Goal: Task Accomplishment & Management: Use online tool/utility

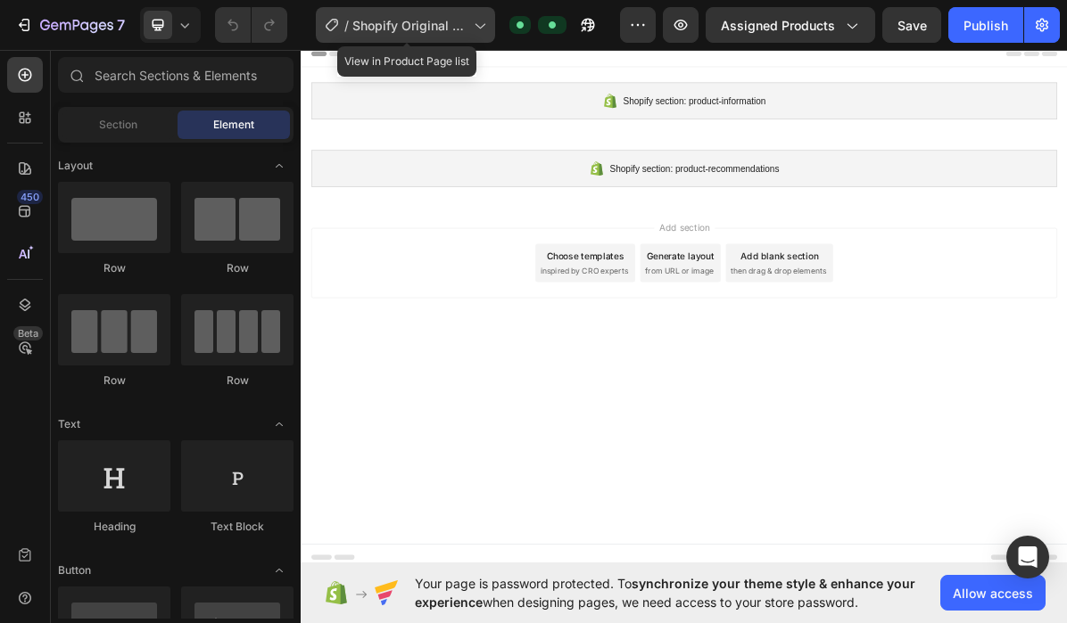
click at [411, 25] on span "Shopify Original Product Template" at bounding box center [409, 25] width 114 height 19
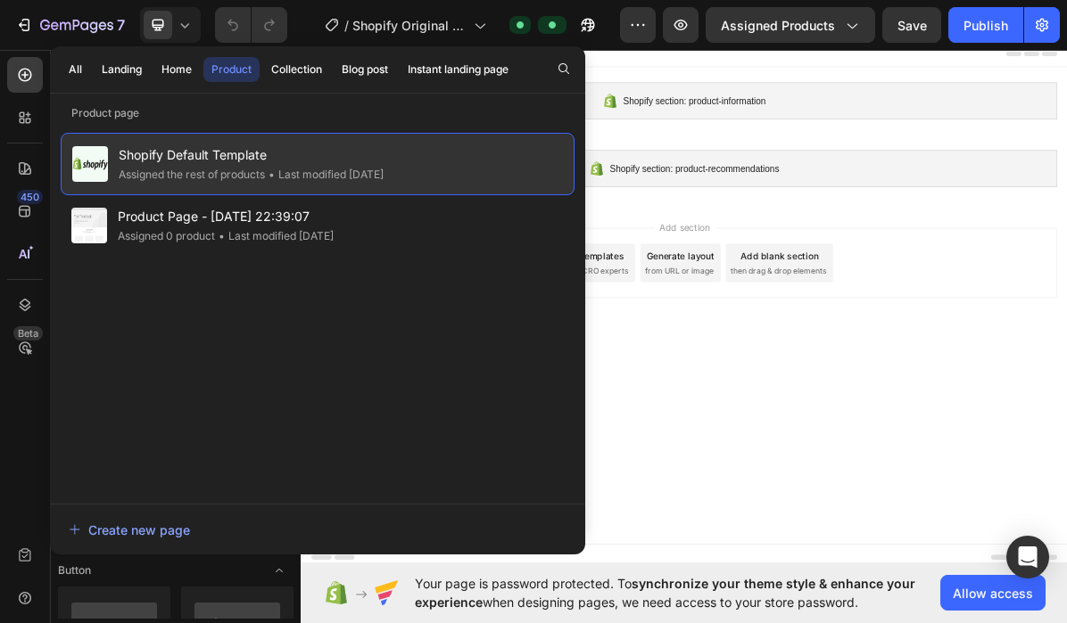
click at [287, 161] on span "Shopify Default Template" at bounding box center [251, 154] width 265 height 21
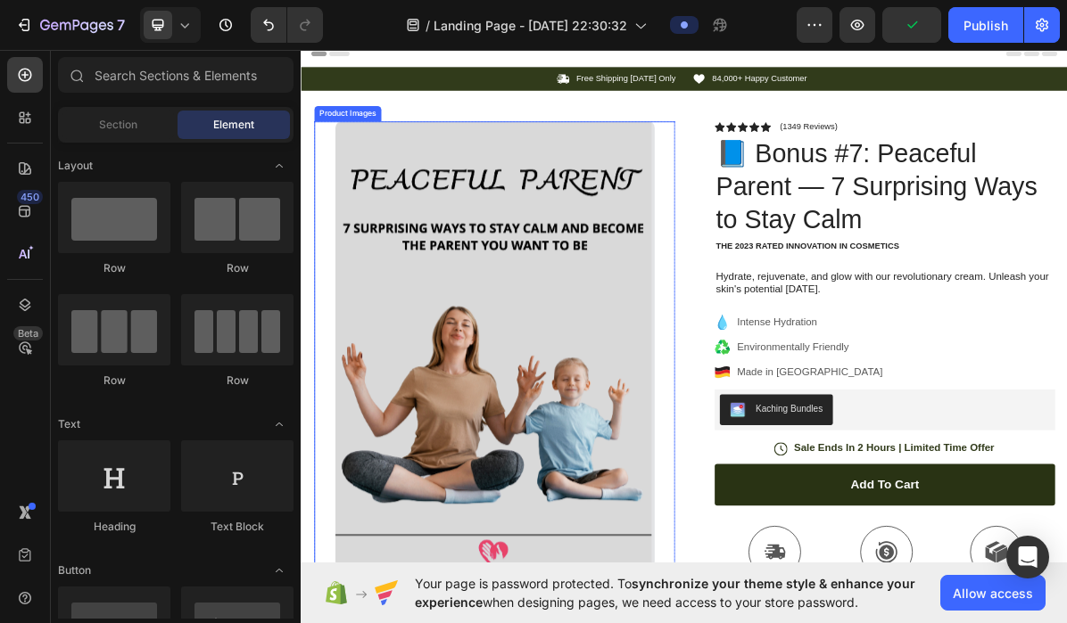
click at [499, 420] on img at bounding box center [571, 465] width 446 height 624
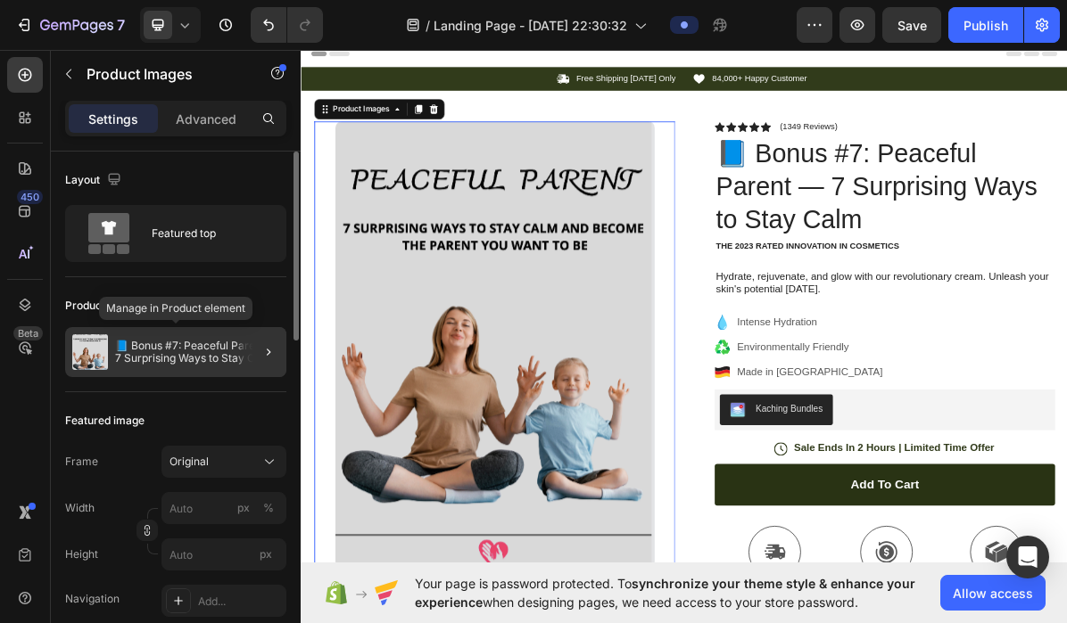
click at [137, 357] on p "📘 Bonus #7: Peaceful Parent — 7 Surprising Ways to Stay Calm" at bounding box center [197, 352] width 164 height 25
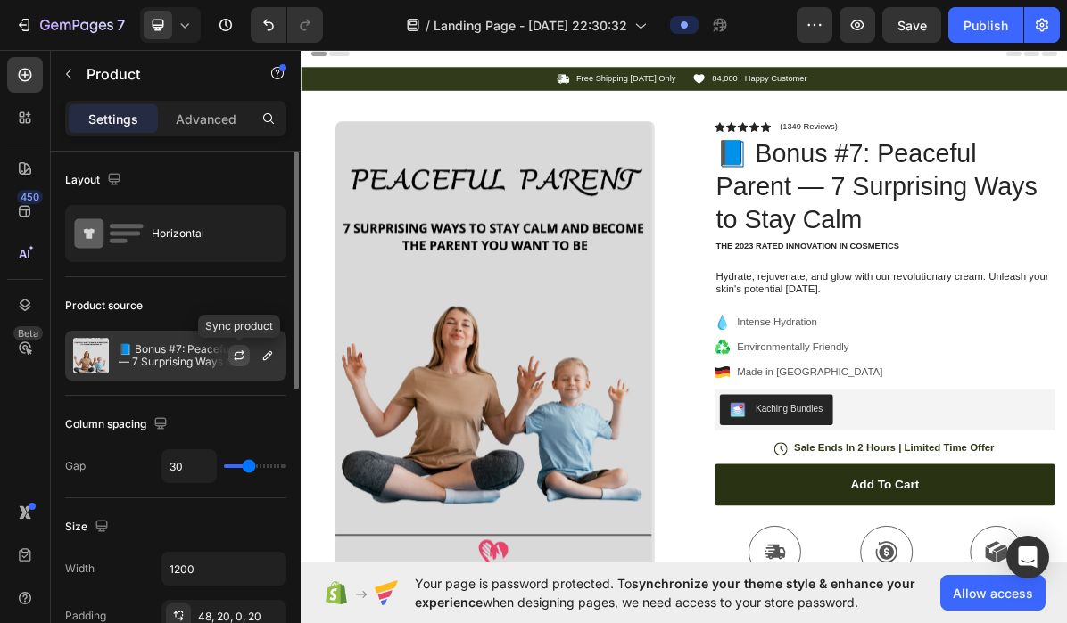
click at [239, 360] on icon "button" at bounding box center [239, 356] width 14 height 14
click at [271, 358] on icon "button" at bounding box center [267, 356] width 14 height 14
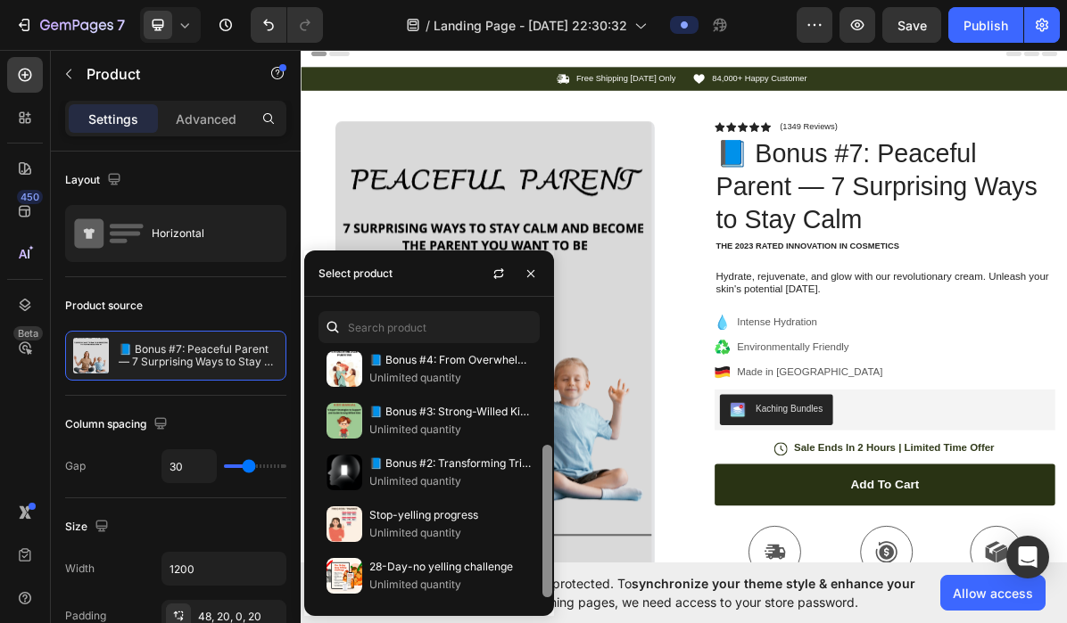
scroll to position [155, 0]
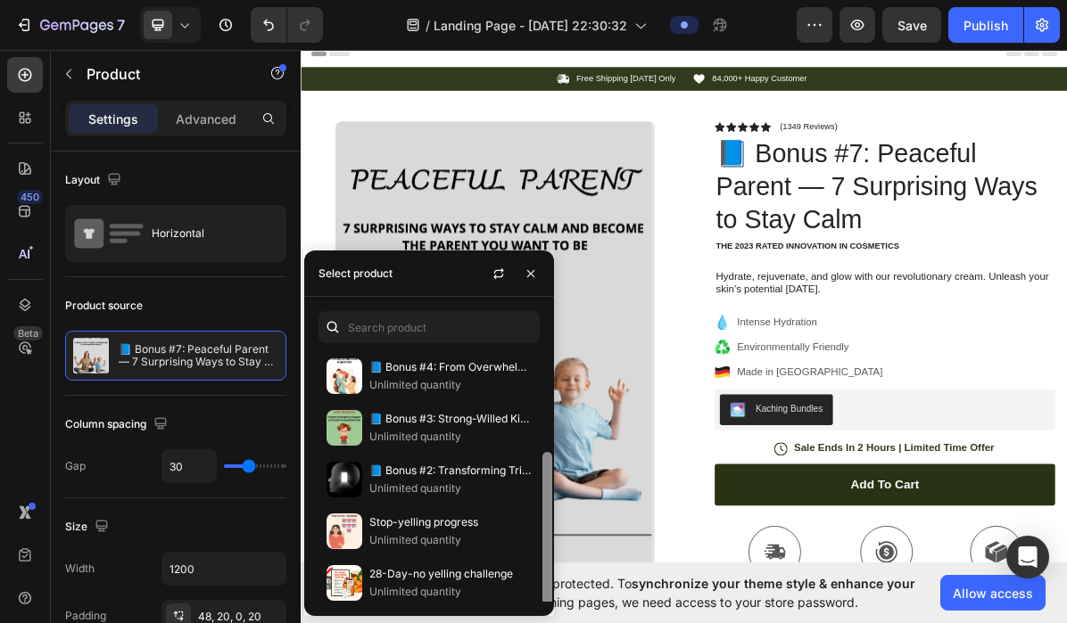
drag, startPoint x: 549, startPoint y: 407, endPoint x: 550, endPoint y: 501, distance: 94.5
click at [550, 501] on div at bounding box center [547, 528] width 10 height 152
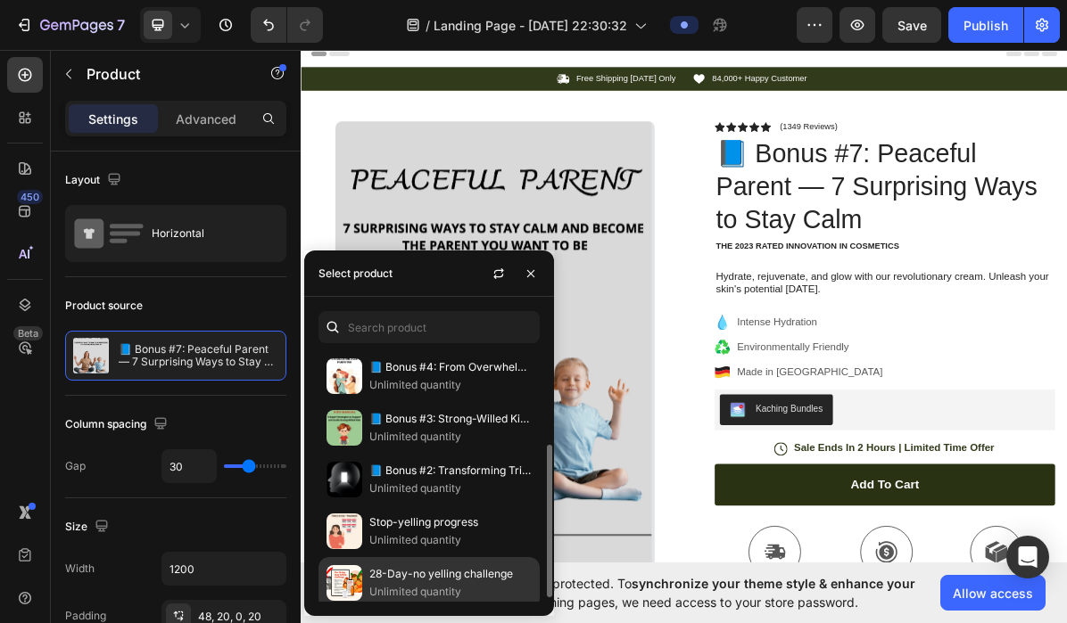
click at [440, 564] on div "28-Day-no yelling challenge Unlimited quantity" at bounding box center [428, 583] width 221 height 52
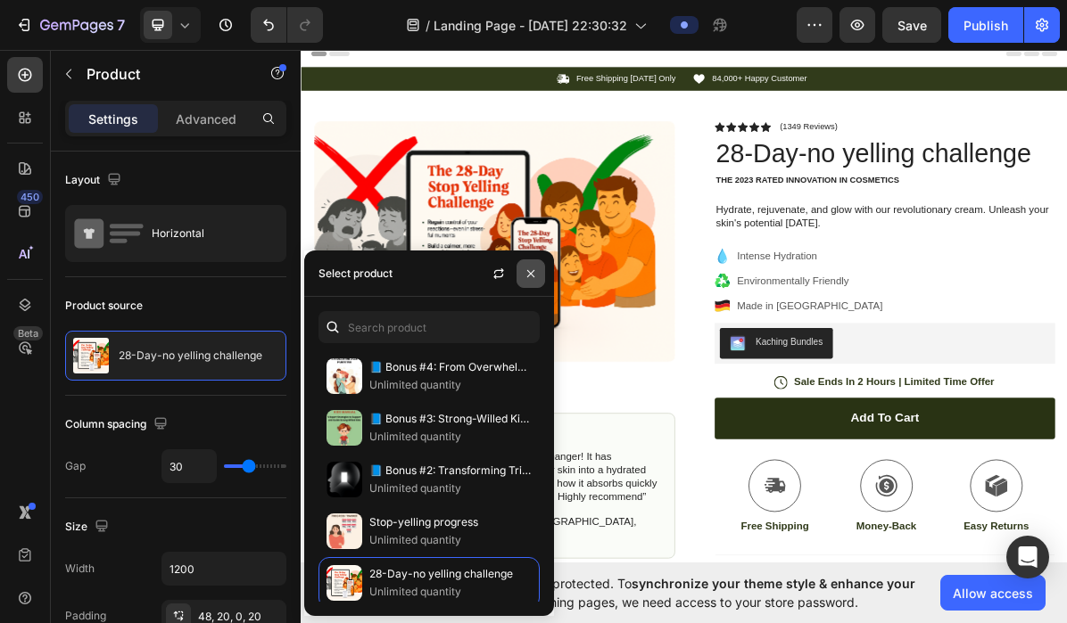
click at [526, 272] on icon "button" at bounding box center [530, 274] width 14 height 14
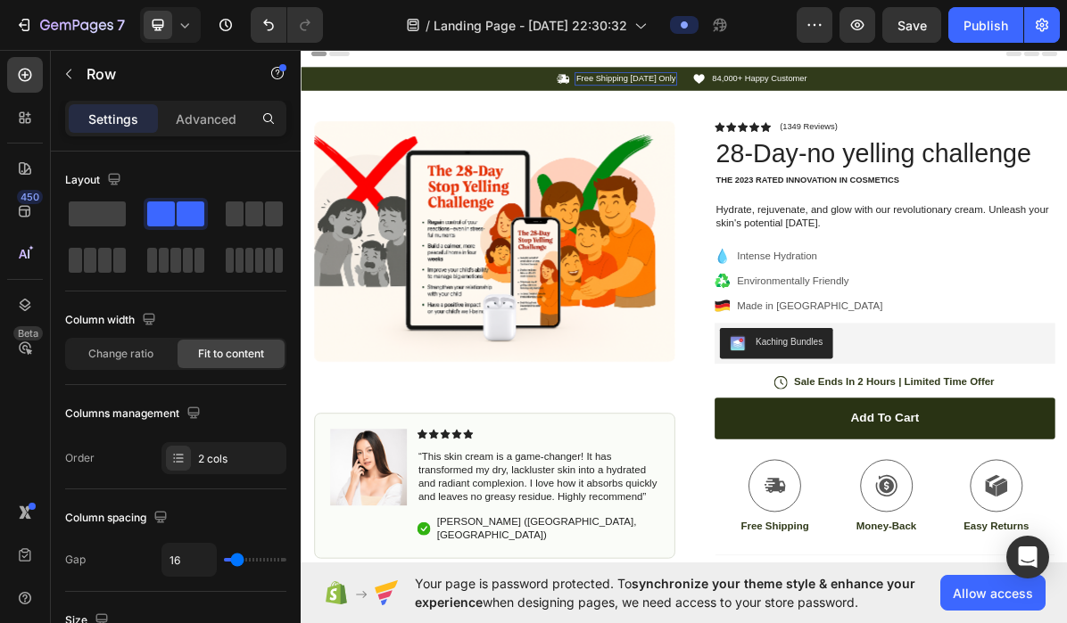
click at [725, 101] on p "Free Shipping Today Only" at bounding box center [753, 94] width 139 height 15
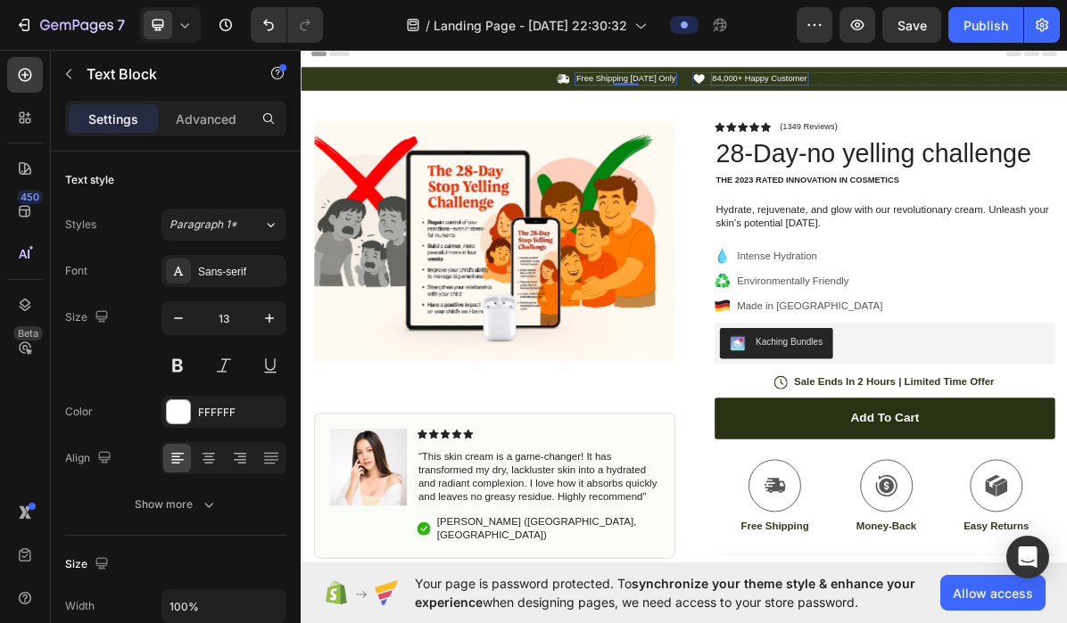
click at [911, 103] on div "84,000+ Happy Customer Text Block" at bounding box center [940, 94] width 136 height 19
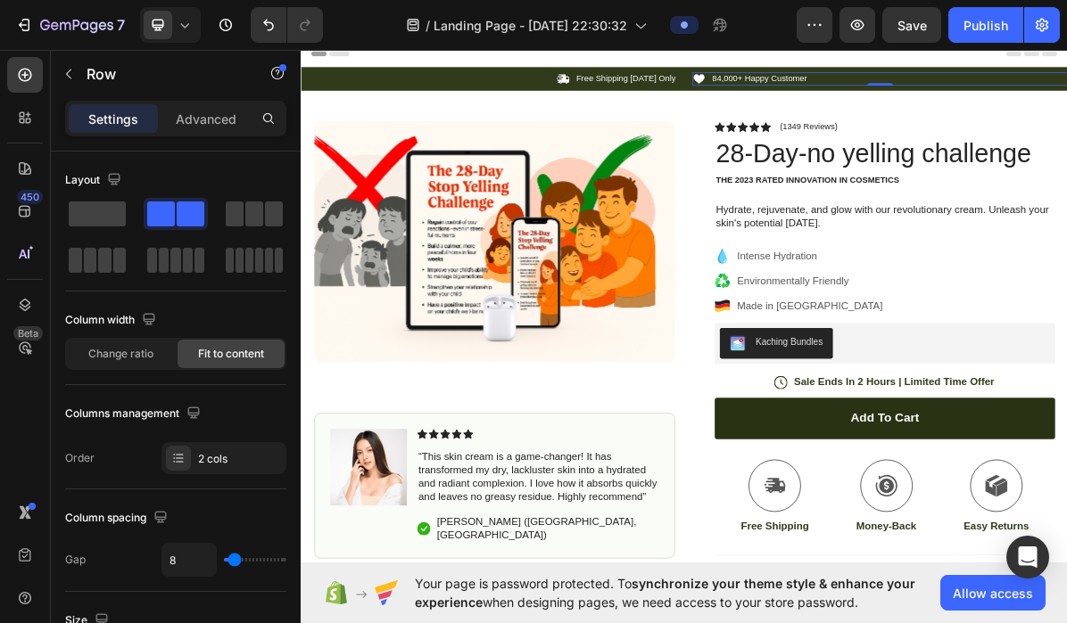
click at [983, 94] on p "84,000+ Happy Customer" at bounding box center [940, 94] width 133 height 15
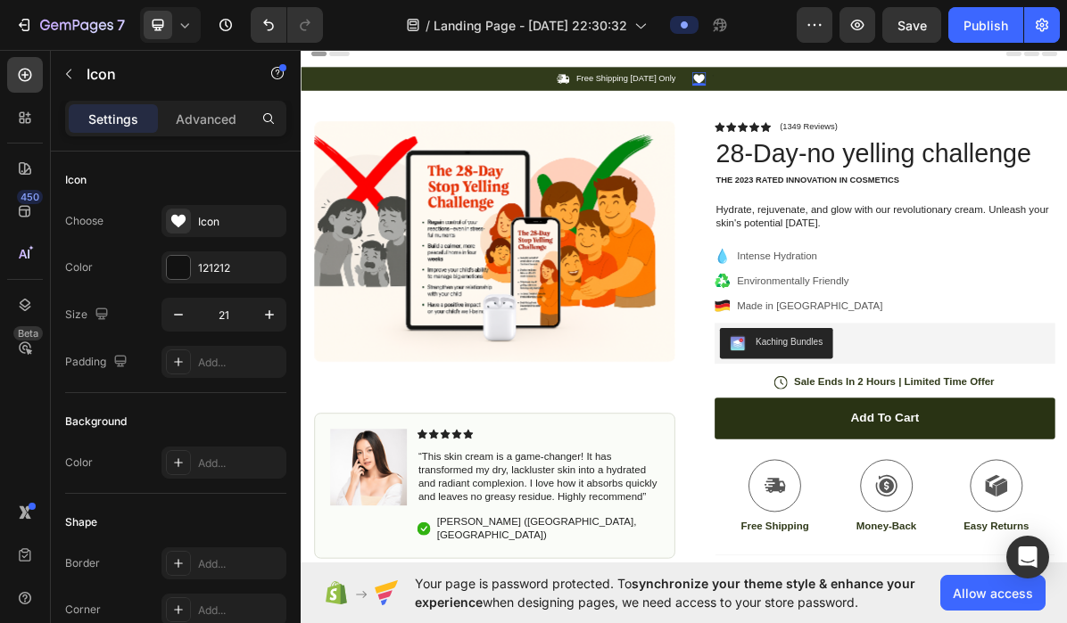
click at [858, 98] on icon at bounding box center [855, 94] width 19 height 19
click at [859, 95] on icon at bounding box center [855, 93] width 15 height 13
click at [770, 89] on p "Free Shipping Today Only" at bounding box center [753, 94] width 139 height 15
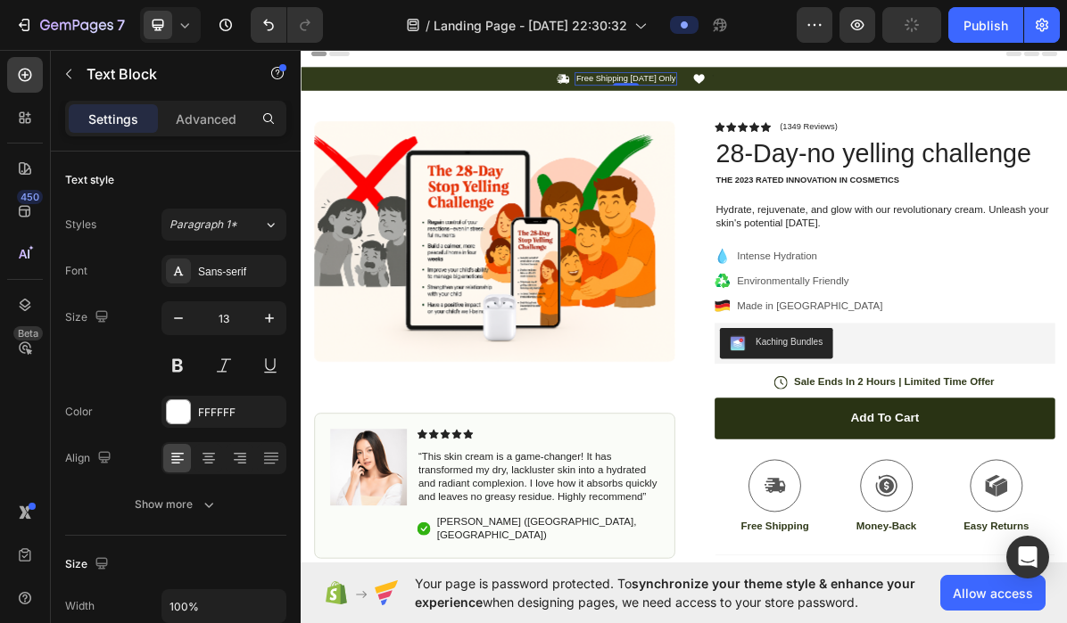
click at [770, 89] on p "Free Shipping Today Only" at bounding box center [753, 94] width 139 height 15
click at [810, 100] on p "Free Shipping Today Only" at bounding box center [753, 94] width 139 height 15
click at [820, 100] on p "Free Shipping Today Only" at bounding box center [753, 94] width 139 height 15
click at [804, 96] on icon at bounding box center [804, 93] width 17 height 12
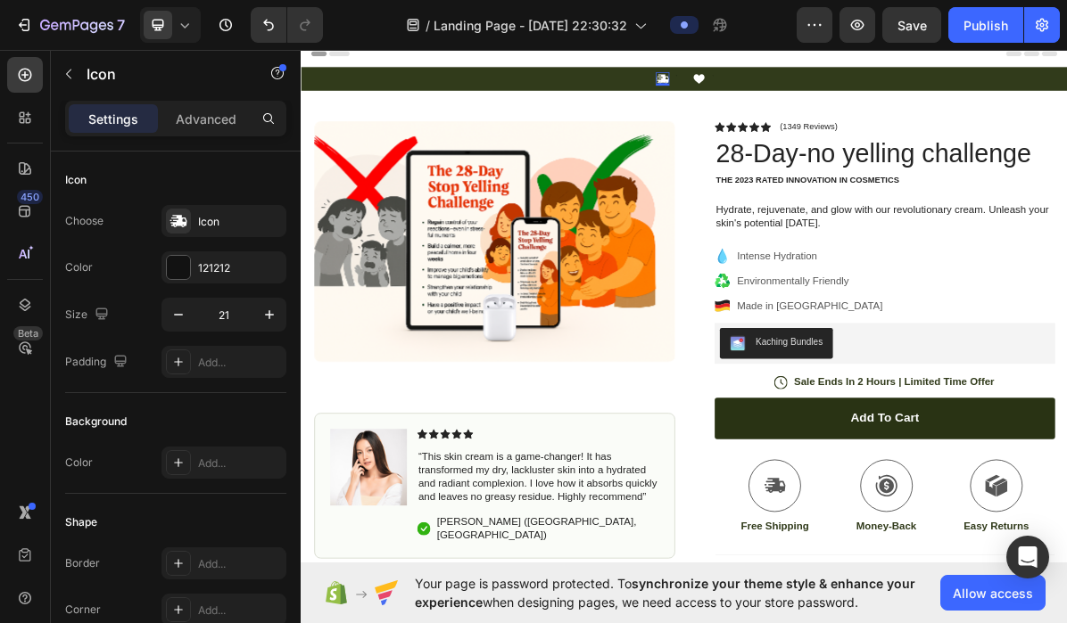
click at [807, 94] on icon at bounding box center [804, 93] width 17 height 12
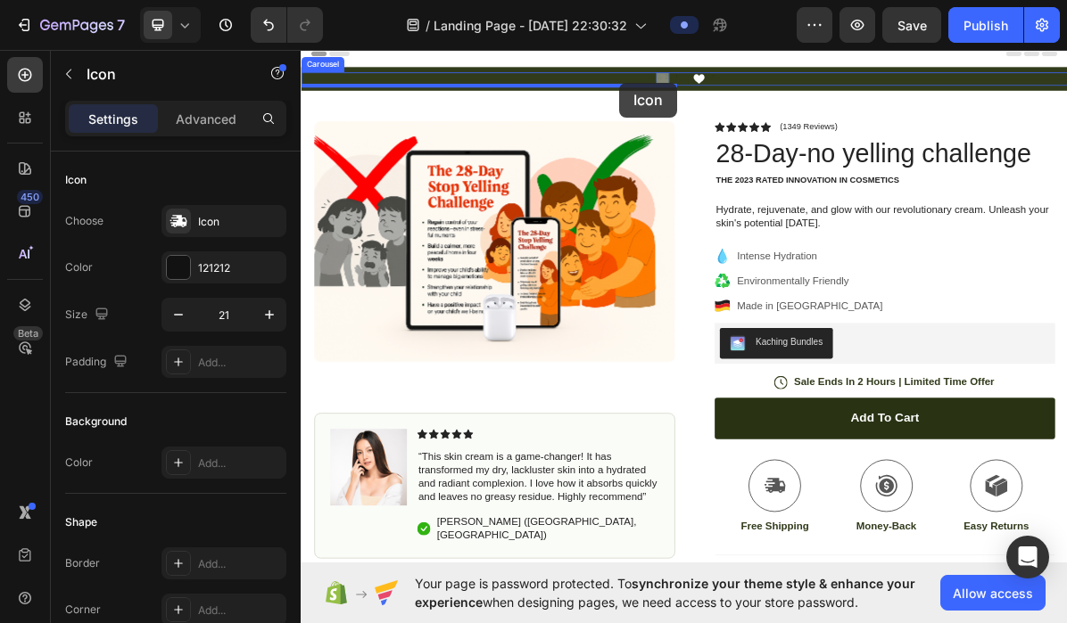
drag, startPoint x: 803, startPoint y: 95, endPoint x: 746, endPoint y: 99, distance: 57.2
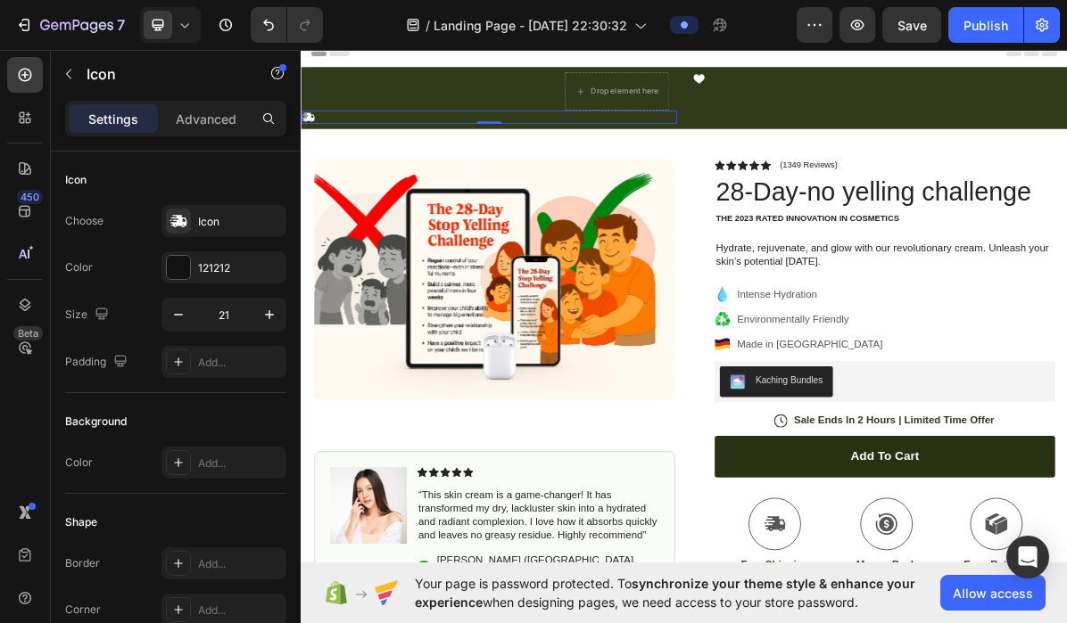
click at [338, 151] on div "Icon 0" at bounding box center [563, 147] width 524 height 19
click at [338, 150] on div "Icon 0" at bounding box center [563, 147] width 524 height 19
click at [338, 149] on div "Icon 0" at bounding box center [563, 147] width 524 height 19
click at [320, 149] on div "Icon 0" at bounding box center [563, 147] width 524 height 19
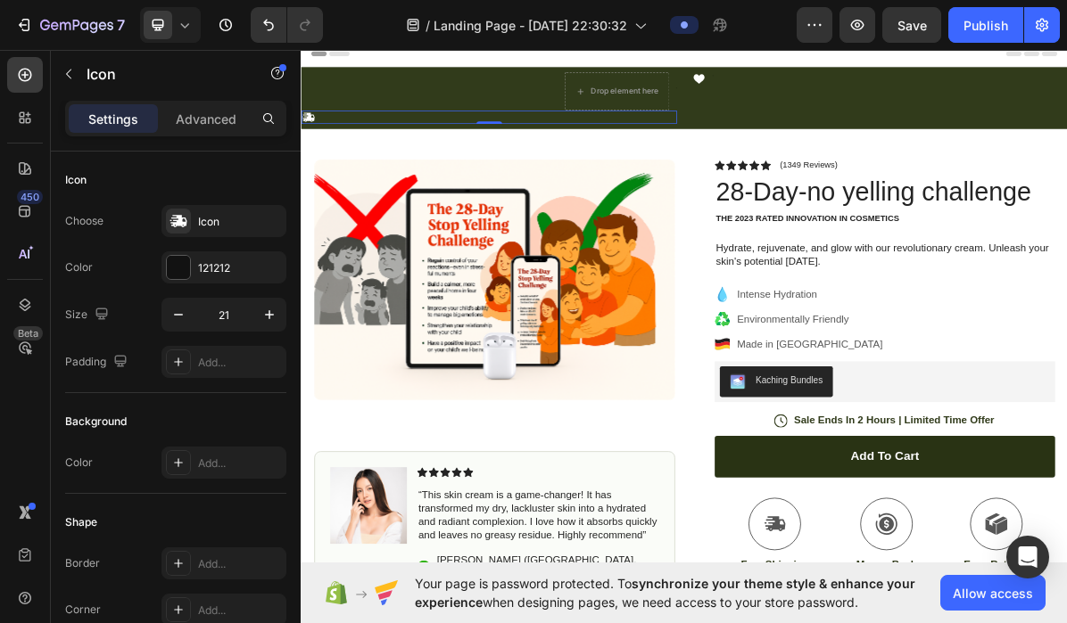
click at [320, 149] on div "Icon 0" at bounding box center [563, 147] width 524 height 19
drag, startPoint x: 560, startPoint y: 154, endPoint x: 561, endPoint y: 131, distance: 23.2
click at [561, 131] on div "Drop element here Text Block Row Icon 0" at bounding box center [563, 121] width 524 height 72
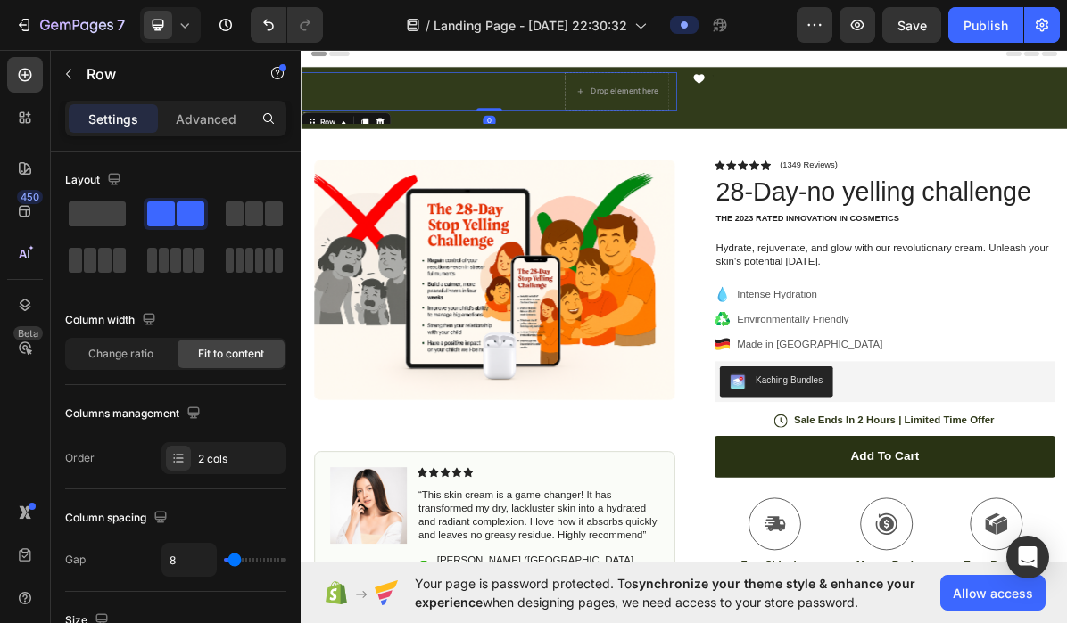
click at [351, 93] on div "Drop element here Text Block Row 0" at bounding box center [563, 112] width 524 height 54
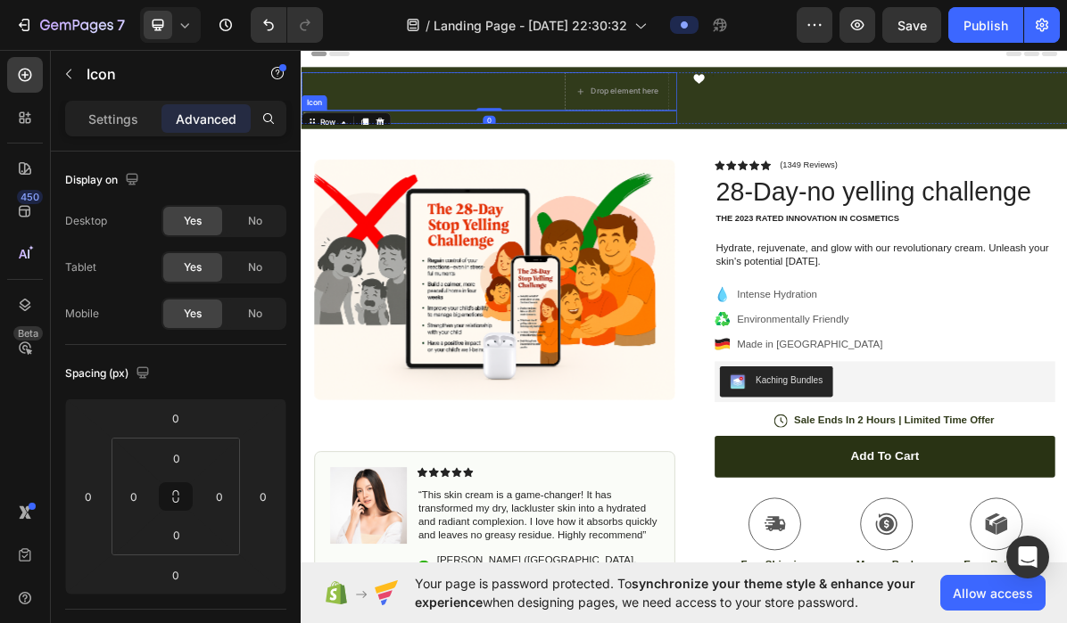
click at [443, 147] on div "Icon" at bounding box center [563, 147] width 524 height 19
click at [565, 155] on div at bounding box center [563, 154] width 36 height 5
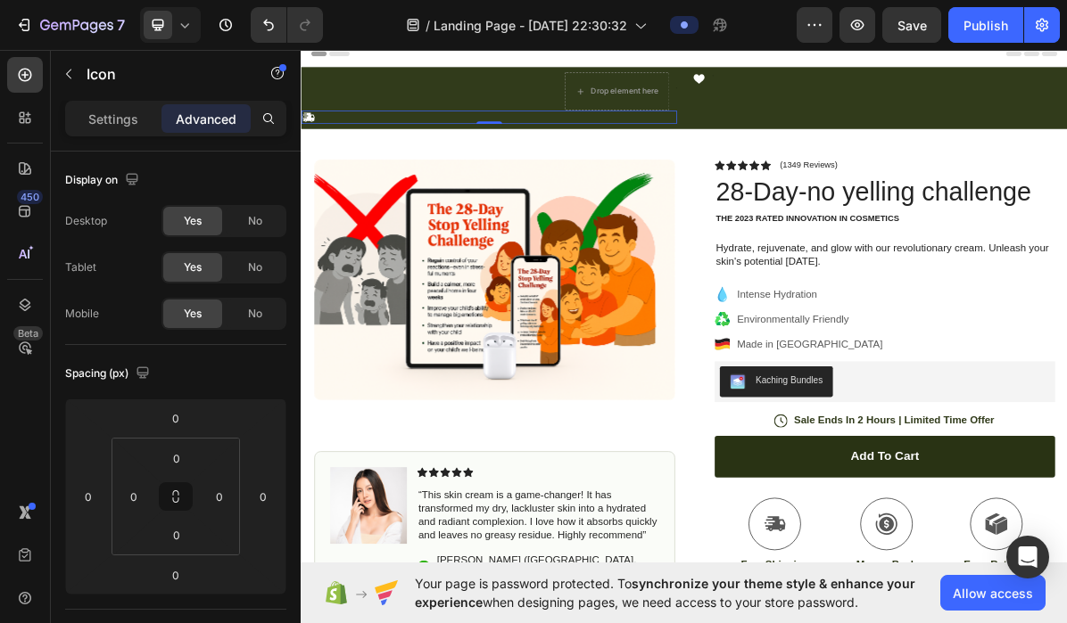
drag, startPoint x: 565, startPoint y: 155, endPoint x: 573, endPoint y: 128, distance: 28.6
click at [573, 126] on div "Drop element here Text Block Row Icon 0" at bounding box center [563, 121] width 524 height 72
click at [573, 147] on div "Icon 0" at bounding box center [563, 147] width 524 height 19
click at [643, 148] on div "Icon 0" at bounding box center [563, 147] width 524 height 19
click at [323, 152] on div "Icon 0" at bounding box center [563, 147] width 524 height 19
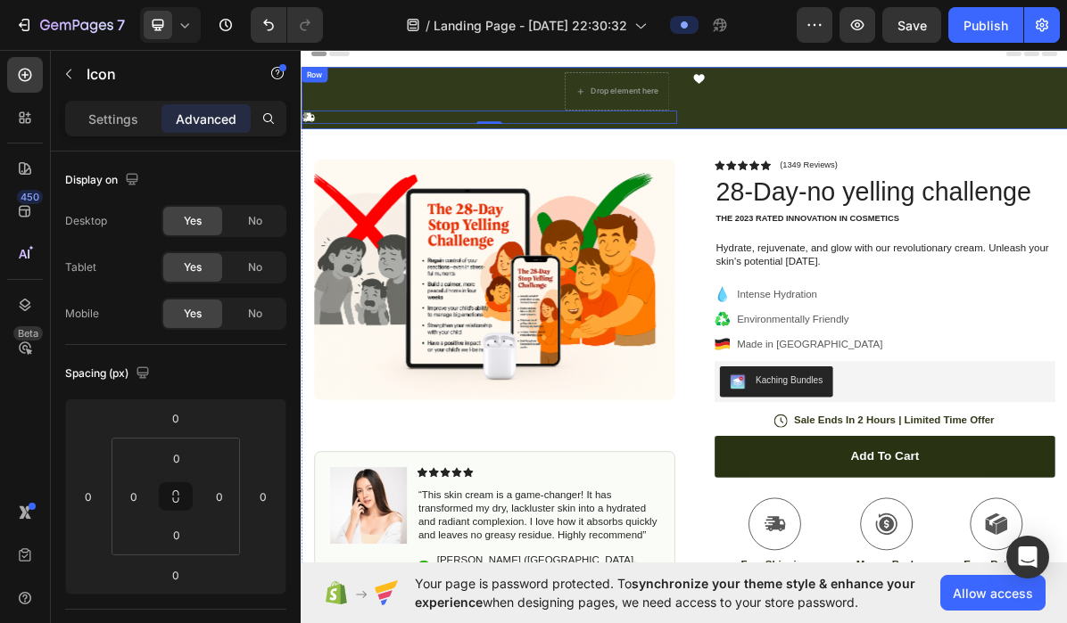
click at [329, 83] on div "Row" at bounding box center [319, 88] width 37 height 21
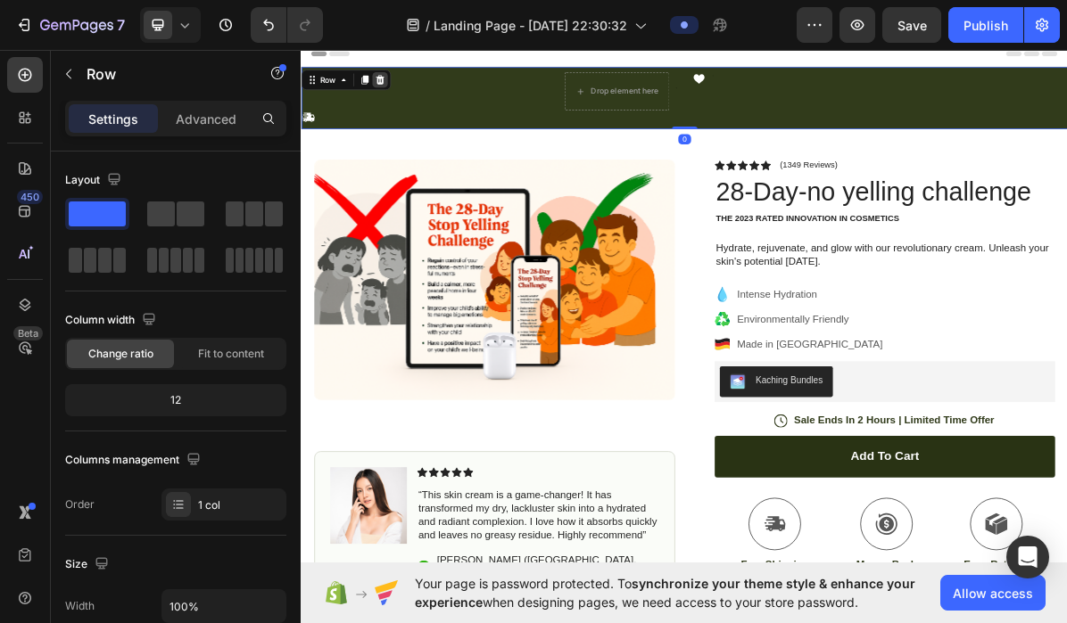
click at [415, 98] on icon at bounding box center [410, 95] width 14 height 14
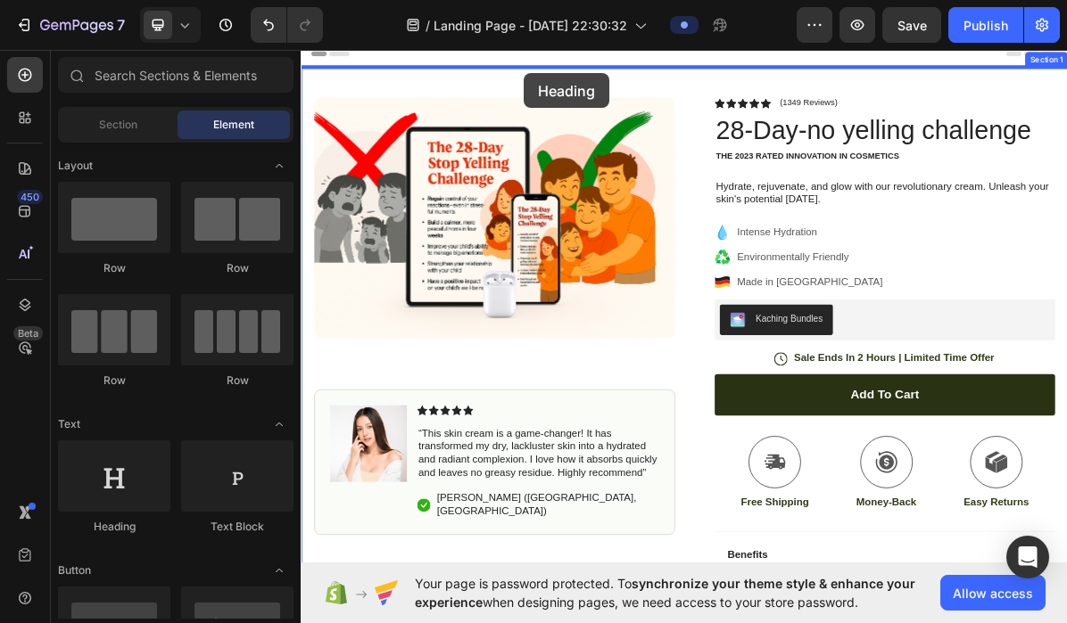
drag, startPoint x: 418, startPoint y: 543, endPoint x: 612, endPoint y: 87, distance: 495.1
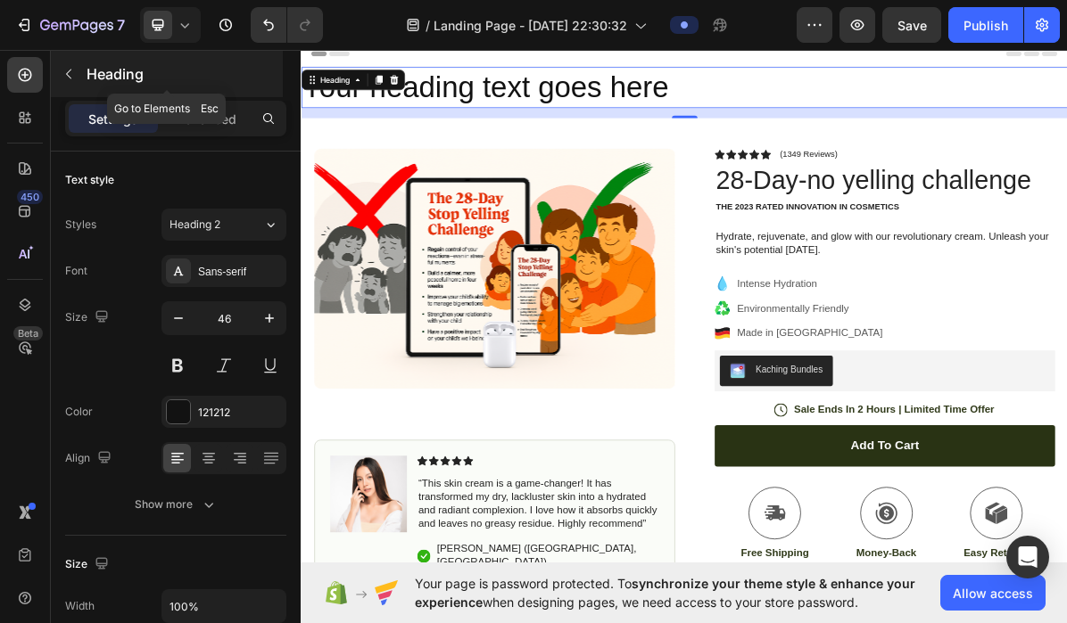
click at [71, 74] on icon "button" at bounding box center [69, 74] width 14 height 14
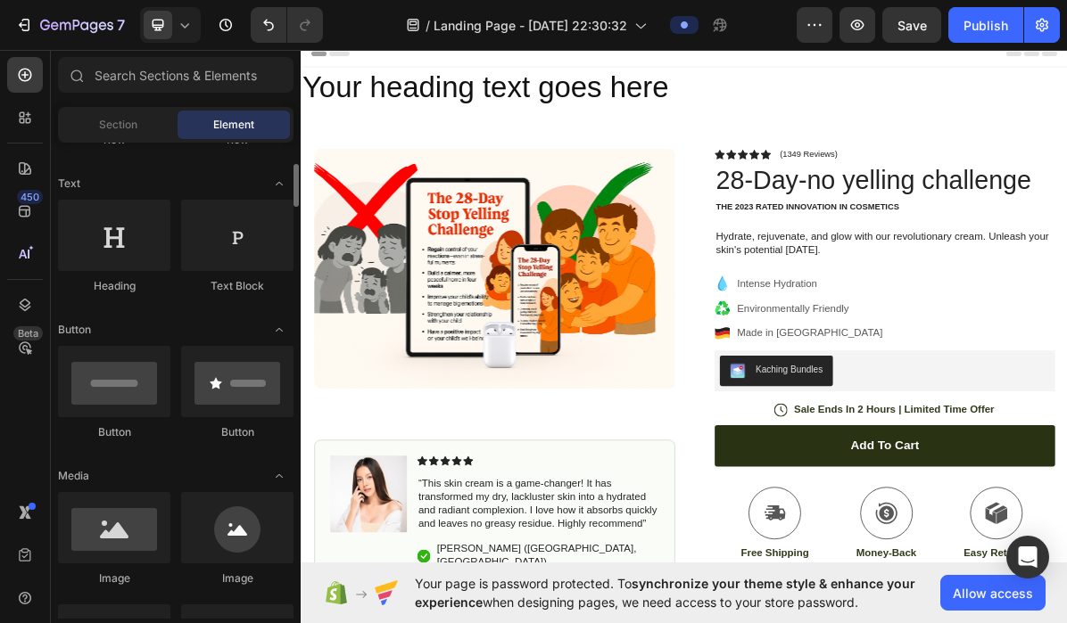
scroll to position [214, 0]
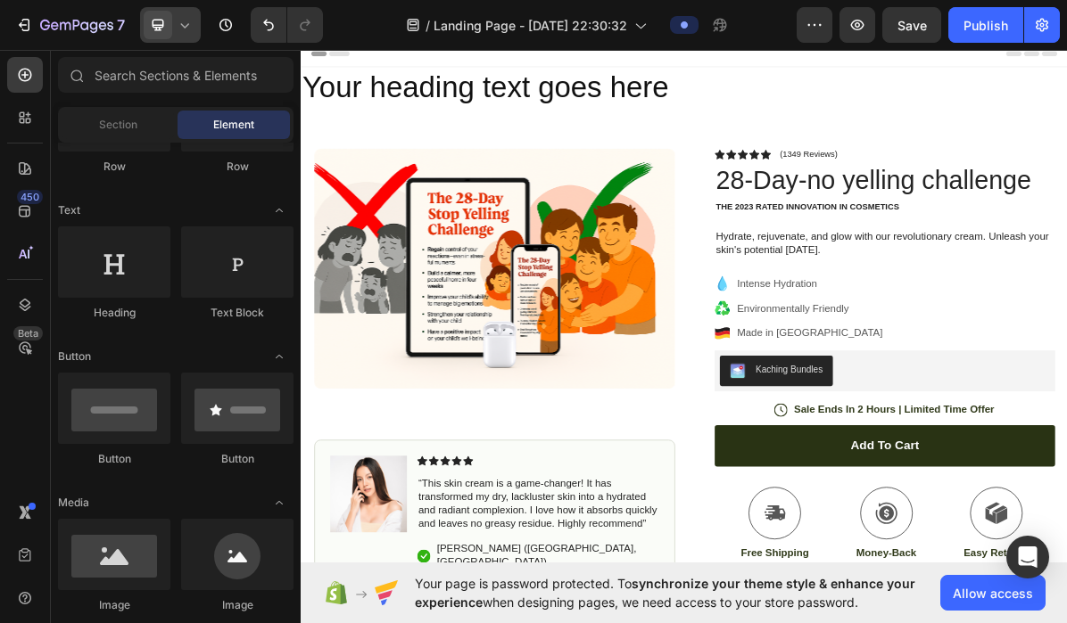
click at [185, 27] on icon at bounding box center [185, 25] width 8 height 4
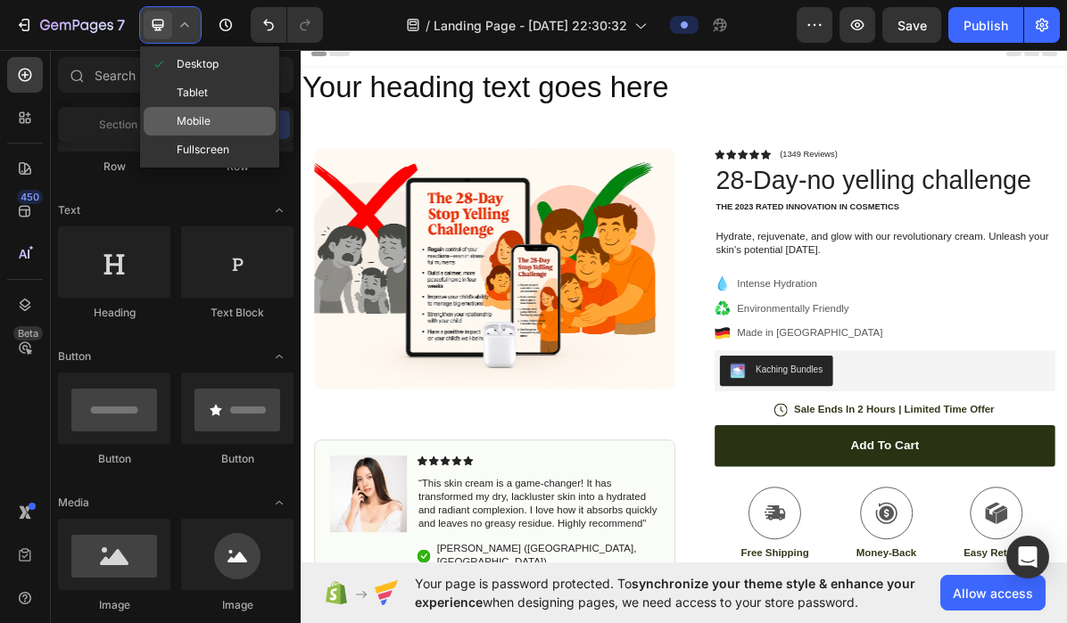
click at [182, 119] on span "Mobile" at bounding box center [194, 121] width 34 height 18
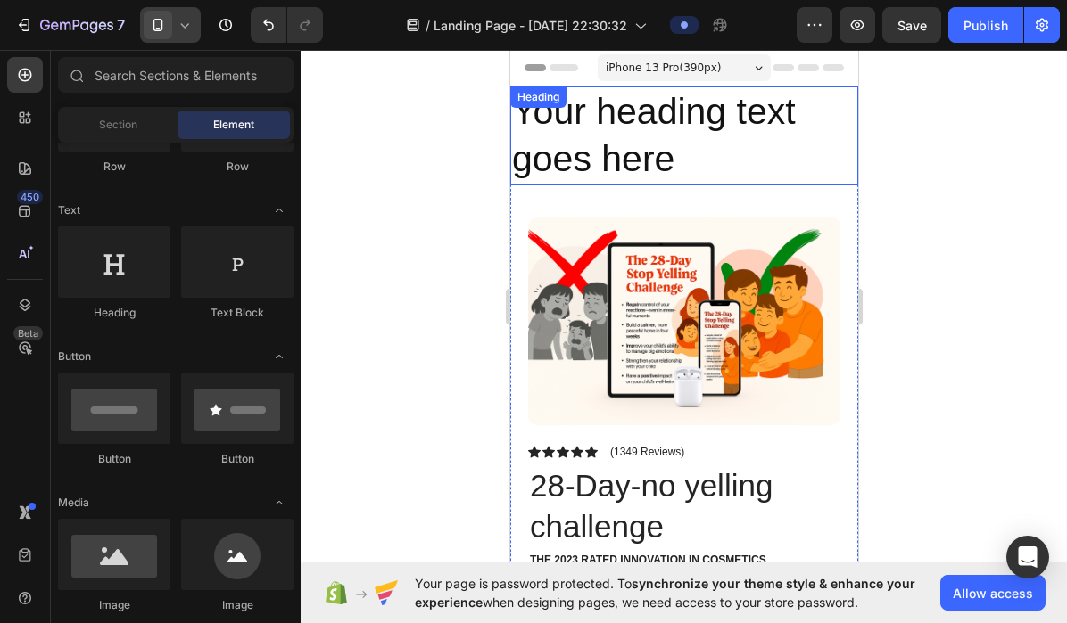
click at [593, 142] on h2 "Your heading text goes here" at bounding box center [683, 136] width 348 height 99
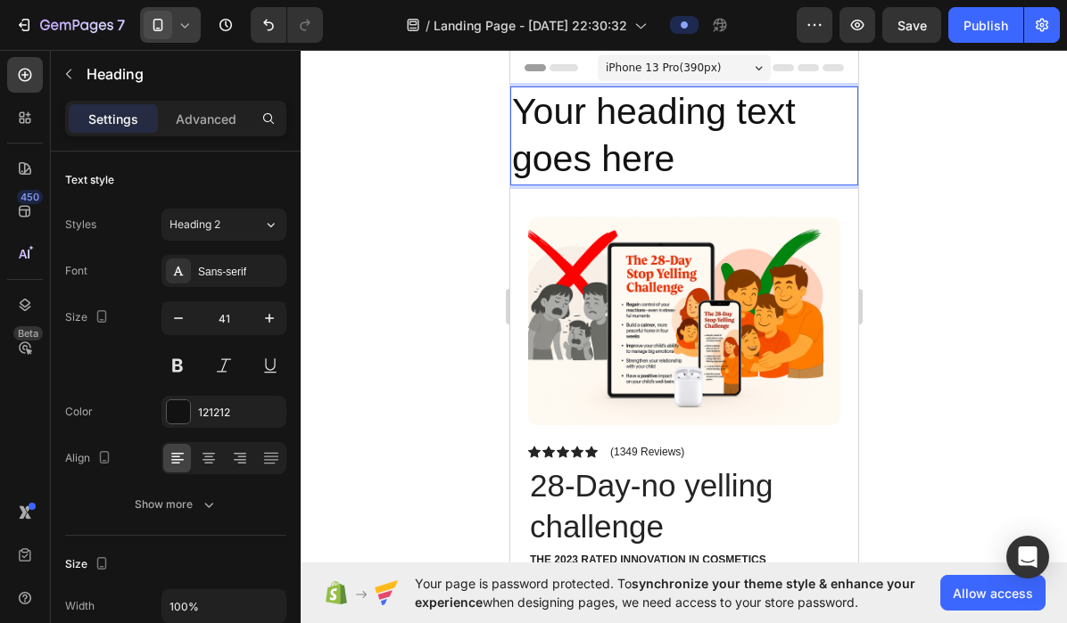
click at [593, 142] on h2 "Your heading text goes here" at bounding box center [683, 136] width 348 height 99
click at [519, 108] on p "Your heading text goes here" at bounding box center [683, 135] width 344 height 95
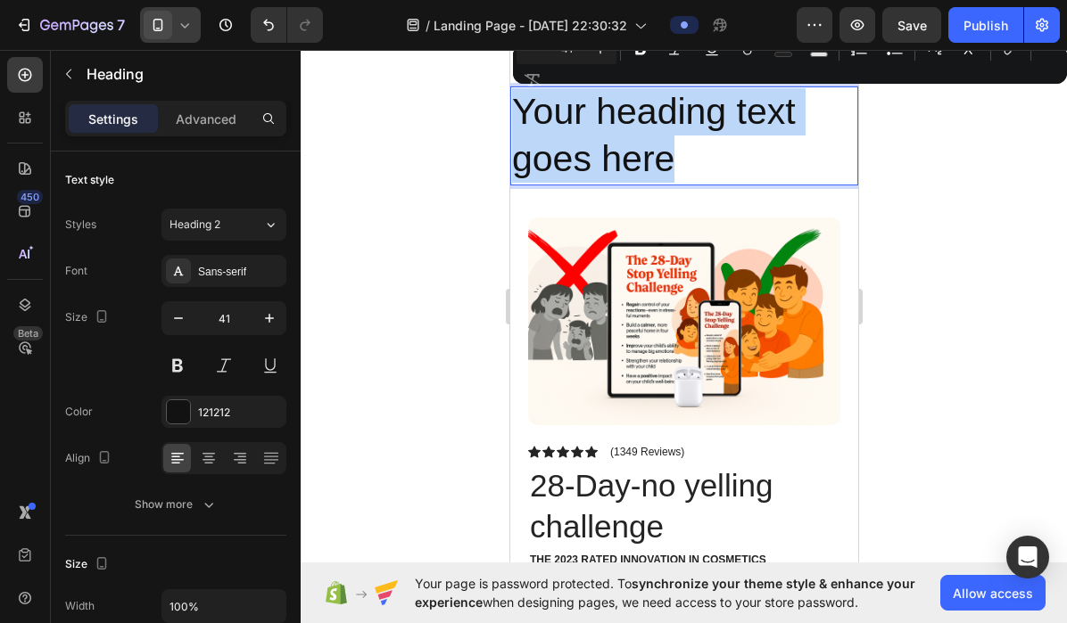
drag, startPoint x: 519, startPoint y: 108, endPoint x: 683, endPoint y: 159, distance: 171.8
click at [690, 164] on p "Your heading text goes here" at bounding box center [683, 135] width 344 height 95
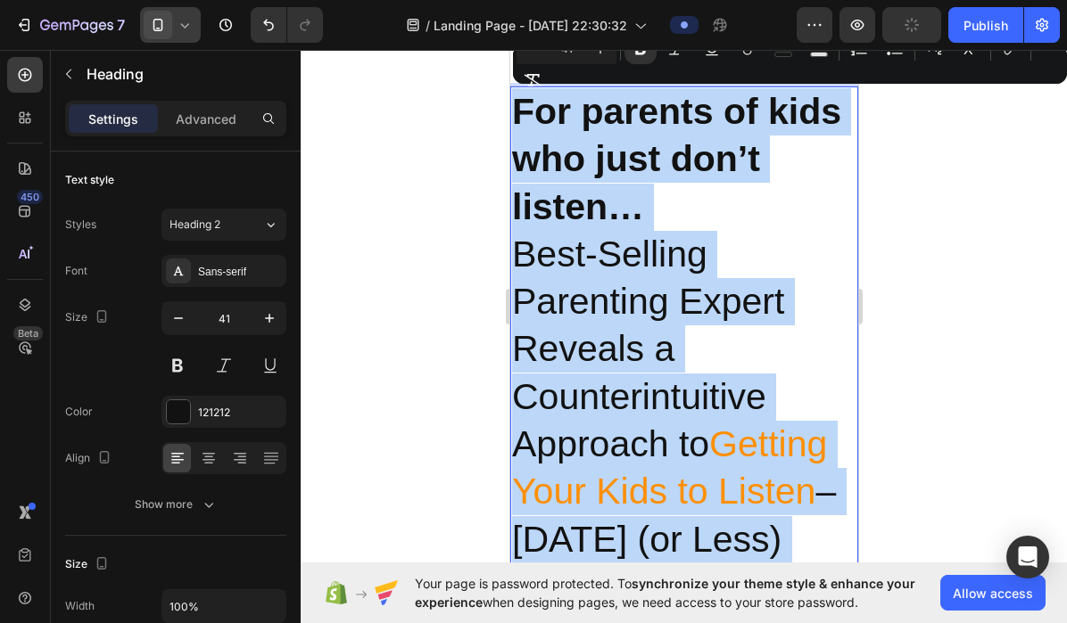
drag, startPoint x: 777, startPoint y: 531, endPoint x: 466, endPoint y: 124, distance: 511.5
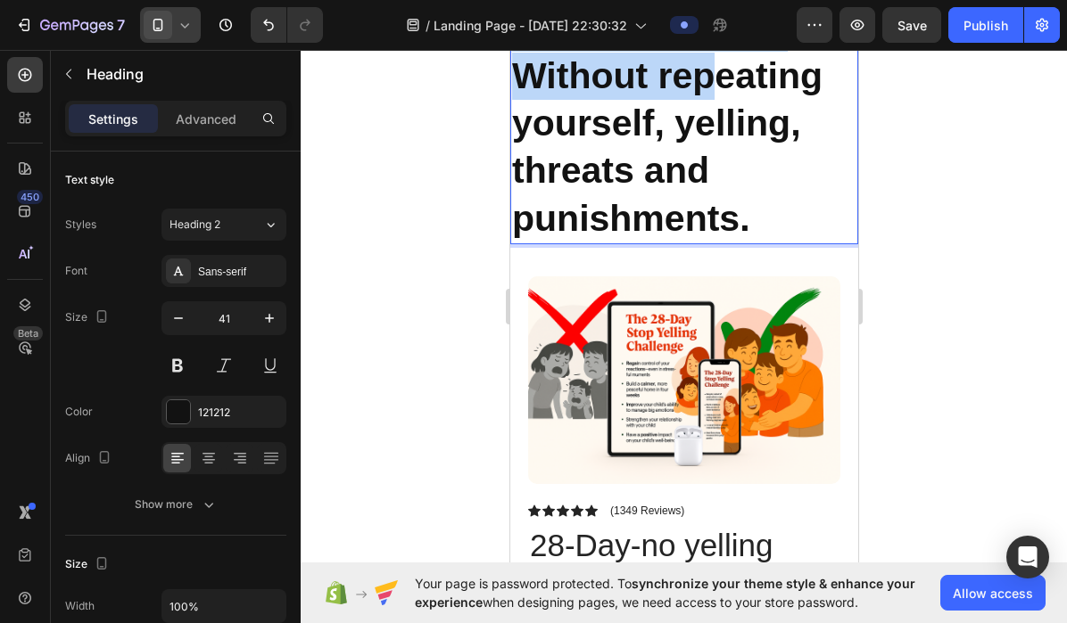
scroll to position [936, 0]
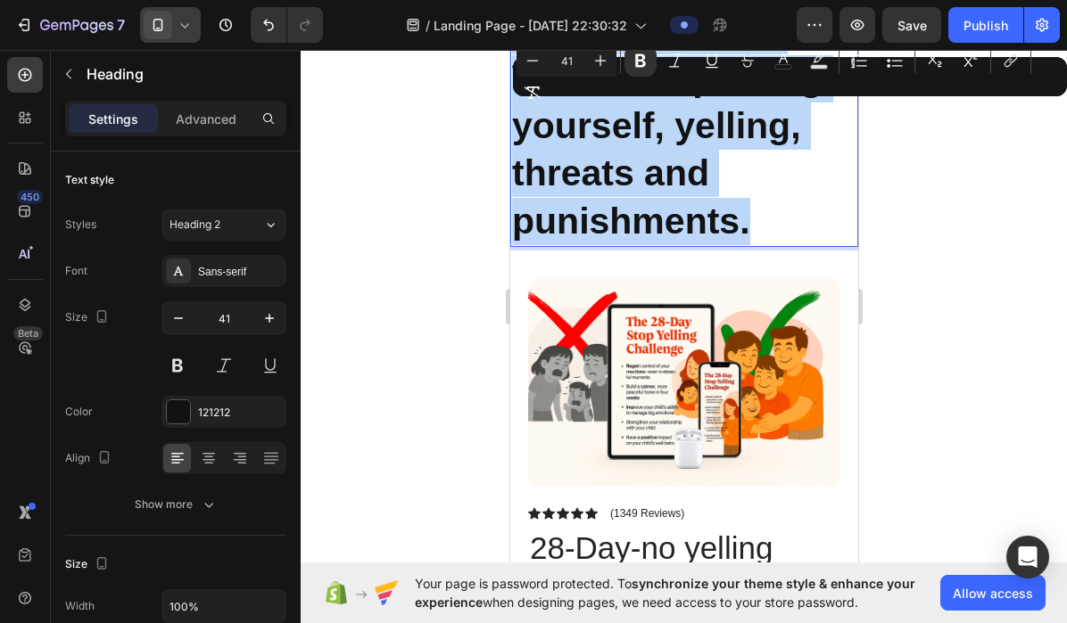
drag, startPoint x: 512, startPoint y: 111, endPoint x: 754, endPoint y: 212, distance: 262.7
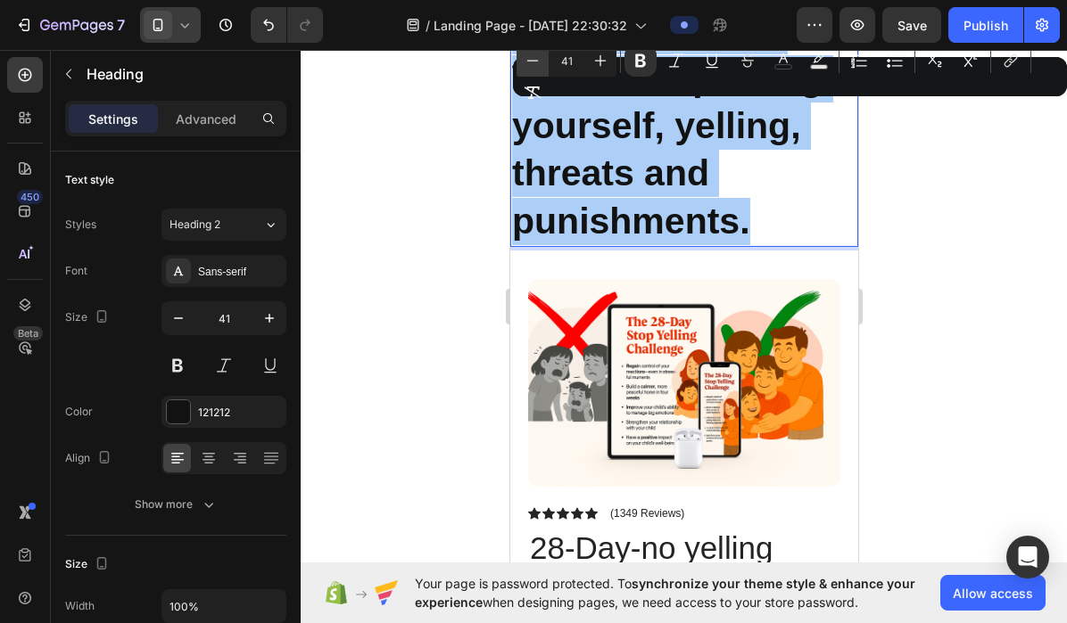
click at [528, 64] on icon "Editor contextual toolbar" at bounding box center [532, 61] width 18 height 18
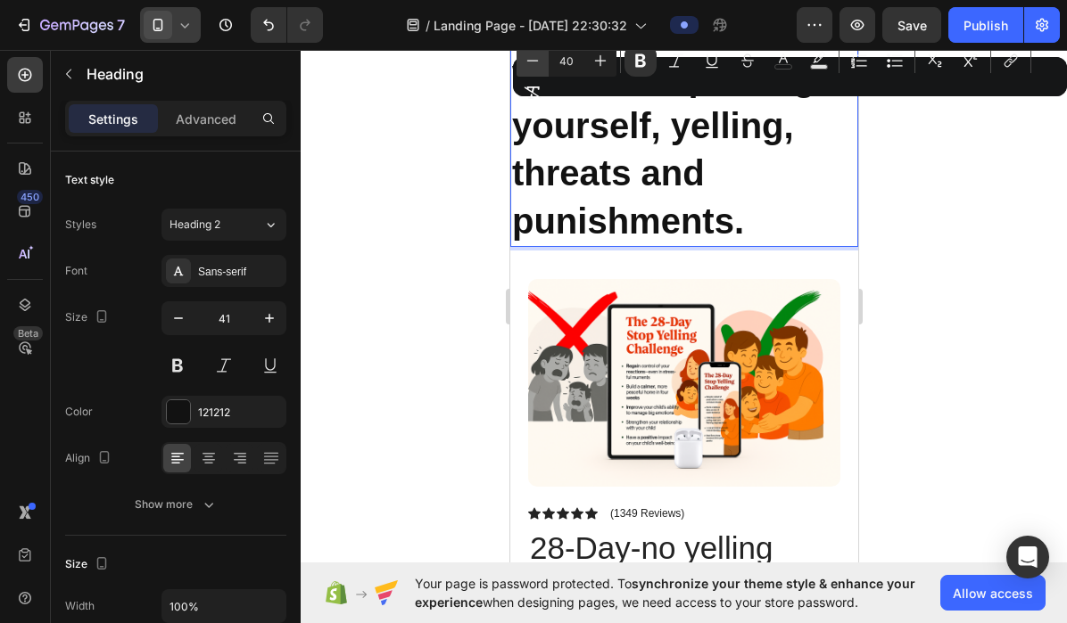
scroll to position [945, 0]
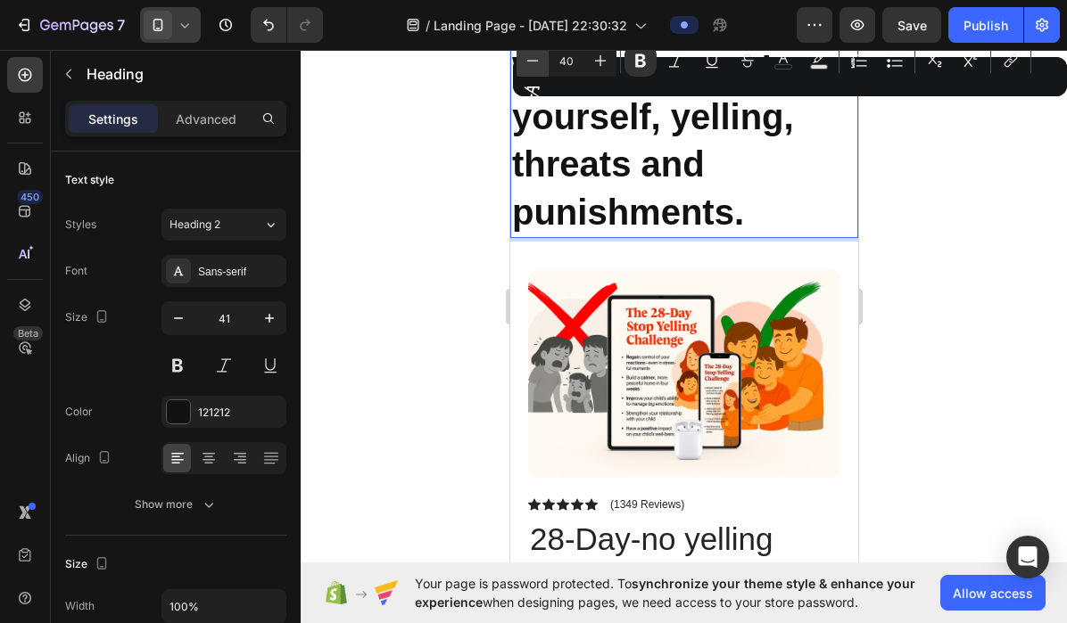
click at [528, 64] on icon "Editor contextual toolbar" at bounding box center [532, 61] width 18 height 18
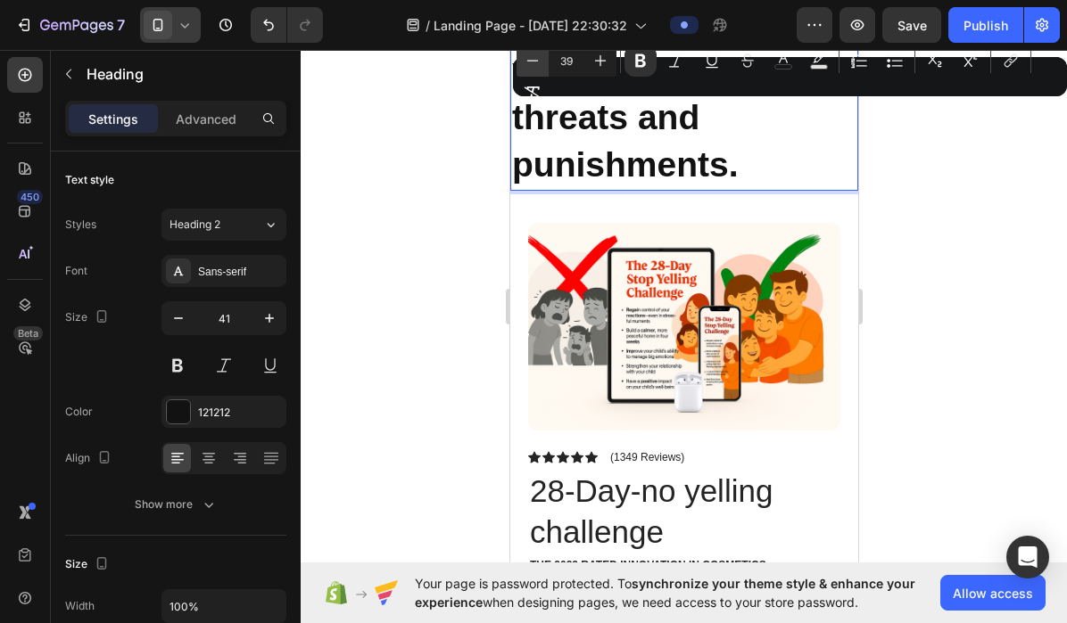
click at [528, 64] on icon "Editor contextual toolbar" at bounding box center [532, 61] width 18 height 18
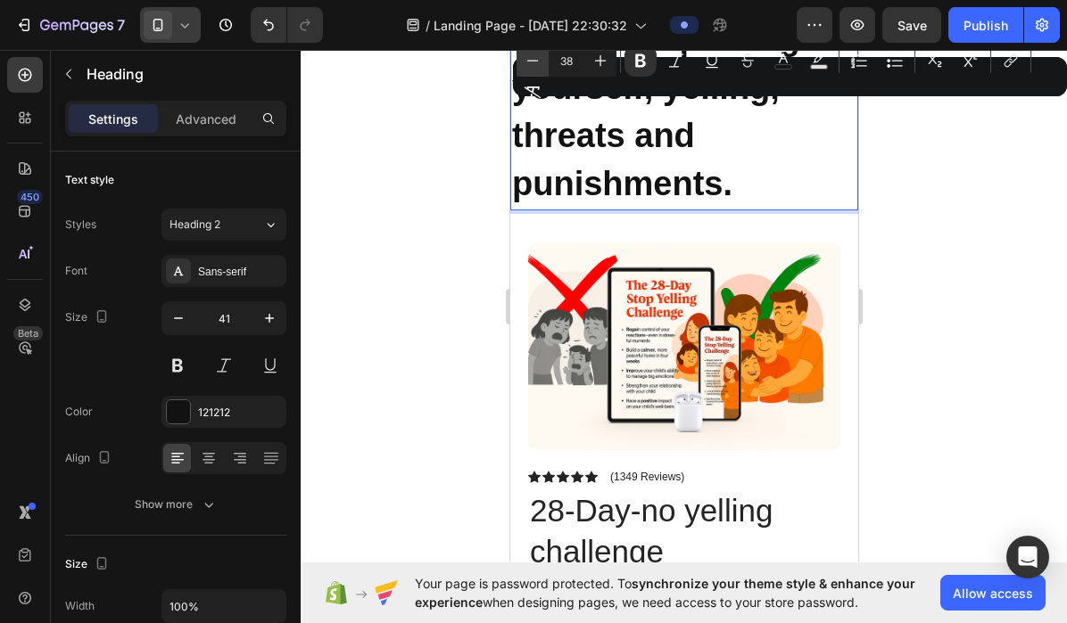
click at [528, 64] on icon "Editor contextual toolbar" at bounding box center [532, 61] width 18 height 18
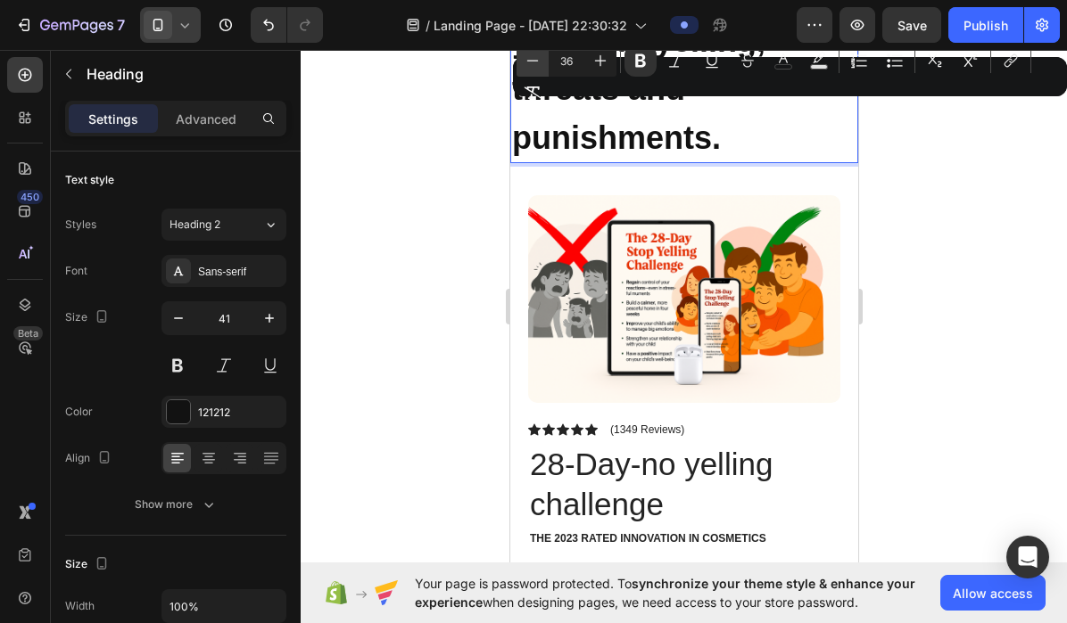
click at [528, 64] on icon "Editor contextual toolbar" at bounding box center [532, 61] width 18 height 18
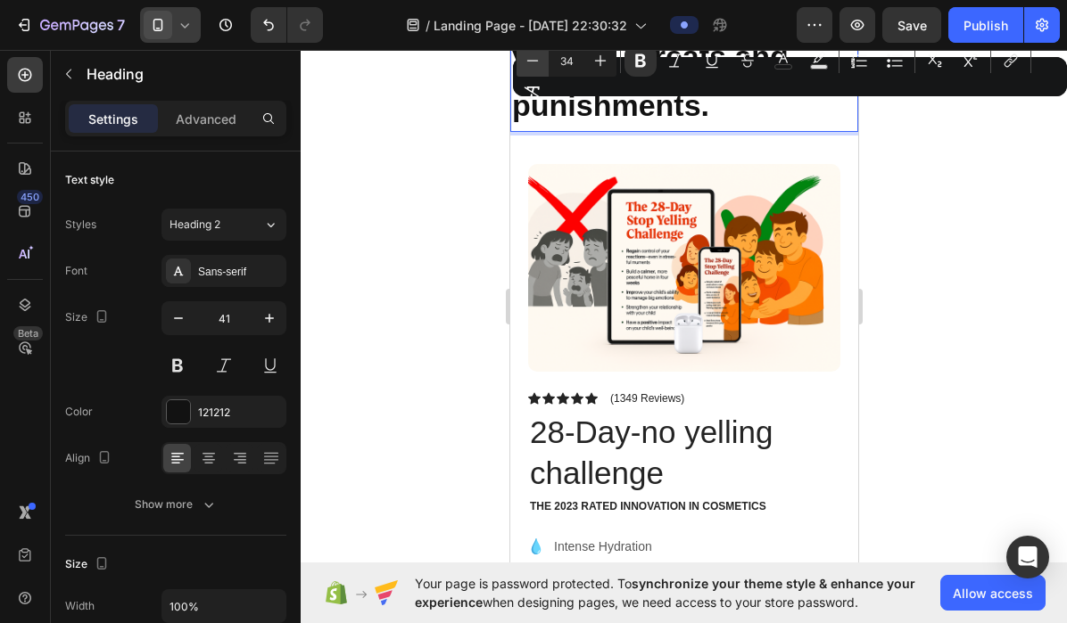
click at [528, 64] on icon "Editor contextual toolbar" at bounding box center [532, 61] width 18 height 18
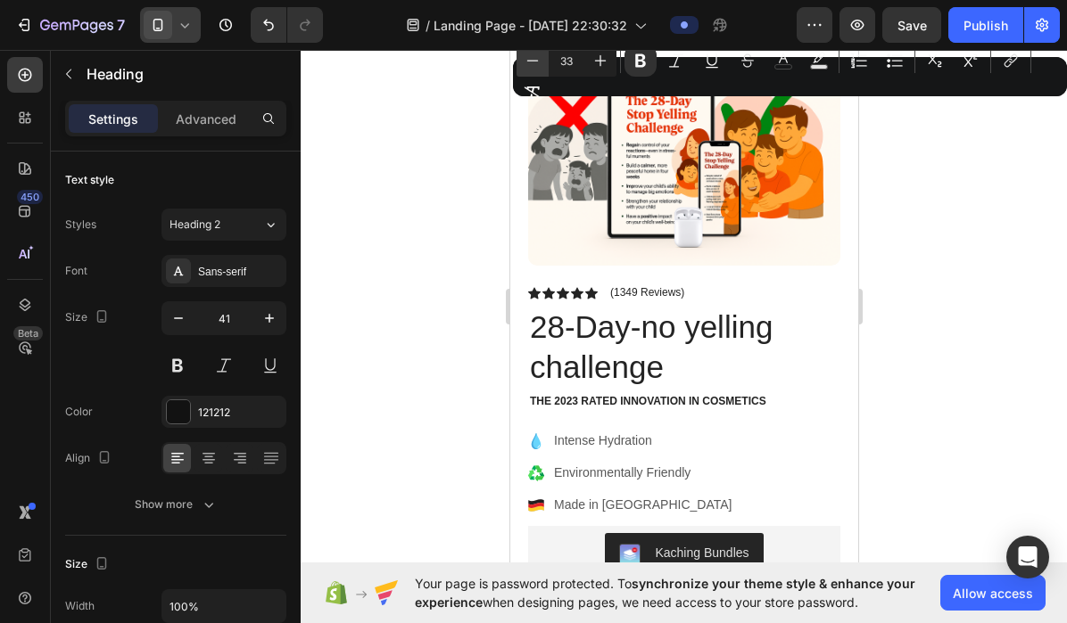
click at [528, 64] on icon "Editor contextual toolbar" at bounding box center [532, 61] width 18 height 18
type input "32"
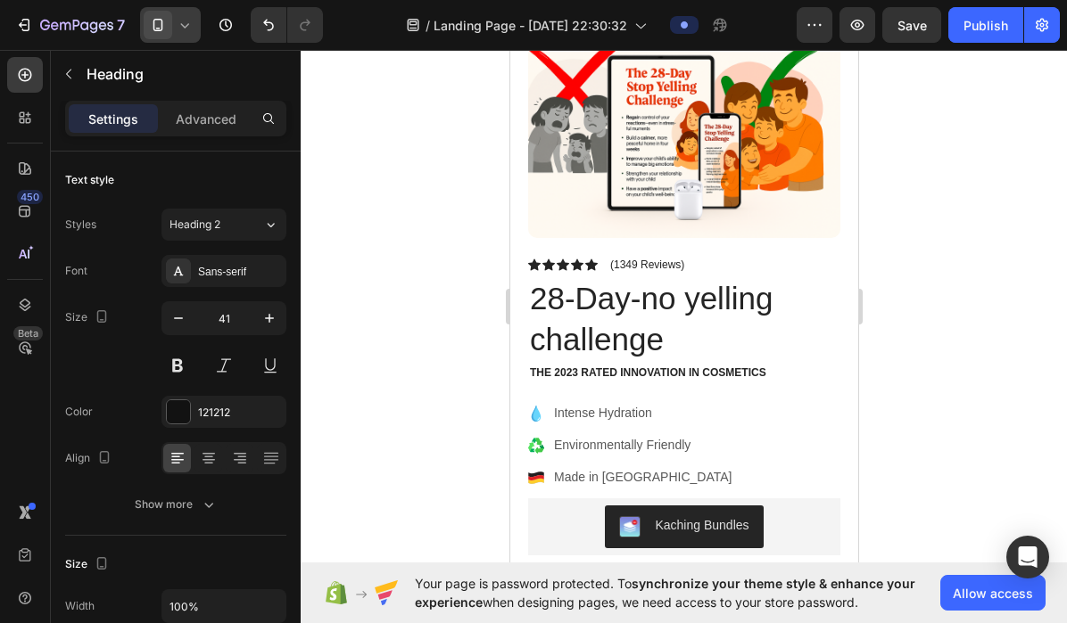
click at [528, 64] on div "Product Images Image Icon Icon Icon Icon Icon Icon List “This skin cream is a g…" at bounding box center [683, 604] width 348 height 1185
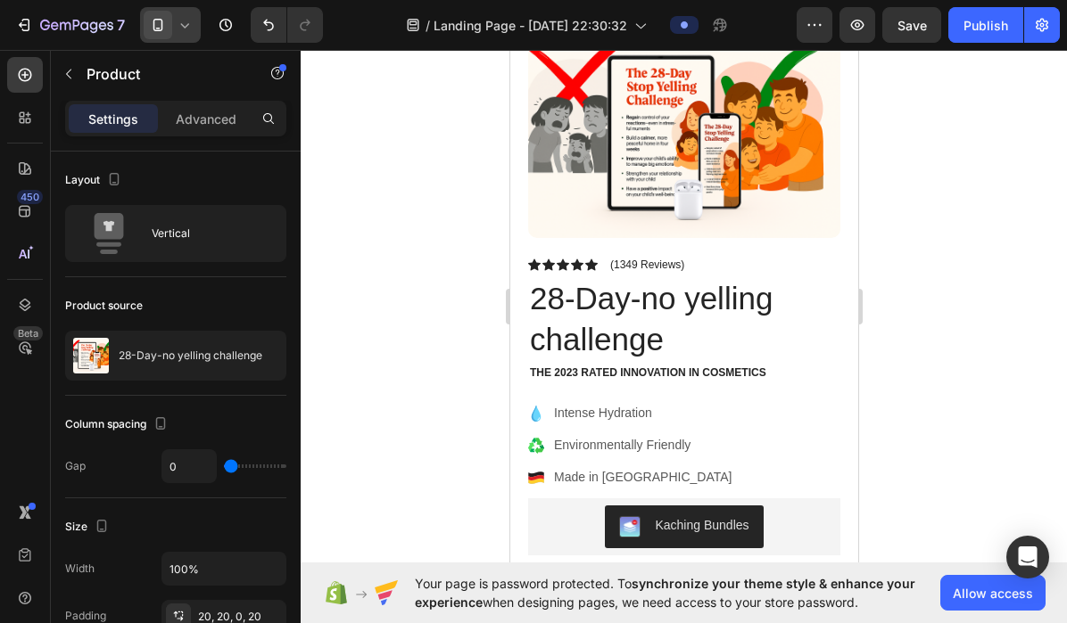
click at [528, 64] on div "Product Images Image Icon Icon Icon Icon Icon Icon List “This skin cream is a g…" at bounding box center [683, 604] width 348 height 1185
click at [473, 123] on div at bounding box center [684, 336] width 766 height 573
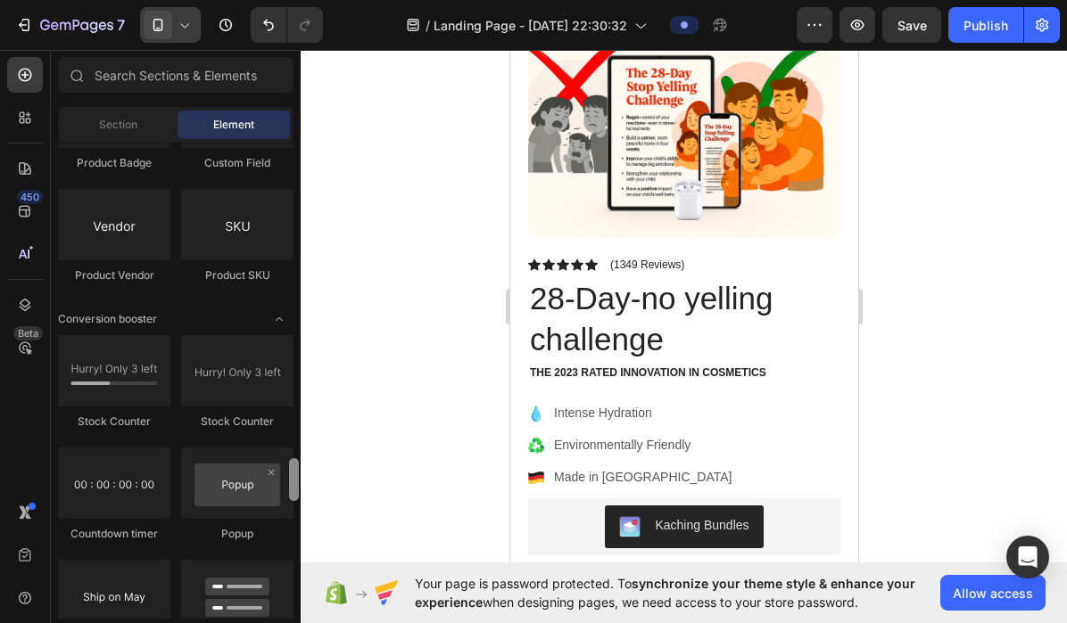
scroll to position [3407, 0]
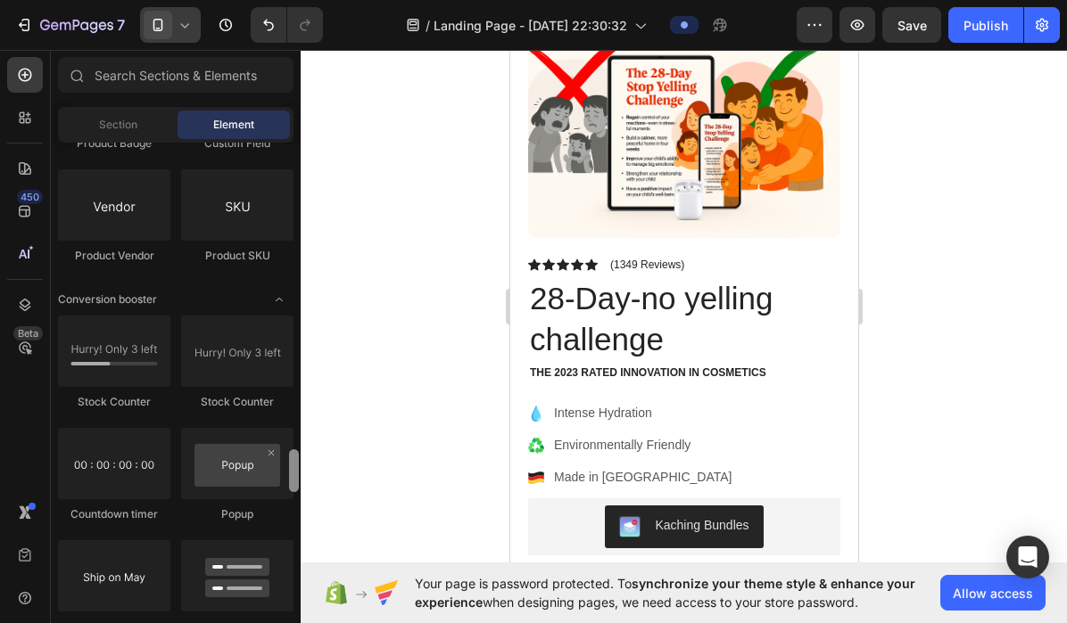
drag, startPoint x: 295, startPoint y: 185, endPoint x: 294, endPoint y: 470, distance: 285.4
click at [294, 470] on div at bounding box center [294, 470] width 10 height 43
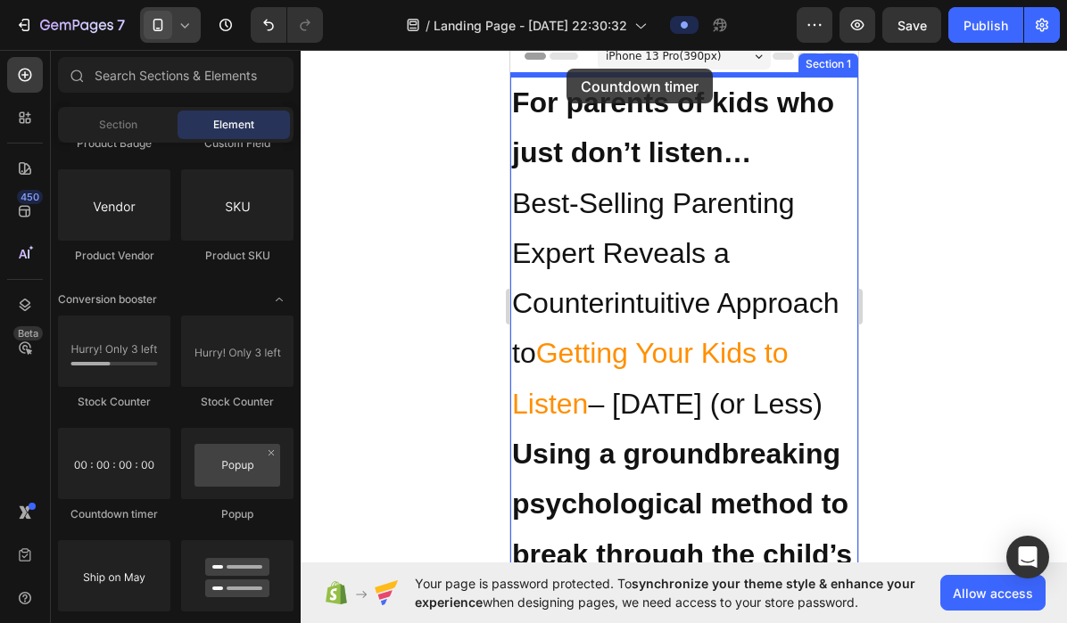
scroll to position [0, 0]
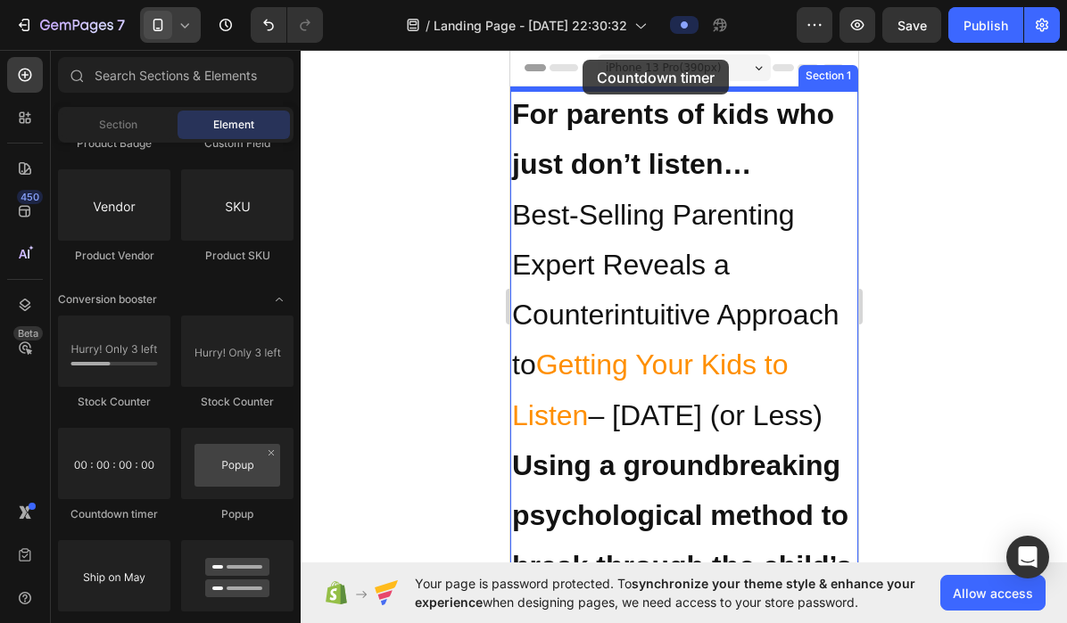
drag, startPoint x: 632, startPoint y: 525, endPoint x: 581, endPoint y: 60, distance: 468.3
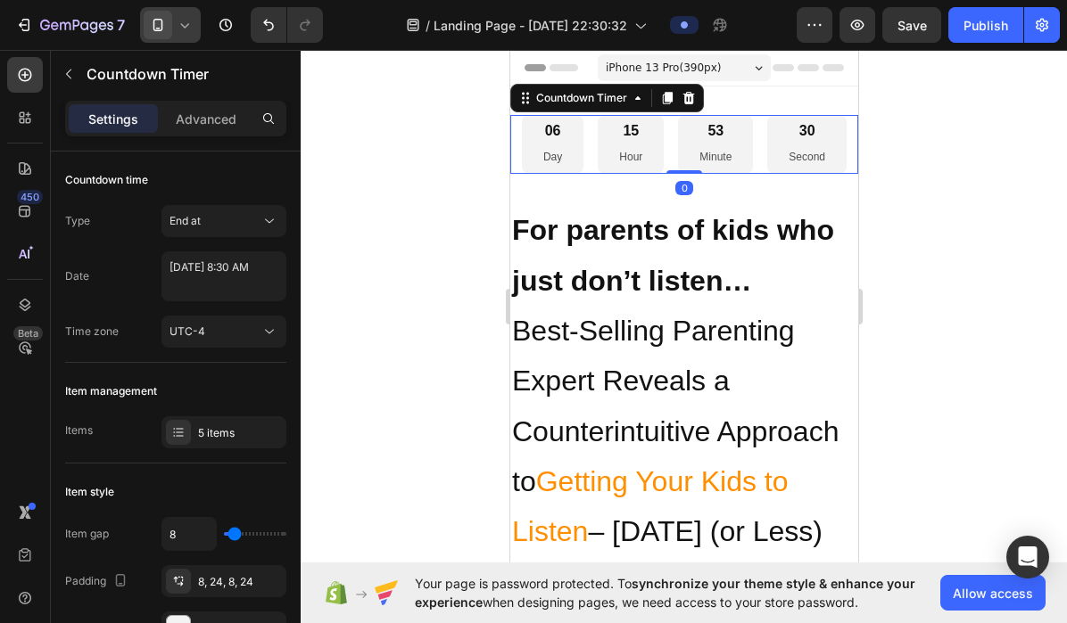
drag, startPoint x: 679, startPoint y: 186, endPoint x: 682, endPoint y: 147, distance: 39.4
click at [683, 147] on div "06 Day 15 Hour 53 Minute 30 Second Countdown Timer 0" at bounding box center [683, 144] width 348 height 59
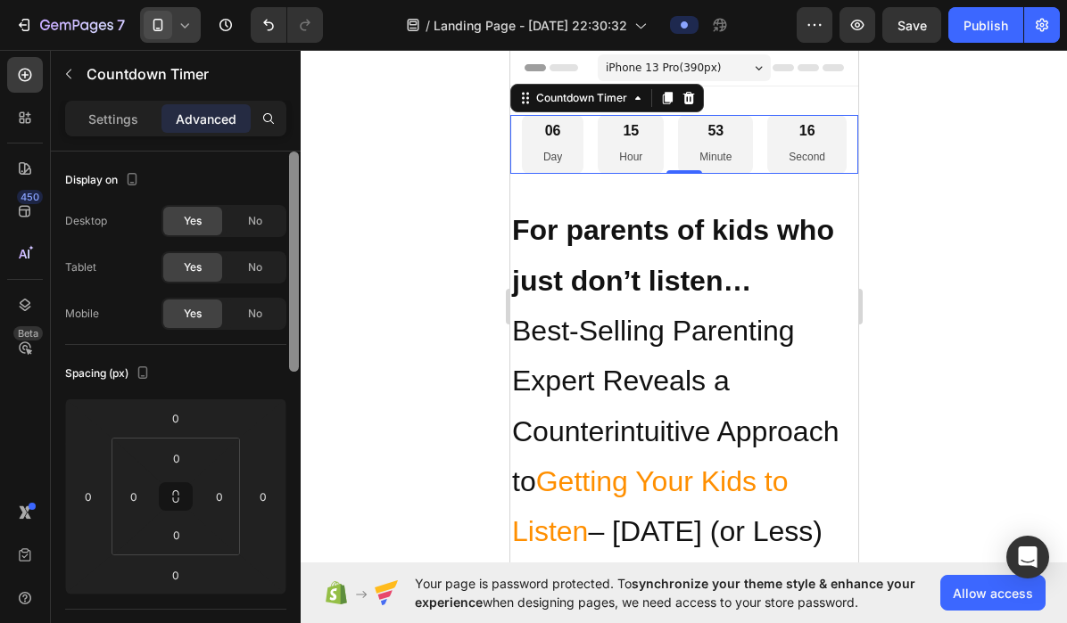
drag, startPoint x: 296, startPoint y: 219, endPoint x: 333, endPoint y: 86, distance: 138.7
click at [337, 0] on div "7 / Landing Page - Sep 26, 22:30:32 Preview Save Publish 450 Beta Sections(18) …" at bounding box center [533, 0] width 1067 height 0
click at [524, 157] on div "06 Day" at bounding box center [552, 144] width 62 height 59
click at [515, 152] on div "06 Day 15 Hour 53 Minute 13 Second" at bounding box center [683, 144] width 348 height 59
click at [128, 125] on p "Settings" at bounding box center [113, 119] width 50 height 19
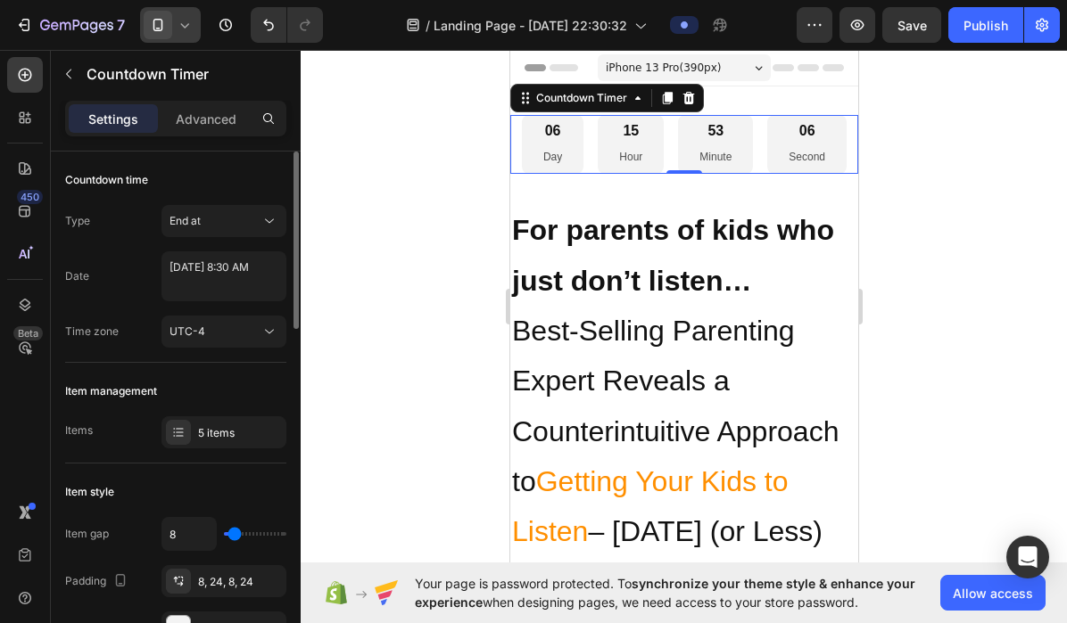
type input "16"
type input "15"
type input "14"
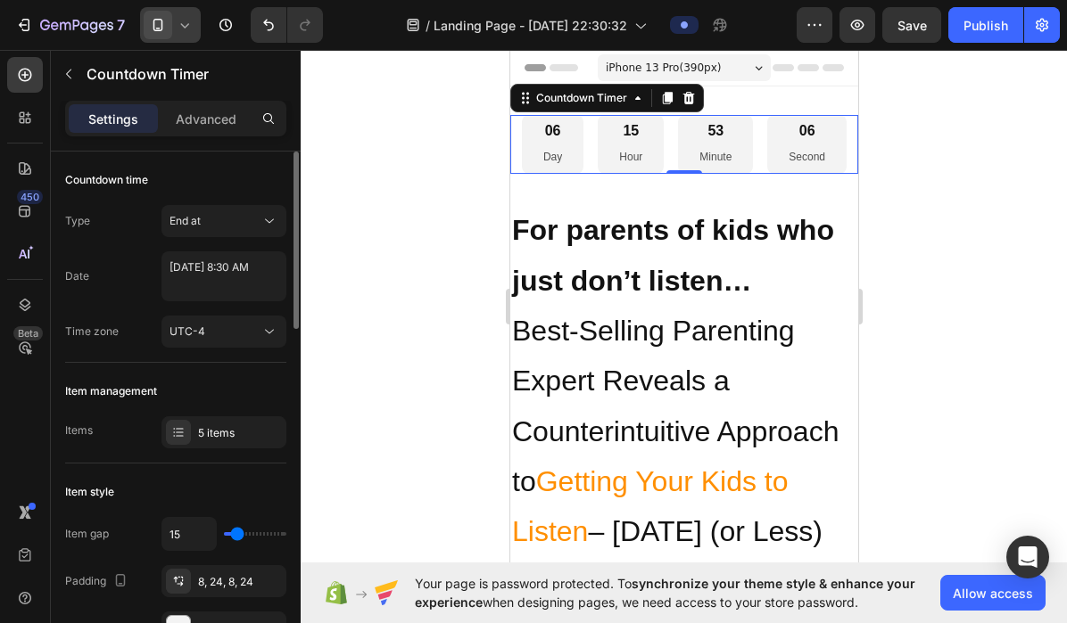
type input "14"
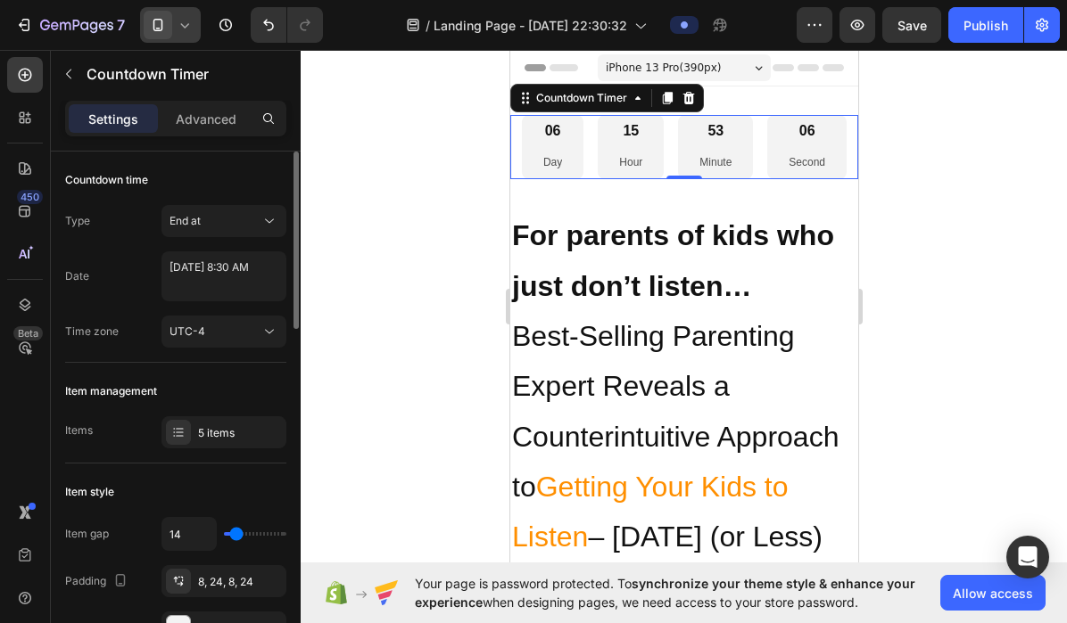
type input "13"
type input "8"
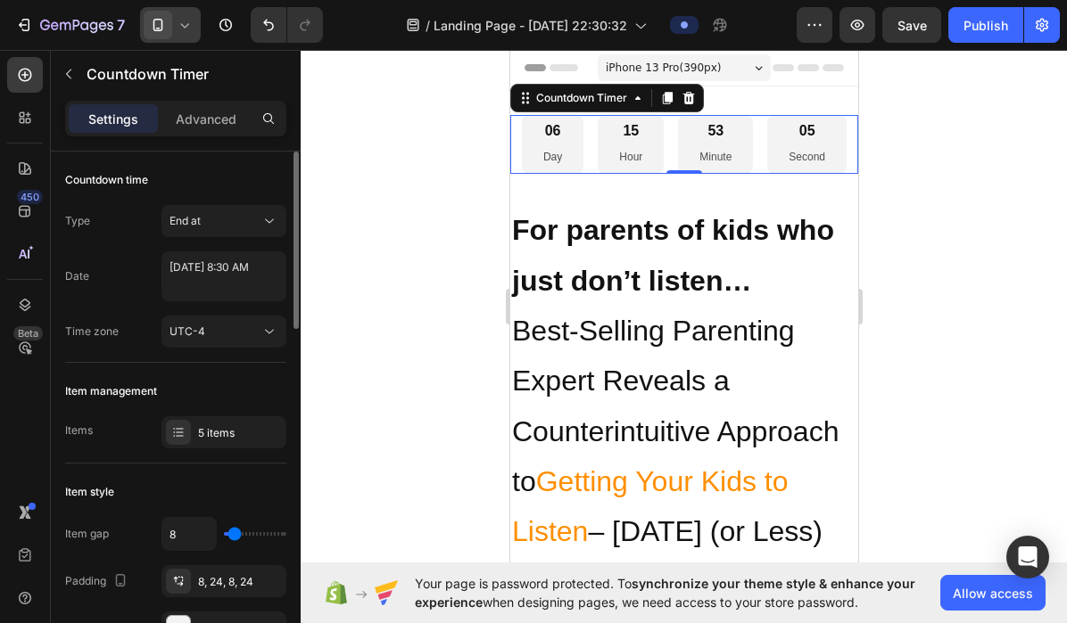
type input "7"
type input "5"
type input "0"
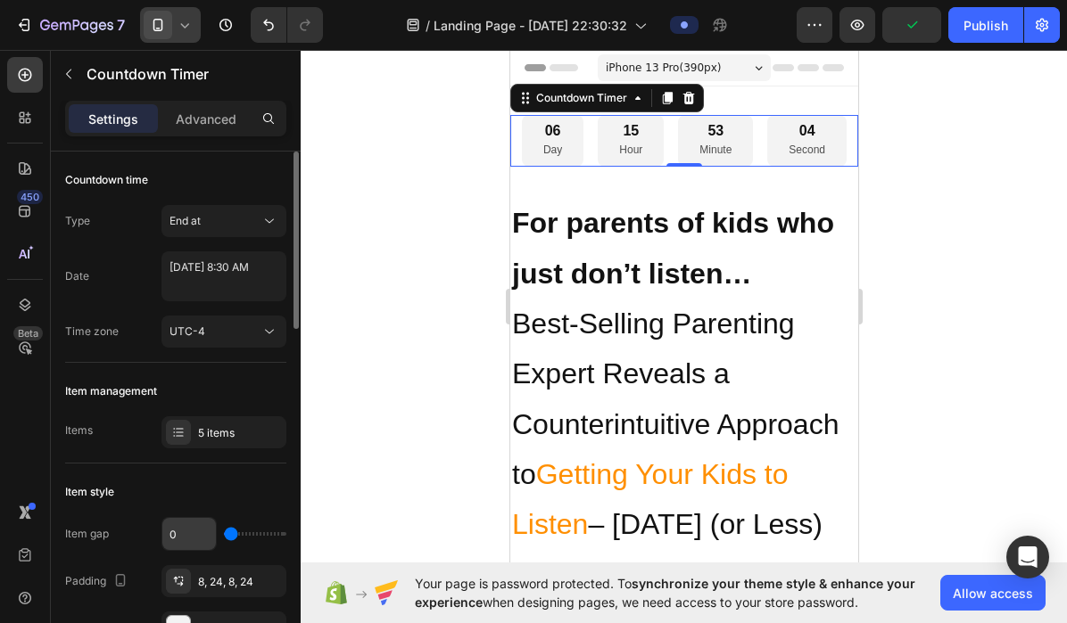
type input "0"
drag, startPoint x: 237, startPoint y: 539, endPoint x: 211, endPoint y: 540, distance: 25.9
click at [210, 540] on div "0" at bounding box center [223, 534] width 125 height 34
click at [167, 495] on div "Item style" at bounding box center [175, 492] width 221 height 29
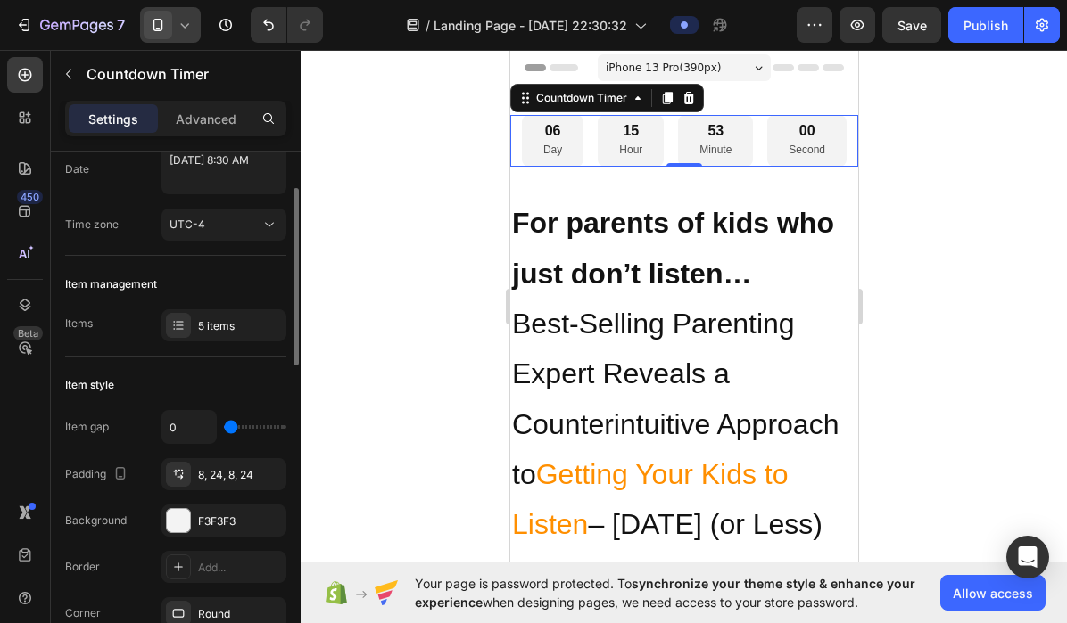
scroll to position [134, 0]
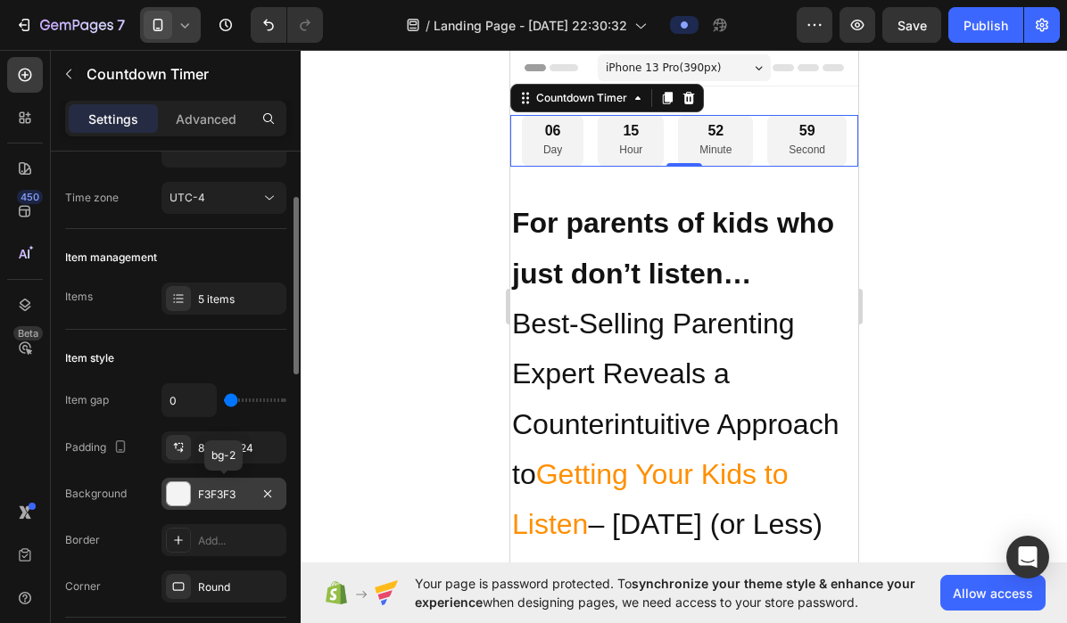
click at [176, 490] on div at bounding box center [178, 493] width 23 height 23
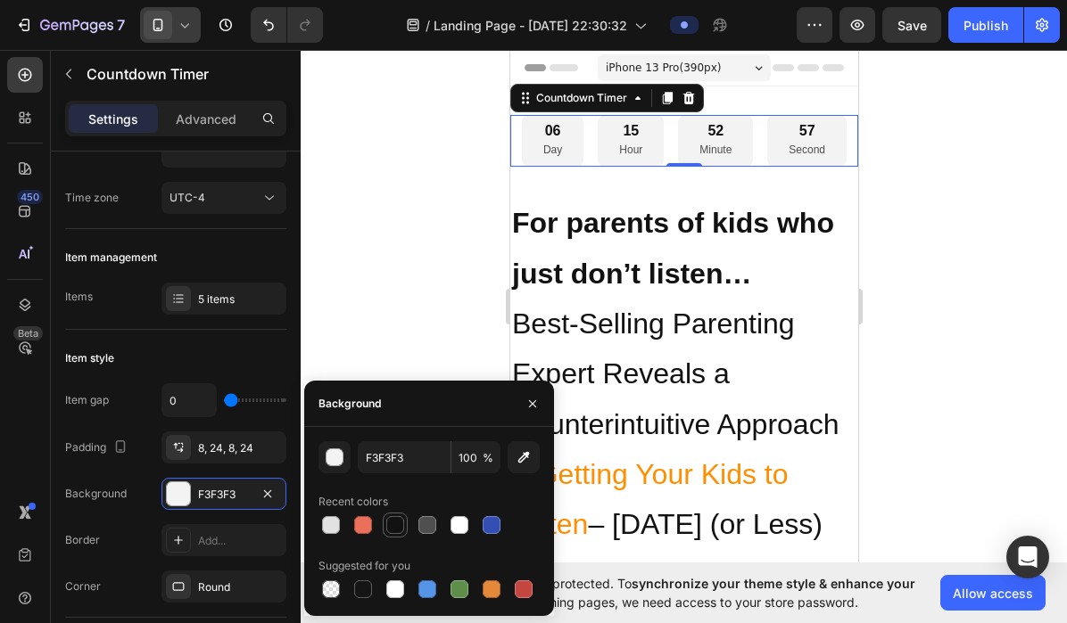
click at [395, 527] on div at bounding box center [395, 525] width 18 height 18
type input "121212"
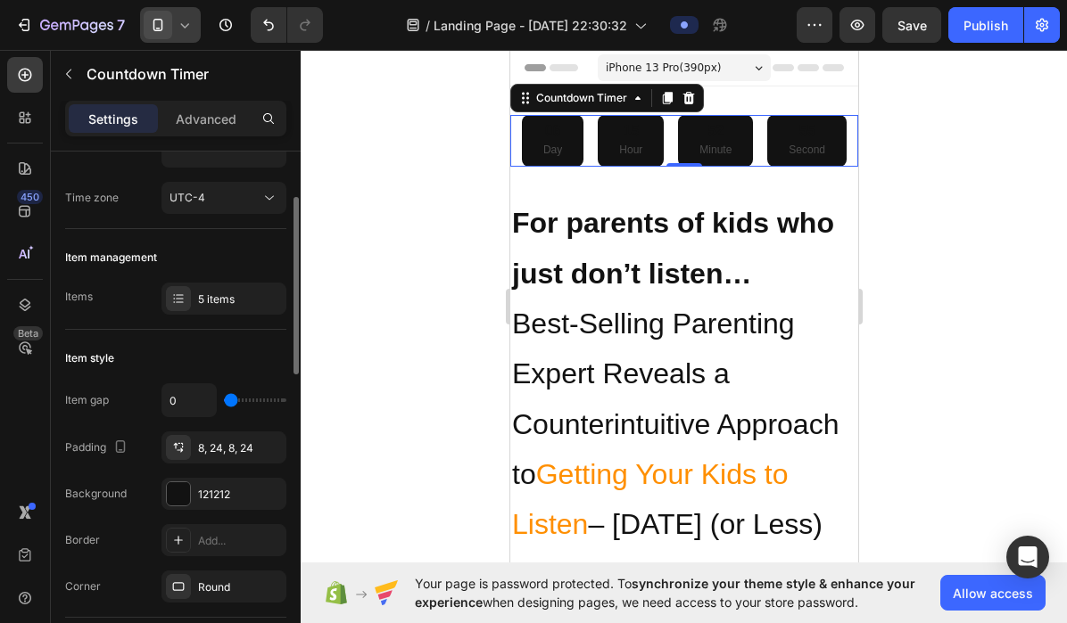
click at [143, 546] on div "Border Add..." at bounding box center [175, 540] width 221 height 32
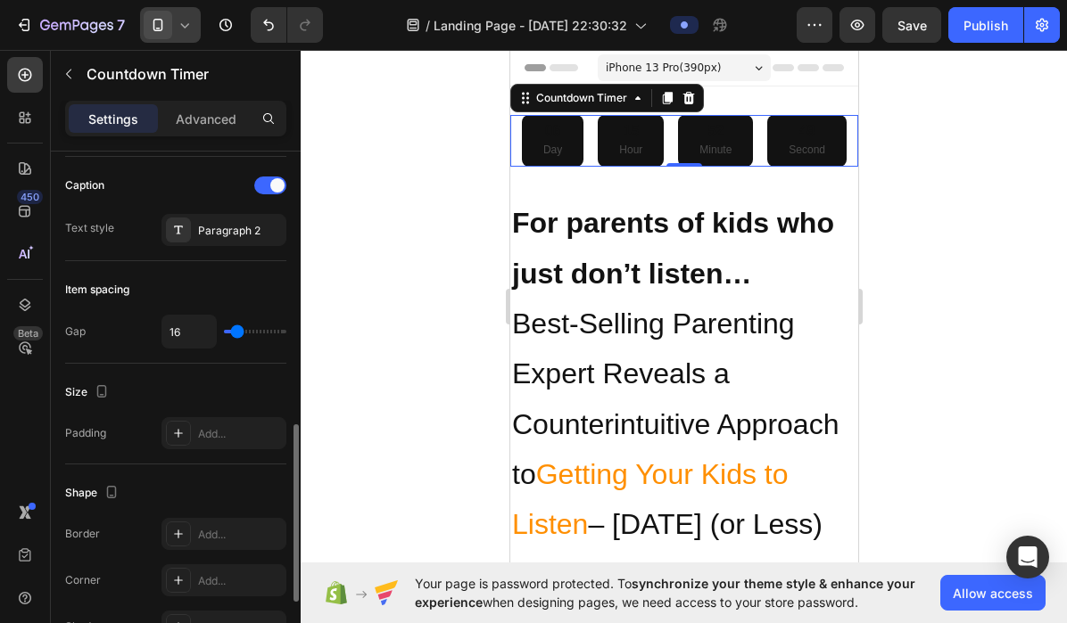
scroll to position [722, 0]
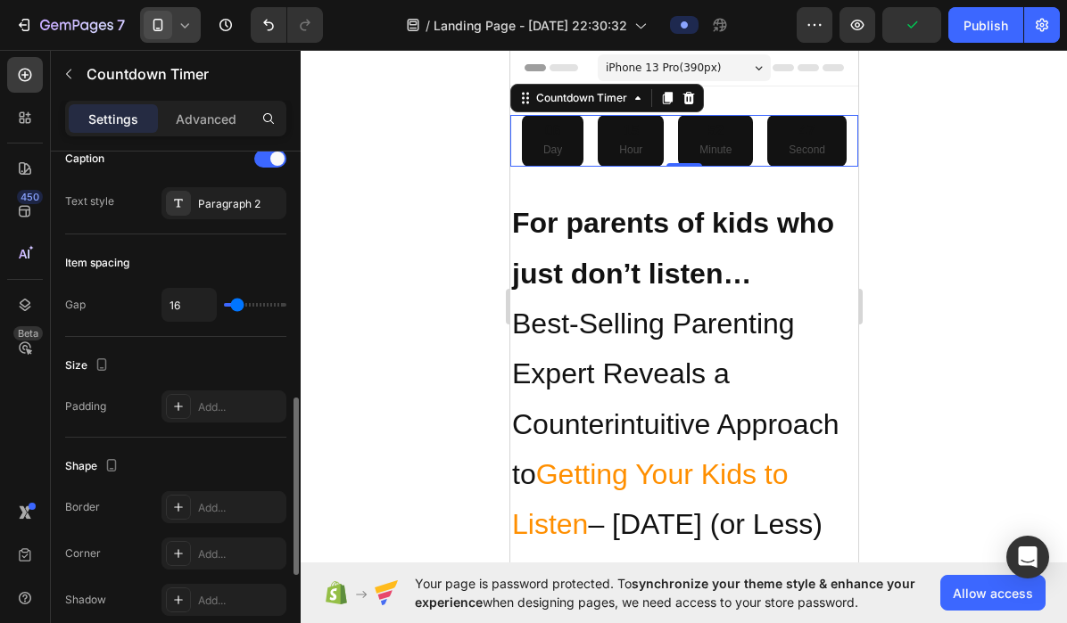
type input "23"
type input "17"
type input "15"
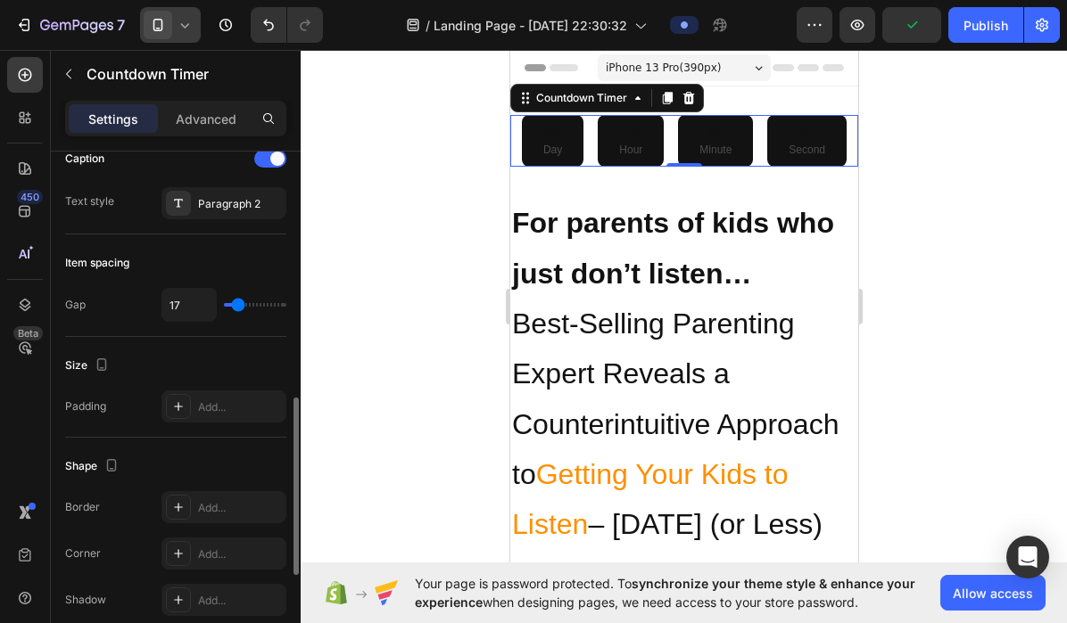
type input "15"
type input "14"
type input "13"
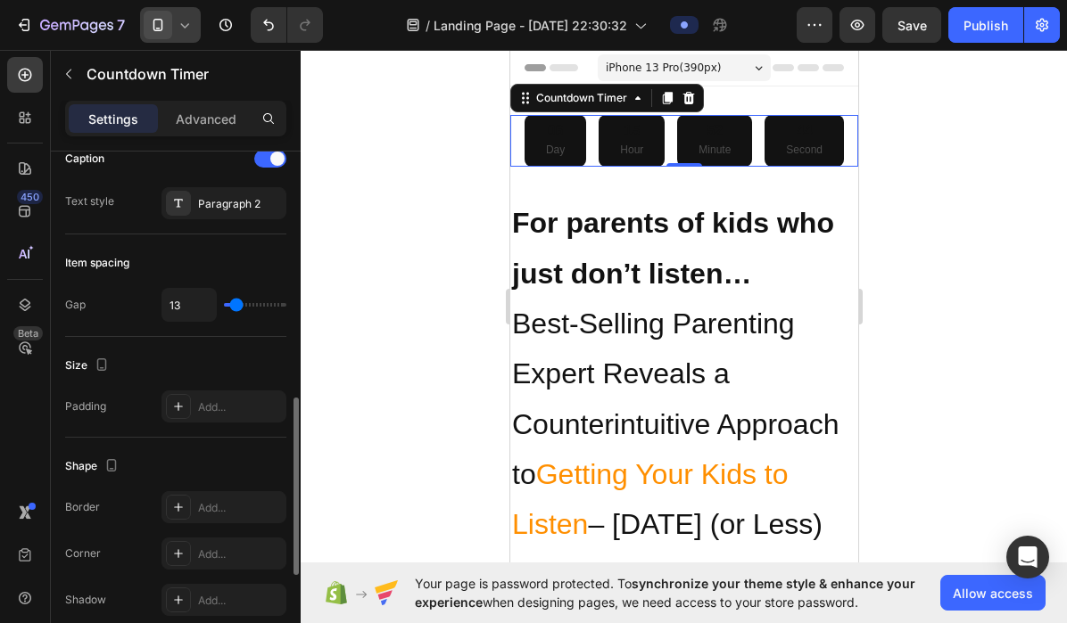
type input "11"
type input "3"
type input "1"
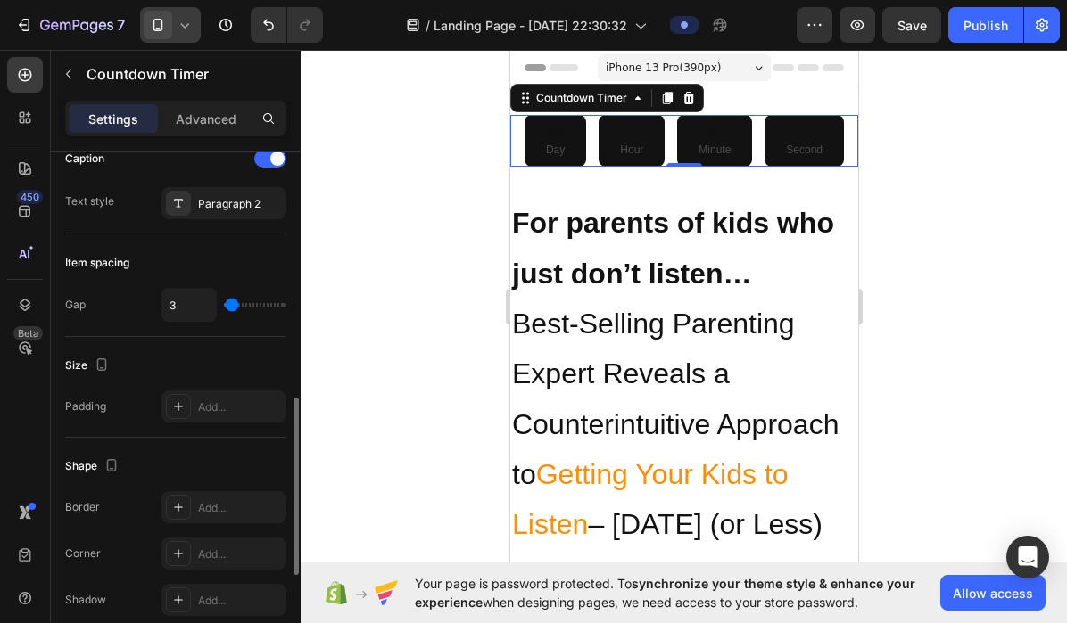
type input "1"
type input "0"
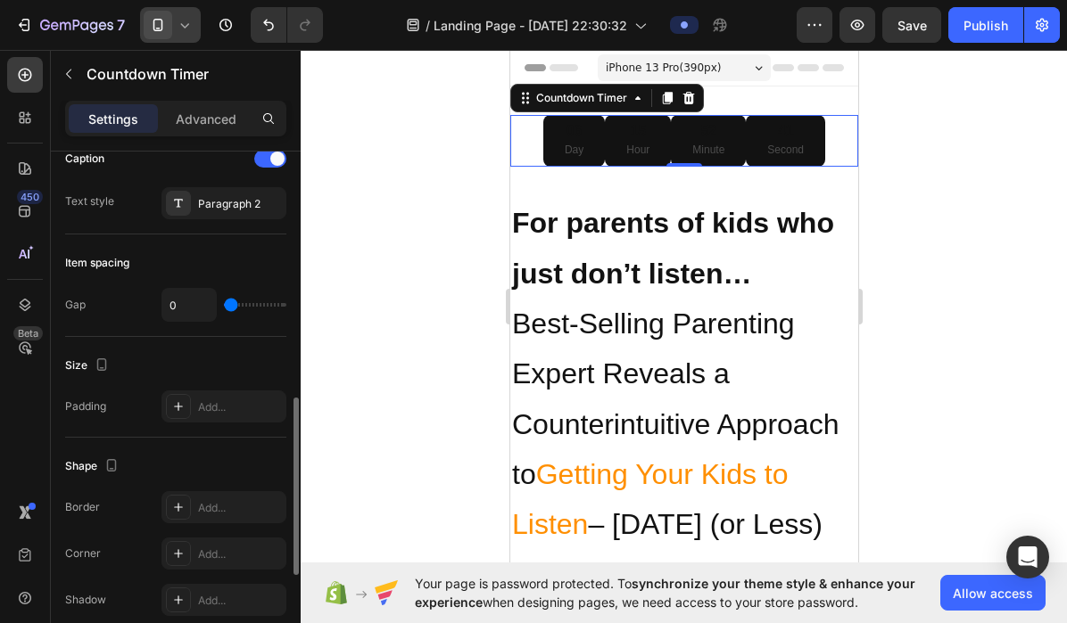
drag, startPoint x: 241, startPoint y: 302, endPoint x: 214, endPoint y: 306, distance: 27.0
type input "0"
click at [224, 306] on input "range" at bounding box center [255, 305] width 62 height 4
click at [135, 408] on div "Padding Add..." at bounding box center [175, 407] width 221 height 32
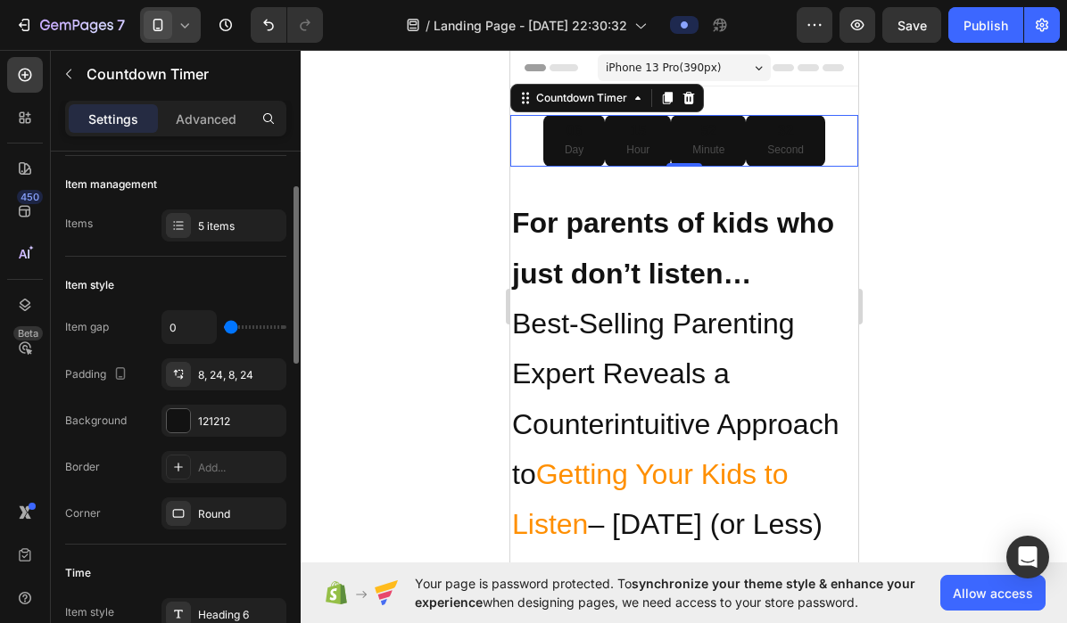
scroll to position [153, 0]
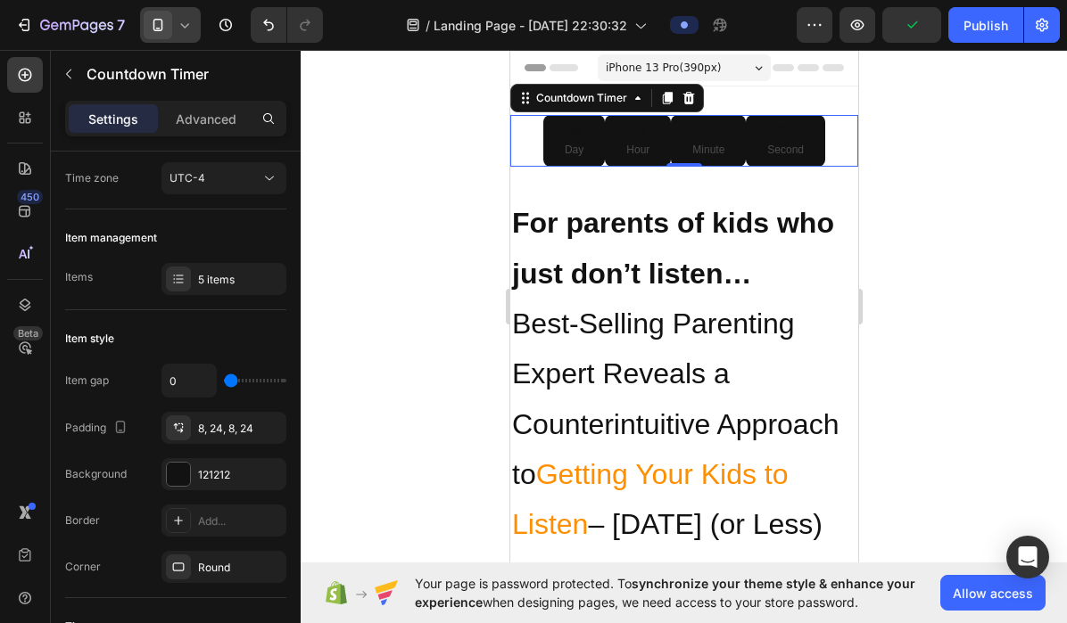
click at [574, 138] on div "06" at bounding box center [573, 131] width 19 height 19
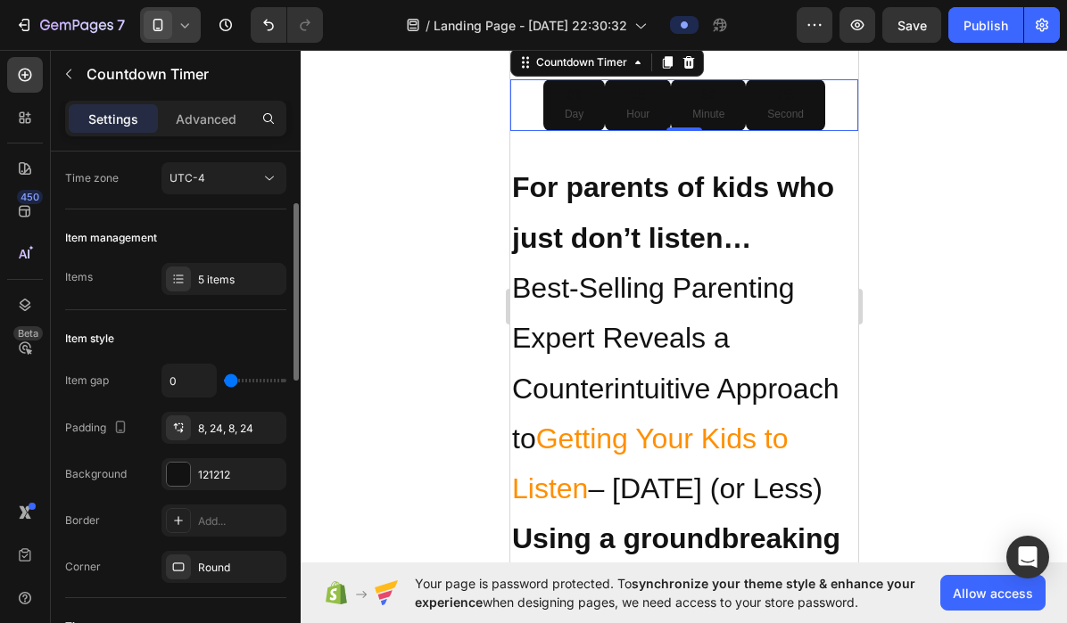
scroll to position [0, 0]
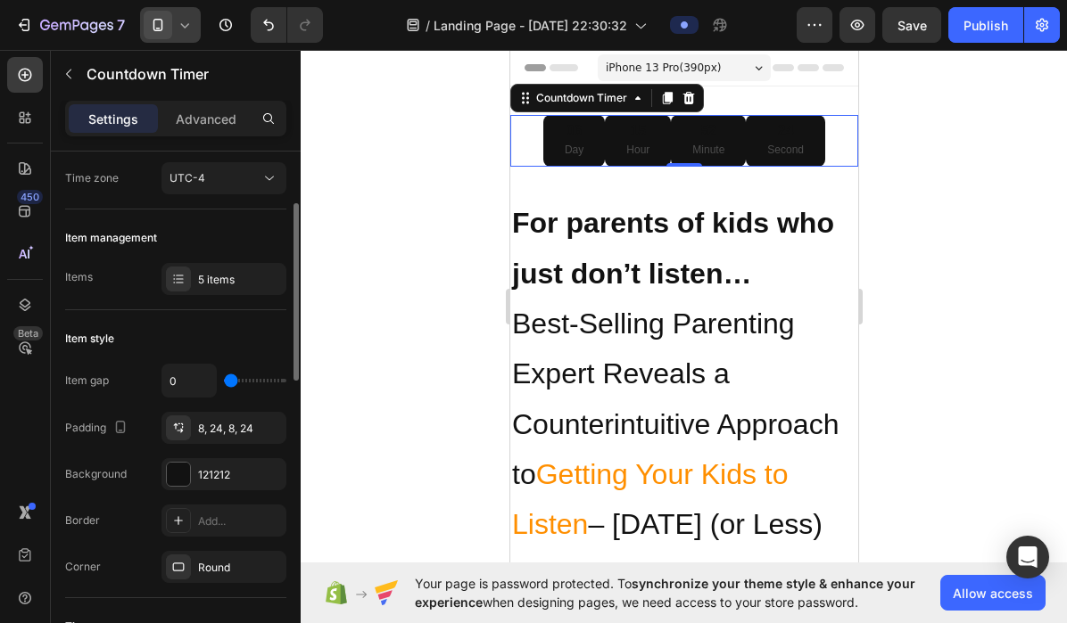
click at [163, 345] on div "Item style" at bounding box center [175, 339] width 221 height 29
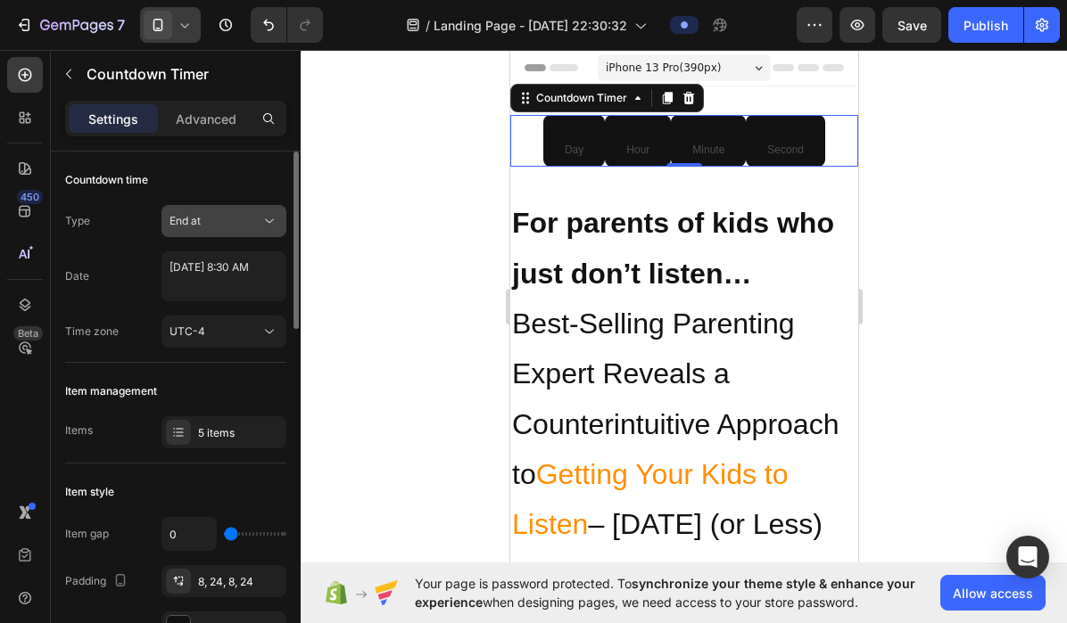
click at [207, 221] on div "End at" at bounding box center [214, 221] width 91 height 16
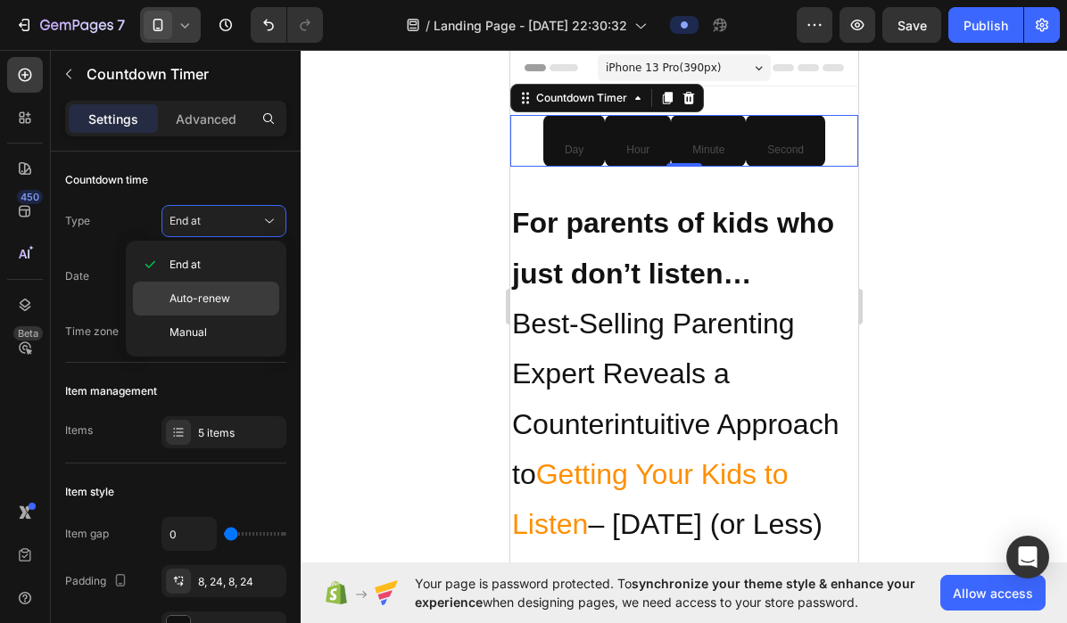
click at [189, 295] on span "Auto-renew" at bounding box center [199, 299] width 61 height 16
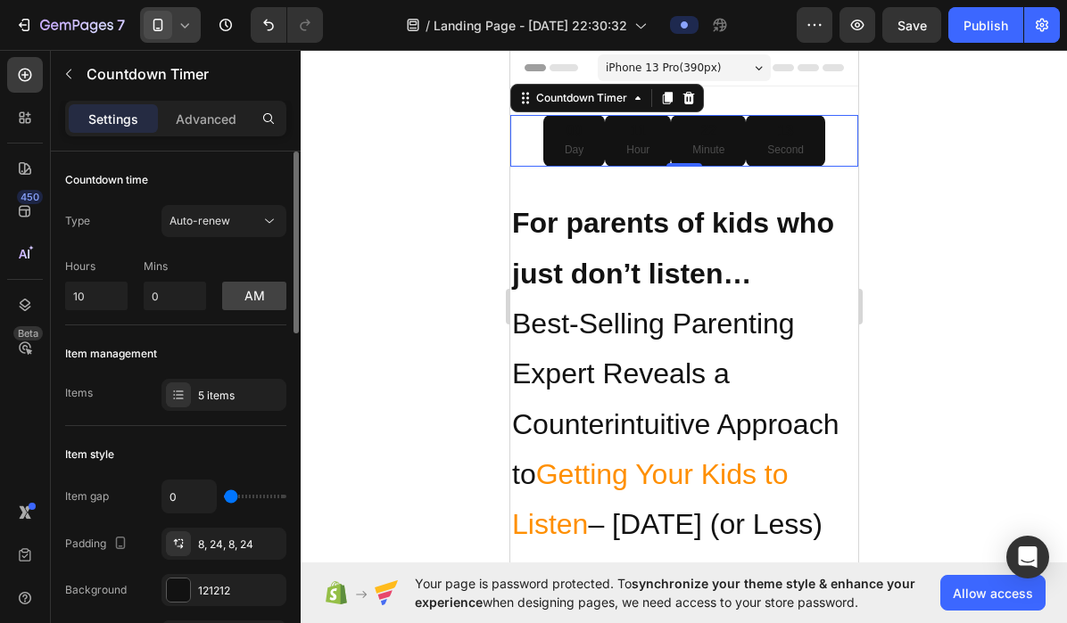
click at [196, 336] on div "Item management Items 5 items" at bounding box center [175, 375] width 221 height 101
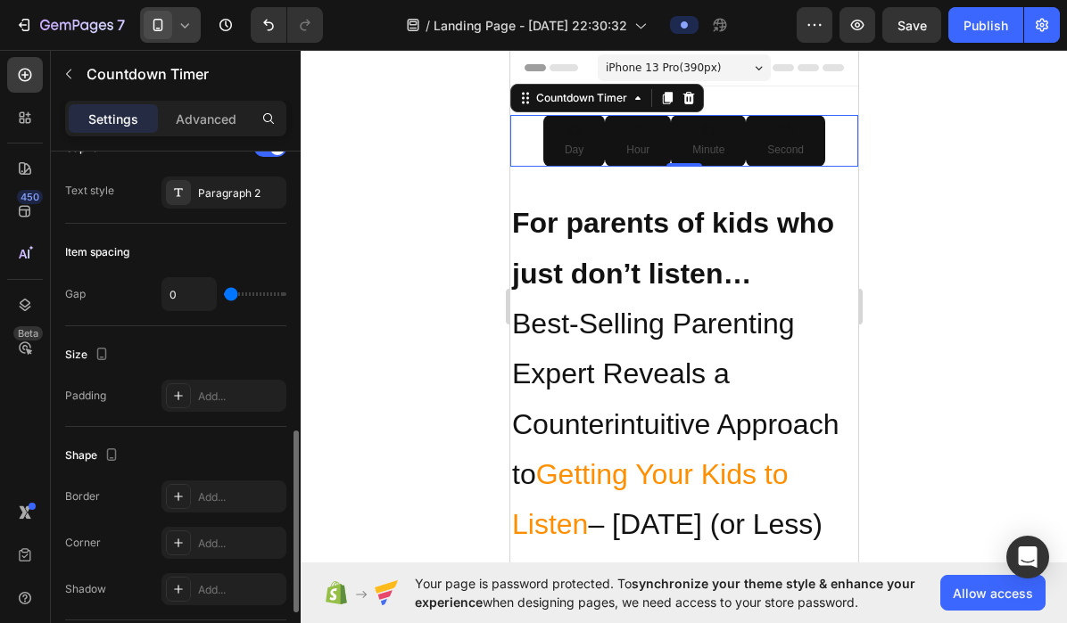
scroll to position [722, 0]
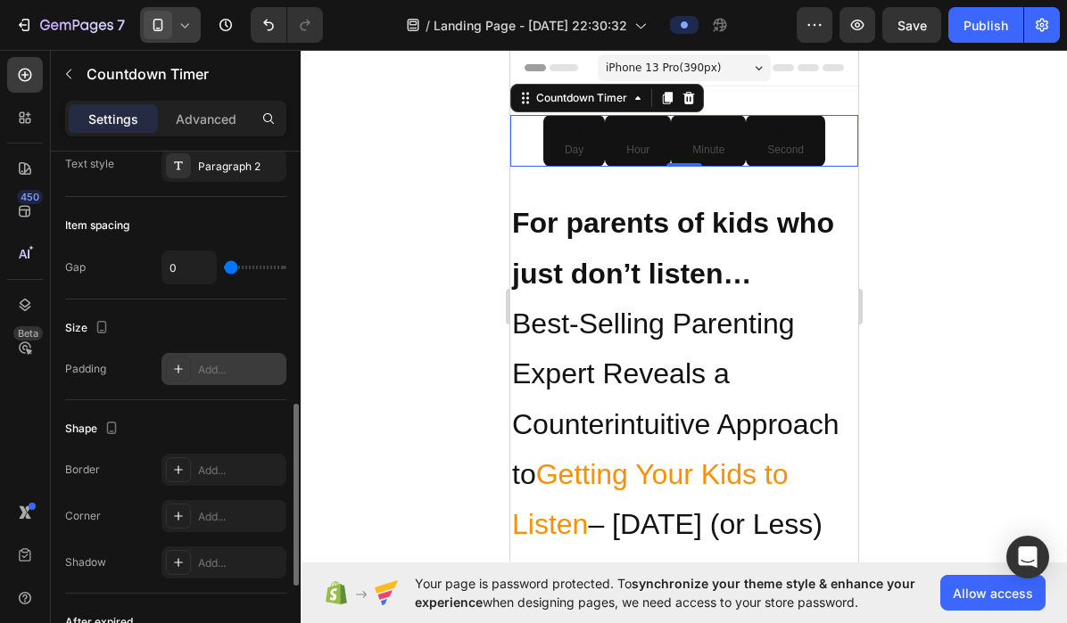
click at [177, 376] on div at bounding box center [178, 369] width 25 height 25
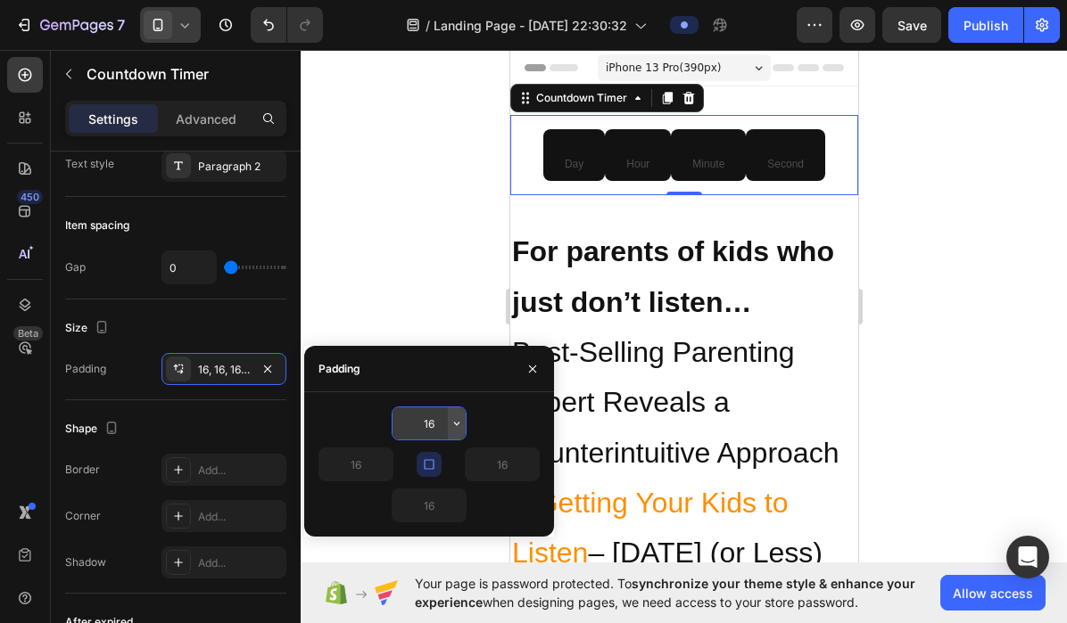
click at [457, 428] on icon "button" at bounding box center [456, 423] width 14 height 14
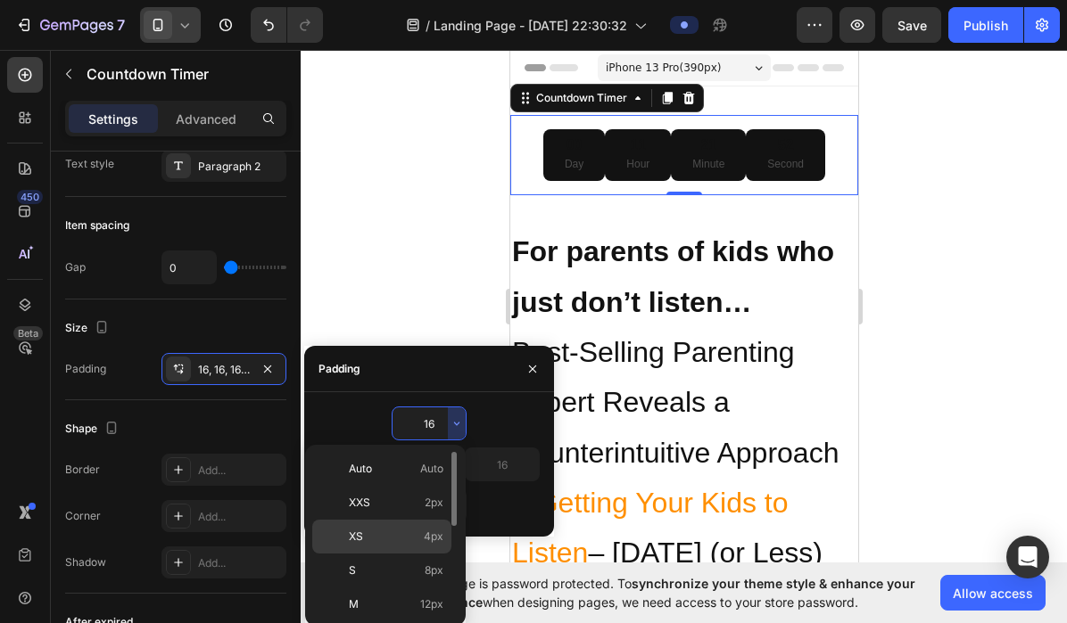
click at [430, 542] on span "4px" at bounding box center [434, 537] width 20 height 16
type input "4"
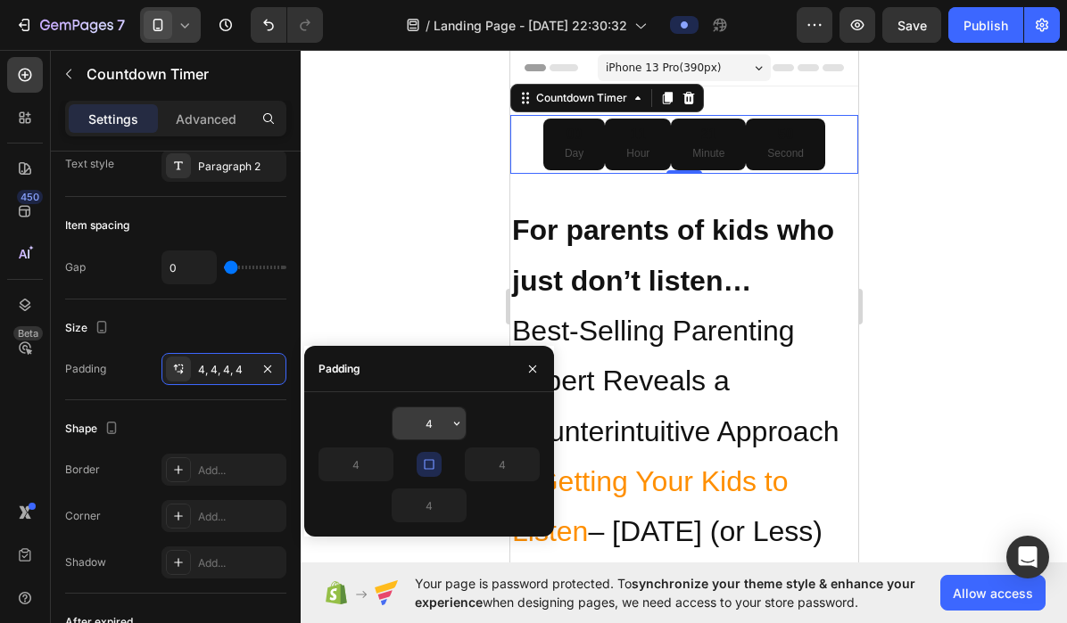
click at [434, 427] on input "4" at bounding box center [428, 424] width 73 height 32
click at [459, 425] on icon "button" at bounding box center [456, 423] width 14 height 14
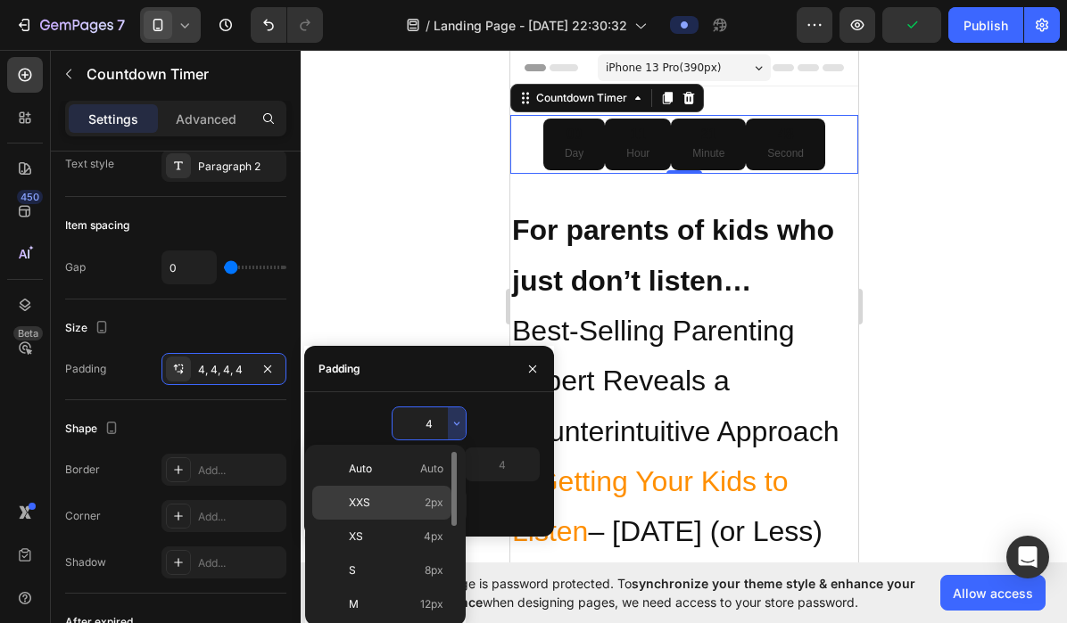
click at [436, 497] on span "2px" at bounding box center [433, 503] width 19 height 16
type input "2"
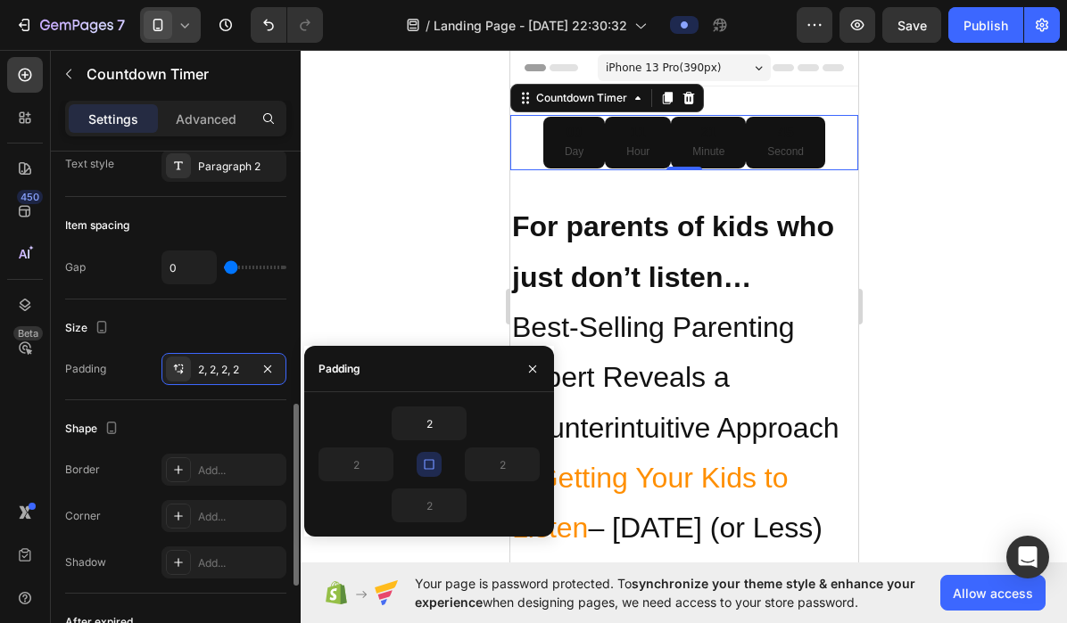
click at [242, 421] on div "Shape" at bounding box center [175, 429] width 221 height 29
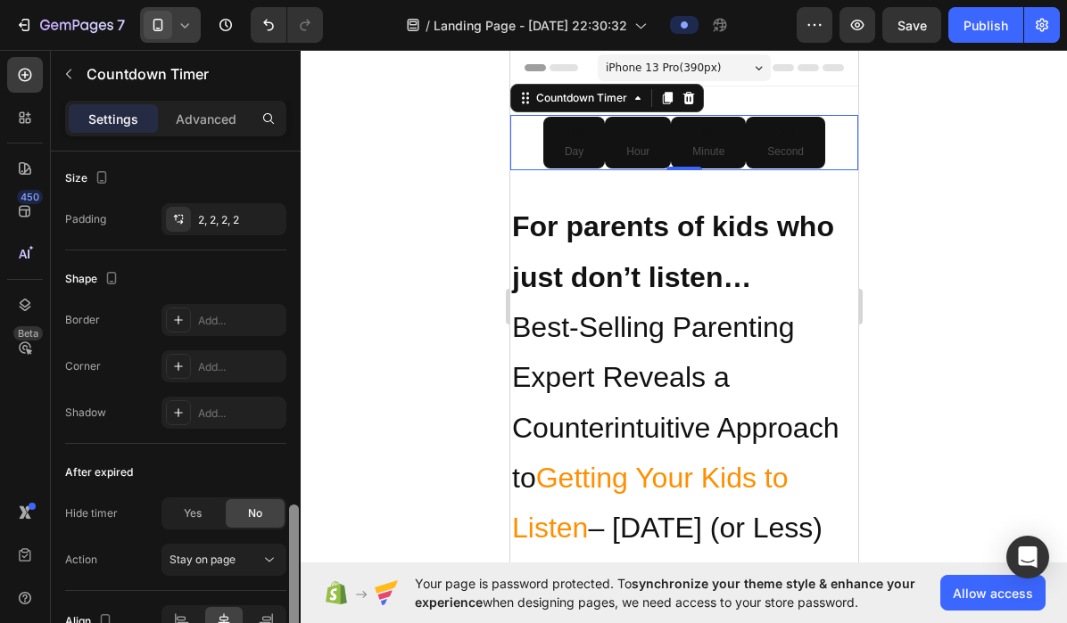
scroll to position [853, 0]
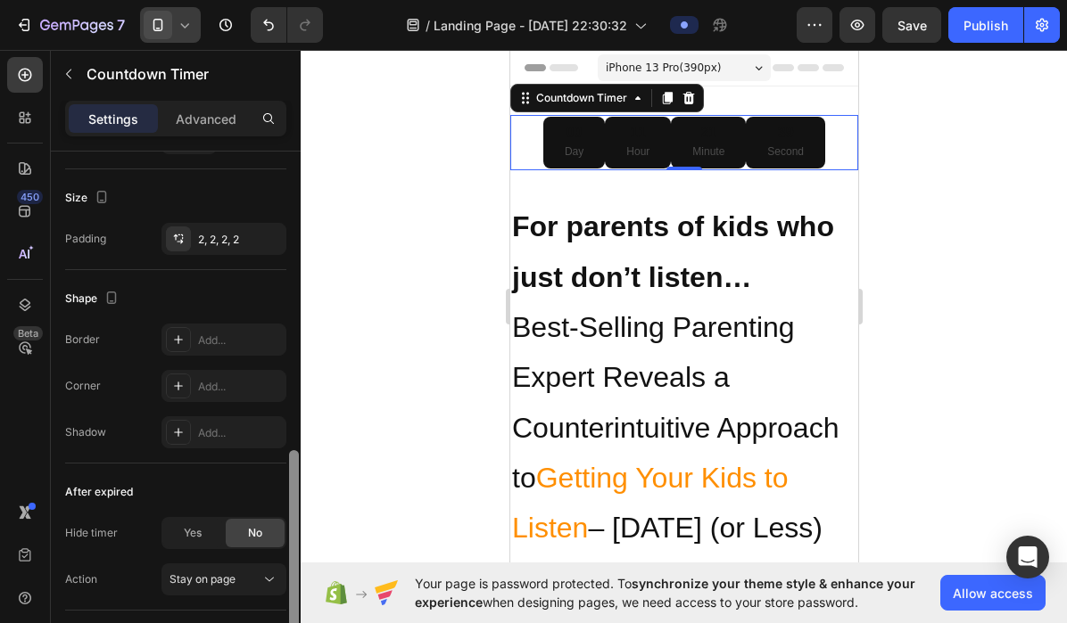
drag, startPoint x: 296, startPoint y: 439, endPoint x: 279, endPoint y: 484, distance: 48.5
click at [279, 484] on div "Countdown time Type Auto-renew Hours 10 Mins 0 am Item management Items 5 items…" at bounding box center [176, 413] width 250 height 523
click at [183, 128] on div "Advanced" at bounding box center [205, 118] width 89 height 29
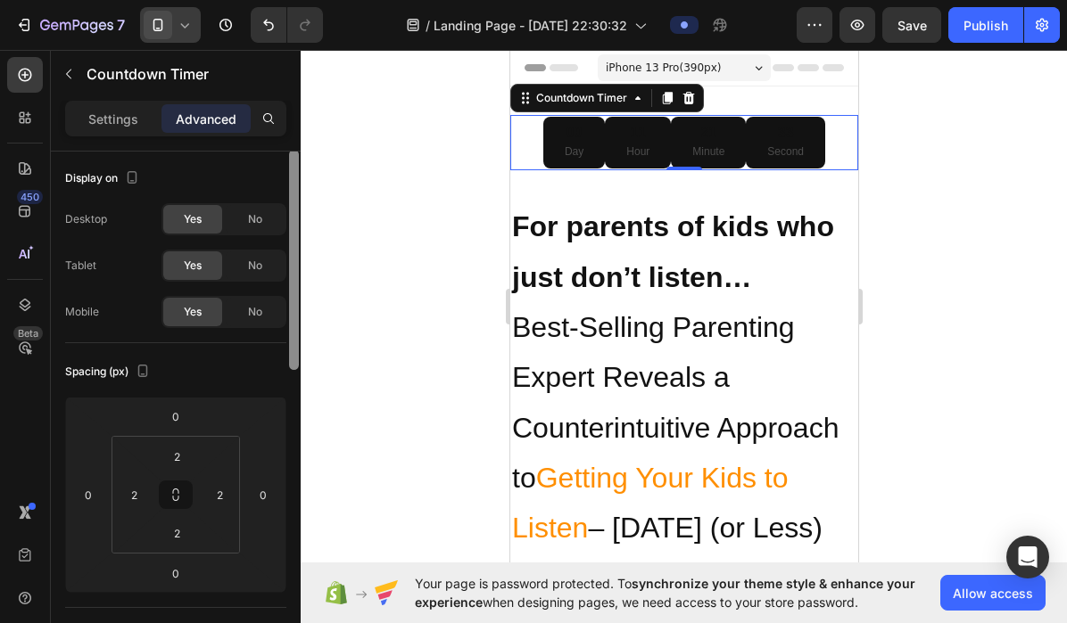
scroll to position [0, 0]
drag, startPoint x: 298, startPoint y: 484, endPoint x: 278, endPoint y: 146, distance: 338.6
click at [280, 146] on div "Settings Advanced Display on Desktop Yes No Tablet Yes No Mobile Yes No Spacing…" at bounding box center [176, 387] width 250 height 573
click at [647, 128] on div "11" at bounding box center [636, 133] width 23 height 19
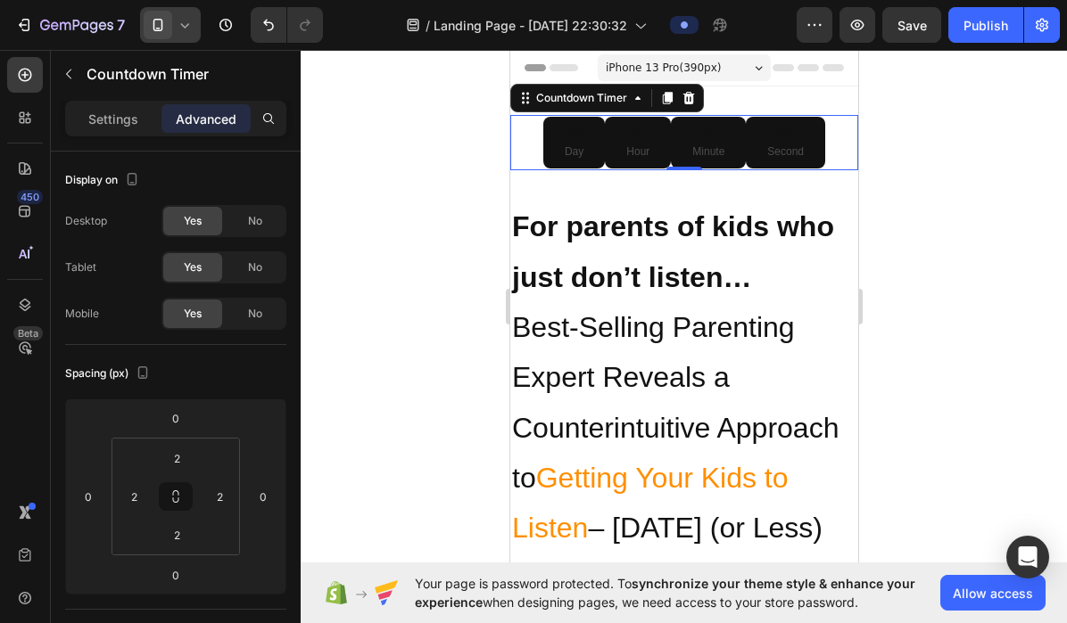
click at [562, 122] on div "00 Day" at bounding box center [573, 143] width 62 height 52
click at [524, 100] on icon at bounding box center [524, 98] width 14 height 14
click at [571, 94] on div "Countdown Timer" at bounding box center [580, 98] width 98 height 16
click at [729, 149] on div "21 Minute" at bounding box center [707, 143] width 75 height 52
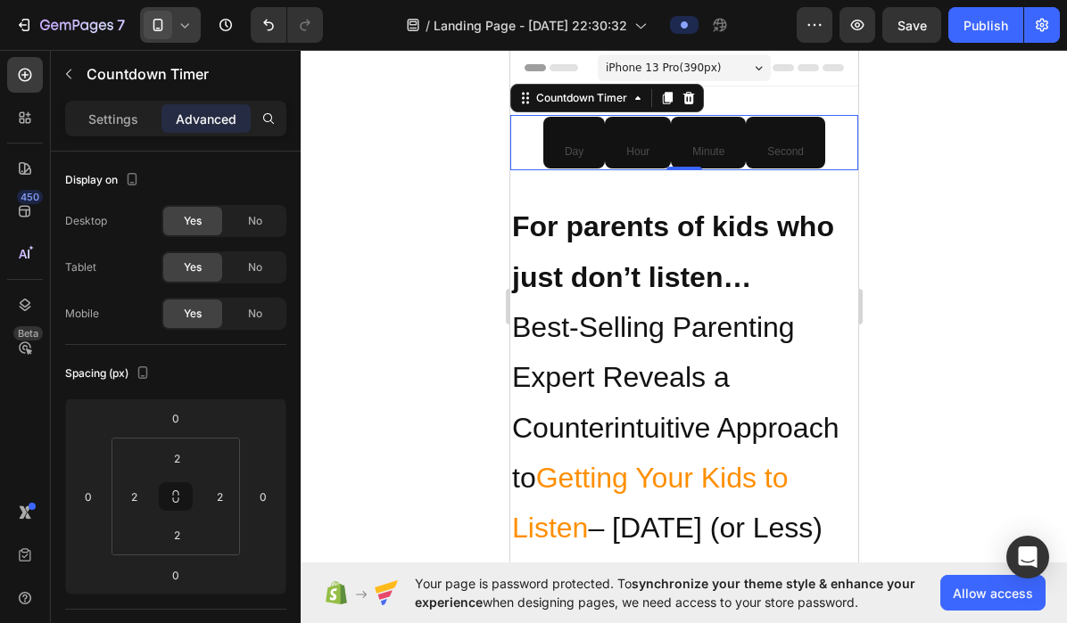
click at [704, 144] on p "Minute" at bounding box center [707, 153] width 32 height 20
click at [890, 152] on div at bounding box center [684, 336] width 766 height 573
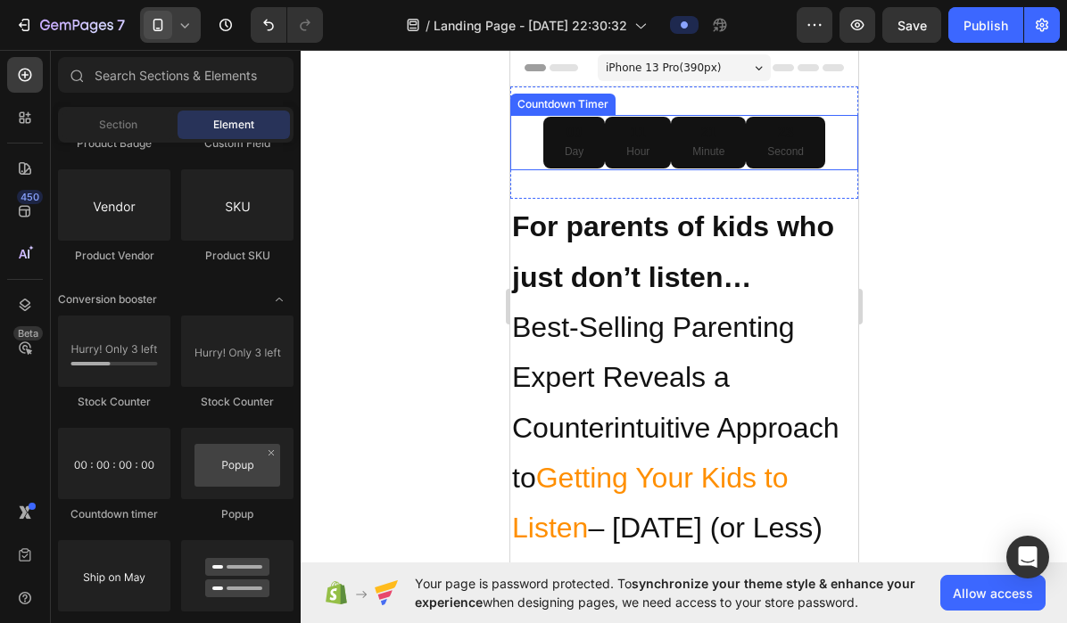
click at [754, 156] on div "23 Second" at bounding box center [784, 143] width 79 height 52
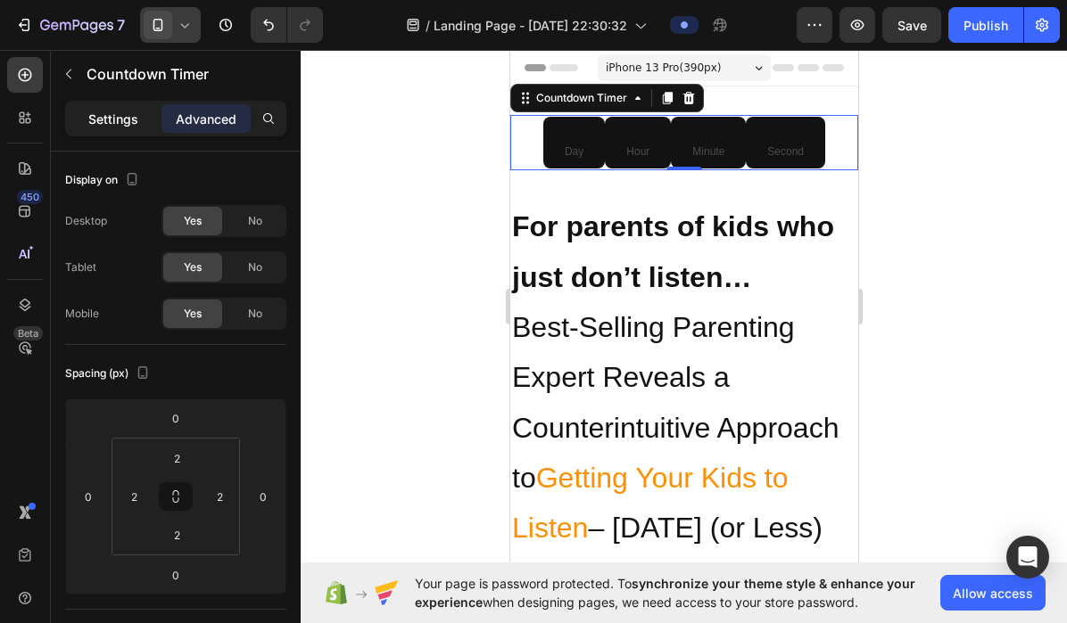
click at [95, 110] on p "Settings" at bounding box center [113, 119] width 50 height 19
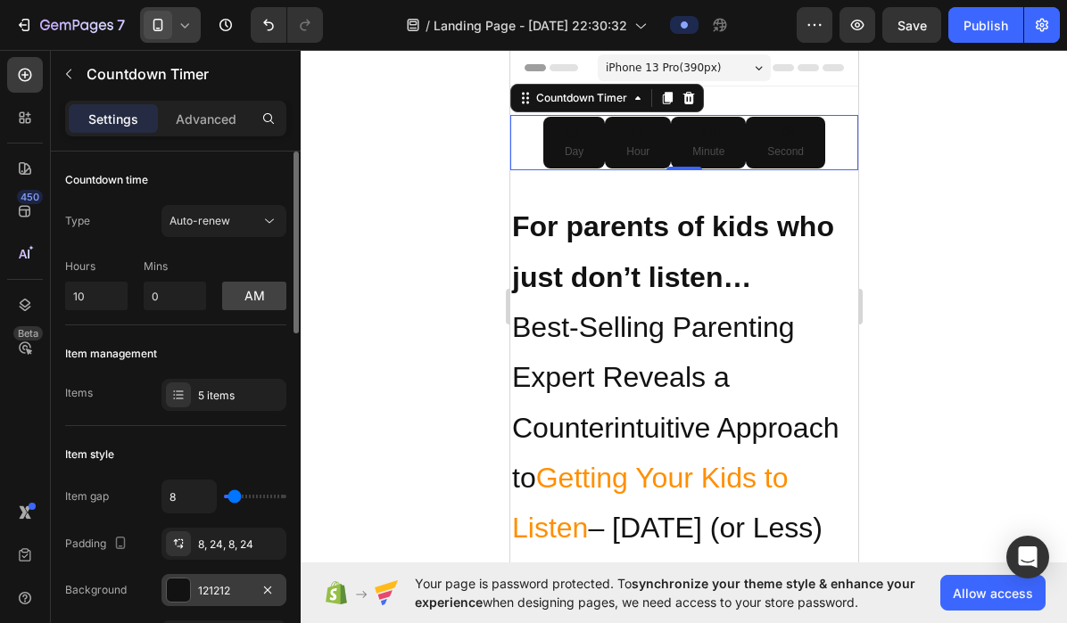
click at [218, 588] on div "121212" at bounding box center [224, 591] width 52 height 16
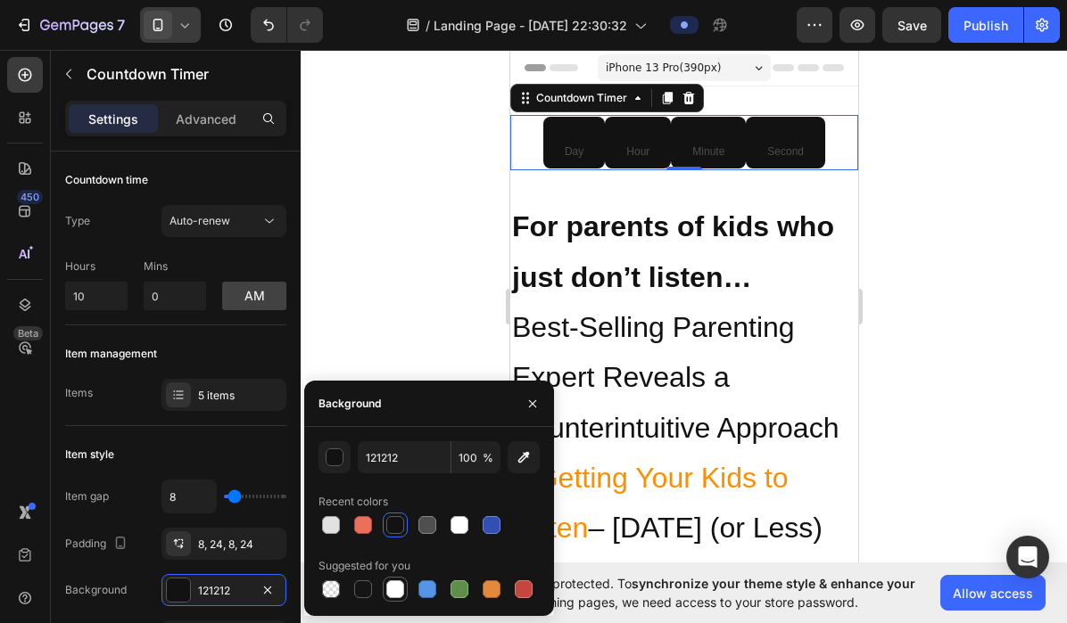
click at [395, 590] on div at bounding box center [395, 590] width 18 height 18
type input "FFFFFF"
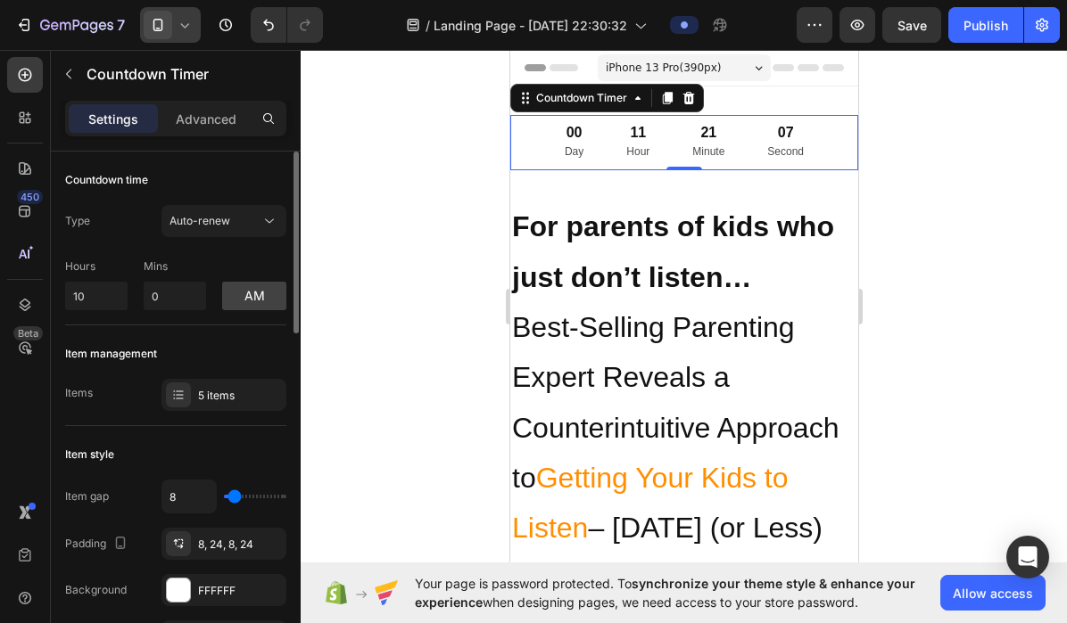
click at [224, 433] on div "Item style Item gap 8 Padding 8, 24, 8, 24 Background FFFFFF Border Add... Corn…" at bounding box center [175, 570] width 221 height 288
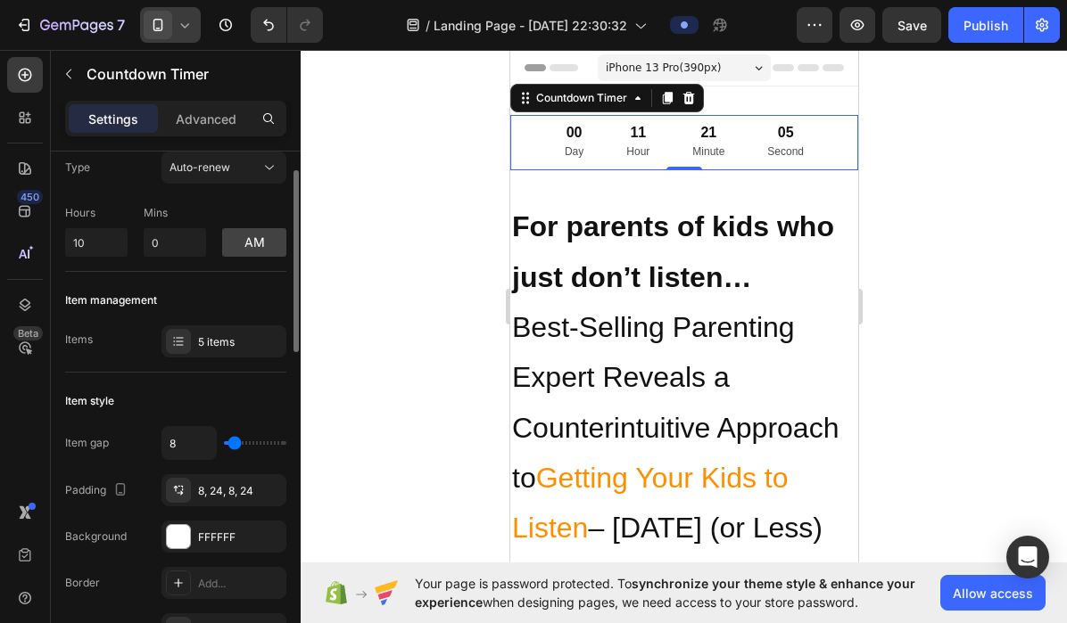
scroll to position [80, 0]
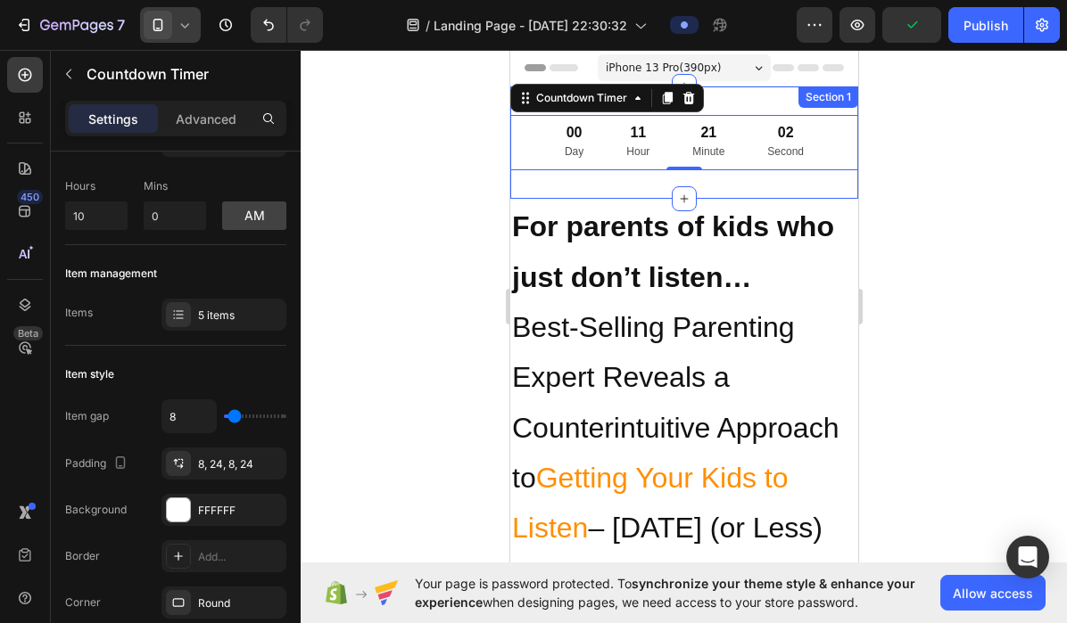
click at [630, 189] on div "00 Day 11 Hour 21 Minute 02 Second Countdown Timer 0 Section 1" at bounding box center [683, 143] width 348 height 112
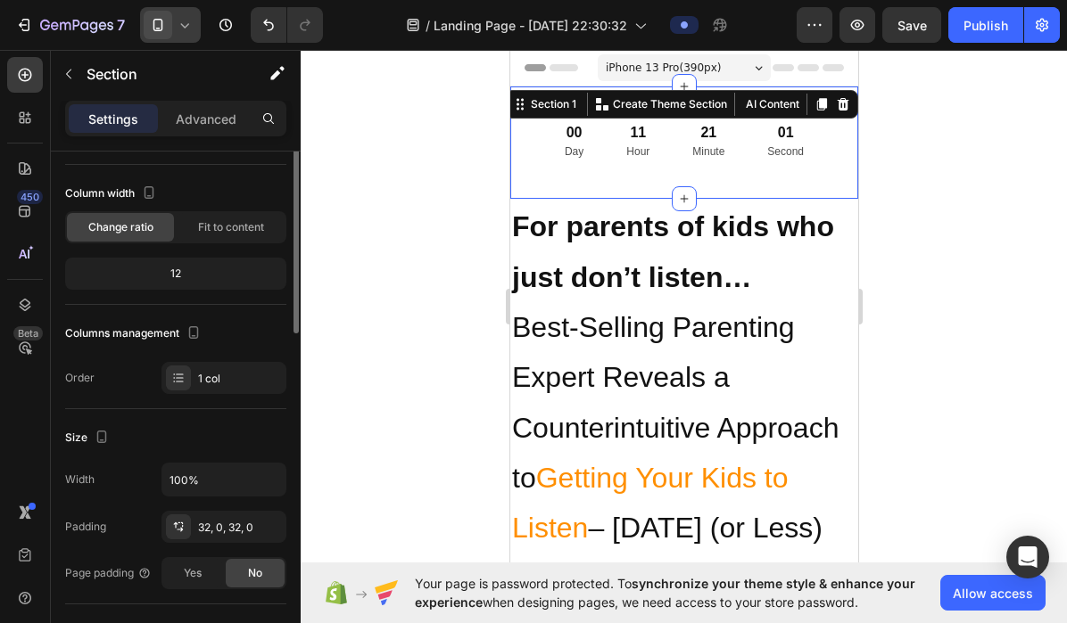
scroll to position [0, 0]
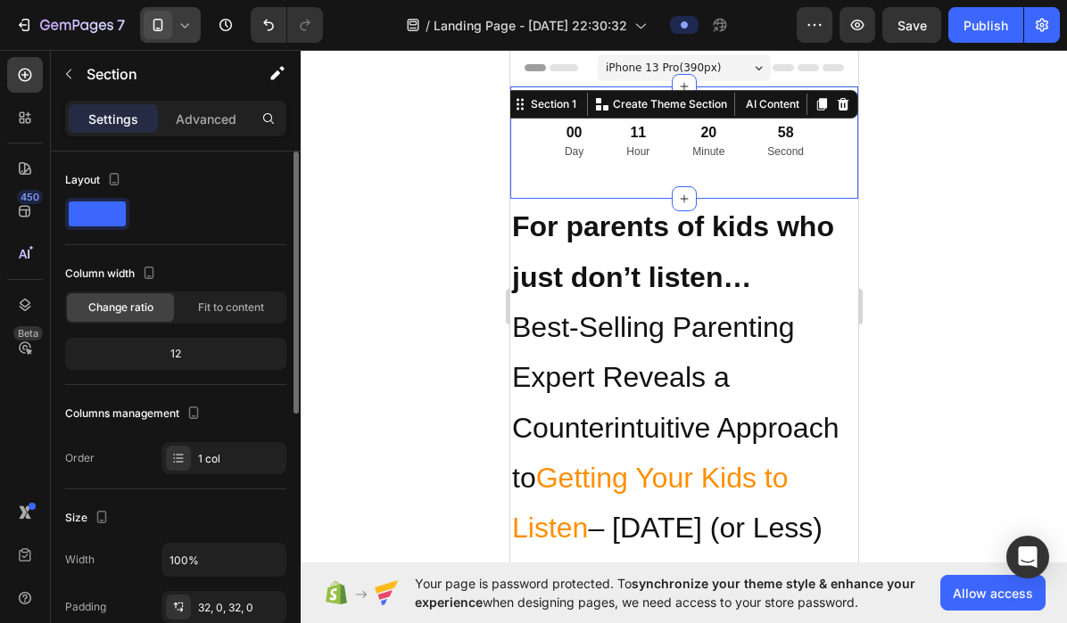
click at [103, 212] on span at bounding box center [97, 214] width 57 height 25
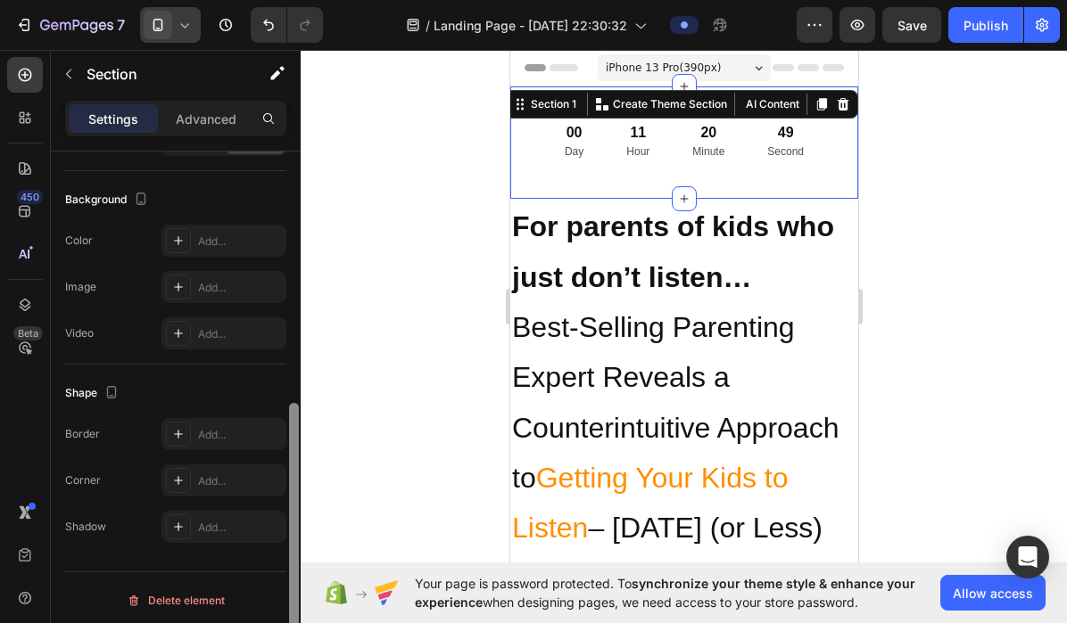
scroll to position [519, 0]
drag, startPoint x: 293, startPoint y: 237, endPoint x: 337, endPoint y: 501, distance: 267.7
click at [337, 0] on div "7 / Landing Page - Sep 26, 22:30:32 Preview Save Publish 450 Beta Sections(18) …" at bounding box center [533, 0] width 1067 height 0
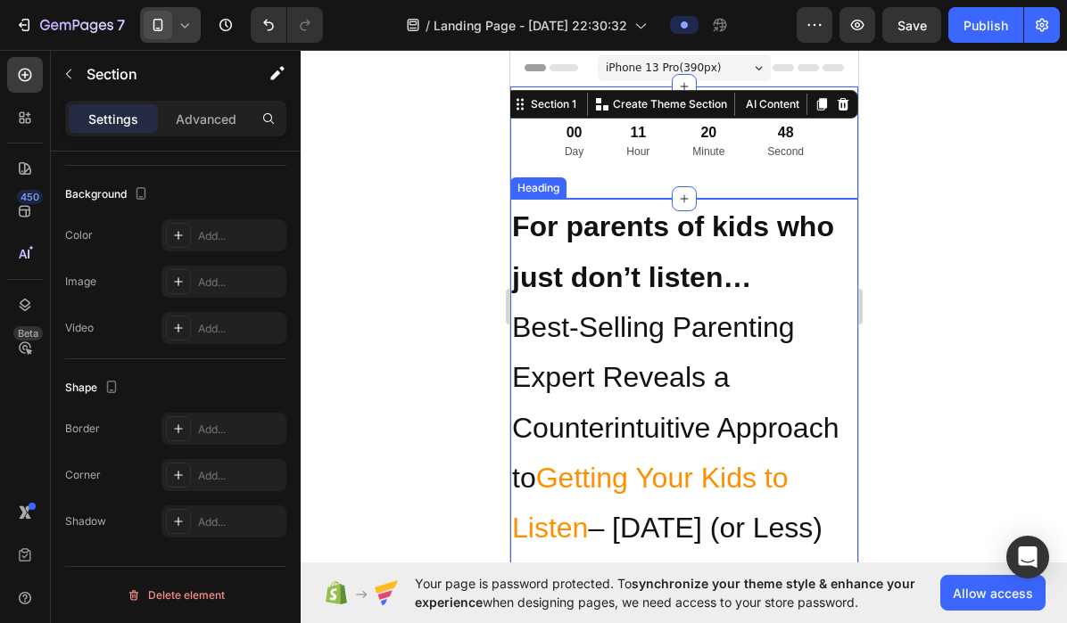
click at [605, 227] on strong "For parents of kids who just don’t listen…" at bounding box center [672, 251] width 322 height 82
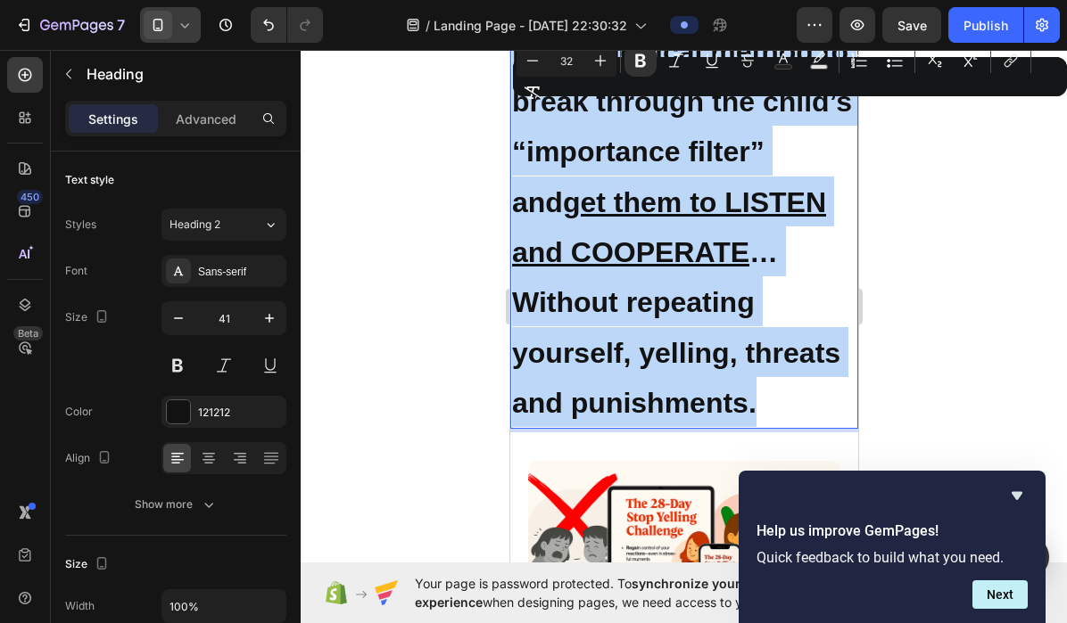
scroll to position [597, 0]
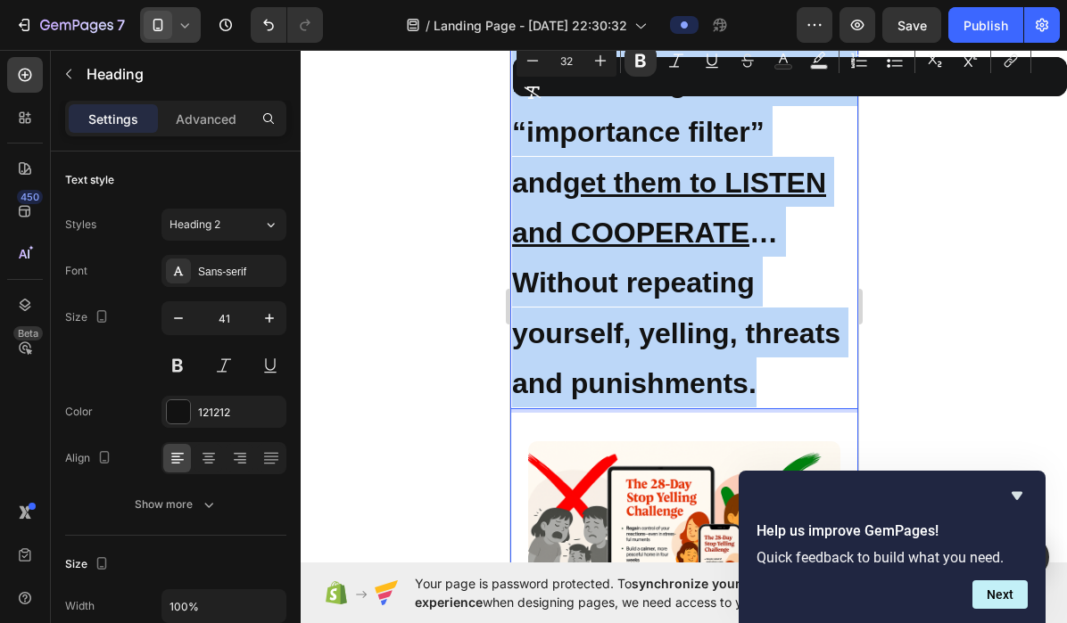
drag, startPoint x: 514, startPoint y: 226, endPoint x: 723, endPoint y: 472, distance: 323.3
click at [723, 472] on div "For parents of kids who just don’t listen… Best-Selling Parenting Expert Reveal…" at bounding box center [683, 605] width 348 height 2006
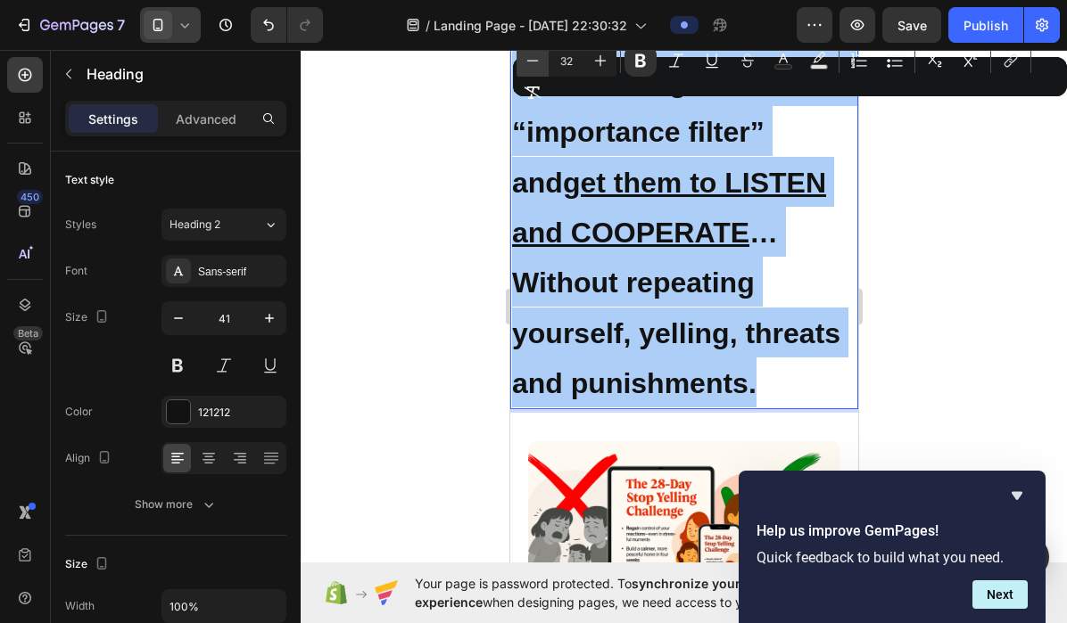
click at [538, 59] on icon "Editor contextual toolbar" at bounding box center [532, 61] width 18 height 18
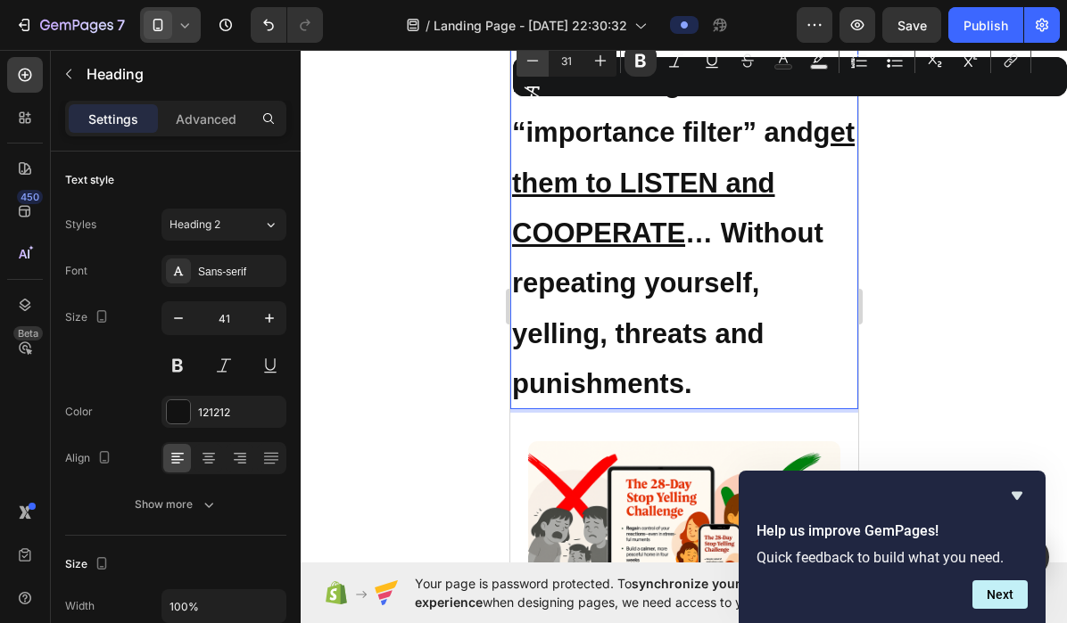
click at [539, 60] on icon "Editor contextual toolbar" at bounding box center [532, 61] width 18 height 18
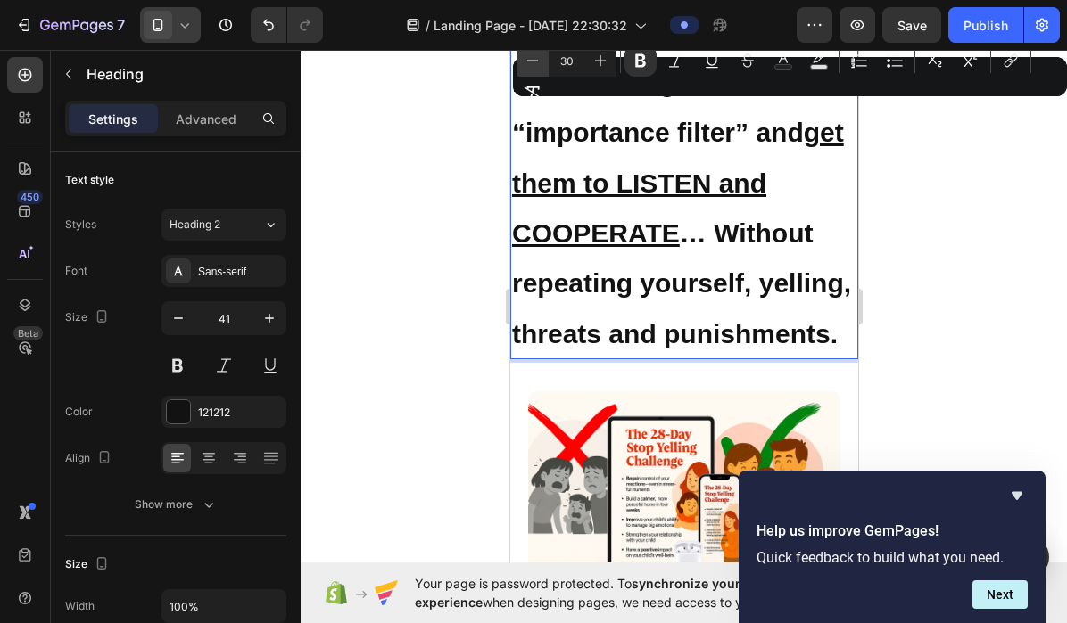
click at [539, 60] on icon "Editor contextual toolbar" at bounding box center [532, 61] width 18 height 18
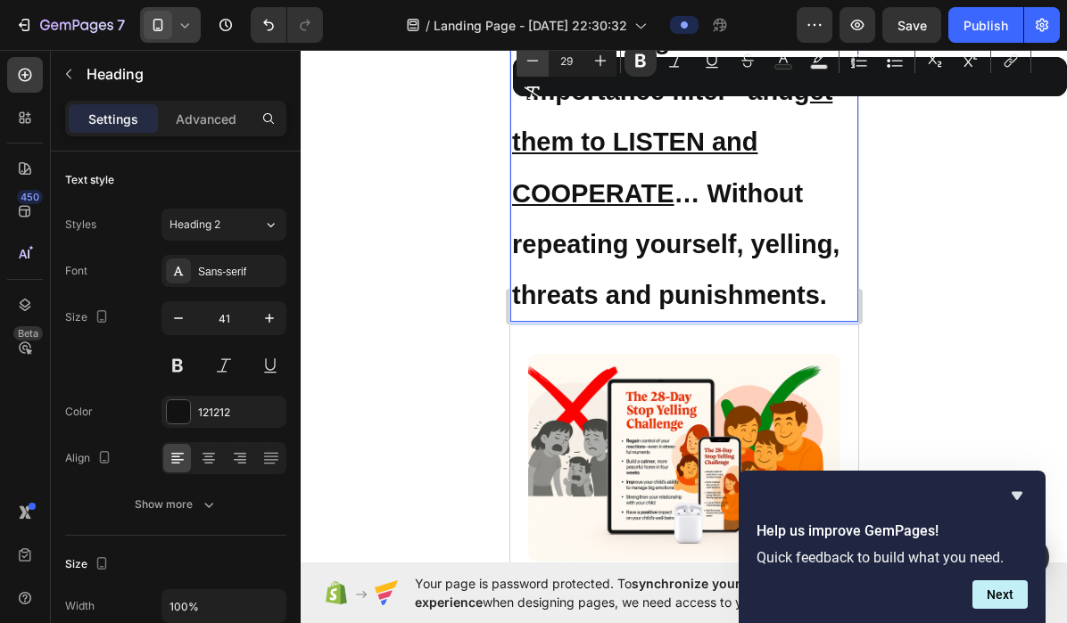
click at [539, 60] on icon "Editor contextual toolbar" at bounding box center [532, 61] width 18 height 18
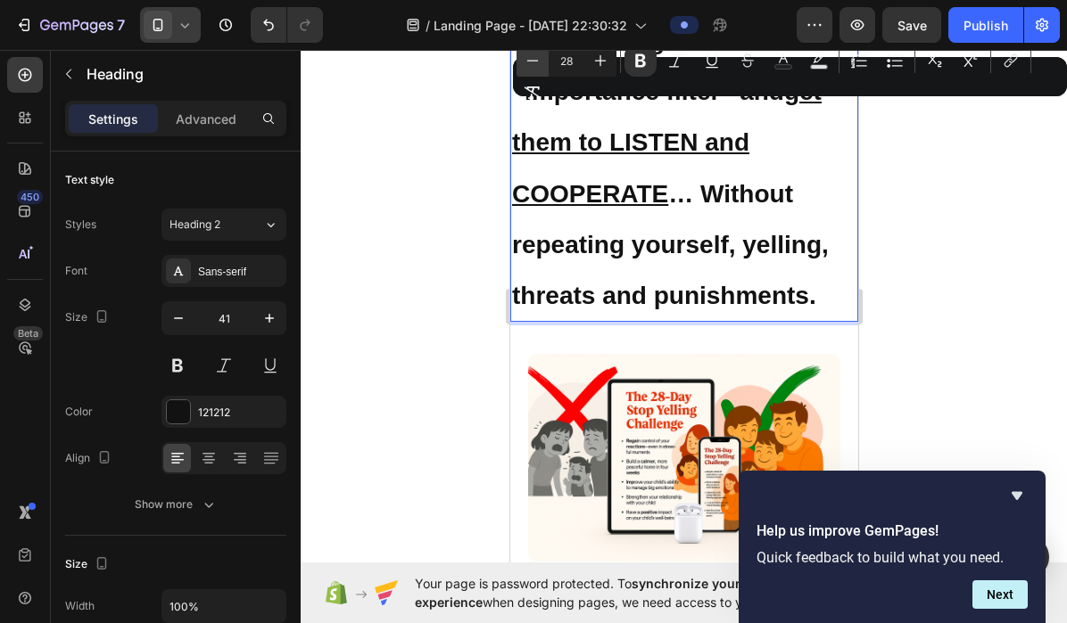
click at [539, 60] on icon "Editor contextual toolbar" at bounding box center [532, 61] width 18 height 18
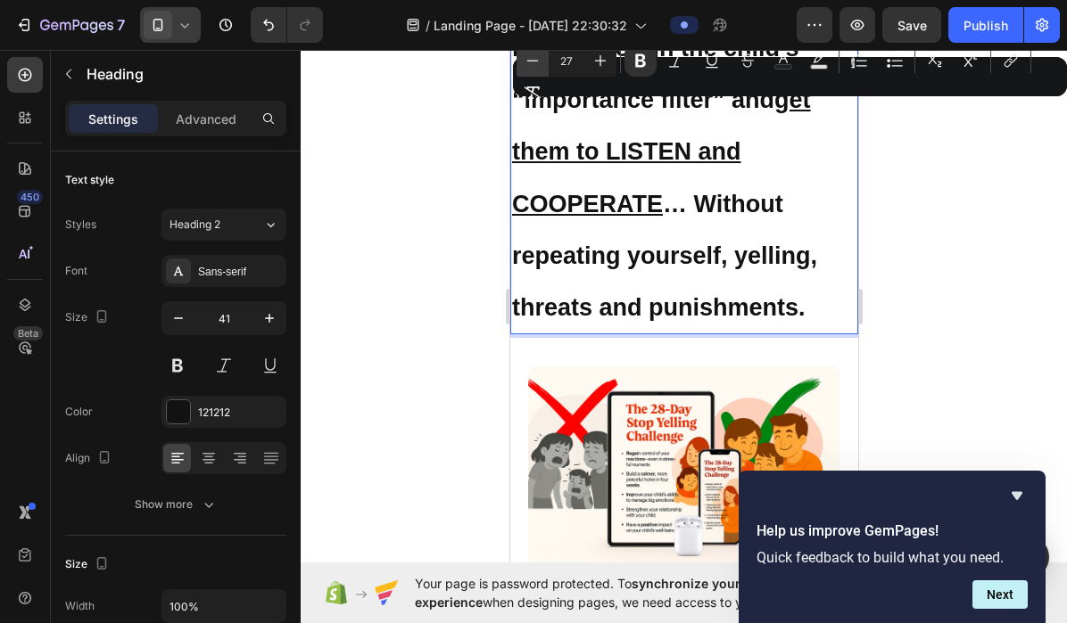
click at [539, 60] on icon "Editor contextual toolbar" at bounding box center [532, 61] width 18 height 18
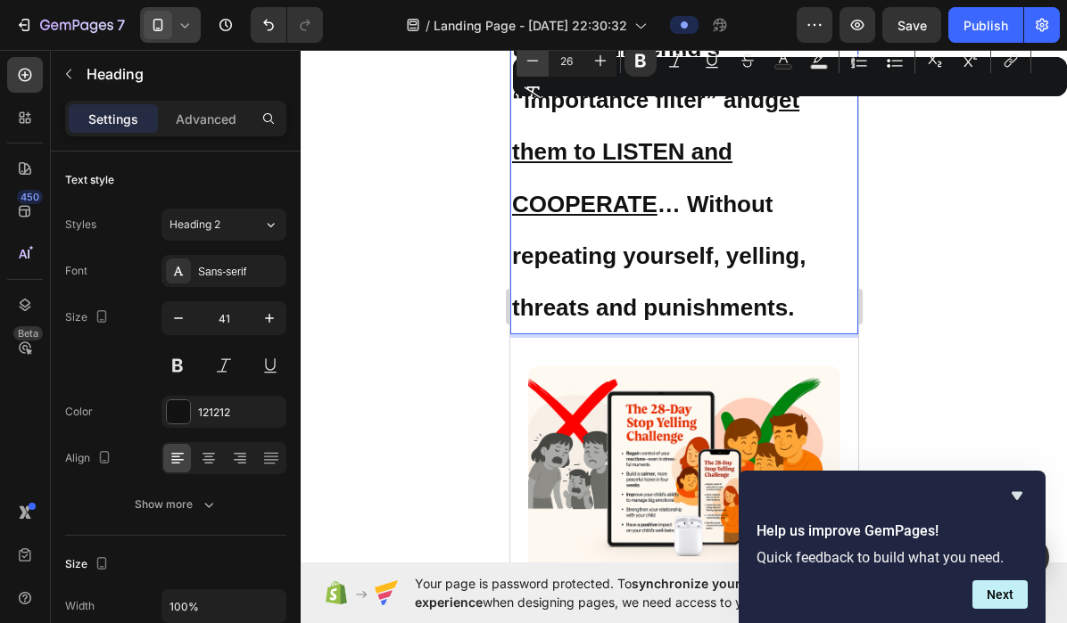
click at [539, 60] on icon "Editor contextual toolbar" at bounding box center [532, 61] width 18 height 18
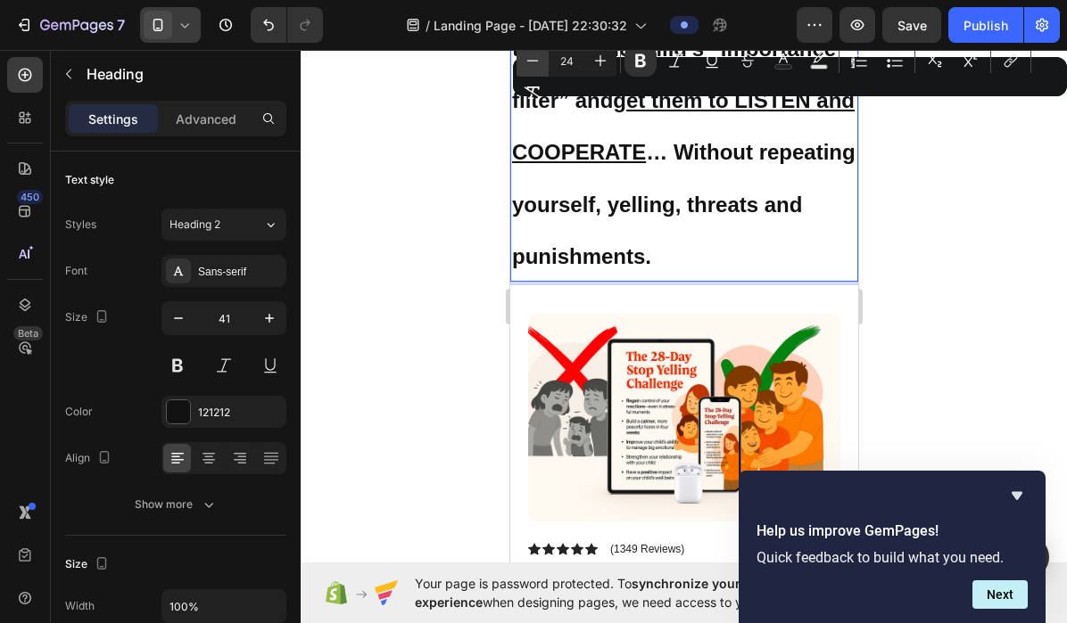
click at [539, 60] on icon "Editor contextual toolbar" at bounding box center [532, 61] width 18 height 18
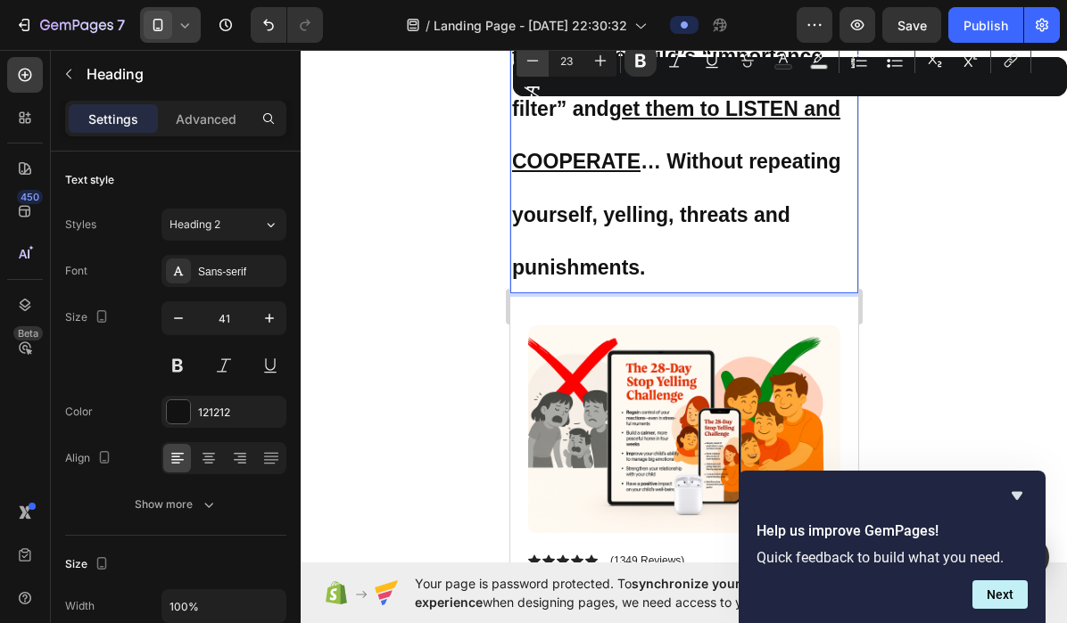
click at [539, 60] on icon "Editor contextual toolbar" at bounding box center [532, 61] width 18 height 18
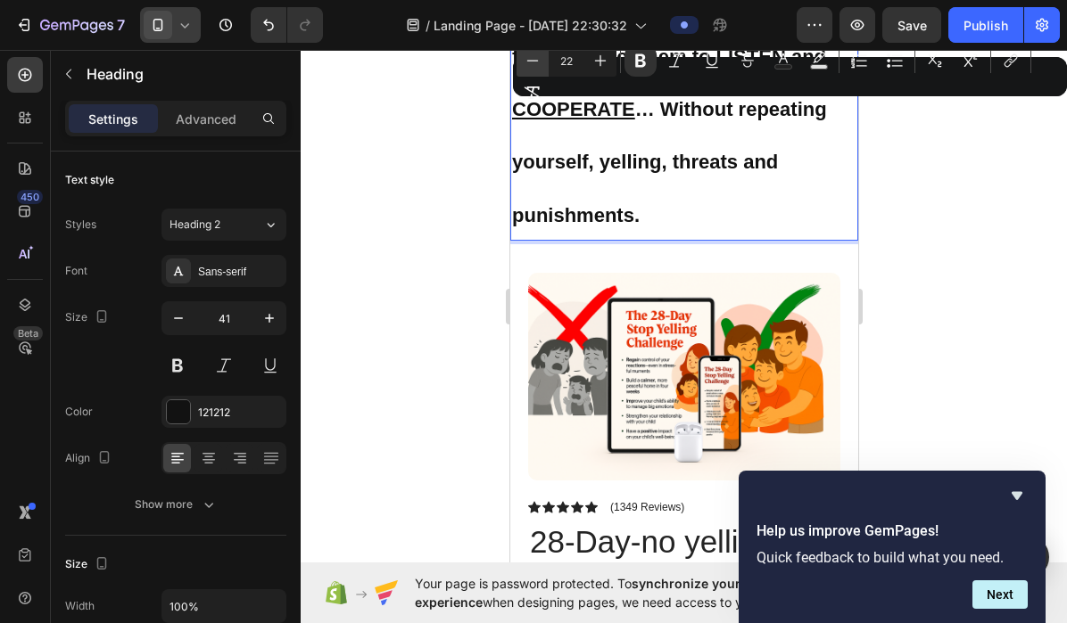
click at [539, 60] on icon "Editor contextual toolbar" at bounding box center [532, 61] width 18 height 18
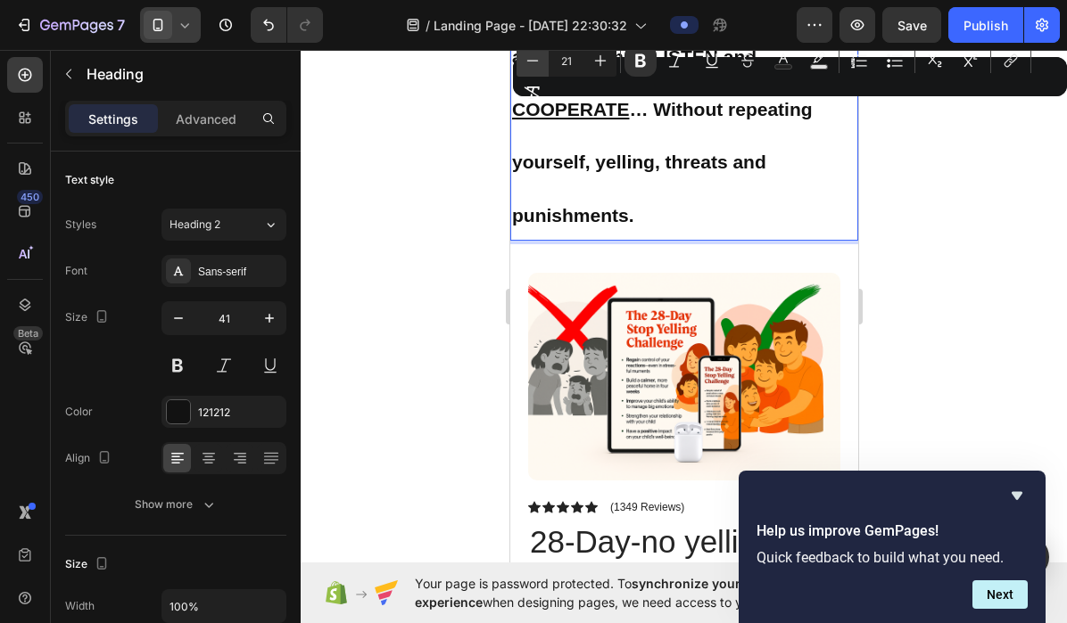
click at [539, 60] on icon "Editor contextual toolbar" at bounding box center [532, 61] width 18 height 18
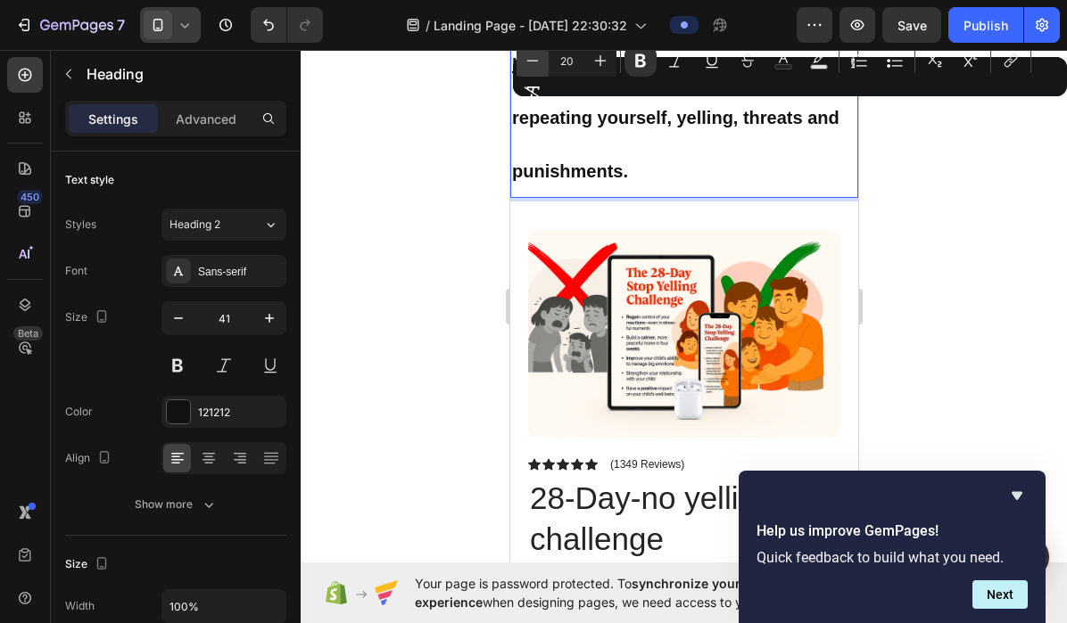
click at [539, 60] on icon "Editor contextual toolbar" at bounding box center [532, 61] width 18 height 18
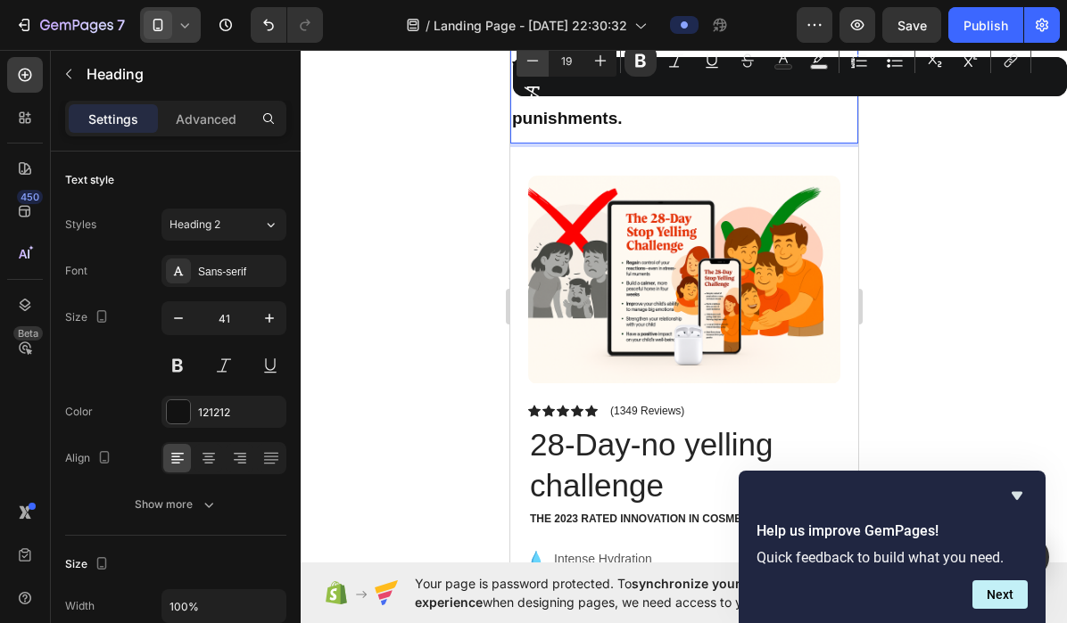
click at [539, 60] on icon "Editor contextual toolbar" at bounding box center [532, 61] width 18 height 18
type input "18"
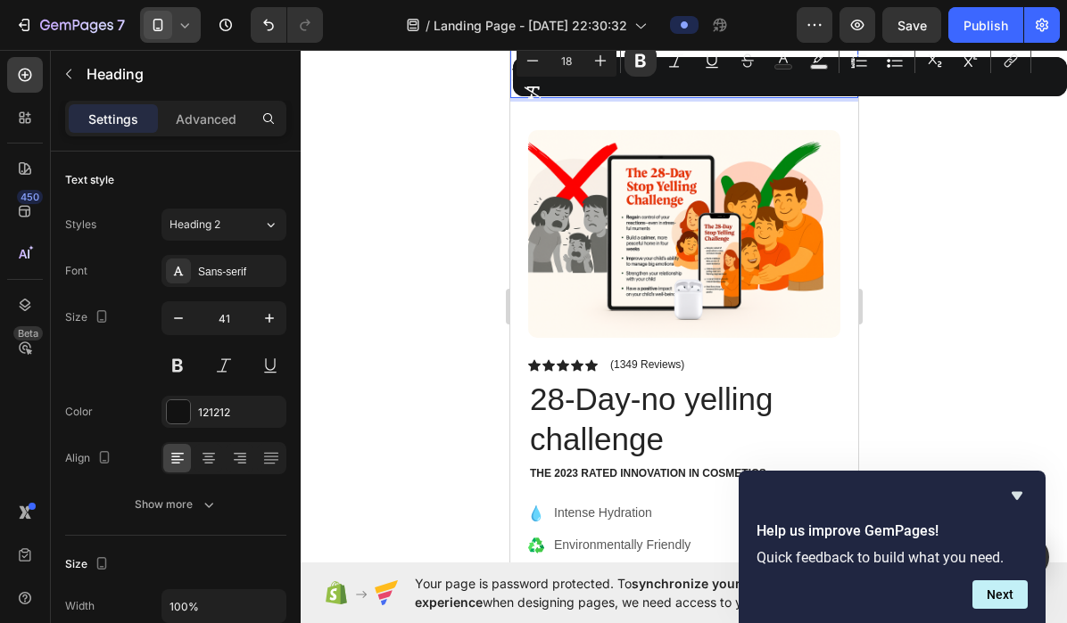
click at [447, 211] on div at bounding box center [684, 336] width 766 height 573
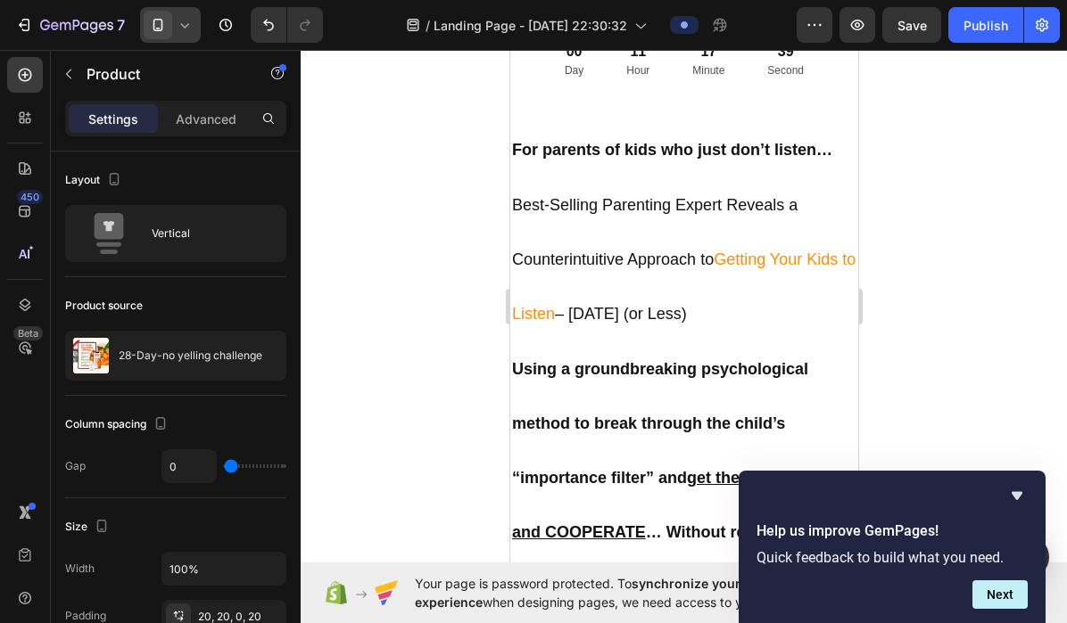
scroll to position [62, 0]
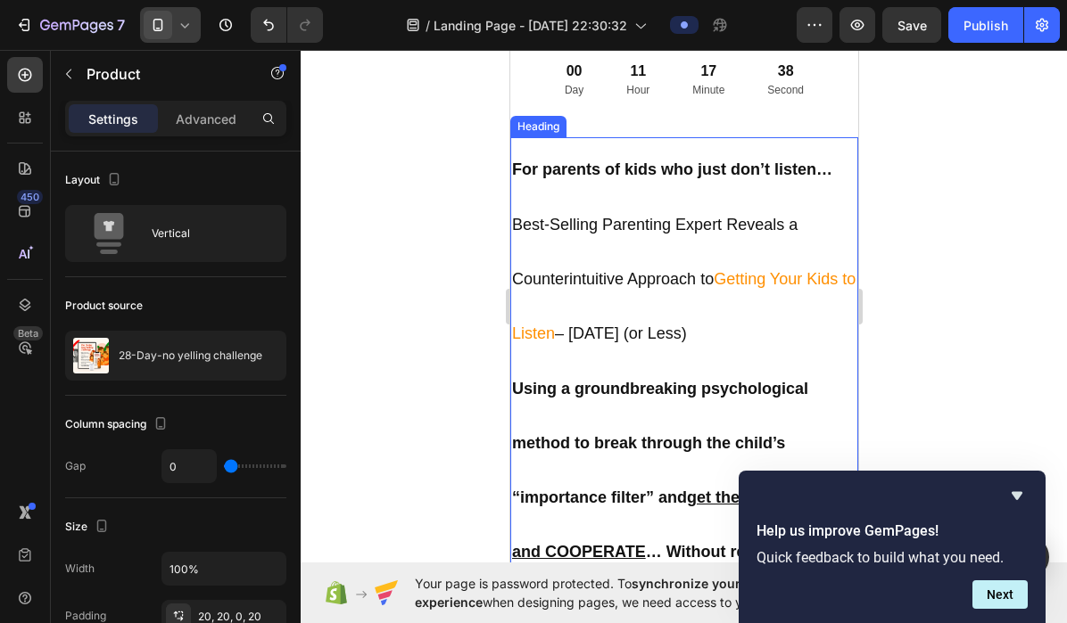
click at [517, 177] on strong "For parents of kids who just don’t listen…" at bounding box center [671, 170] width 320 height 18
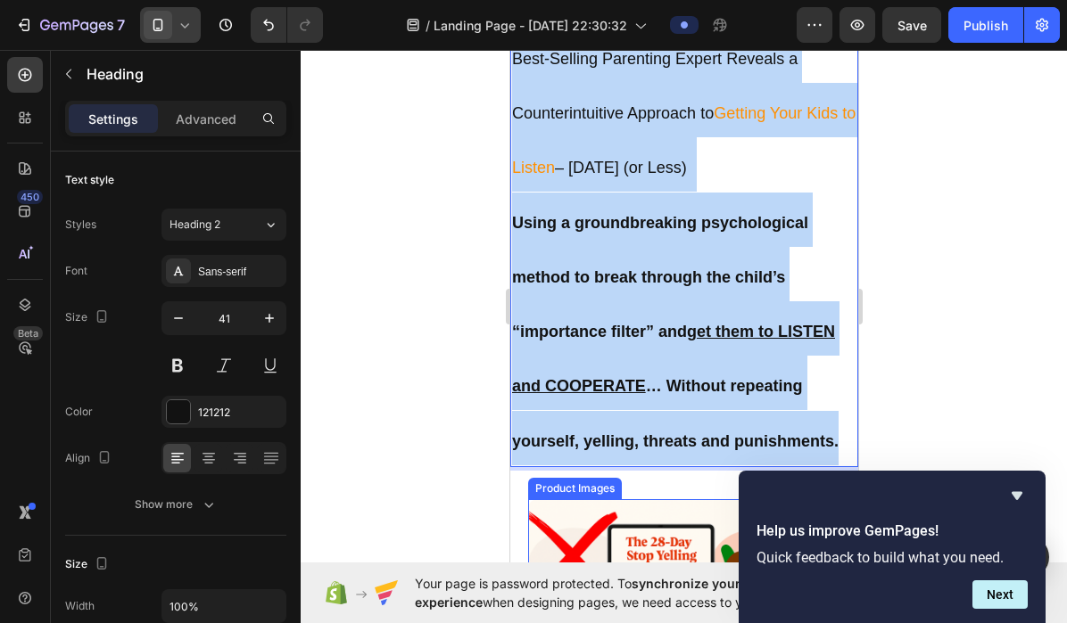
scroll to position [299, 0]
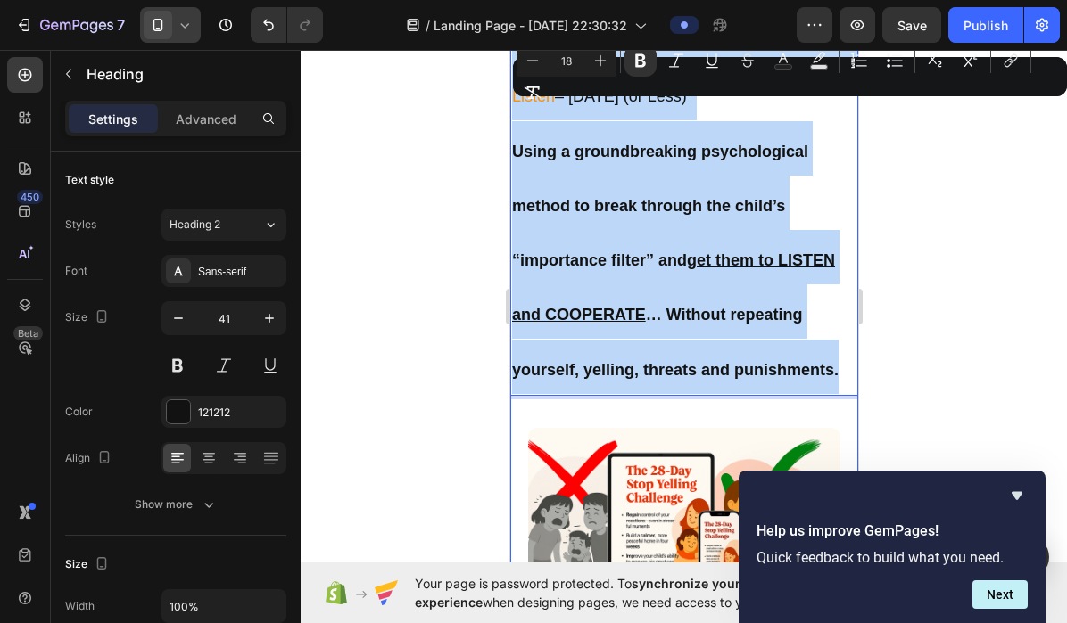
drag, startPoint x: 515, startPoint y: 170, endPoint x: 827, endPoint y: 398, distance: 386.2
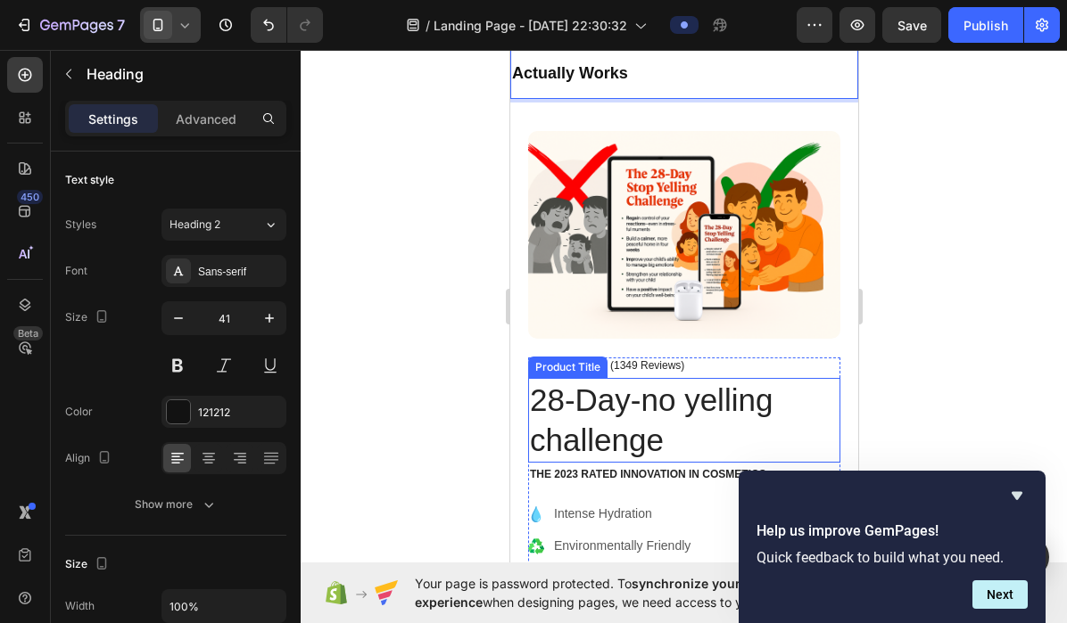
scroll to position [210, 0]
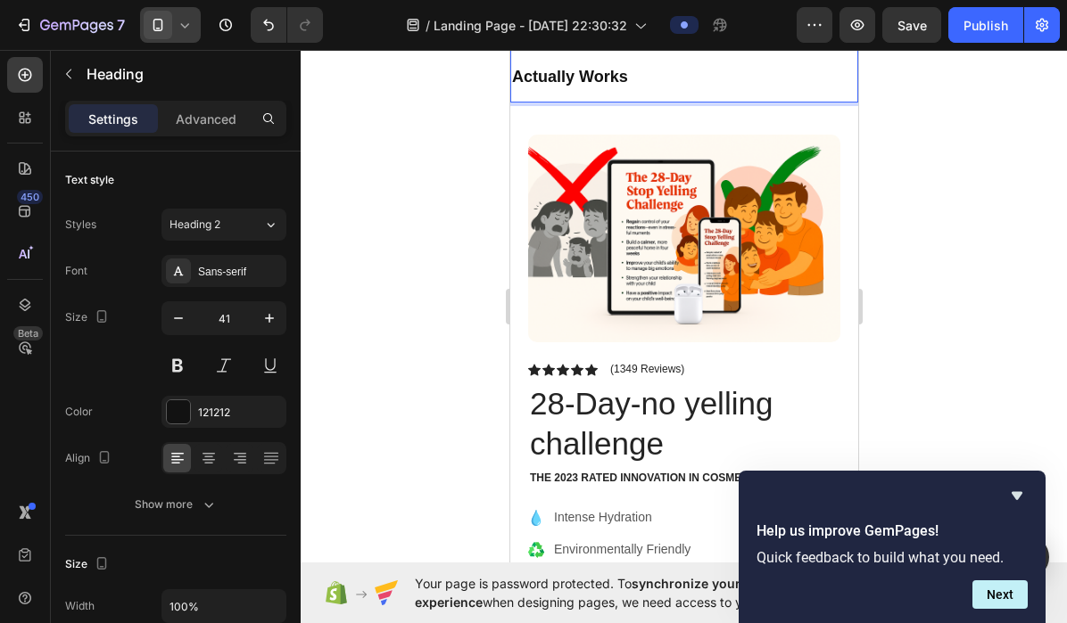
click at [958, 268] on div at bounding box center [684, 336] width 766 height 573
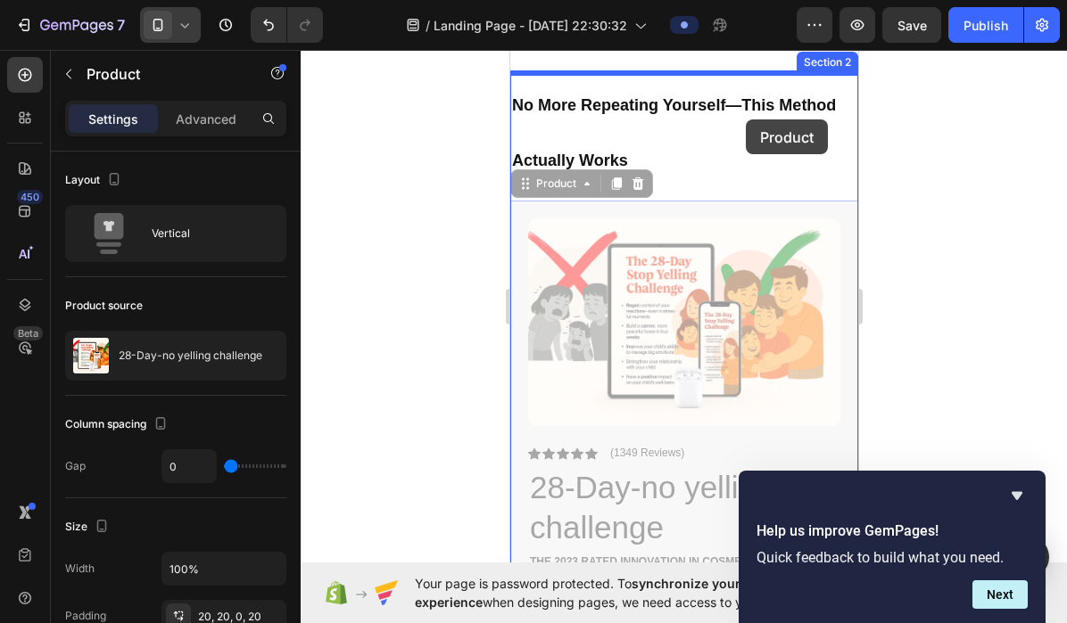
scroll to position [29, 0]
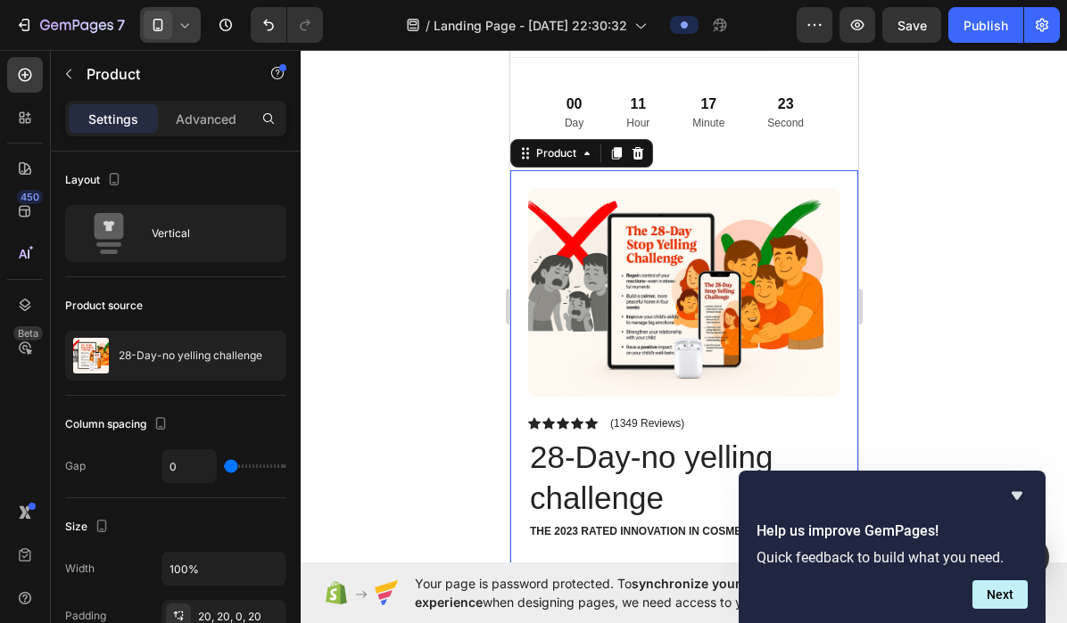
scroll to position [0, 0]
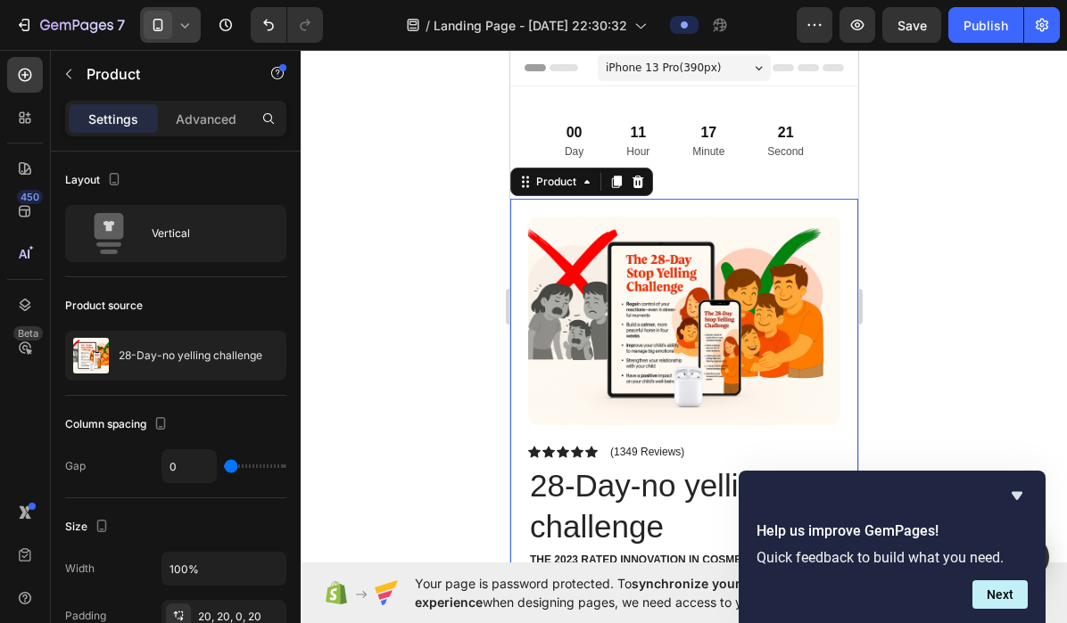
click at [485, 424] on div at bounding box center [684, 336] width 766 height 573
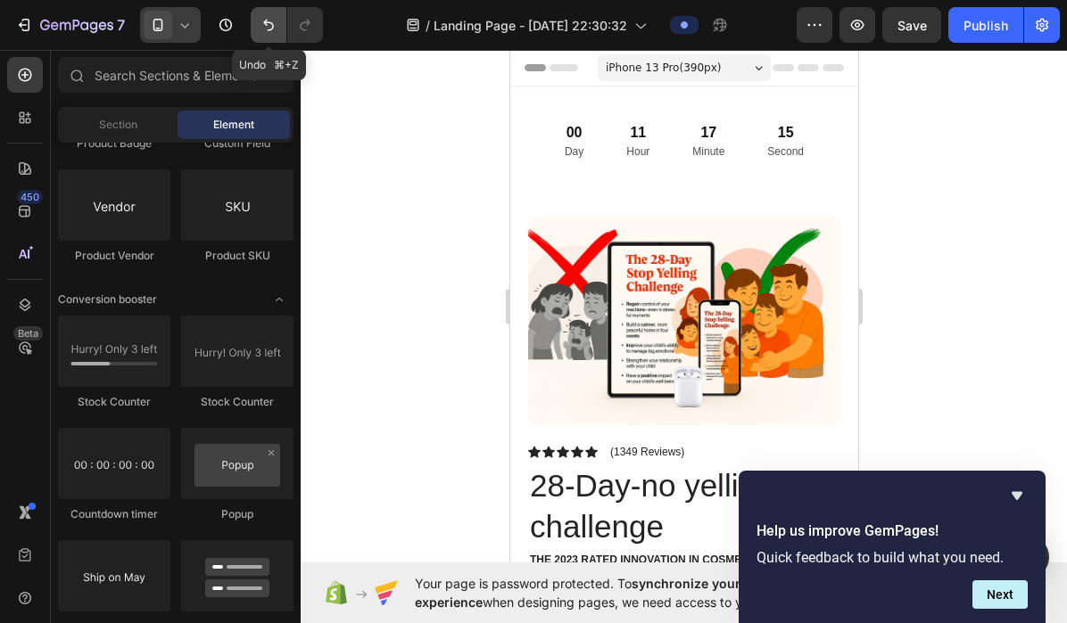
click at [264, 35] on button "Undo/Redo" at bounding box center [269, 25] width 36 height 36
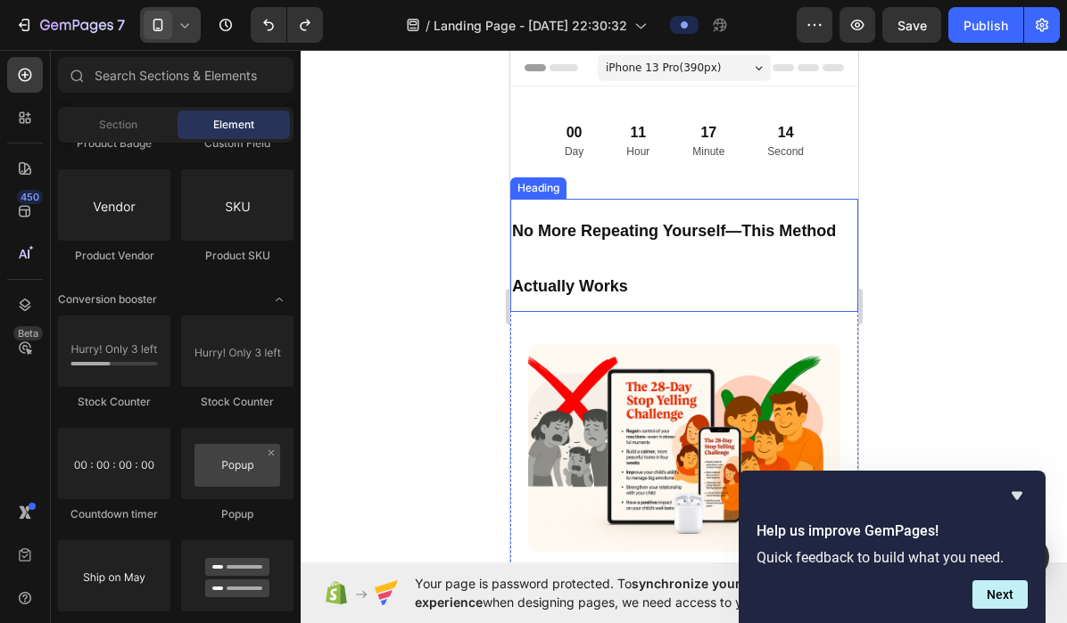
click at [571, 279] on strong "No More Repeating Yourself—This Method Actually Works" at bounding box center [673, 258] width 324 height 72
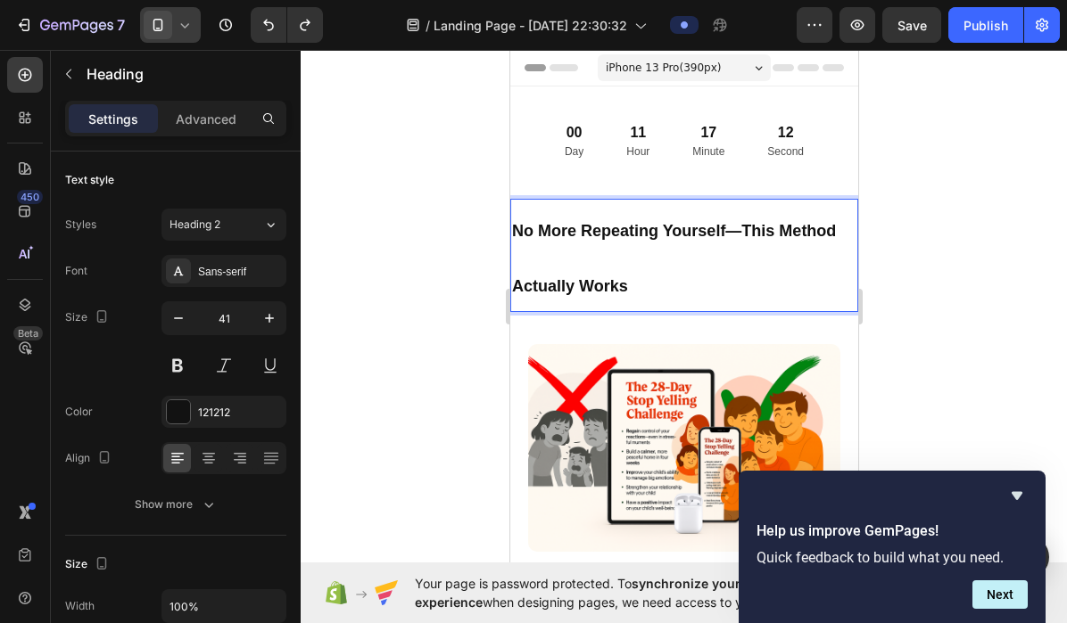
click at [644, 281] on p "No More Repeating Yourself—This Method Actually Works" at bounding box center [683, 256] width 344 height 110
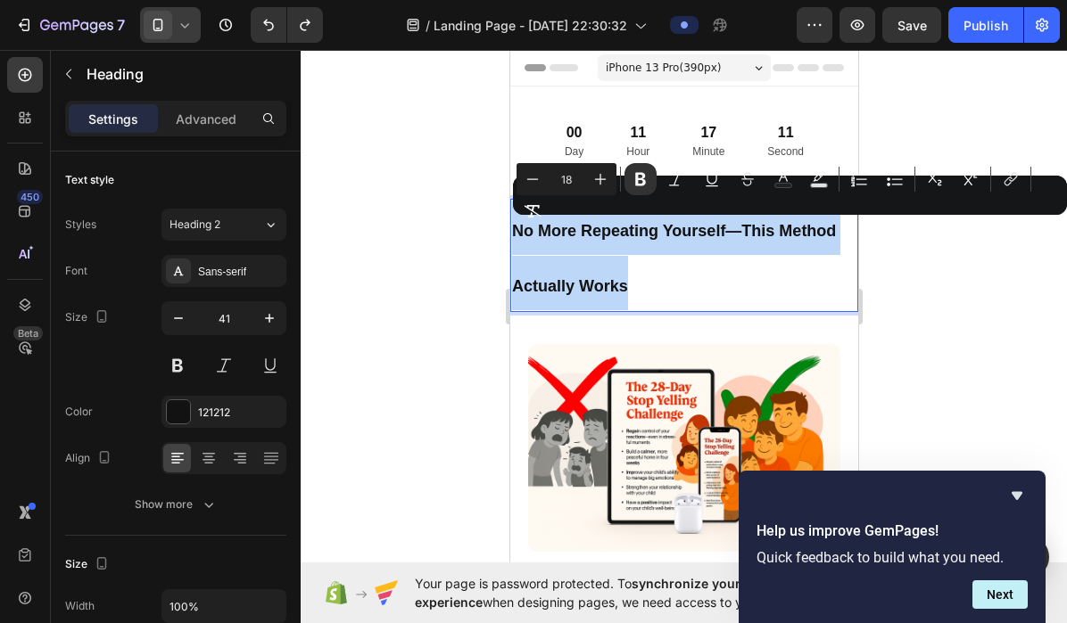
drag, startPoint x: 643, startPoint y: 286, endPoint x: 515, endPoint y: 244, distance: 135.1
click at [515, 243] on p "No More Repeating Yourself—This Method Actually Works" at bounding box center [683, 256] width 344 height 110
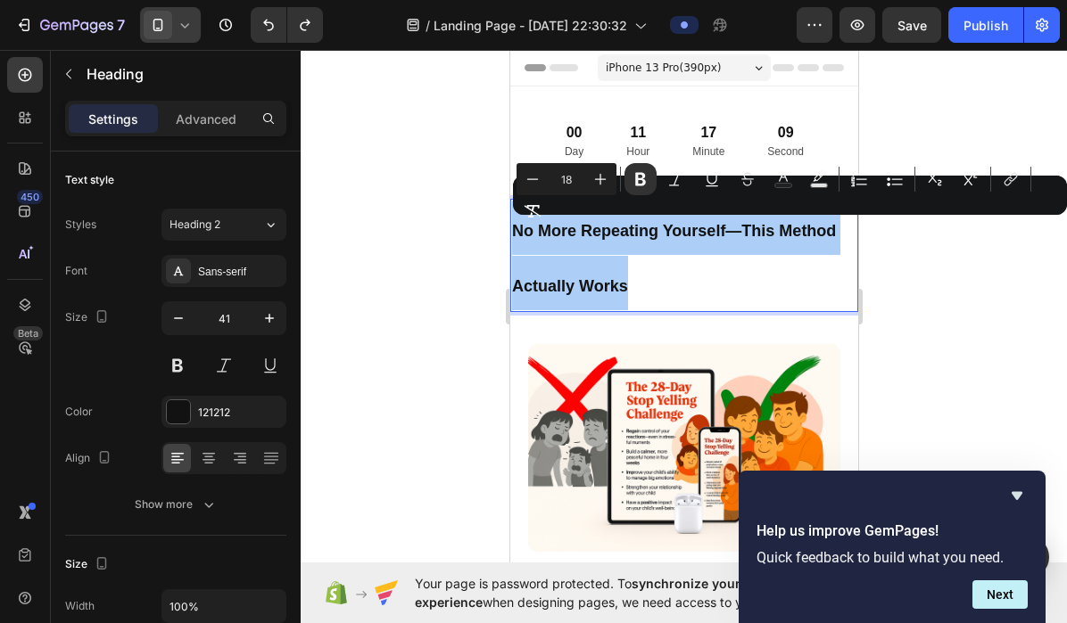
click at [597, 195] on div "Minus 18 Plus Bold Italic Underline Strikethrough Text Color Text Background Co…" at bounding box center [789, 195] width 547 height 64
click at [599, 174] on icon "Editor contextual toolbar" at bounding box center [601, 180] width 12 height 12
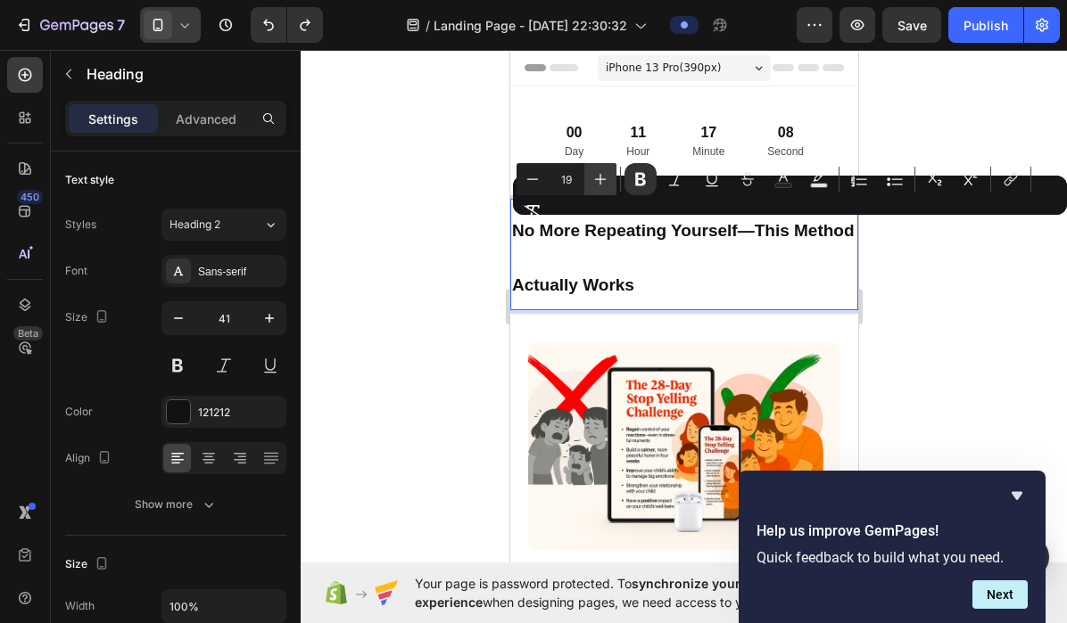
click at [599, 174] on icon "Editor contextual toolbar" at bounding box center [601, 180] width 12 height 12
type input "21"
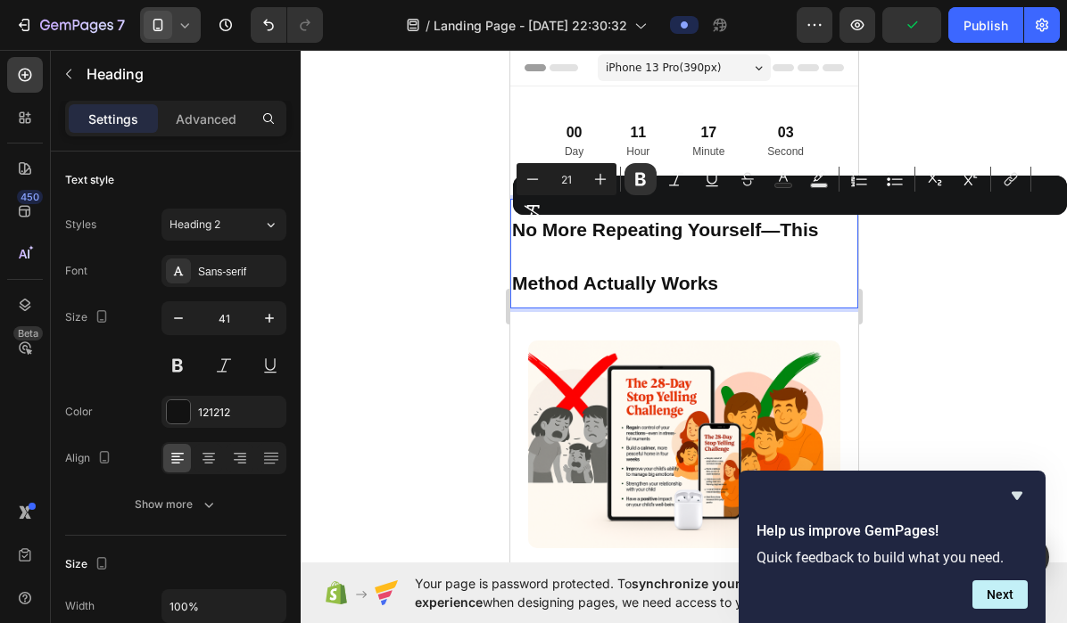
click at [439, 260] on div at bounding box center [684, 336] width 766 height 573
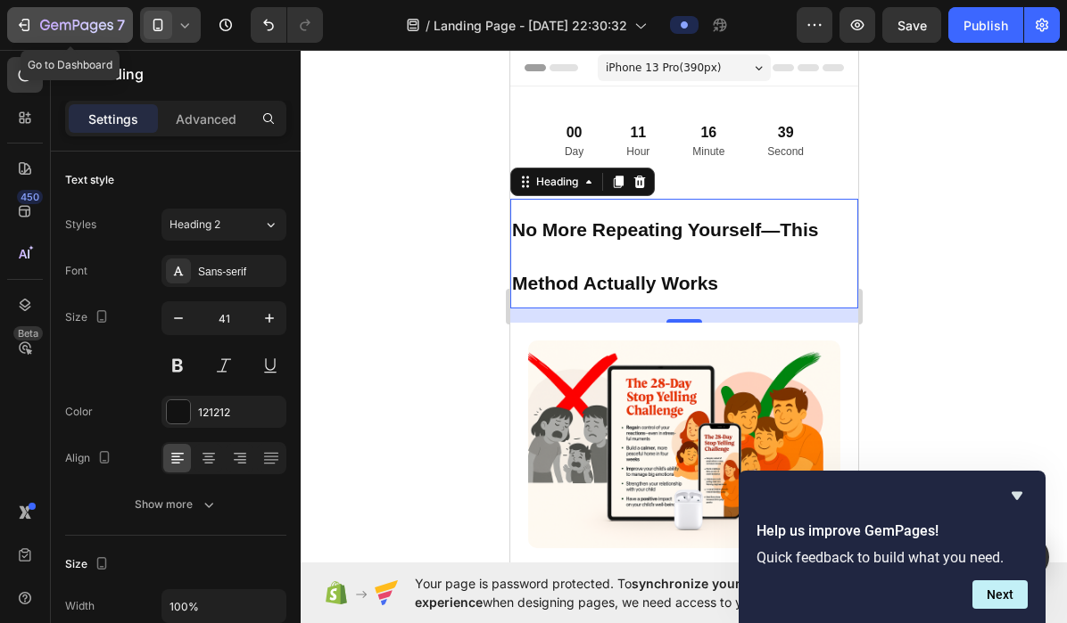
click at [26, 36] on button "7" at bounding box center [70, 25] width 126 height 36
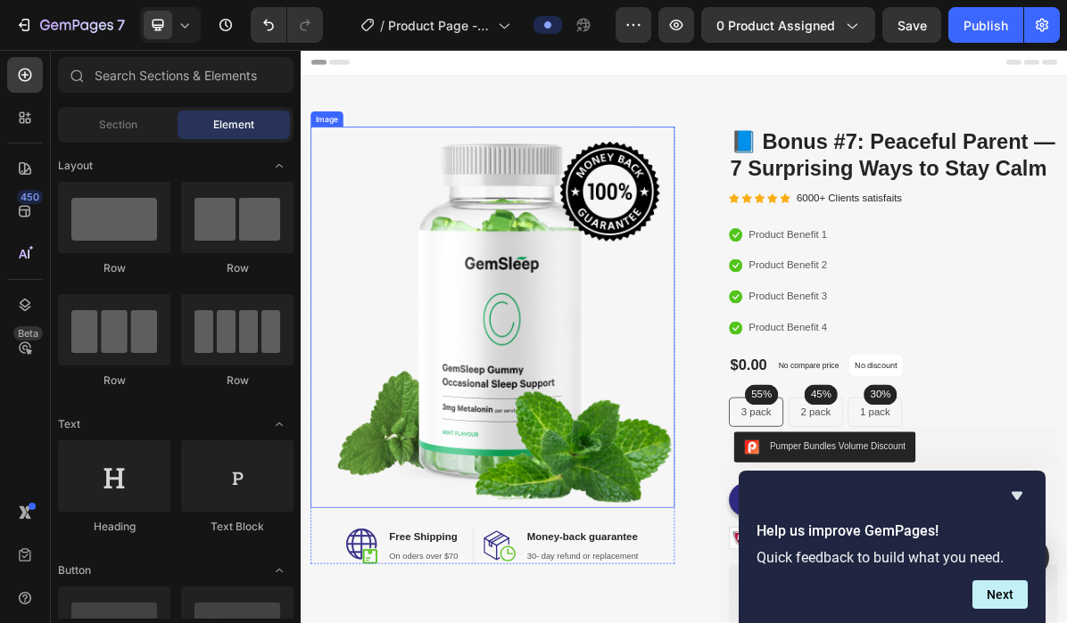
click at [600, 381] on img at bounding box center [568, 424] width 508 height 532
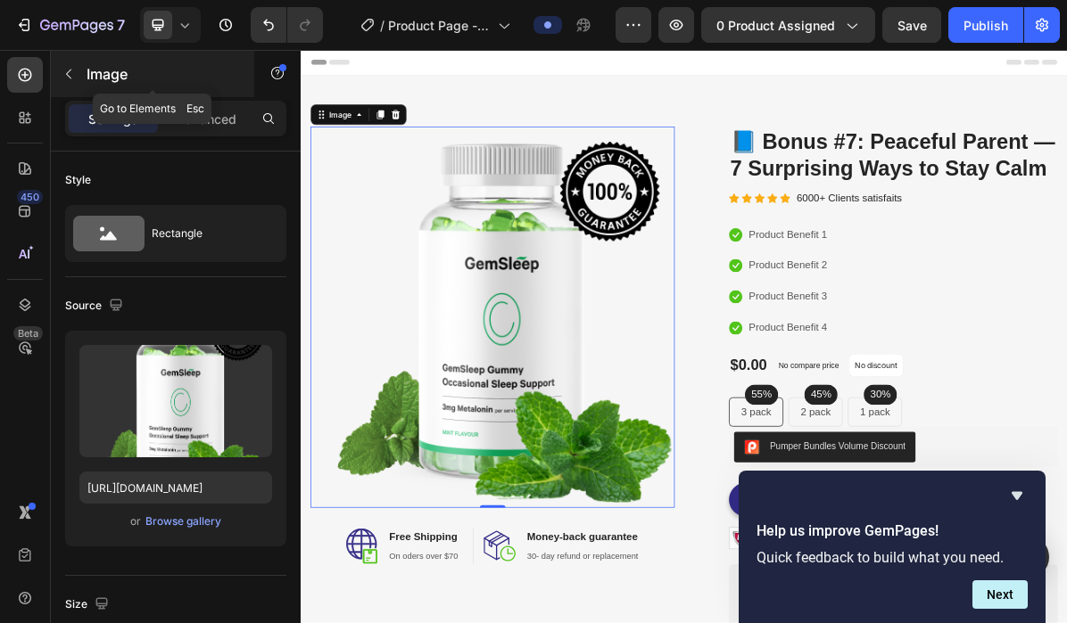
click at [62, 68] on icon "button" at bounding box center [69, 74] width 14 height 14
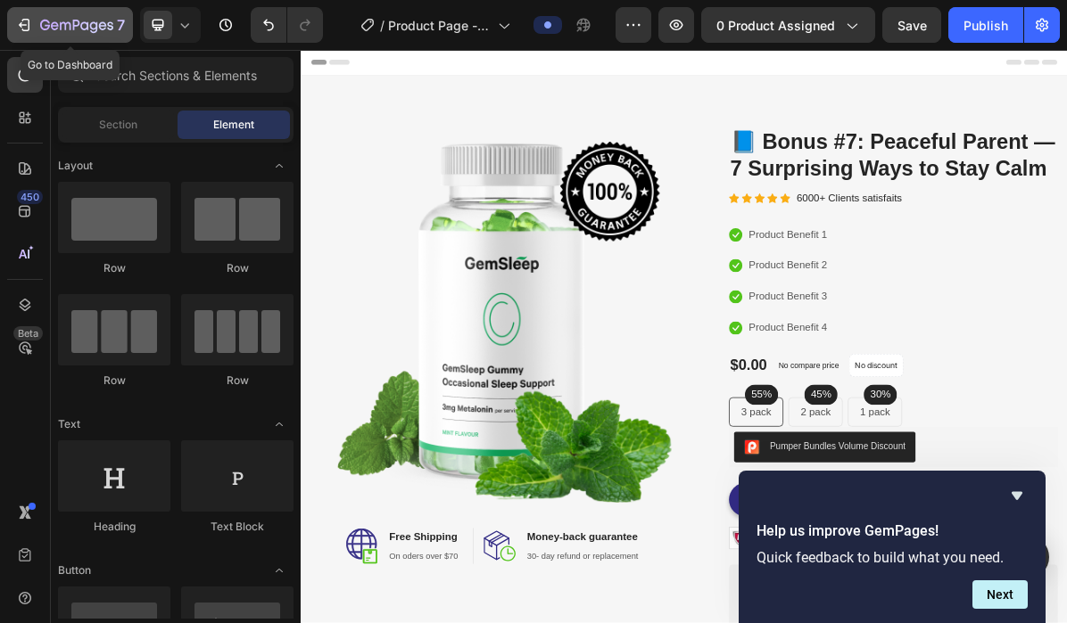
click at [19, 30] on icon "button" at bounding box center [24, 25] width 18 height 18
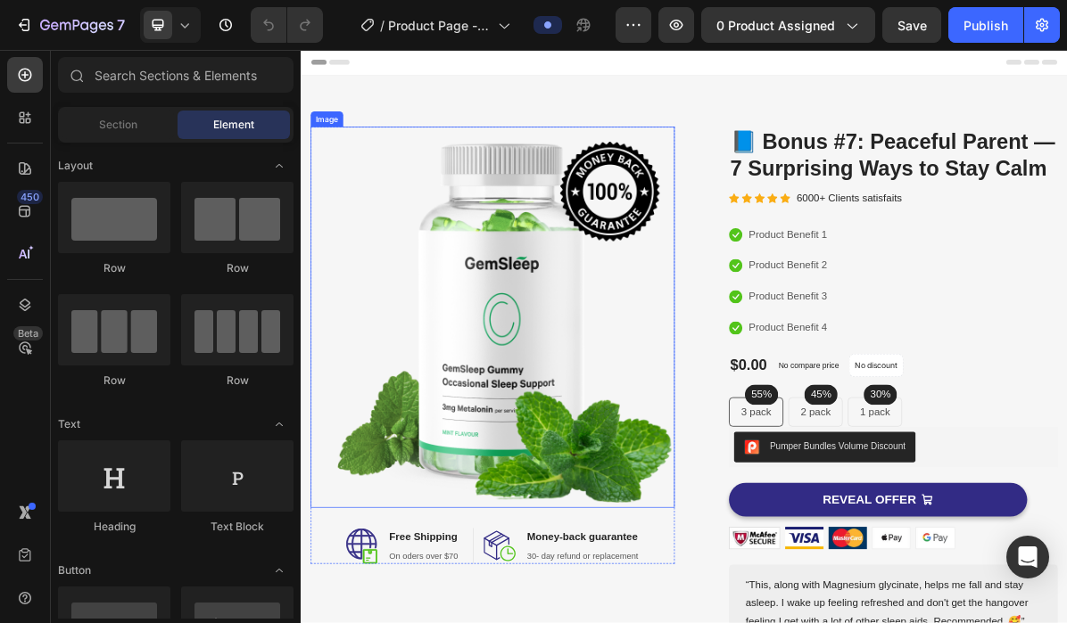
click at [560, 288] on img at bounding box center [568, 424] width 508 height 532
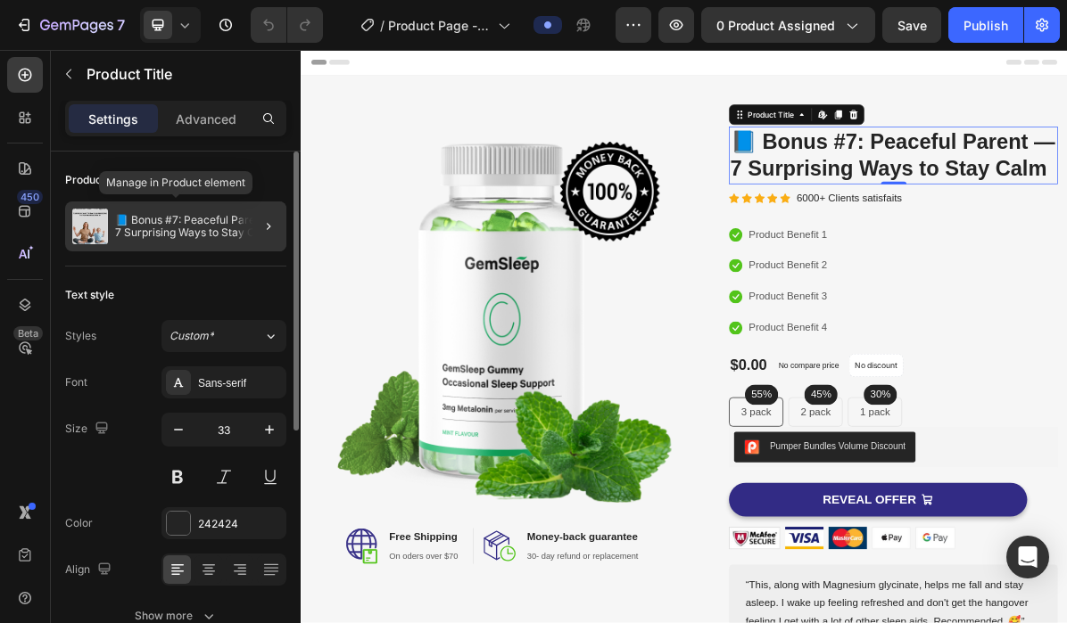
click at [219, 227] on p "📘 Bonus #7: Peaceful Parent — 7 Surprising Ways to Stay Calm" at bounding box center [197, 226] width 164 height 25
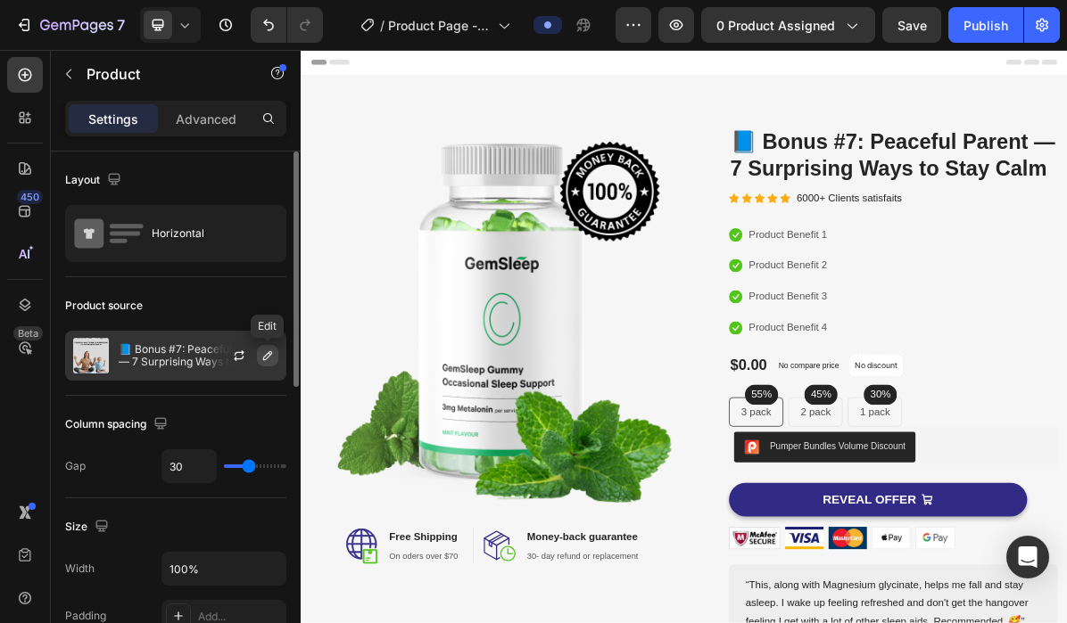
click at [264, 359] on icon "button" at bounding box center [267, 355] width 9 height 9
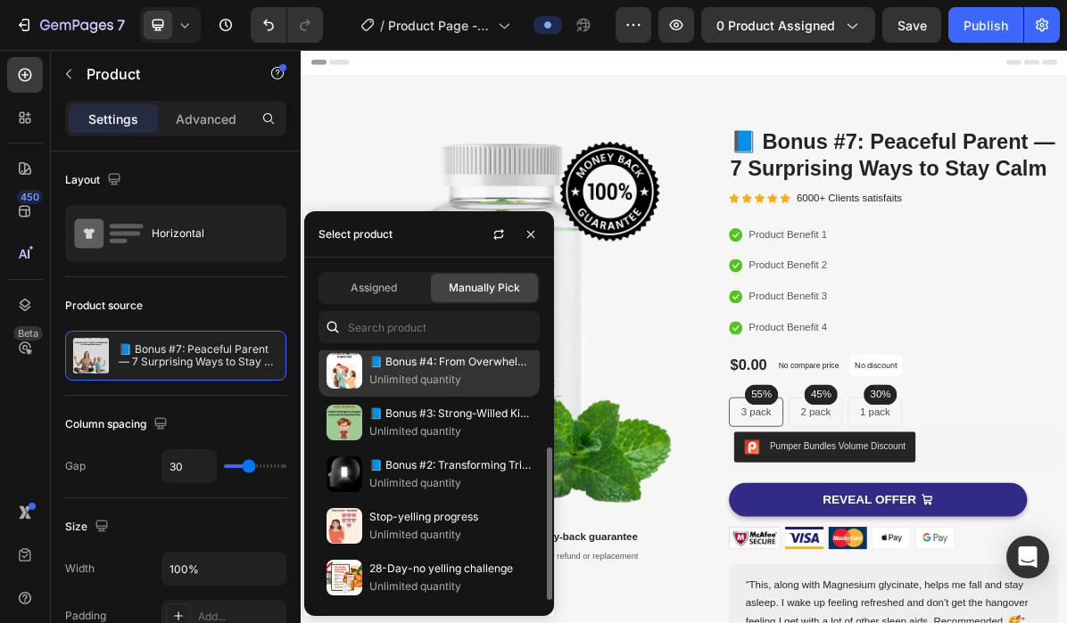
scroll to position [162, 0]
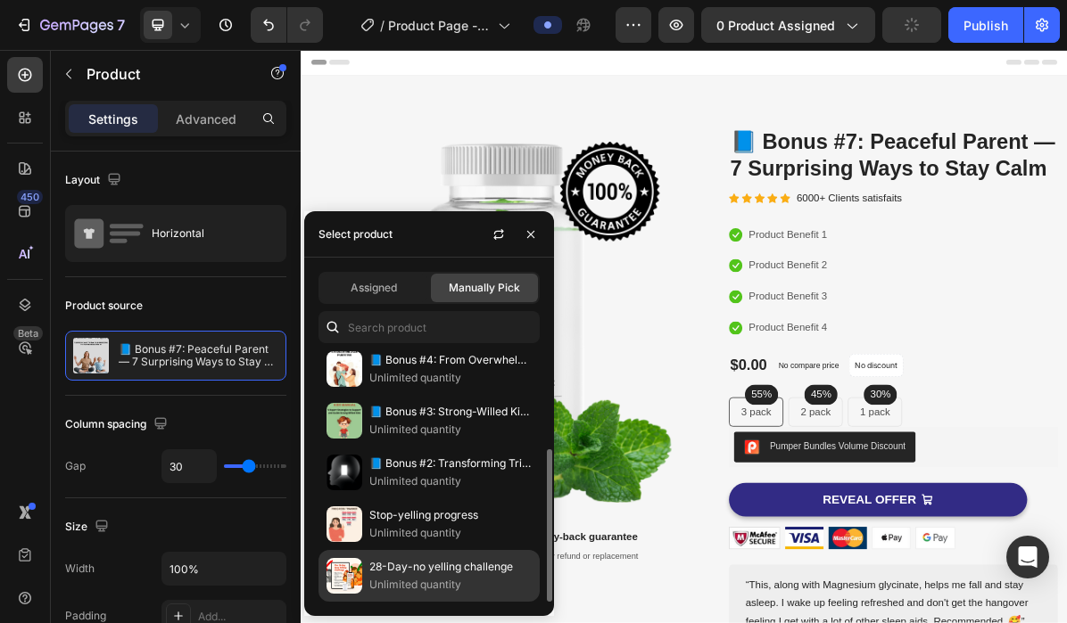
click at [393, 573] on p "28-Day-no yelling challenge" at bounding box center [450, 567] width 162 height 18
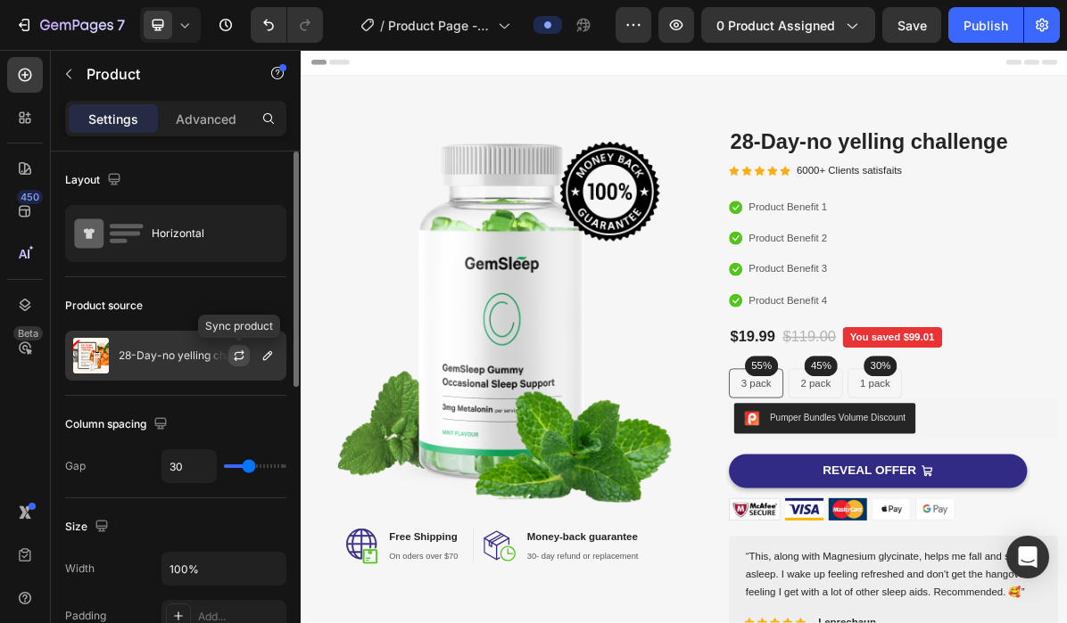
click at [239, 359] on icon "button" at bounding box center [239, 356] width 14 height 14
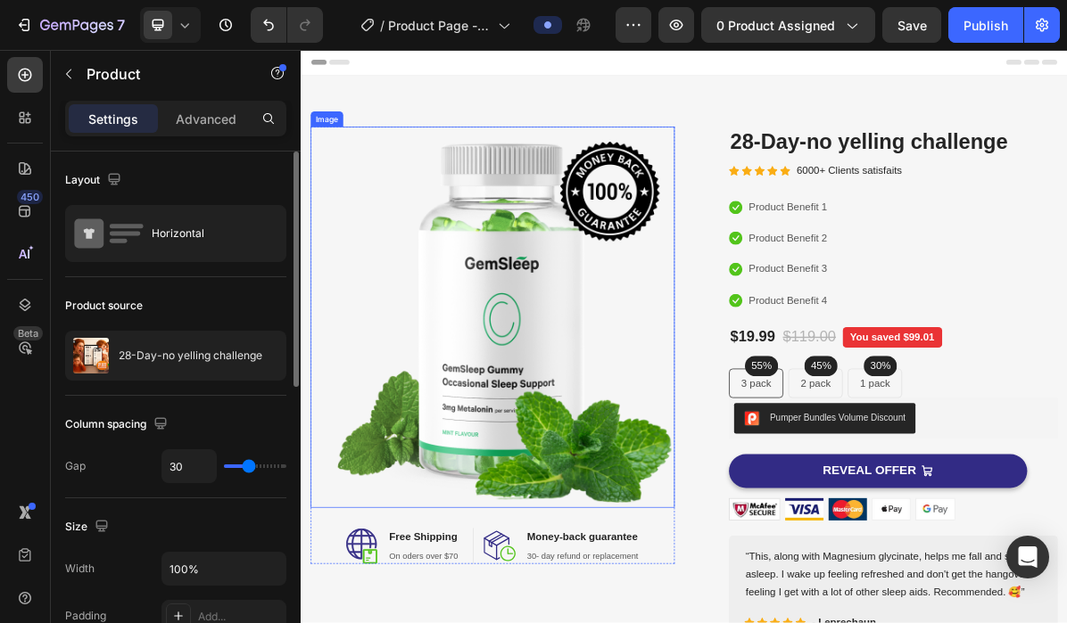
click at [602, 349] on img at bounding box center [568, 424] width 508 height 532
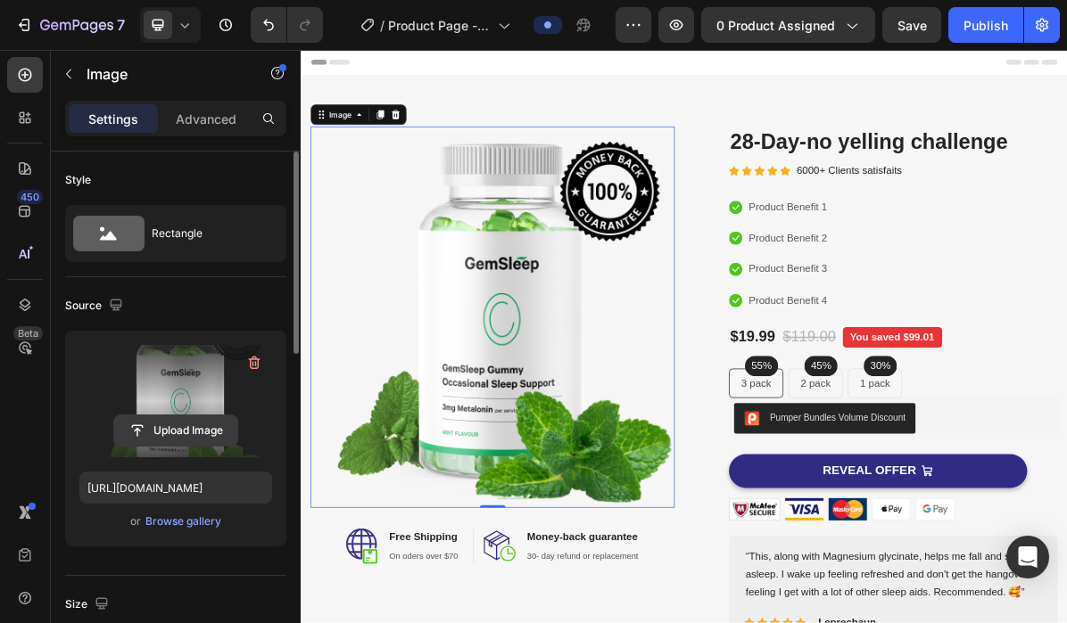
click at [183, 428] on input "file" at bounding box center [175, 431] width 123 height 30
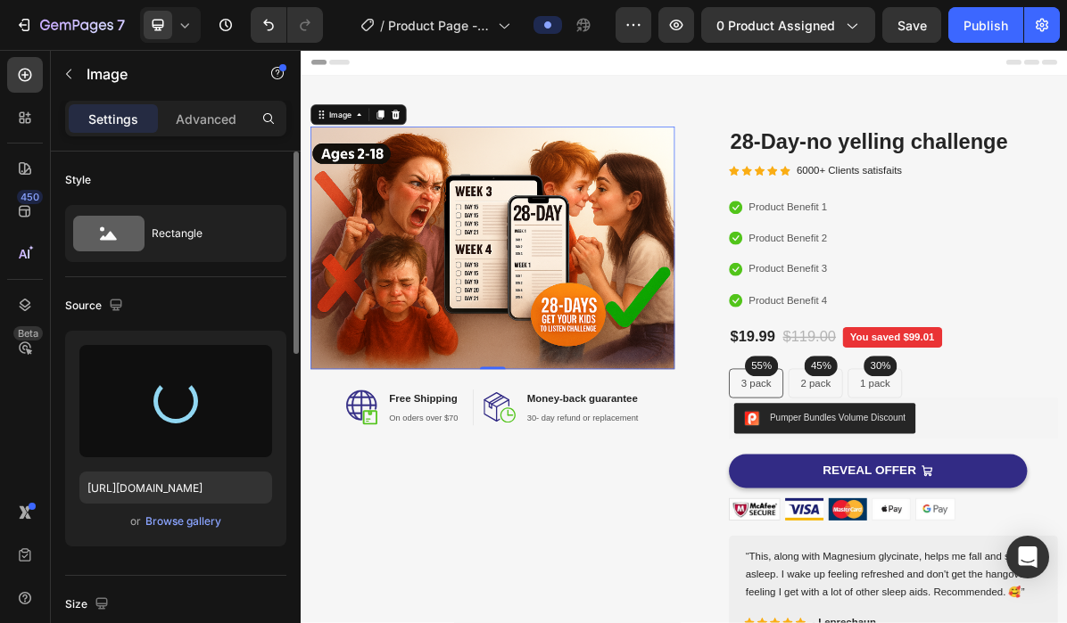
type input "[URL][DOMAIN_NAME]"
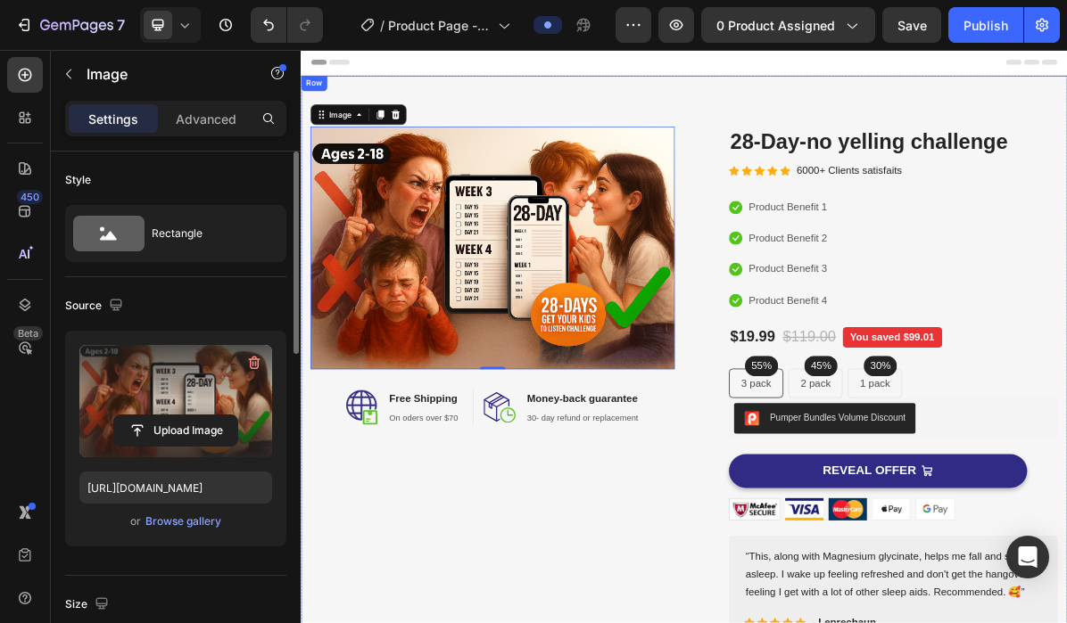
click at [1066, 121] on div "Image 0 Image Free Shipping Heading On oders over $70 Text block Row Image Mone…" at bounding box center [836, 518] width 1070 height 862
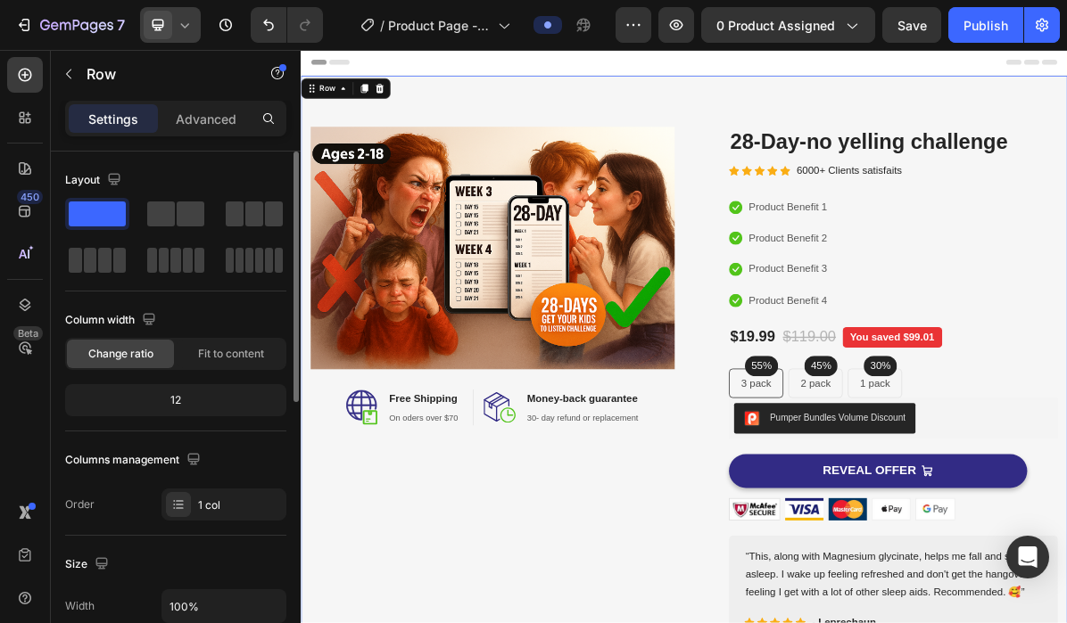
click at [163, 25] on icon at bounding box center [158, 26] width 12 height 12
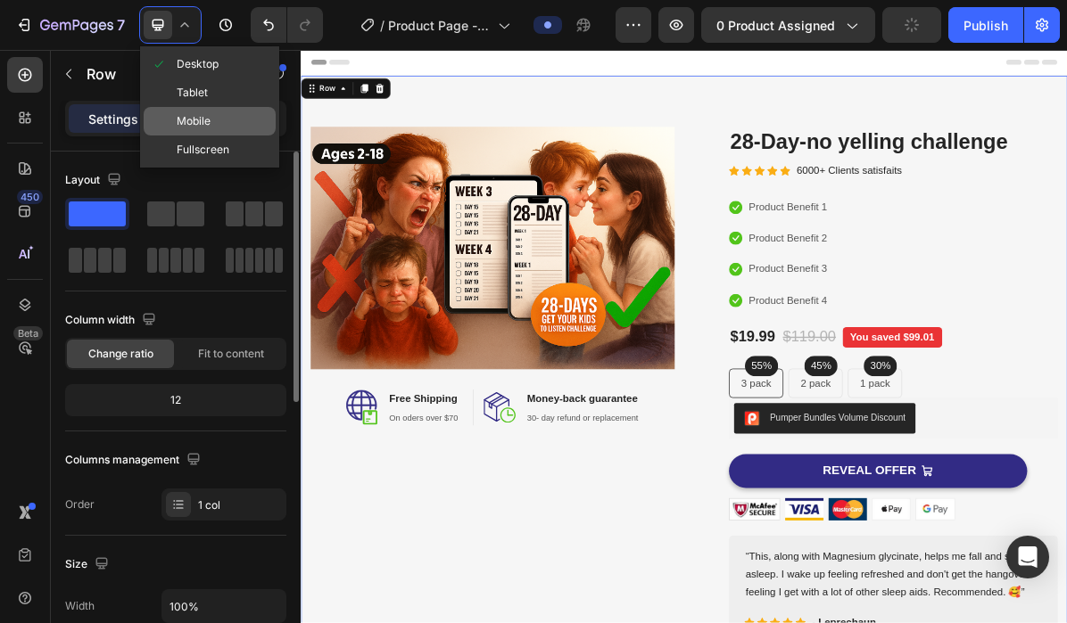
click at [166, 121] on span at bounding box center [159, 121] width 14 height 14
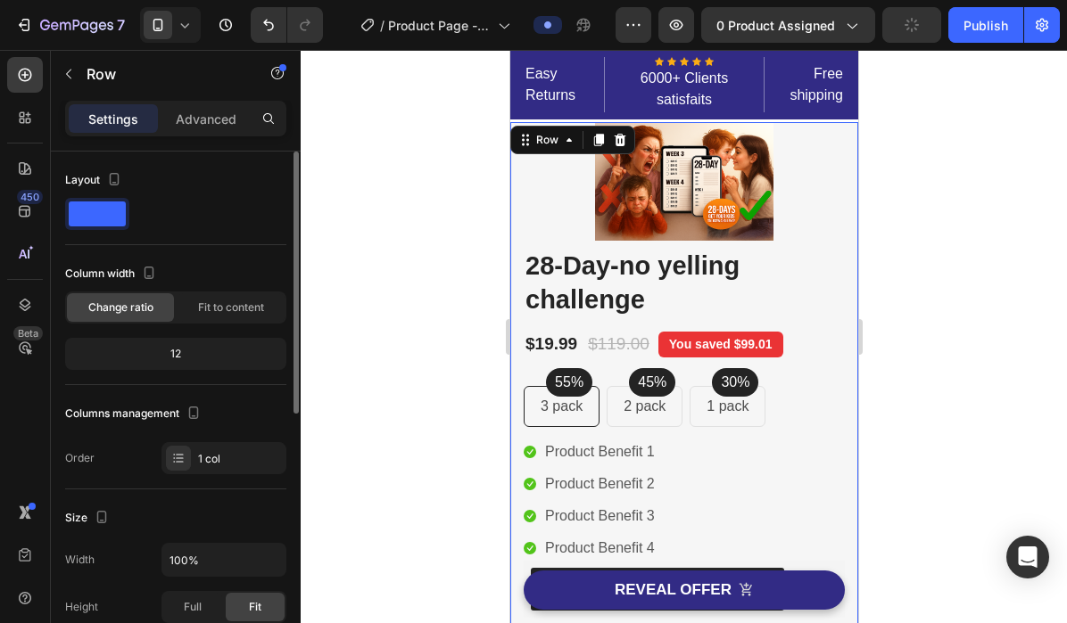
scroll to position [10, 0]
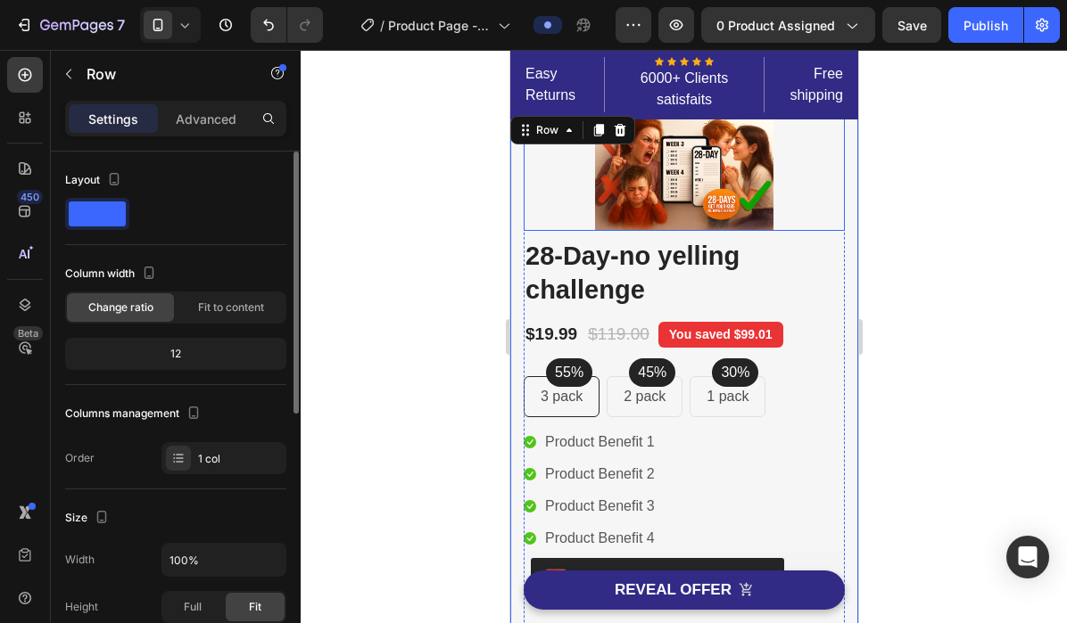
click at [685, 185] on img at bounding box center [683, 171] width 178 height 119
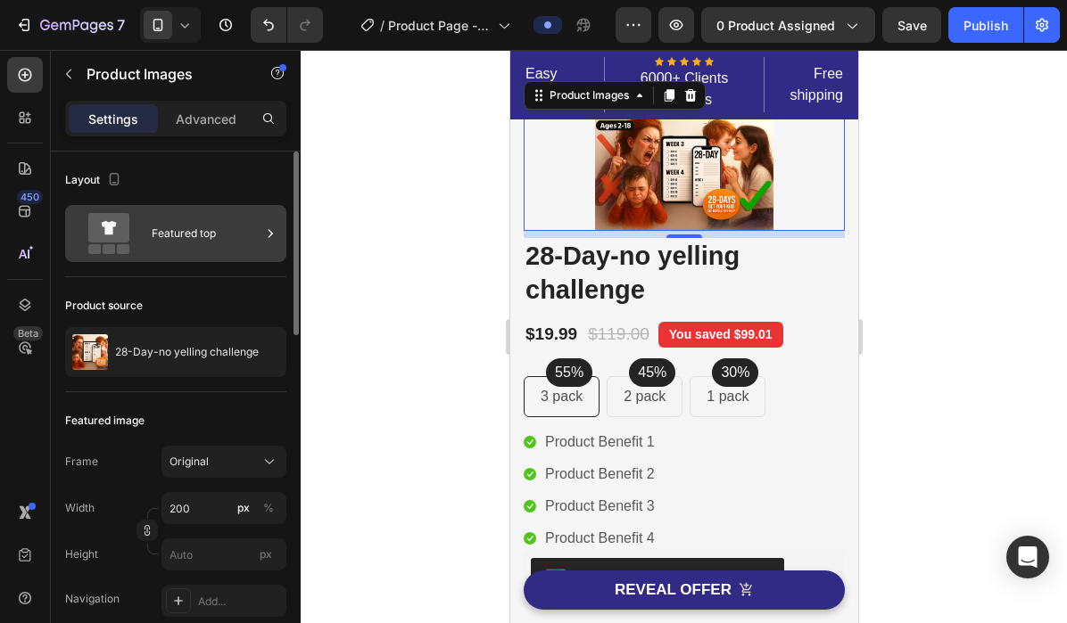
click at [267, 243] on div at bounding box center [270, 233] width 18 height 57
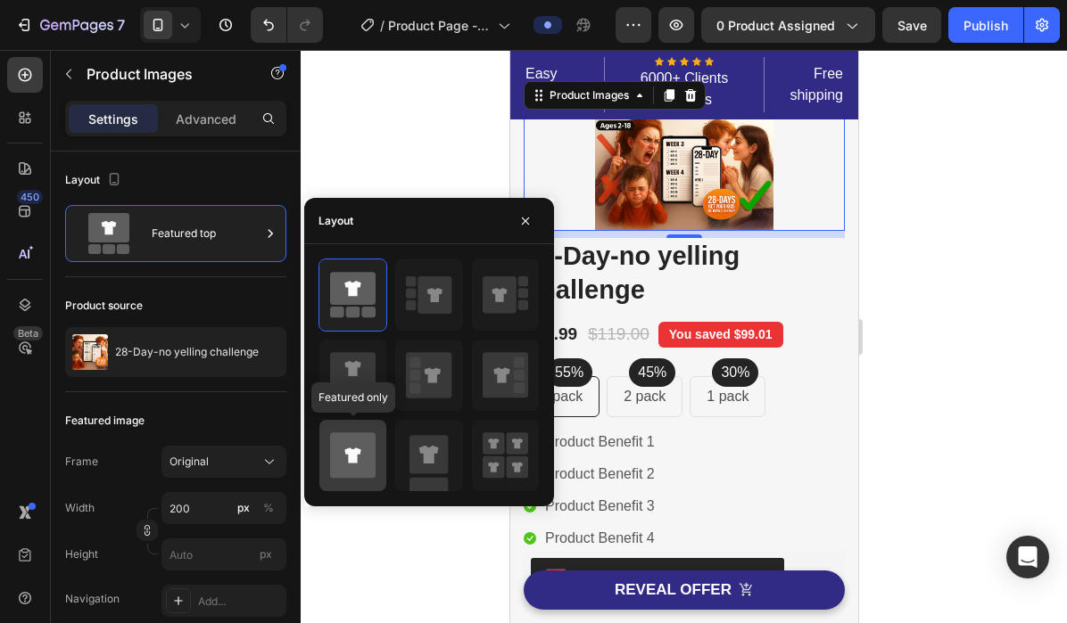
click at [362, 449] on icon at bounding box center [352, 455] width 45 height 45
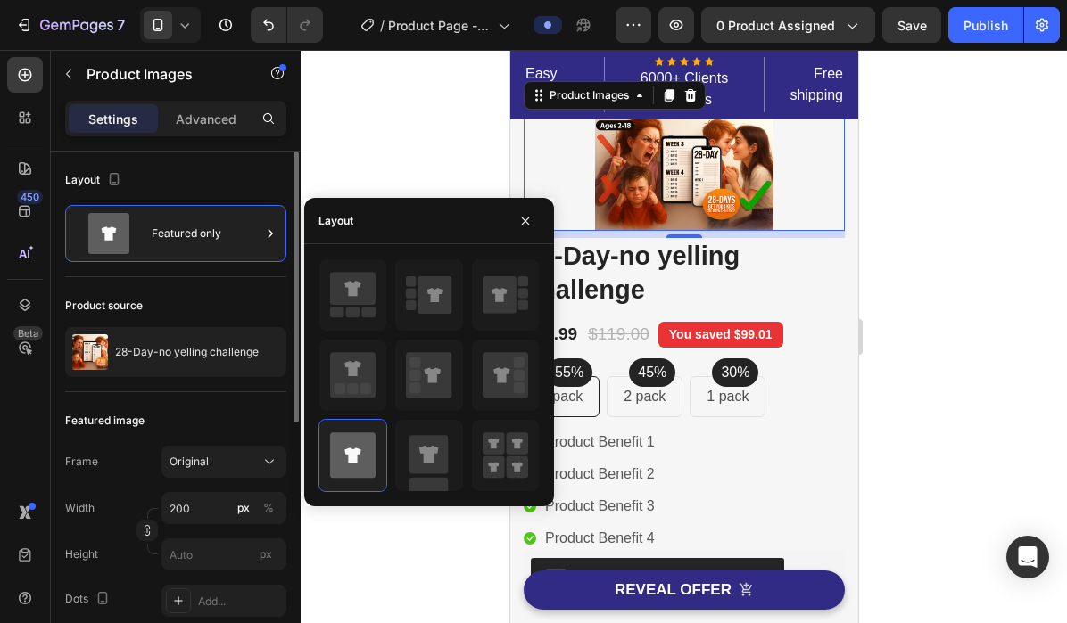
click at [226, 293] on div "Product source" at bounding box center [175, 306] width 221 height 29
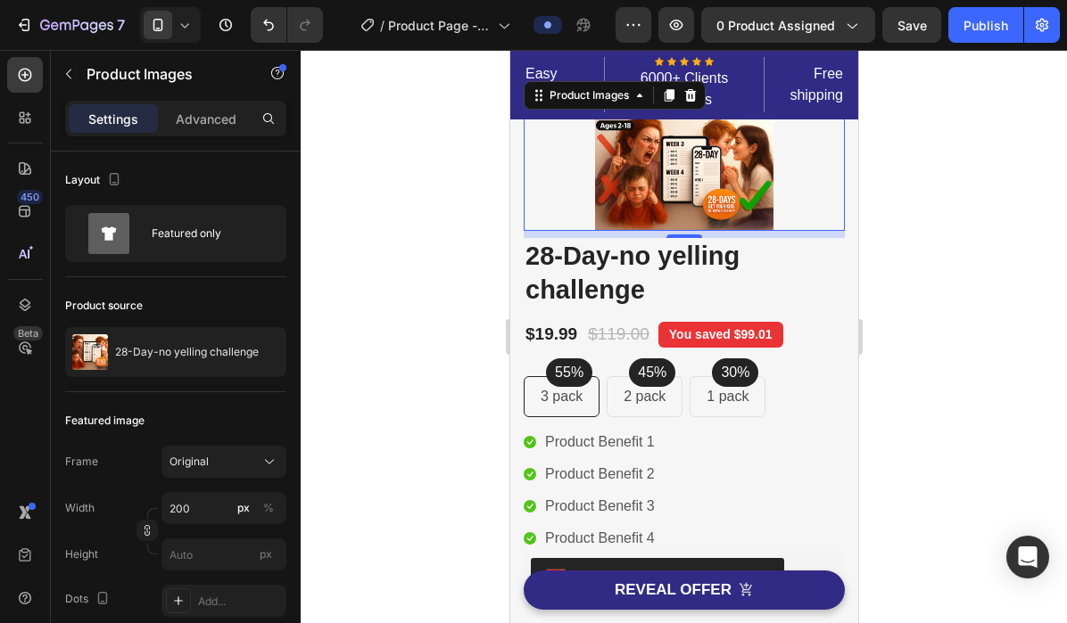
click at [690, 188] on img at bounding box center [683, 171] width 178 height 119
click at [578, 95] on div "Product Images" at bounding box center [588, 95] width 87 height 16
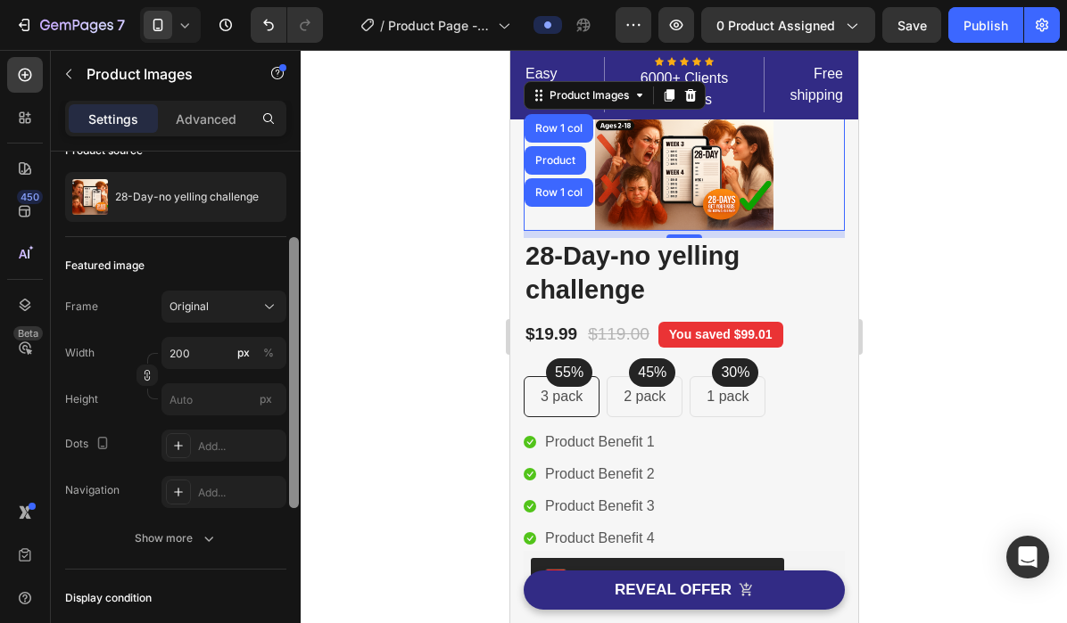
scroll to position [152, 0]
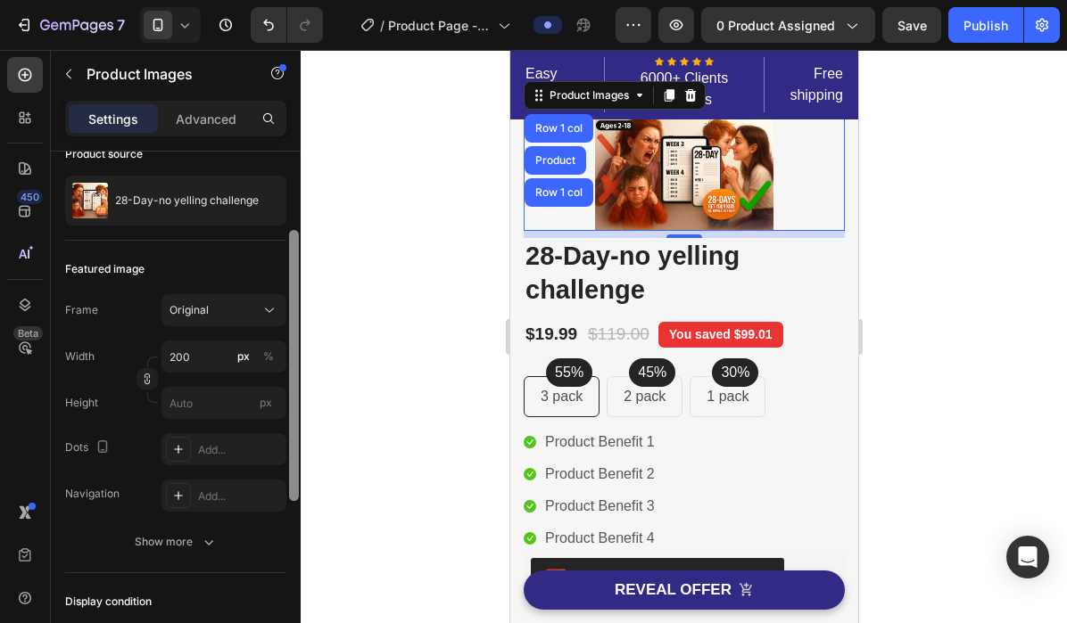
drag, startPoint x: 294, startPoint y: 309, endPoint x: 322, endPoint y: 388, distance: 84.0
click at [322, 0] on div "7 / Product Page - [DATE] 23:01:05 Preview 0 product assigned Save Publish 450 …" at bounding box center [533, 0] width 1067 height 0
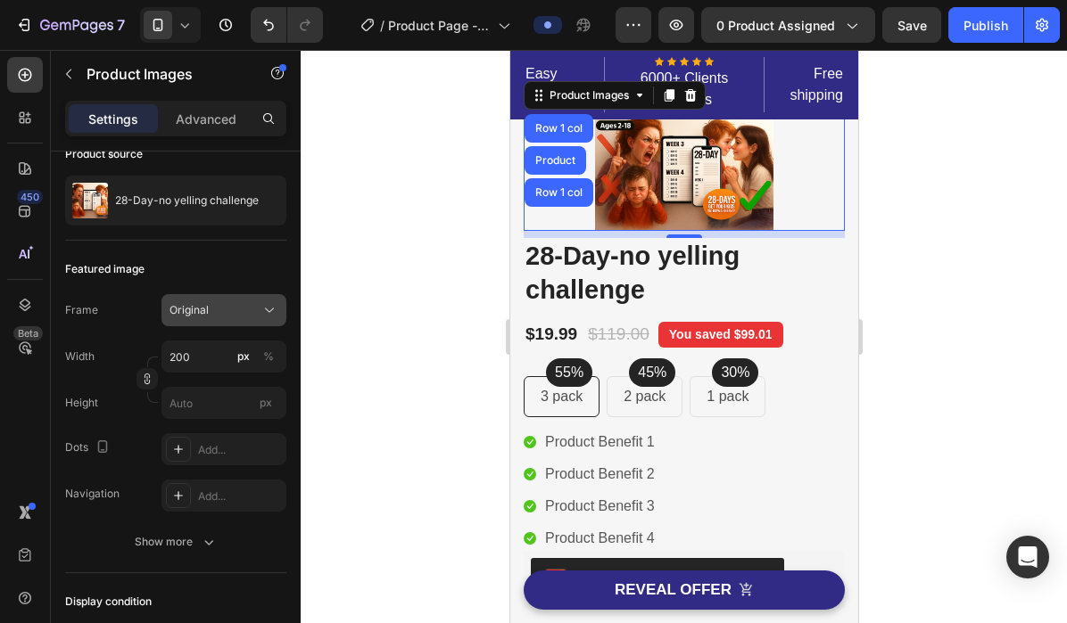
click at [257, 301] on div "Original" at bounding box center [223, 310] width 109 height 18
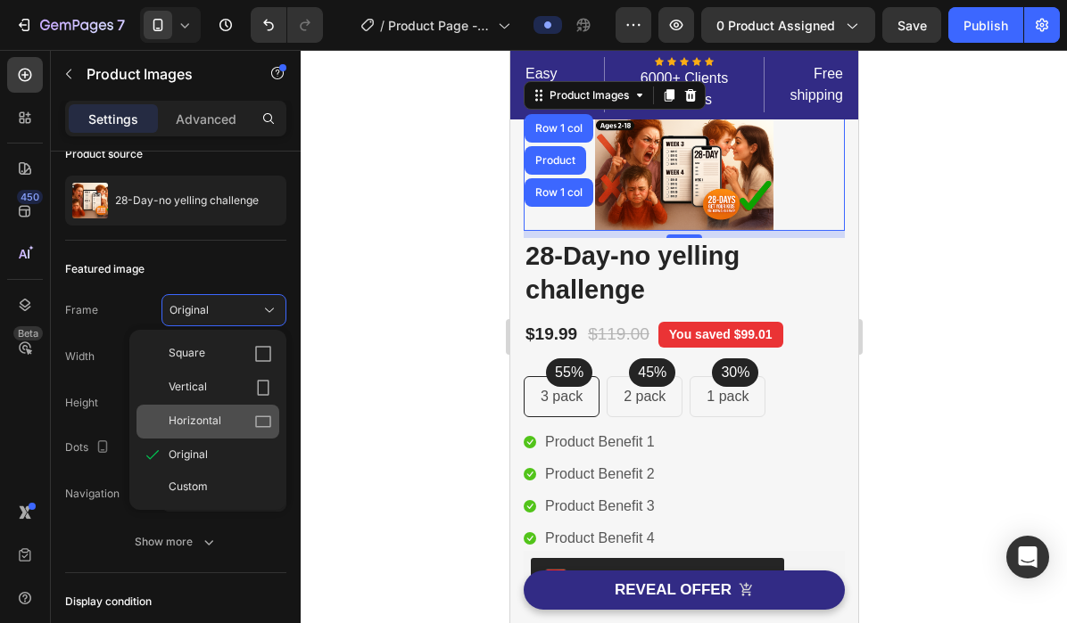
click at [216, 413] on span "Horizontal" at bounding box center [195, 422] width 53 height 18
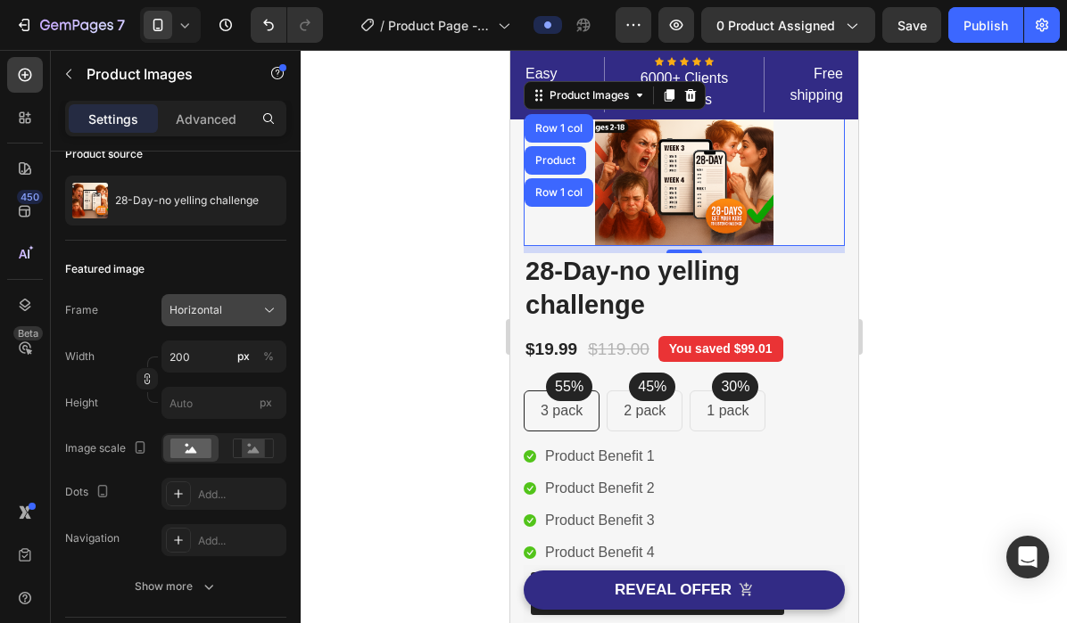
click at [237, 310] on div "Horizontal" at bounding box center [212, 310] width 87 height 16
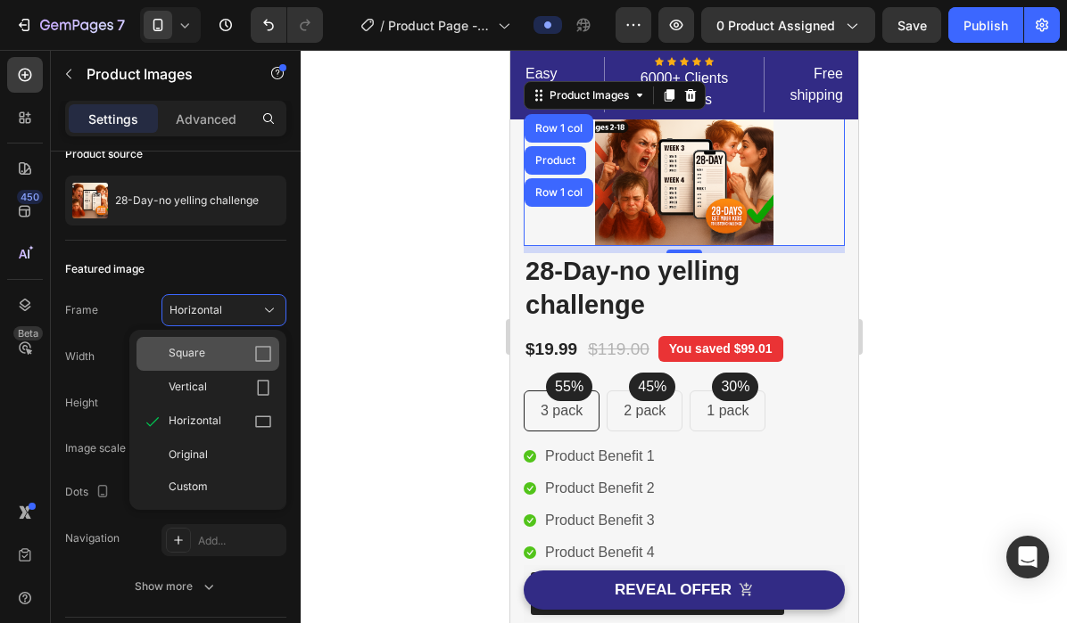
click at [203, 358] on span "Square" at bounding box center [187, 354] width 37 height 18
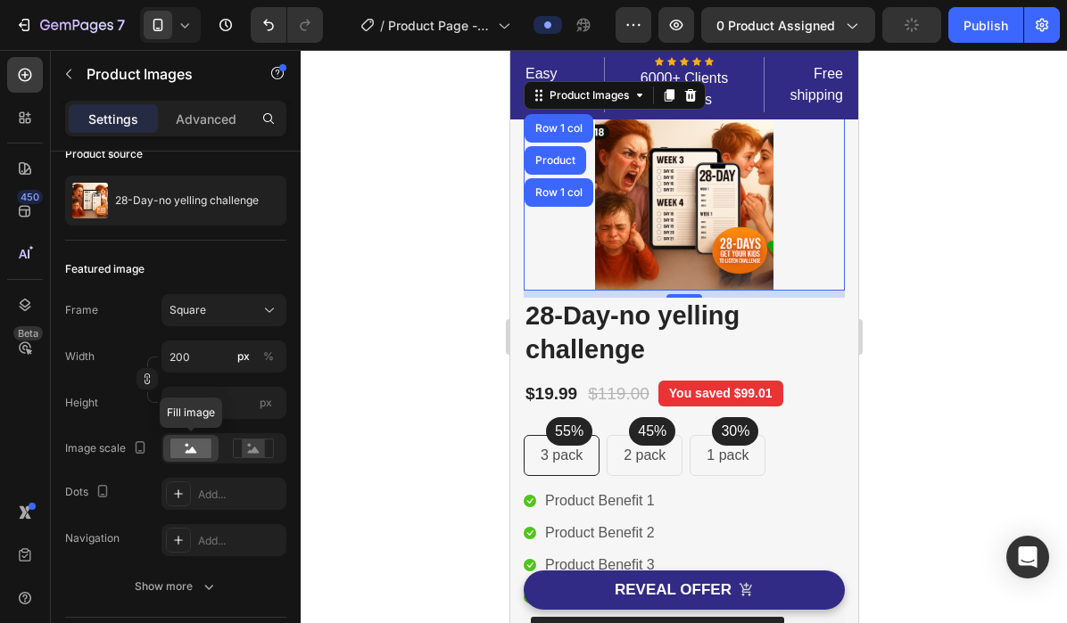
click at [199, 443] on rect at bounding box center [190, 449] width 41 height 20
click at [250, 309] on div "Square" at bounding box center [212, 310] width 87 height 16
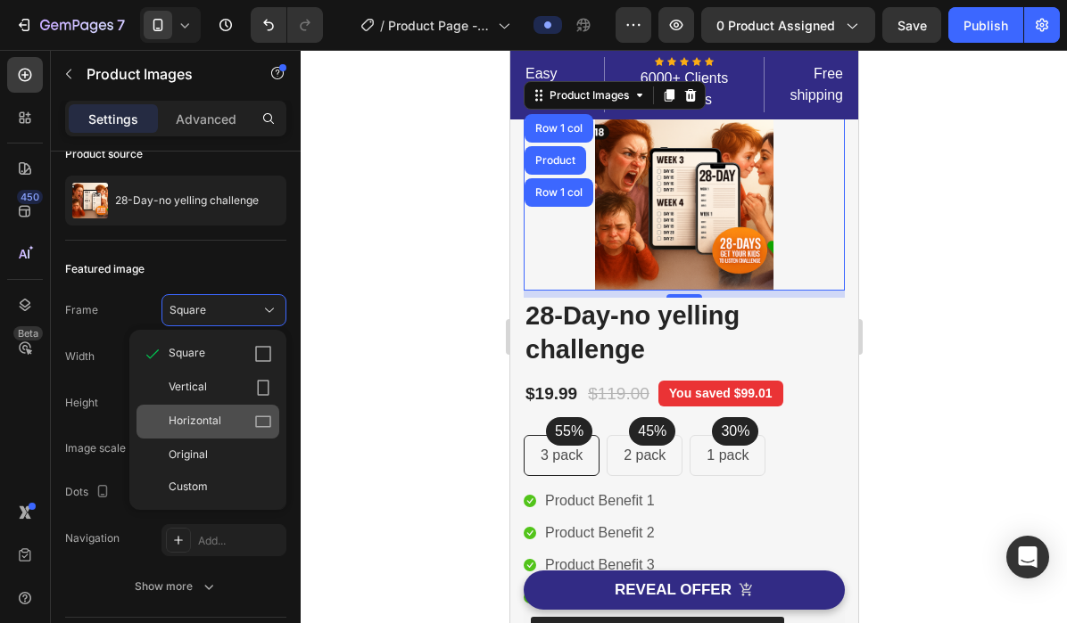
click at [228, 422] on div "Horizontal" at bounding box center [220, 422] width 103 height 18
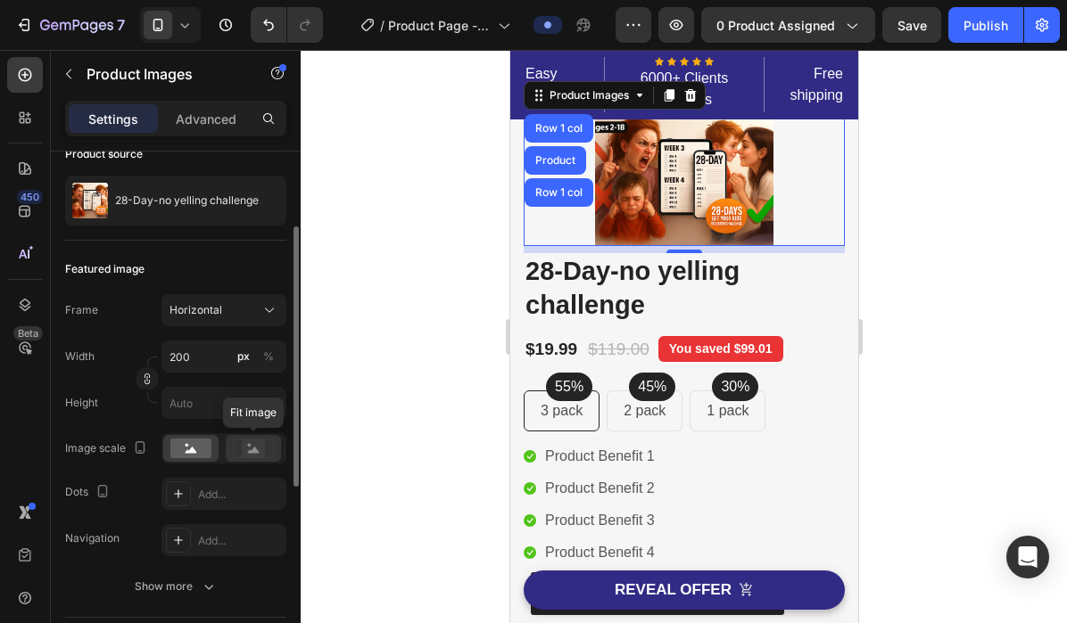
click at [239, 457] on icon at bounding box center [253, 449] width 41 height 20
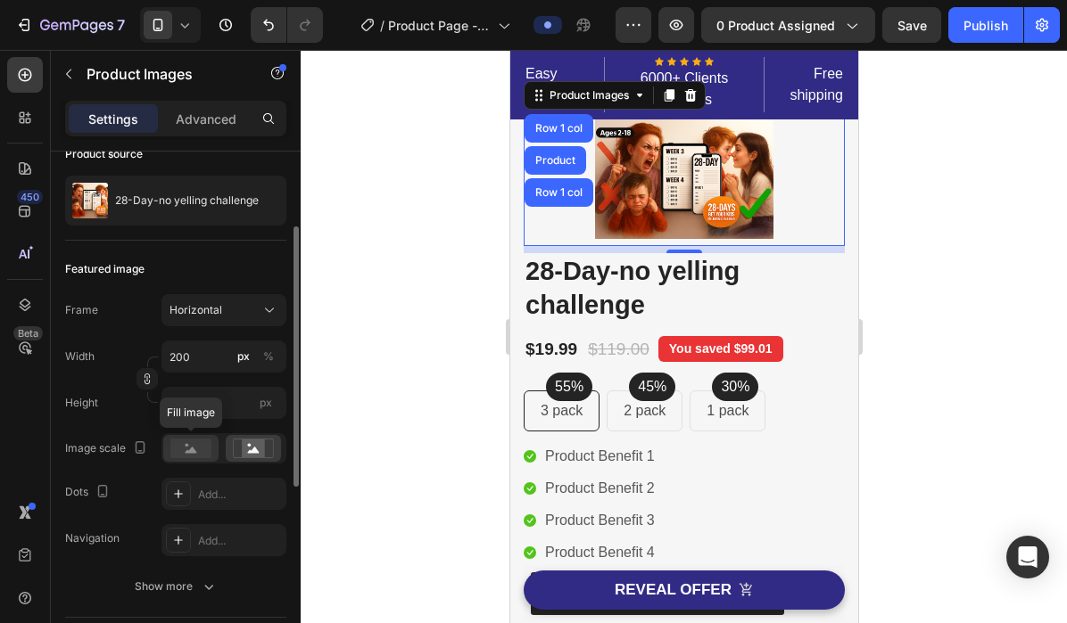
click at [196, 459] on div at bounding box center [190, 448] width 55 height 27
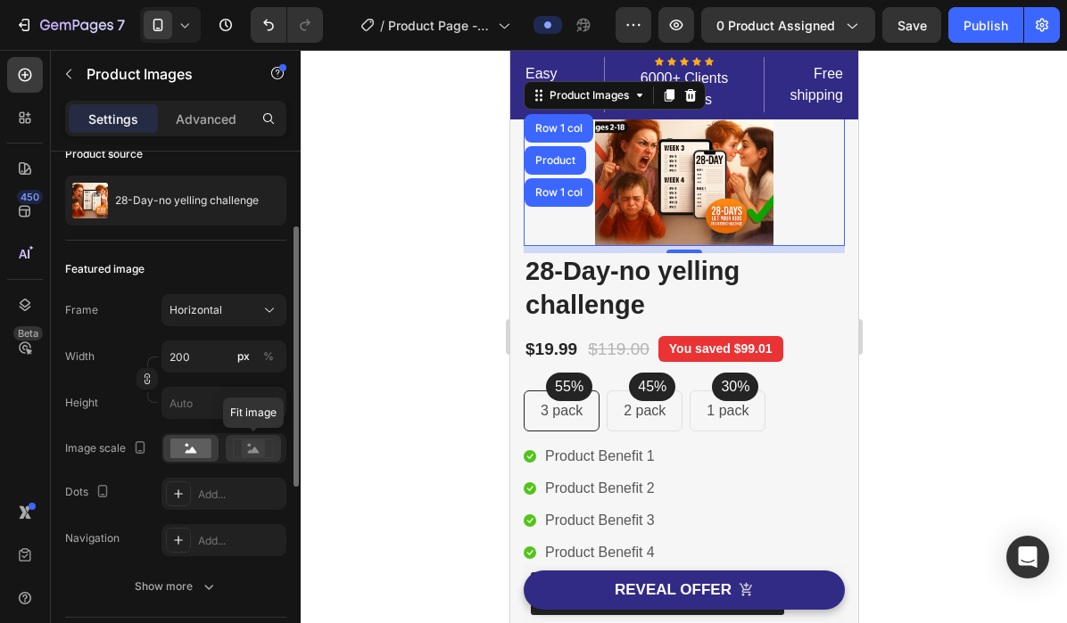
click at [247, 457] on rect at bounding box center [253, 448] width 40 height 19
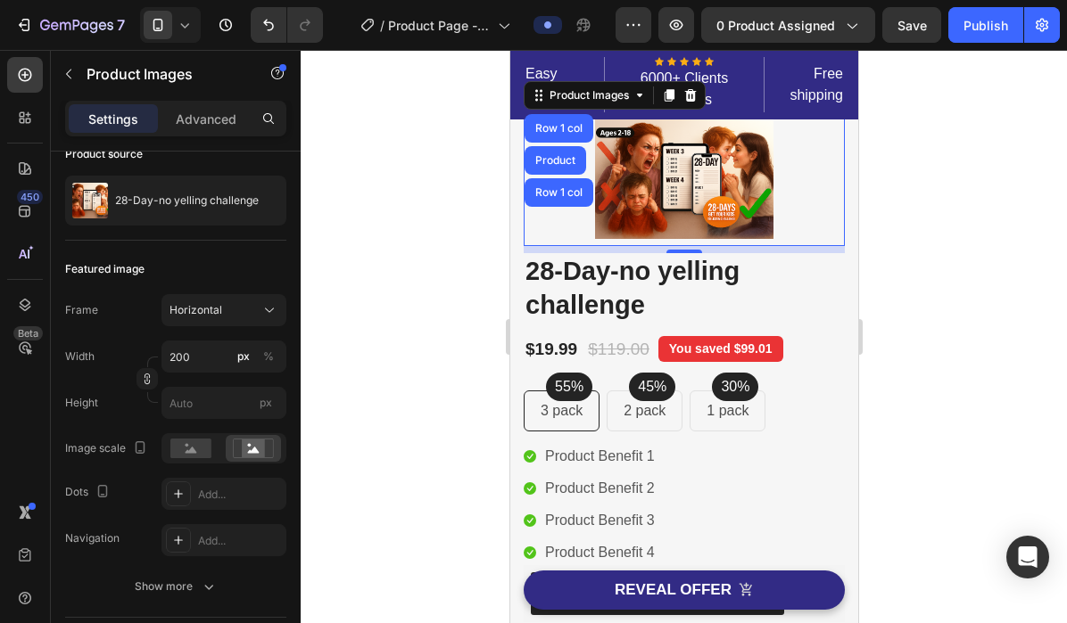
click at [803, 186] on div at bounding box center [683, 179] width 321 height 134
click at [564, 77] on p "Easy Returns" at bounding box center [562, 84] width 77 height 43
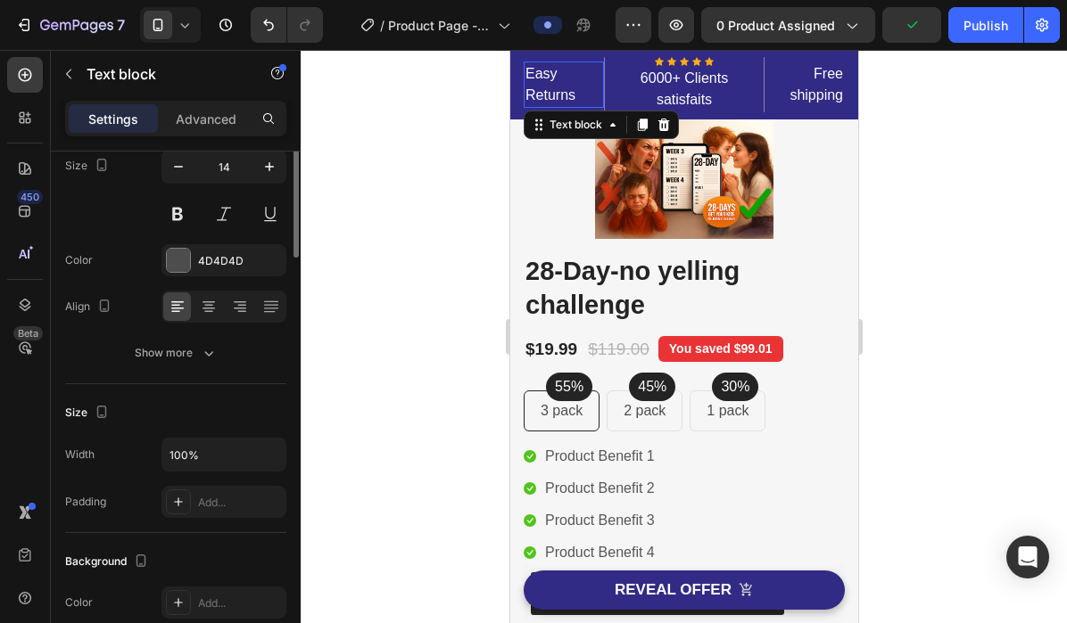
scroll to position [0, 0]
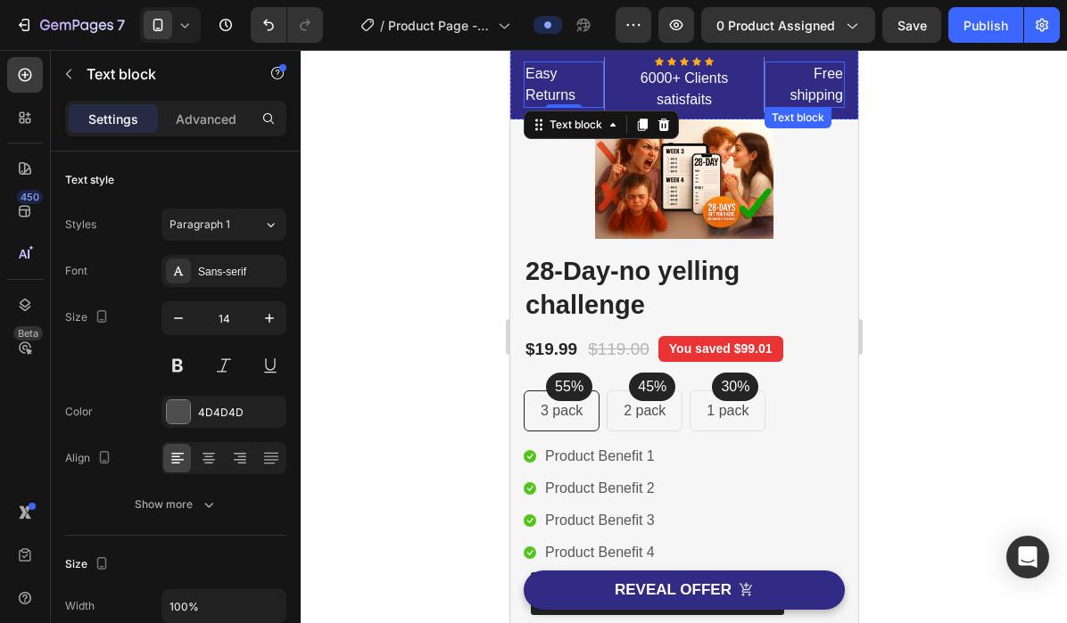
click at [817, 82] on p "Free shipping" at bounding box center [803, 84] width 77 height 43
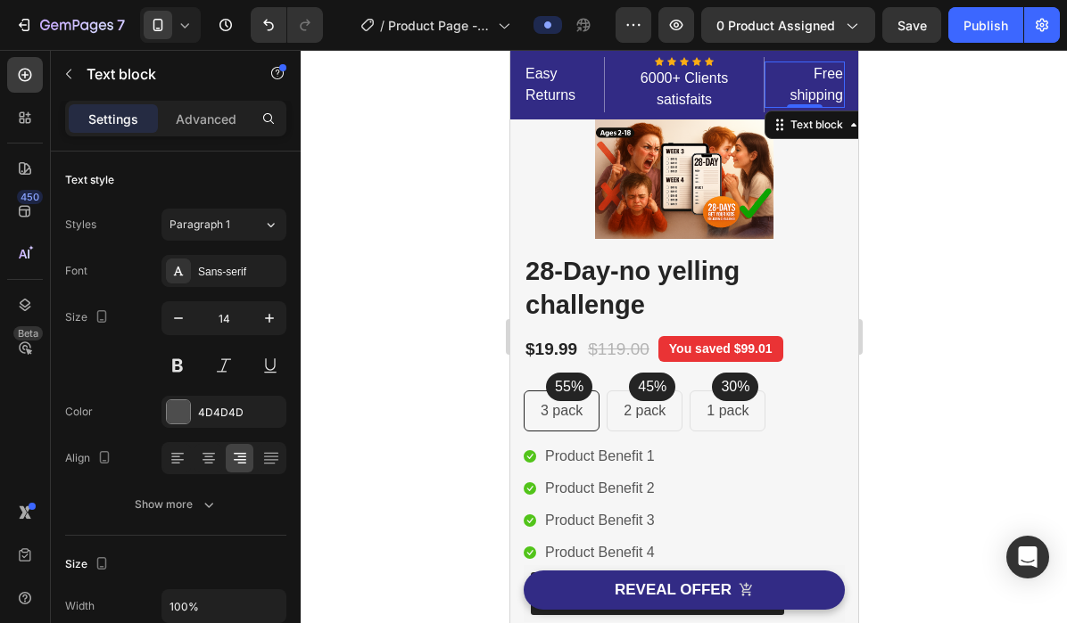
click at [816, 99] on p "Free shipping" at bounding box center [803, 84] width 77 height 43
click at [816, 87] on p "Free shipping" at bounding box center [803, 84] width 77 height 43
click at [812, 73] on p "Free shipping" at bounding box center [803, 84] width 77 height 43
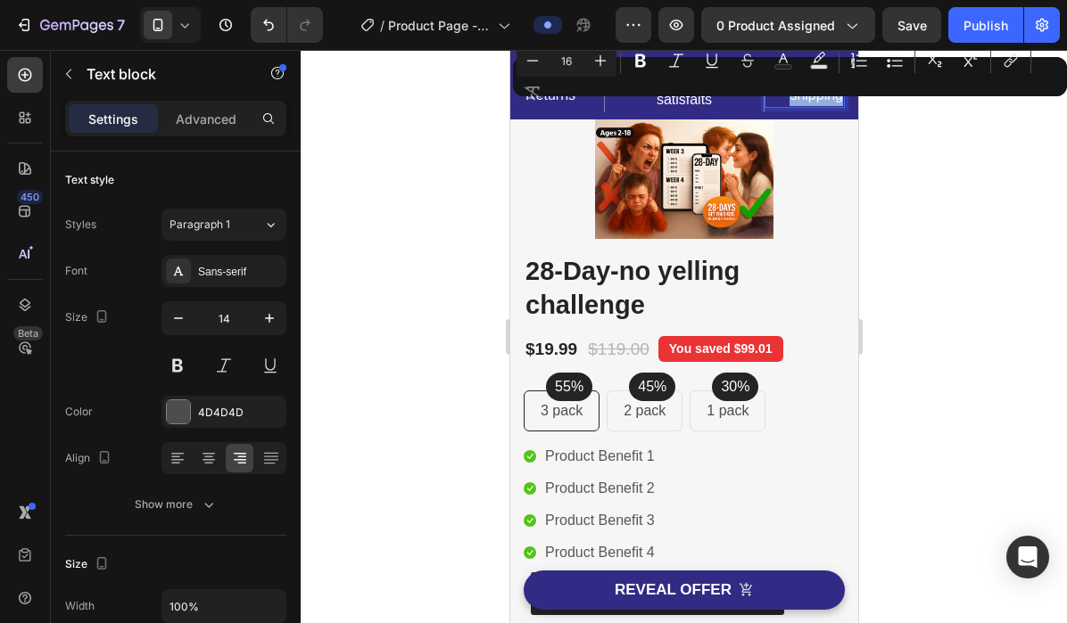
drag, startPoint x: 812, startPoint y: 73, endPoint x: 840, endPoint y: 89, distance: 32.0
click at [840, 89] on p "Free shipping" at bounding box center [803, 84] width 77 height 43
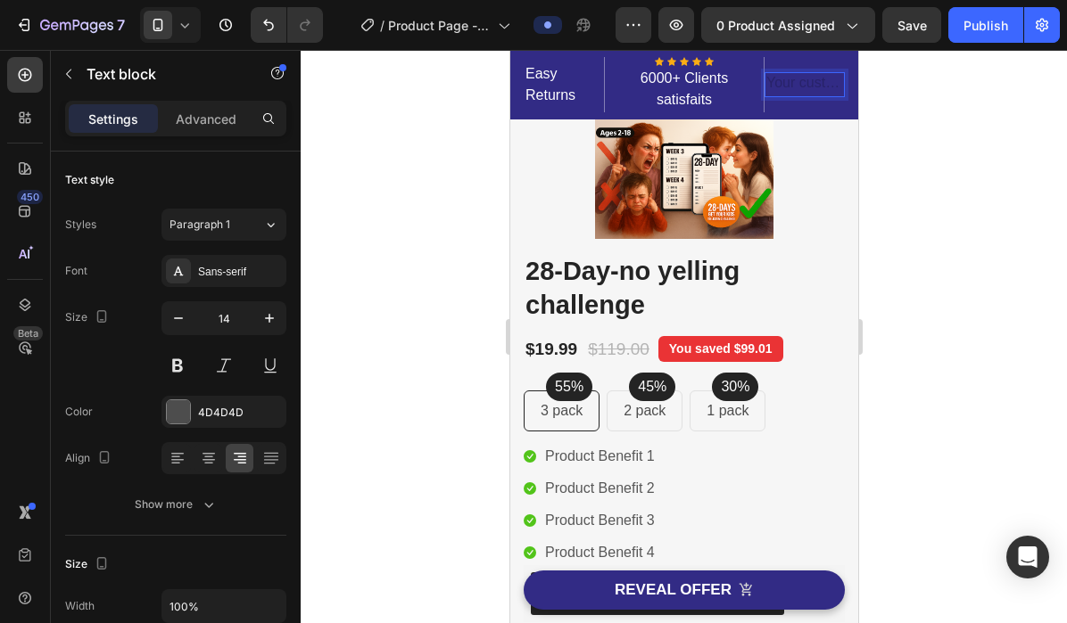
click at [787, 83] on div "Rich Text Editor. Editing area: main" at bounding box center [803, 84] width 80 height 25
drag, startPoint x: 842, startPoint y: 86, endPoint x: 770, endPoint y: 86, distance: 71.3
click at [770, 86] on div "Rich Text Editor. Editing area: main" at bounding box center [803, 84] width 80 height 25
click at [540, 87] on p "Easy Returns" at bounding box center [562, 84] width 77 height 43
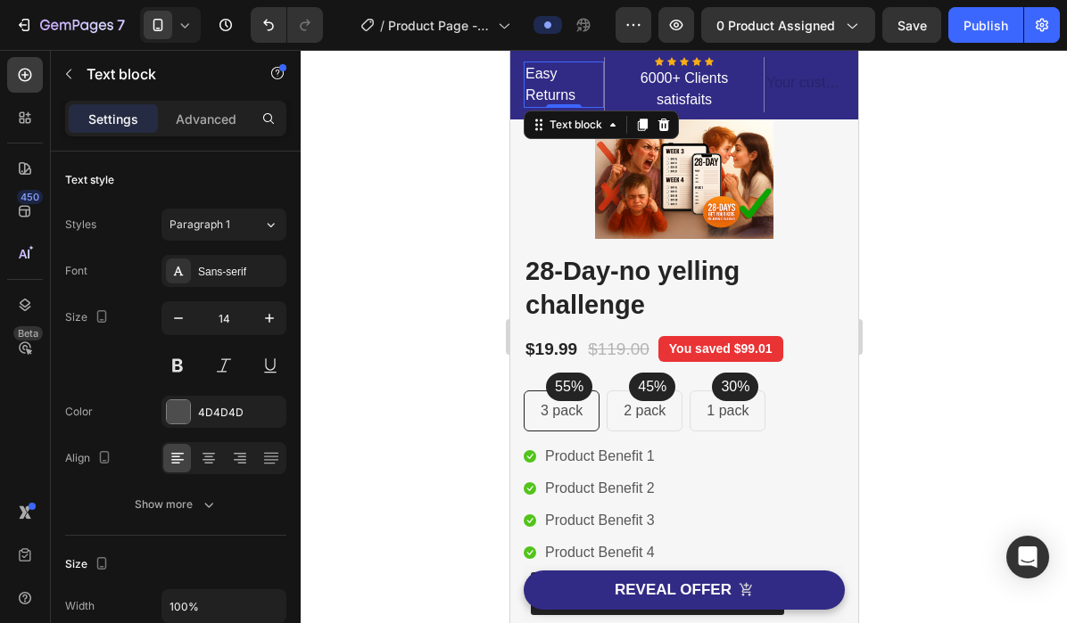
click at [540, 87] on p "Easy Returns" at bounding box center [562, 84] width 77 height 43
click at [530, 81] on p "Easy Returns" at bounding box center [562, 84] width 77 height 43
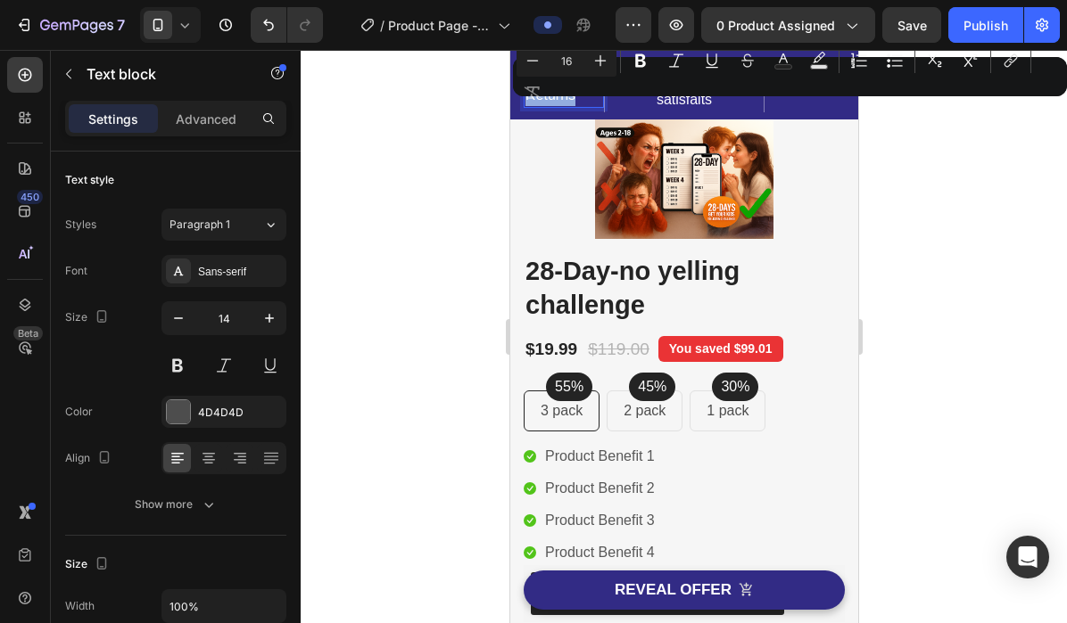
drag, startPoint x: 526, startPoint y: 68, endPoint x: 578, endPoint y: 95, distance: 58.2
click at [578, 95] on p "Easy Returns" at bounding box center [562, 84] width 77 height 43
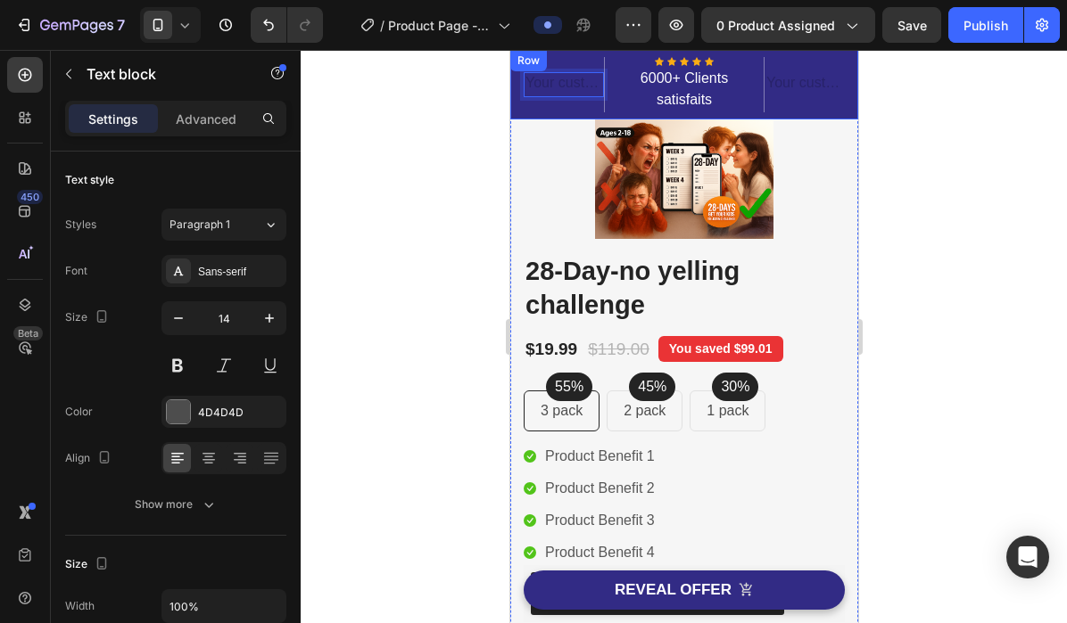
click at [540, 62] on div "Row" at bounding box center [527, 61] width 29 height 16
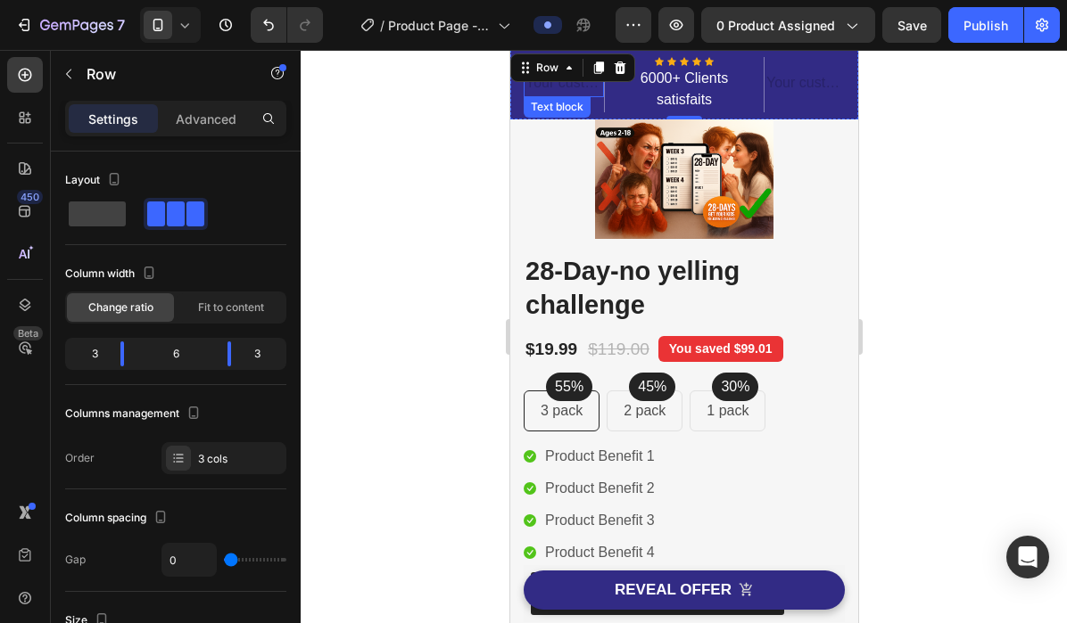
click at [548, 107] on div "Text block" at bounding box center [556, 107] width 60 height 16
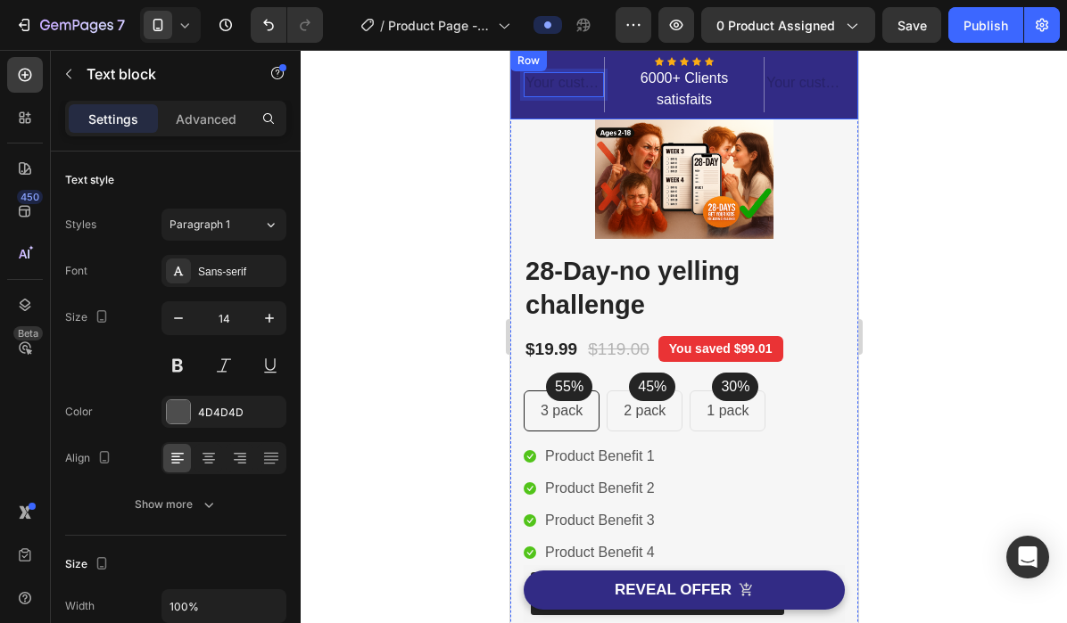
click at [518, 107] on div "Text block 17 Icon Icon Icon Icon Icon Icon List Hoz 6000+ Clients satisfaits T…" at bounding box center [683, 85] width 348 height 70
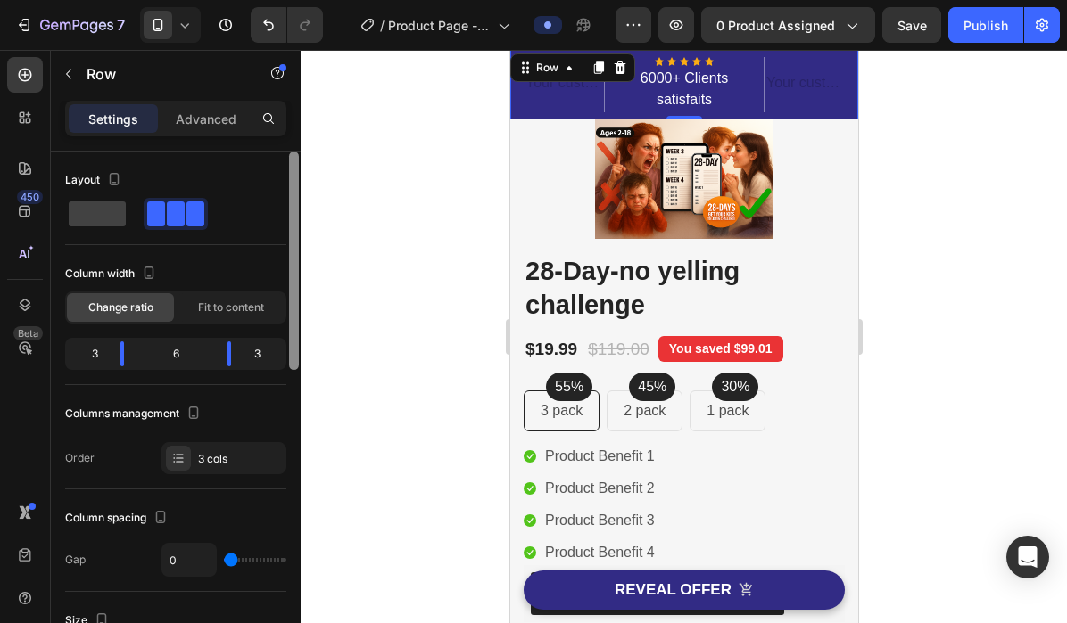
drag, startPoint x: 295, startPoint y: 333, endPoint x: 293, endPoint y: 296, distance: 36.6
click at [294, 296] on div at bounding box center [294, 261] width 10 height 218
click at [75, 202] on span at bounding box center [97, 214] width 57 height 25
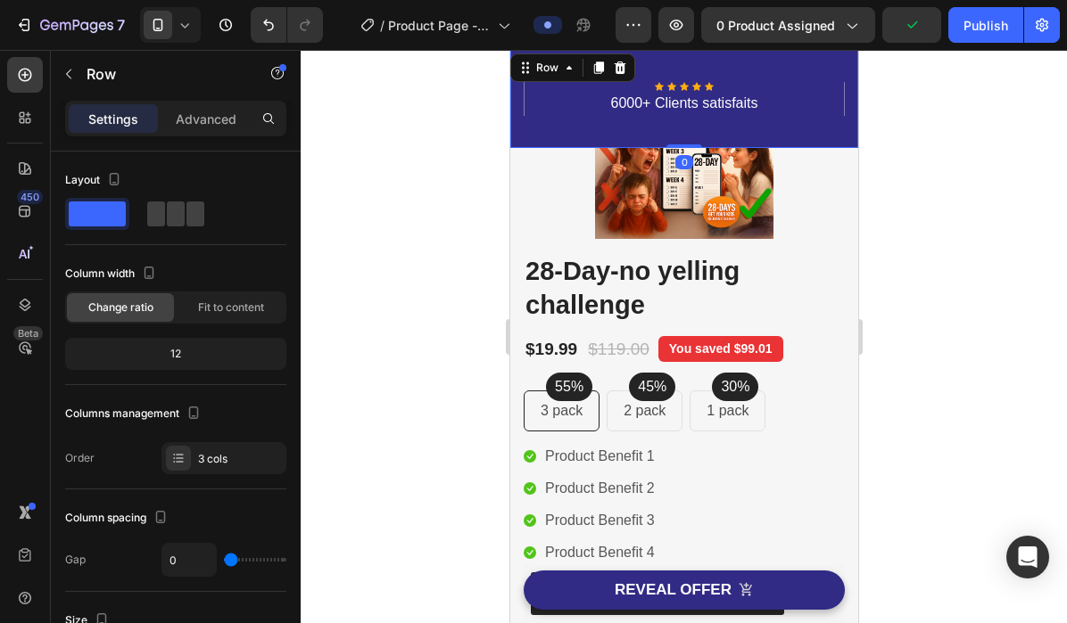
drag, startPoint x: 681, startPoint y: 144, endPoint x: 882, endPoint y: 227, distance: 217.1
click at [688, 70] on div "Text block Icon Icon Icon Icon Icon Icon List Hoz 6000+ Clients satisfaits Text…" at bounding box center [683, 99] width 348 height 98
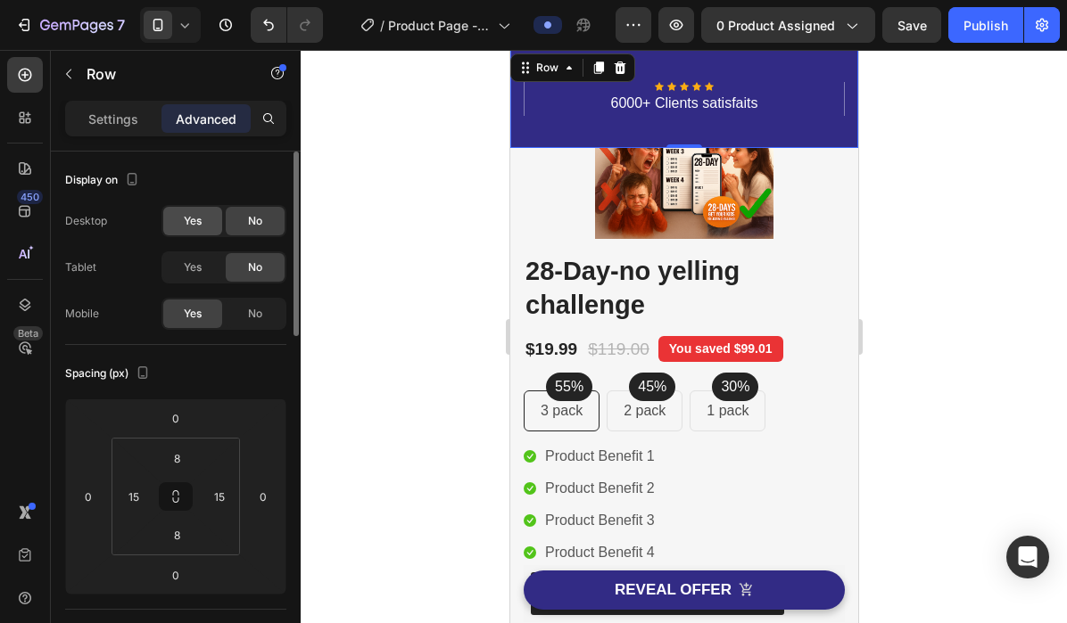
click at [208, 226] on div "Yes" at bounding box center [192, 221] width 59 height 29
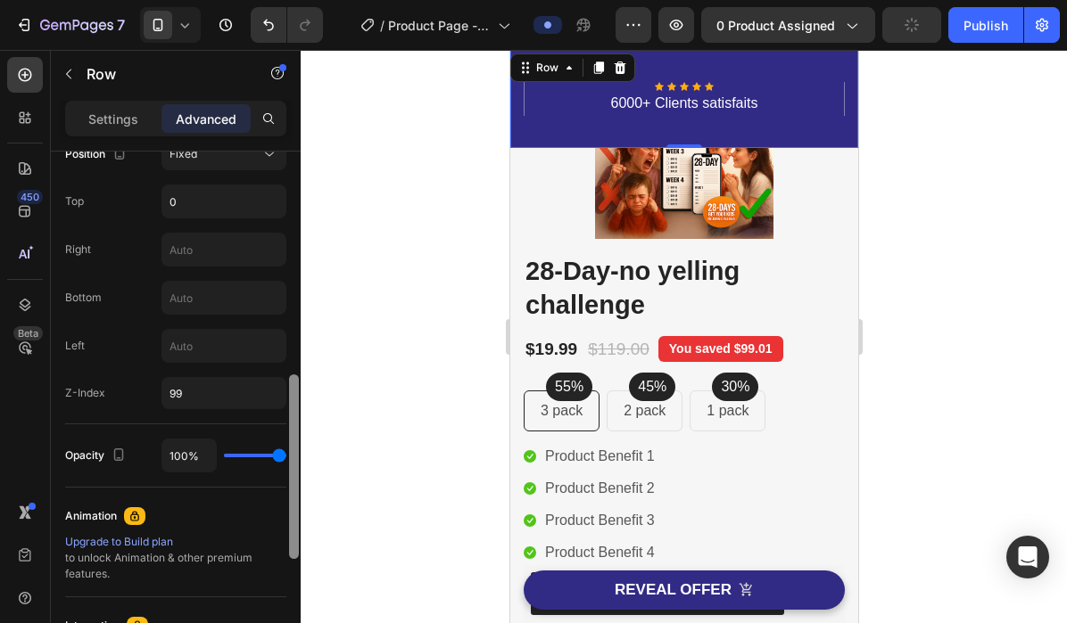
scroll to position [667, 0]
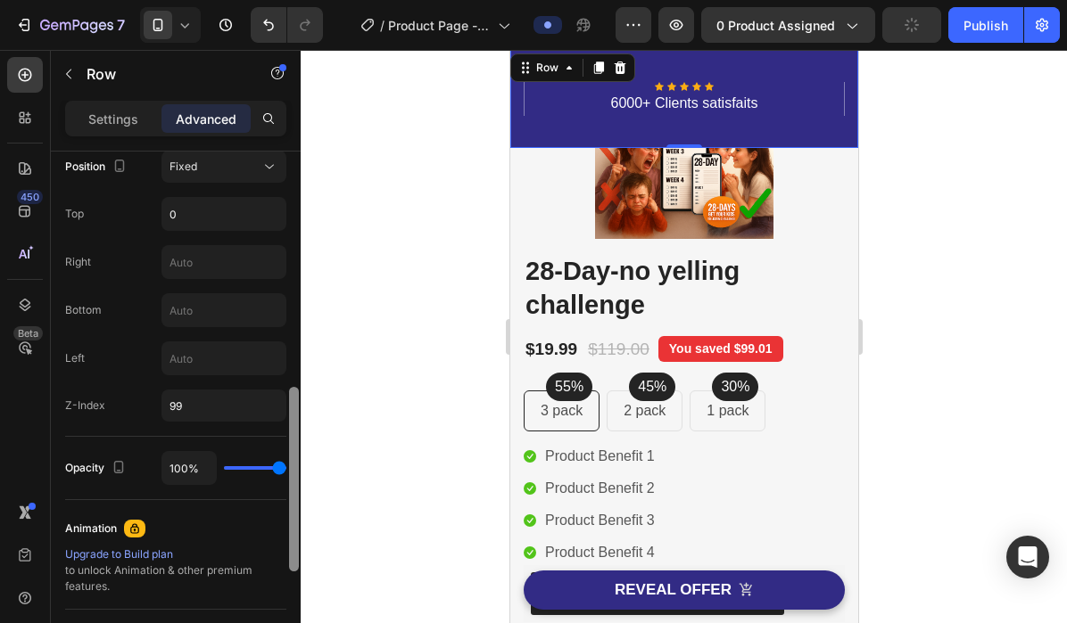
drag, startPoint x: 294, startPoint y: 224, endPoint x: 329, endPoint y: 460, distance: 238.9
click at [329, 0] on div "7 / Product Page - [DATE] 23:01:05 Preview 0 product assigned Publish 450 Beta …" at bounding box center [533, 0] width 1067 height 0
click at [93, 123] on p "Settings" at bounding box center [113, 119] width 50 height 19
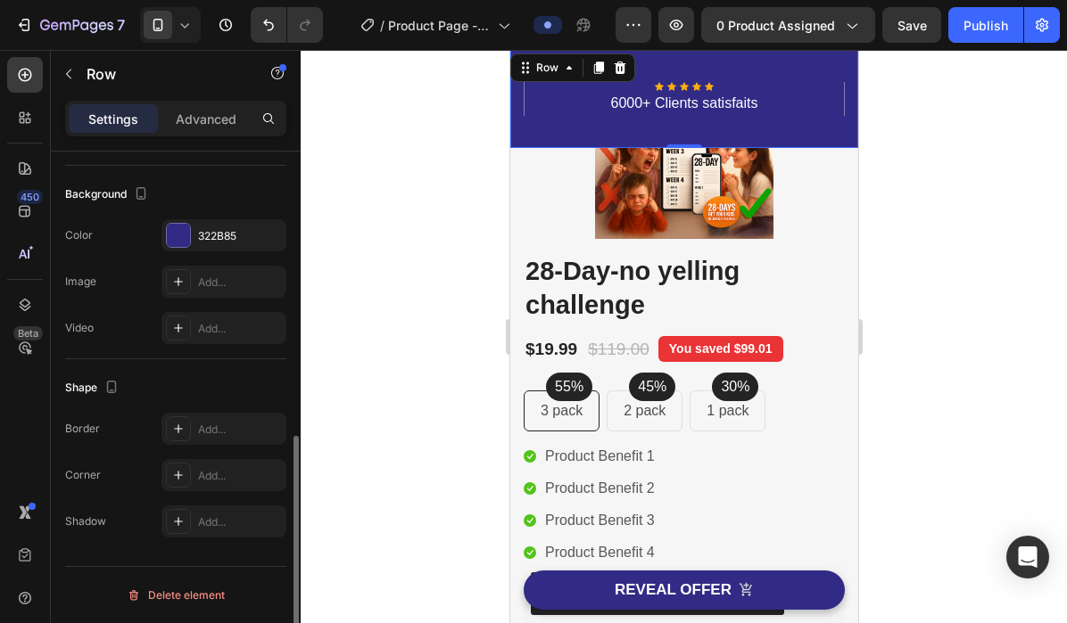
scroll to position [622, 0]
click at [179, 242] on div at bounding box center [178, 235] width 23 height 23
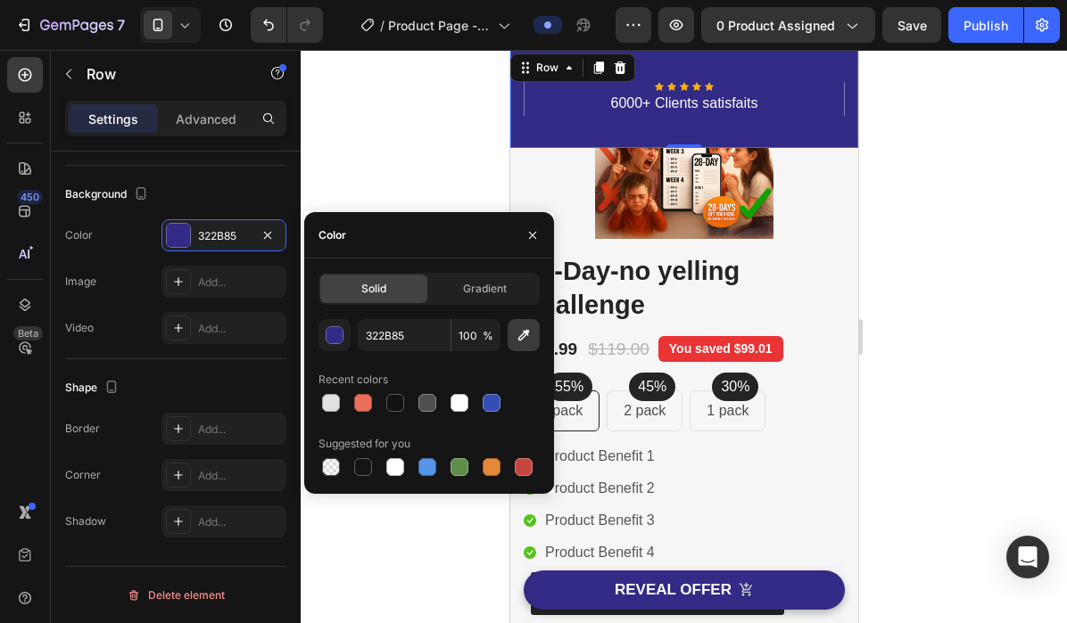
click at [525, 345] on button "button" at bounding box center [523, 335] width 32 height 32
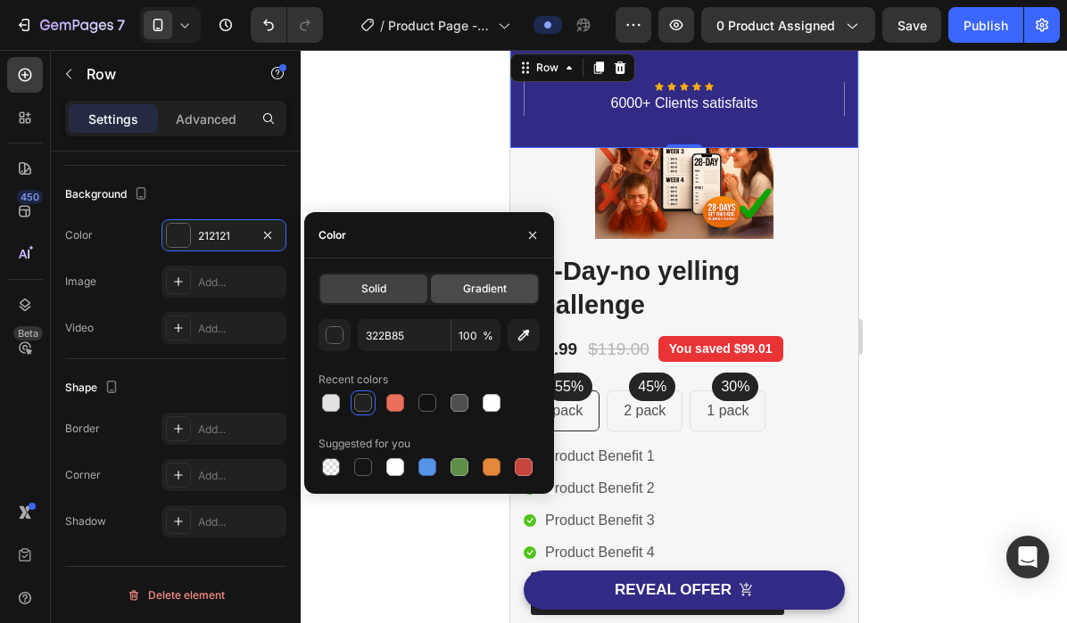
type input "212121"
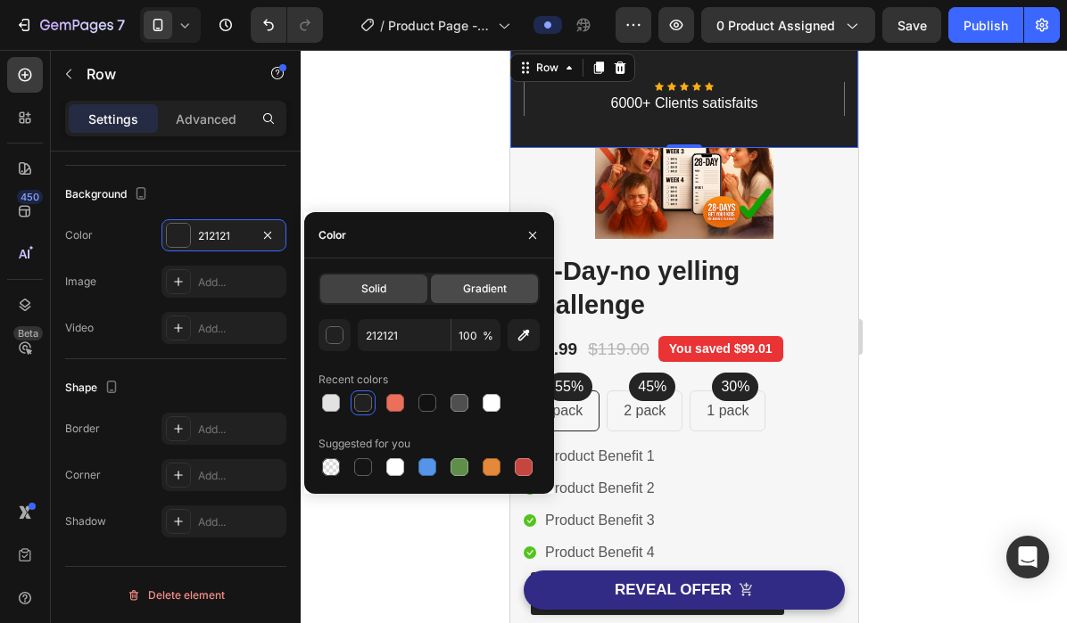
click at [483, 294] on span "Gradient" at bounding box center [485, 289] width 44 height 16
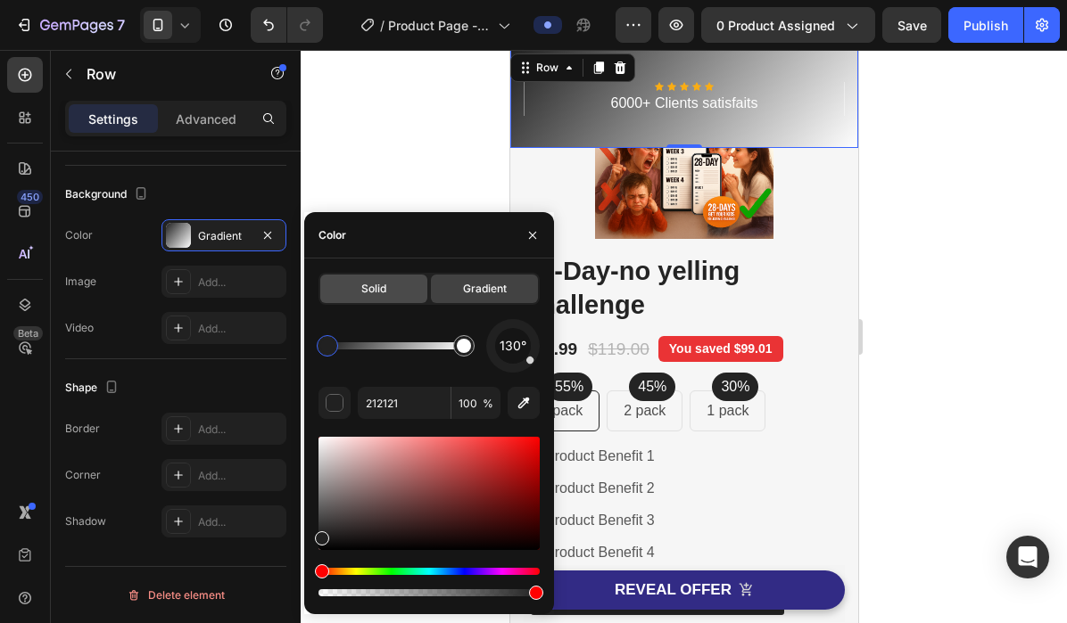
click at [368, 284] on span "Solid" at bounding box center [373, 289] width 25 height 16
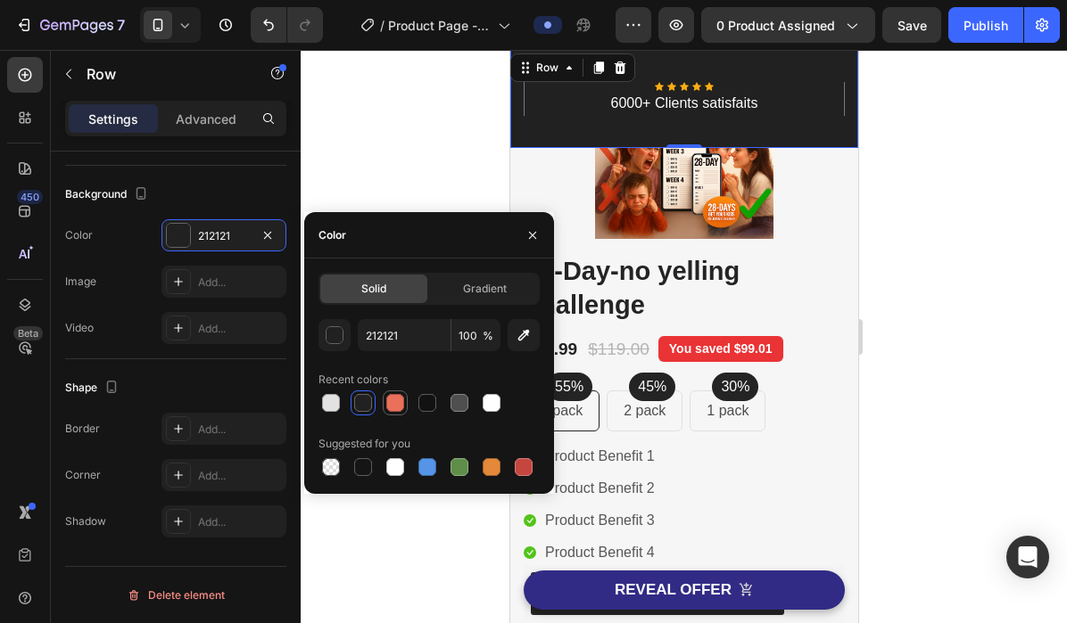
click at [400, 409] on div at bounding box center [395, 403] width 18 height 18
type input "EA705B"
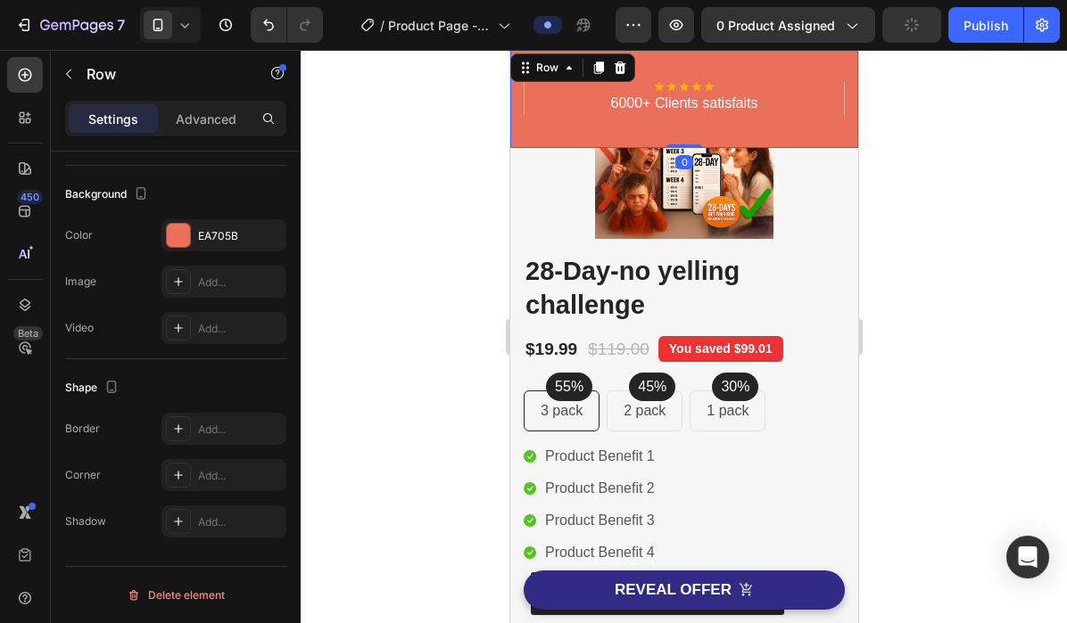
drag, startPoint x: 680, startPoint y: 144, endPoint x: 685, endPoint y: 96, distance: 47.5
click at [685, 96] on div "Text block Icon Icon Icon Icon Icon Icon List Hoz 6000+ Clients satisfaits Text…" at bounding box center [683, 99] width 348 height 98
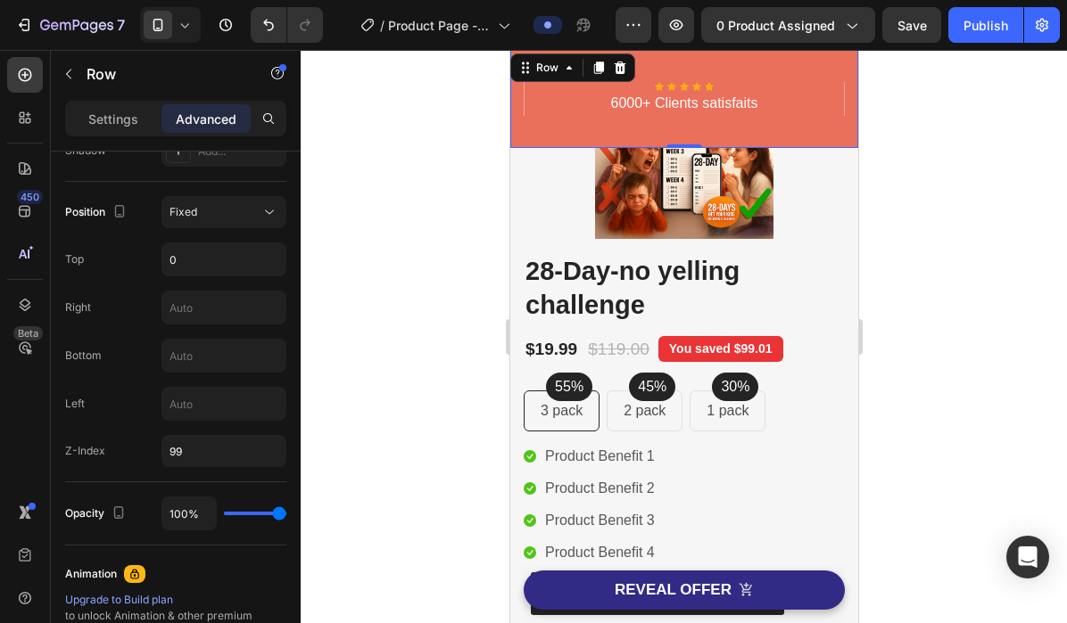
click at [512, 135] on div "Text block Icon Icon Icon Icon Icon Icon List Hoz 6000+ Clients satisfaits Text…" at bounding box center [683, 99] width 348 height 98
click at [542, 68] on div "Row" at bounding box center [545, 68] width 29 height 16
click at [118, 120] on p "Settings" at bounding box center [113, 119] width 50 height 19
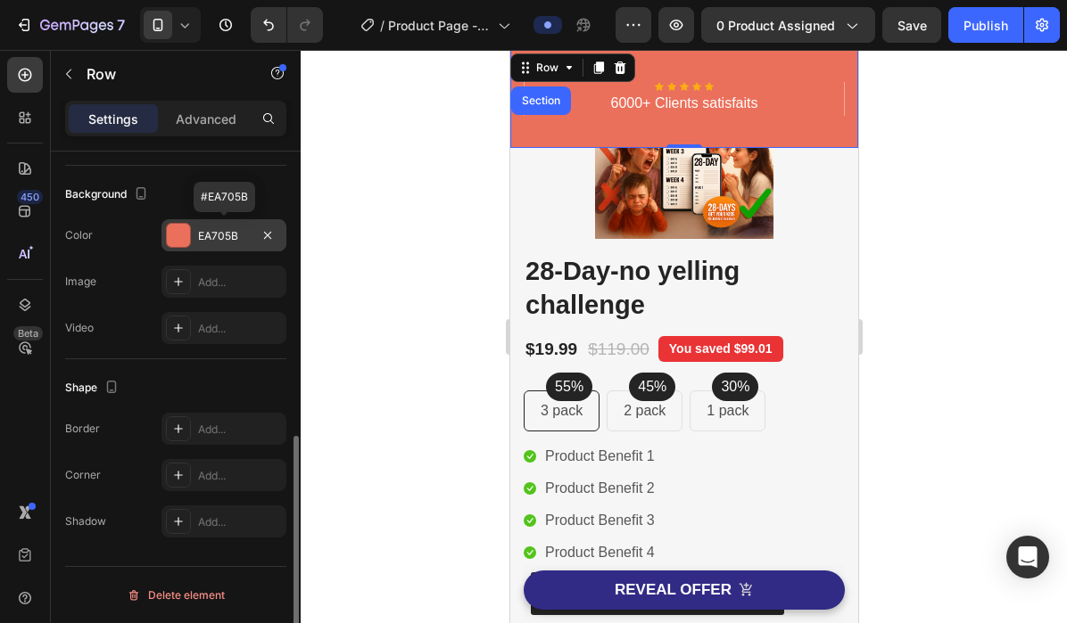
click at [228, 235] on div "EA705B" at bounding box center [224, 236] width 52 height 16
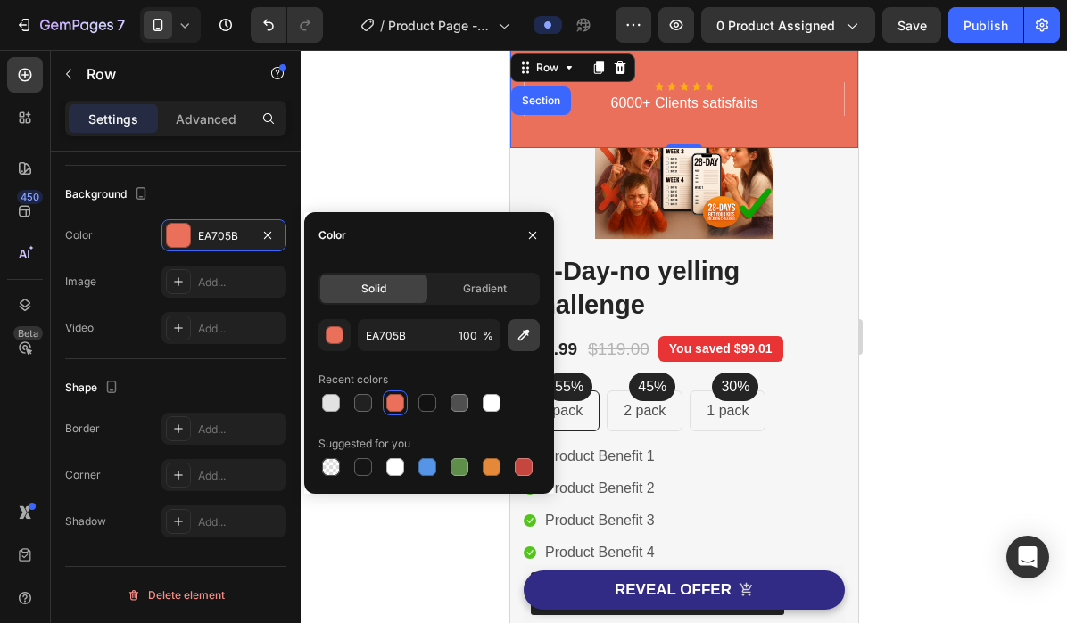
click at [513, 341] on button "button" at bounding box center [523, 335] width 32 height 32
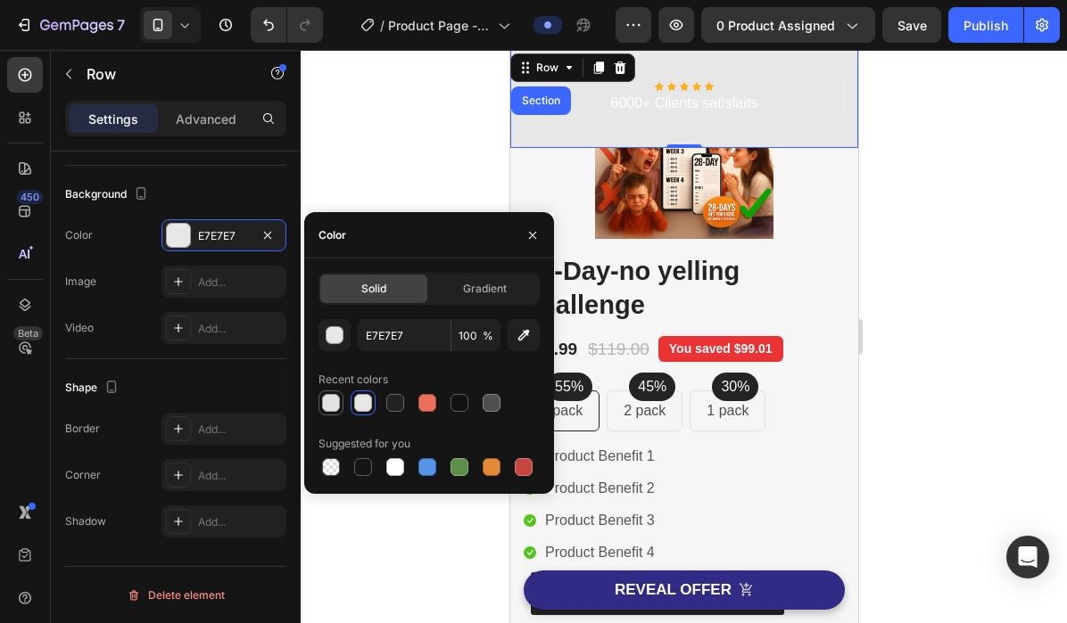
click at [337, 402] on div at bounding box center [331, 403] width 18 height 18
type input "E2E2E2"
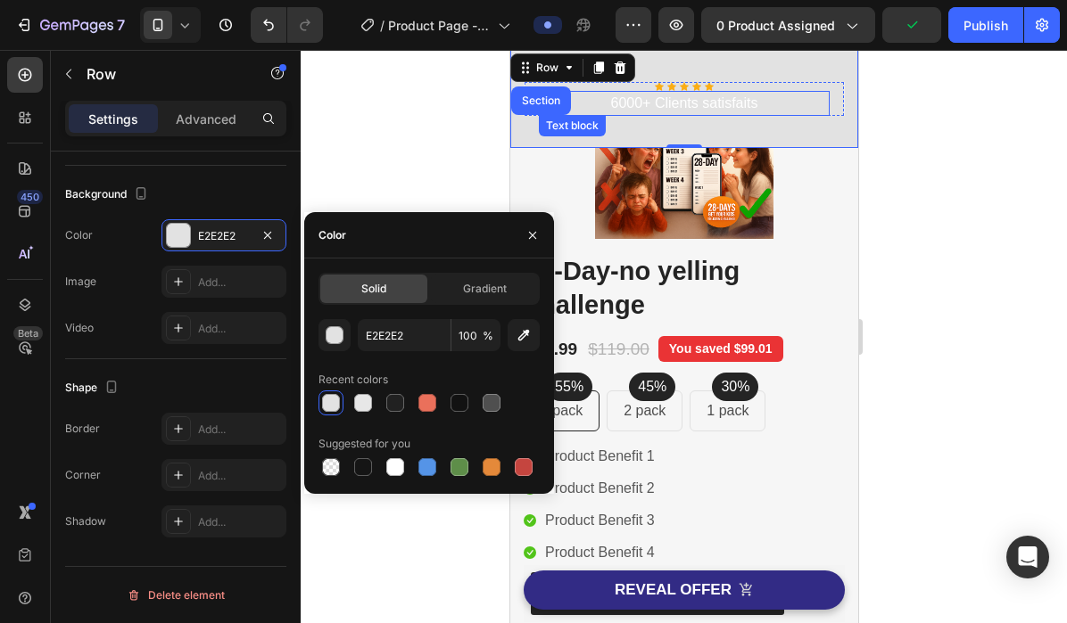
click at [784, 91] on div "6000+ Clients satisfaits" at bounding box center [683, 103] width 291 height 25
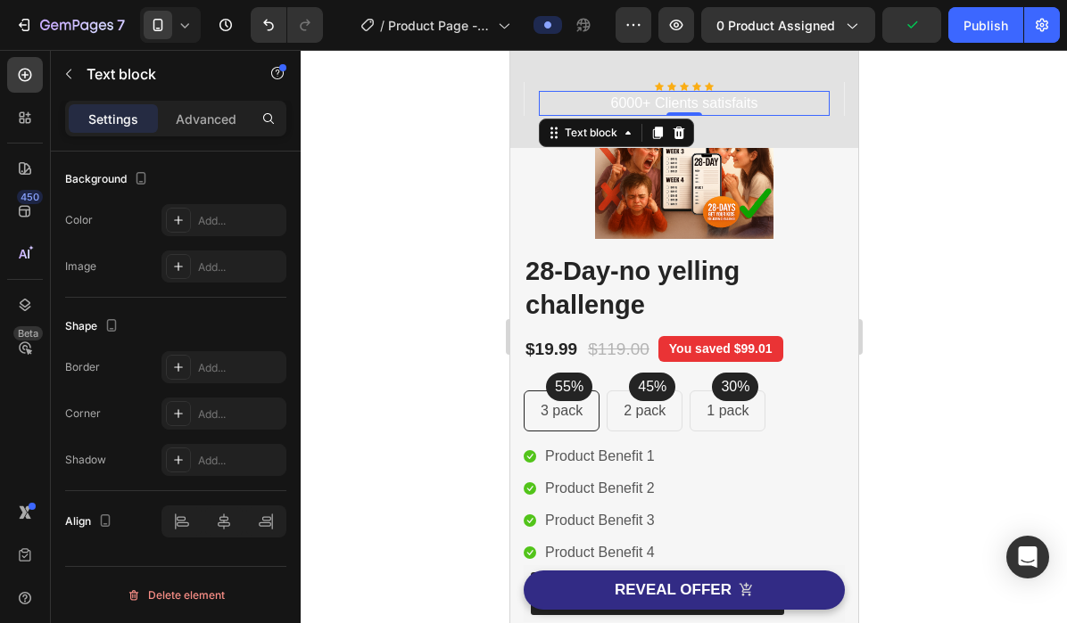
scroll to position [0, 0]
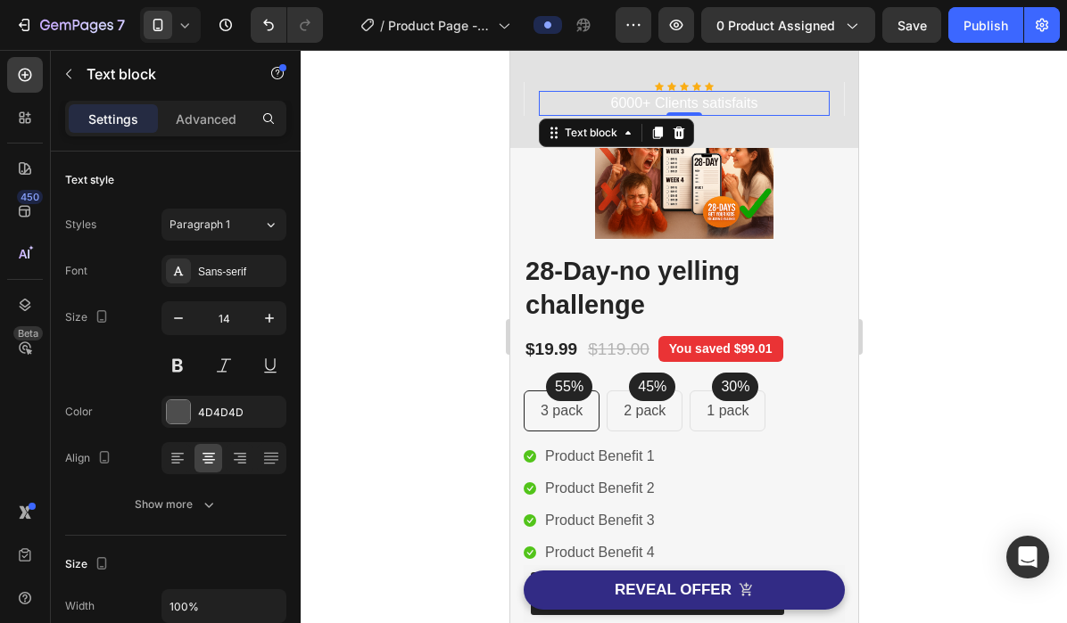
click at [636, 100] on p "6000+ Clients satisfaits" at bounding box center [683, 103] width 287 height 21
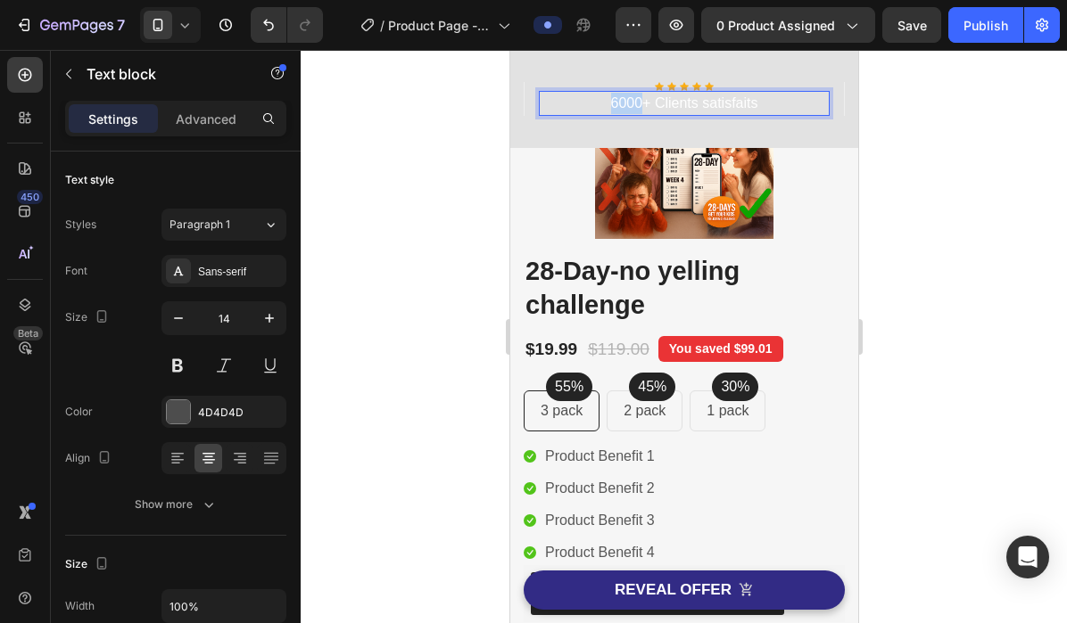
click at [636, 100] on p "6000+ Clients satisfaits" at bounding box center [683, 103] width 287 height 21
click at [735, 103] on p "+ Clients satisfaits" at bounding box center [683, 103] width 287 height 21
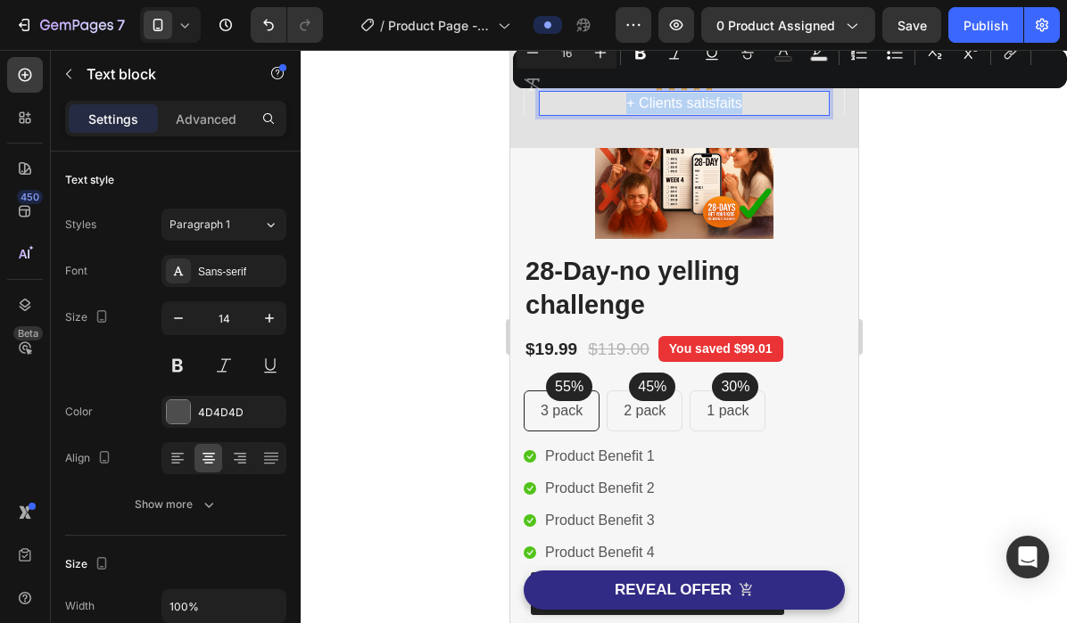
drag, startPoint x: 760, startPoint y: 107, endPoint x: 630, endPoint y: 101, distance: 130.3
click at [629, 101] on p "+ Clients satisfaits" at bounding box center [683, 103] width 287 height 21
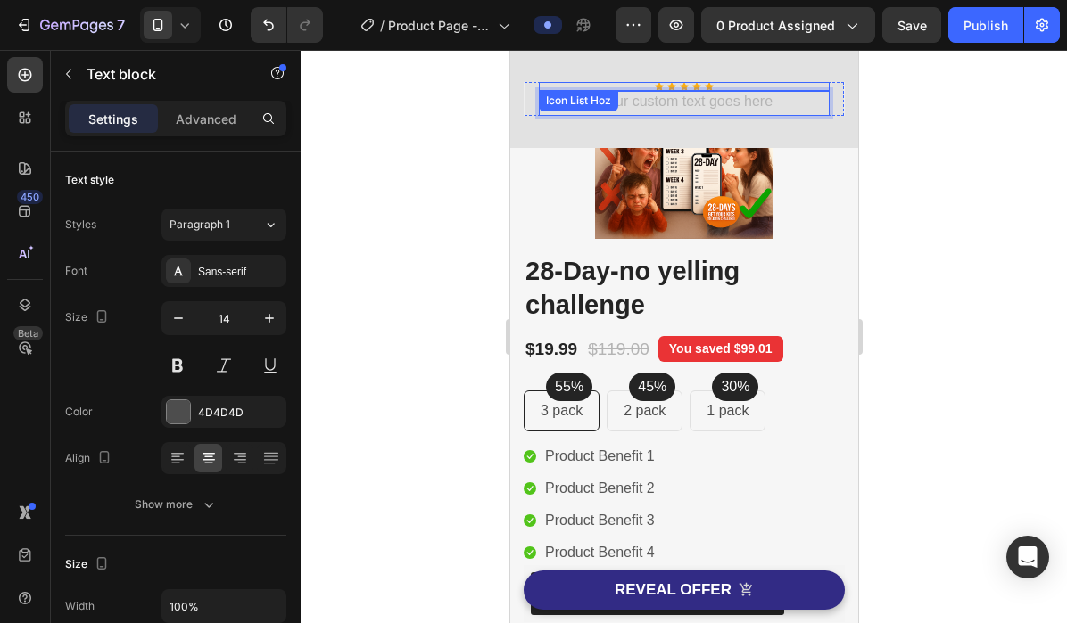
click at [710, 84] on icon at bounding box center [708, 86] width 9 height 9
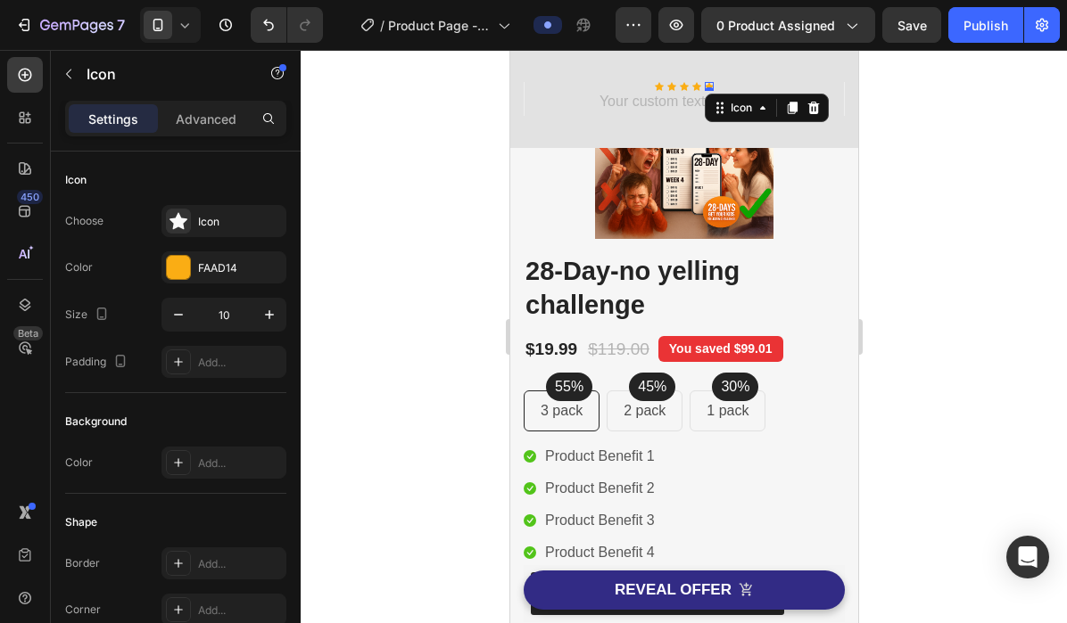
click at [709, 91] on div "0" at bounding box center [708, 91] width 18 height 14
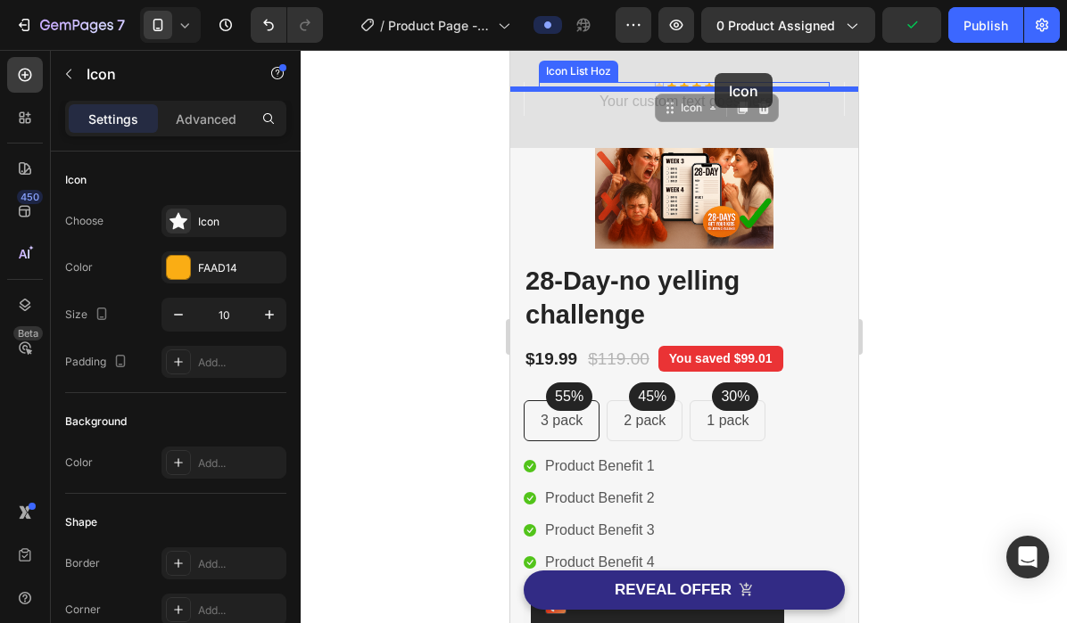
drag, startPoint x: 657, startPoint y: 86, endPoint x: 708, endPoint y: 70, distance: 53.0
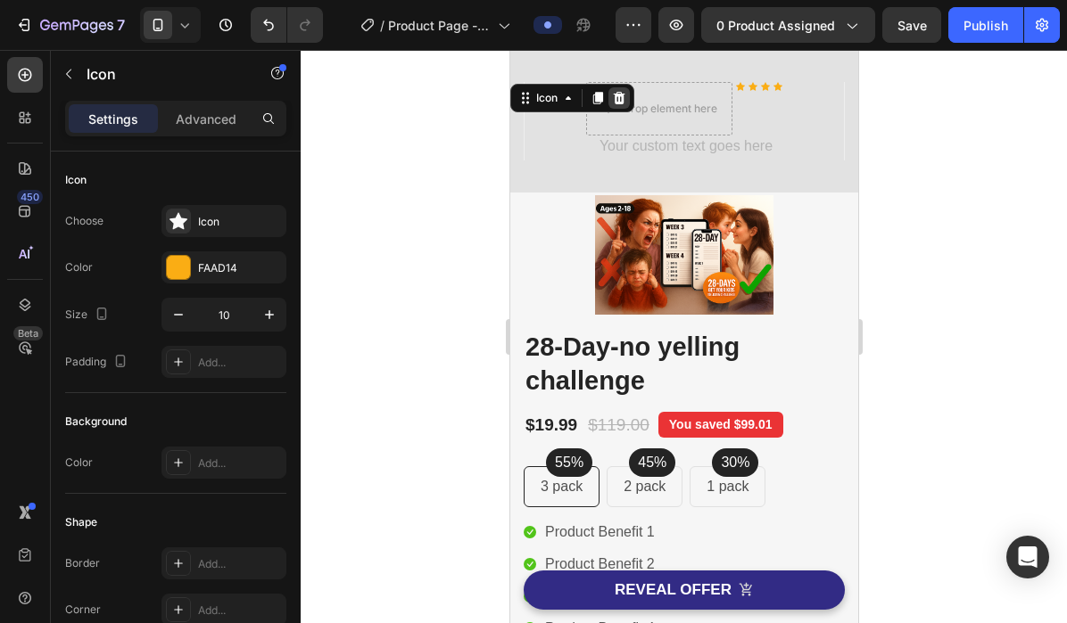
click at [622, 97] on icon at bounding box center [619, 98] width 12 height 12
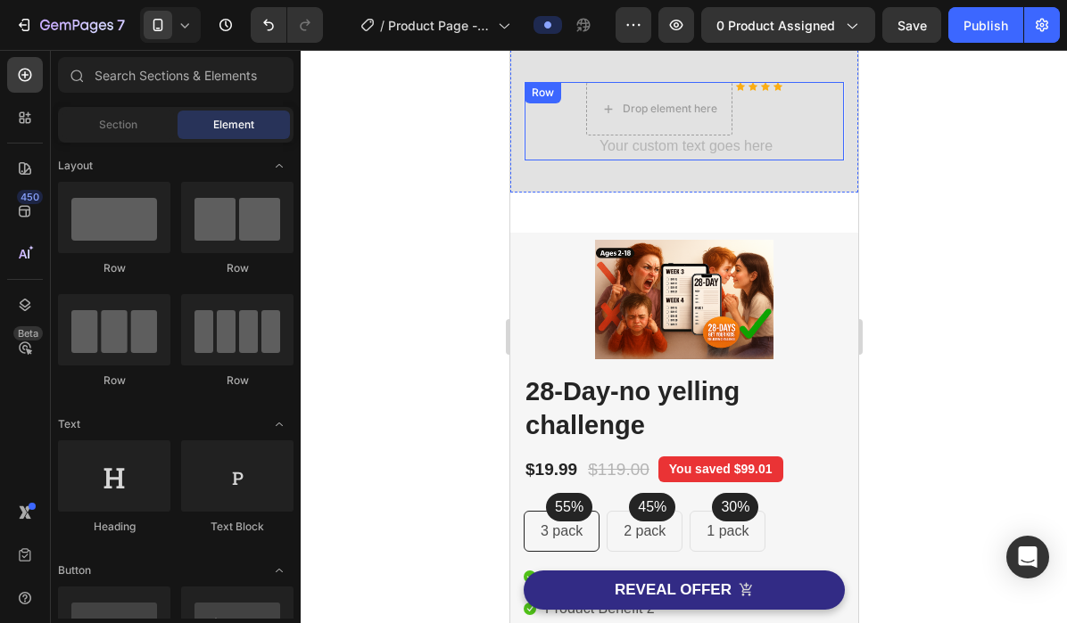
click at [530, 122] on div "Drop element here Icon Icon Icon Icon Icon List Hoz Text block Row" at bounding box center [683, 121] width 321 height 78
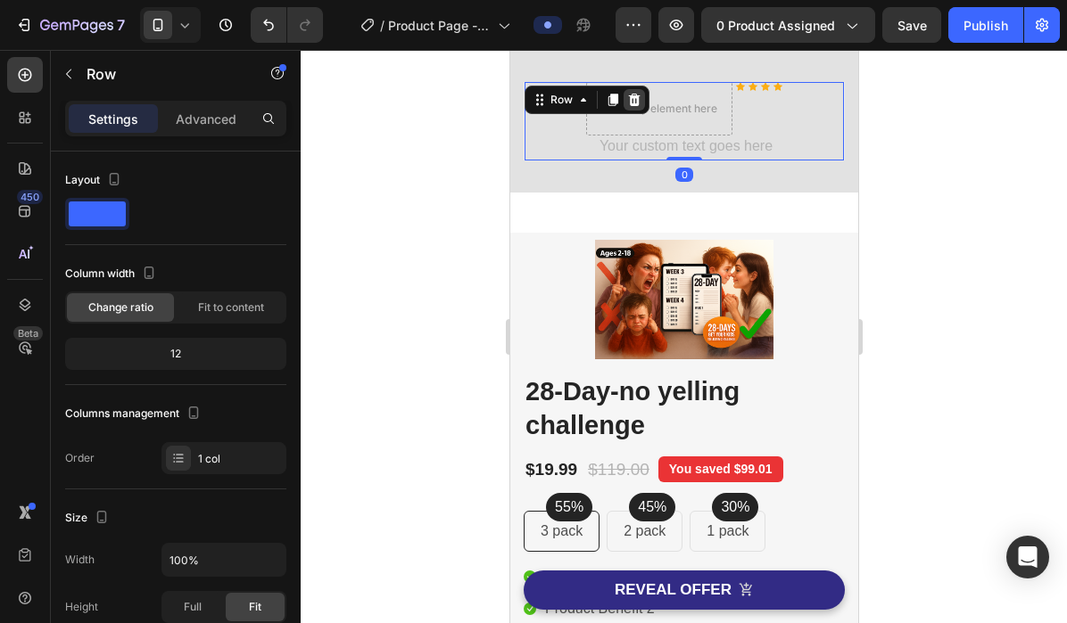
click at [641, 96] on div at bounding box center [632, 99] width 21 height 21
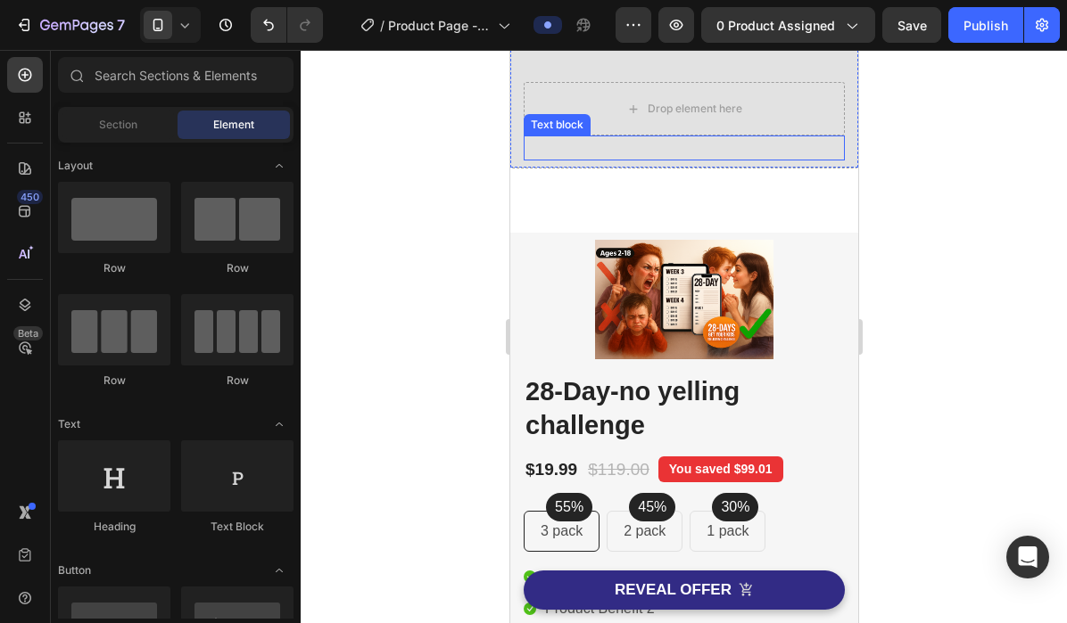
click at [552, 150] on p "Rich Text Editor. Editing area: main" at bounding box center [682, 147] width 317 height 21
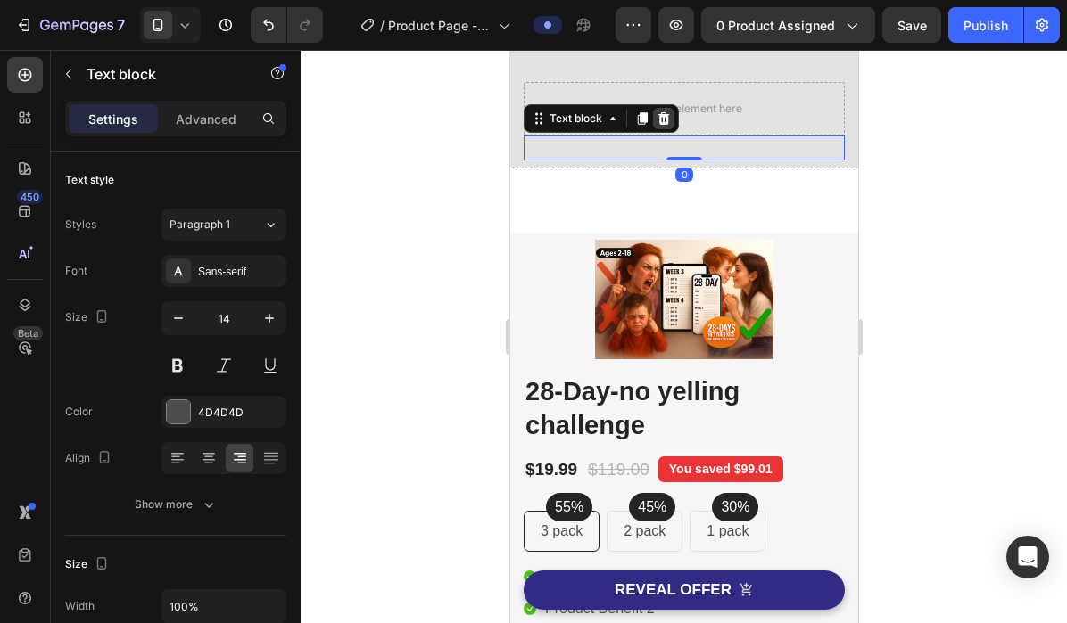
click at [666, 119] on icon at bounding box center [663, 118] width 12 height 12
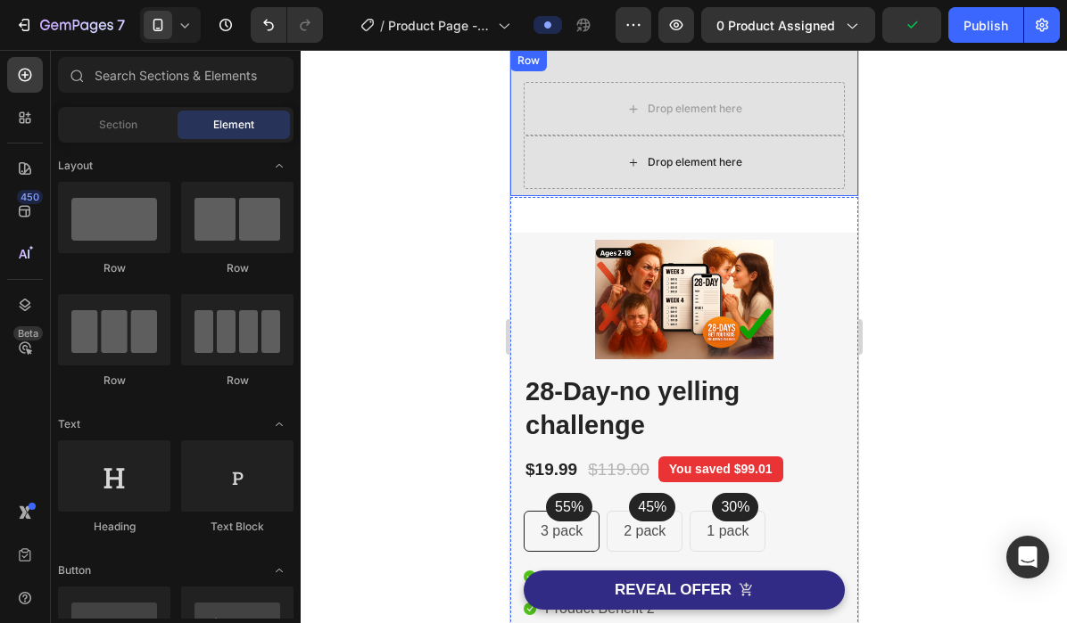
click at [580, 162] on div "Drop element here" at bounding box center [683, 163] width 321 height 54
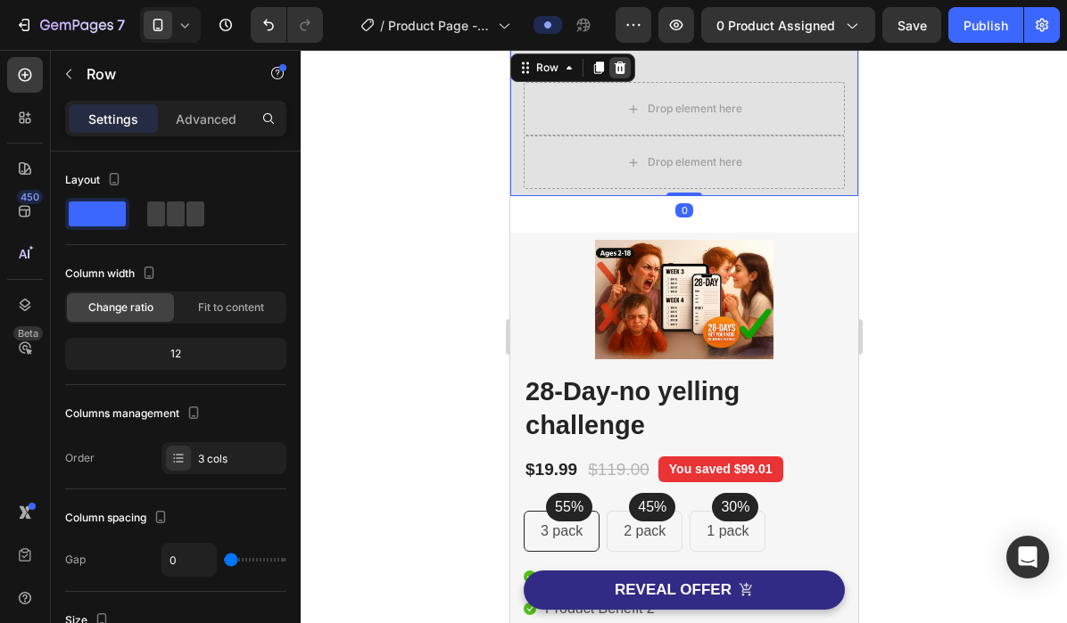
click at [620, 67] on icon at bounding box center [619, 68] width 14 height 14
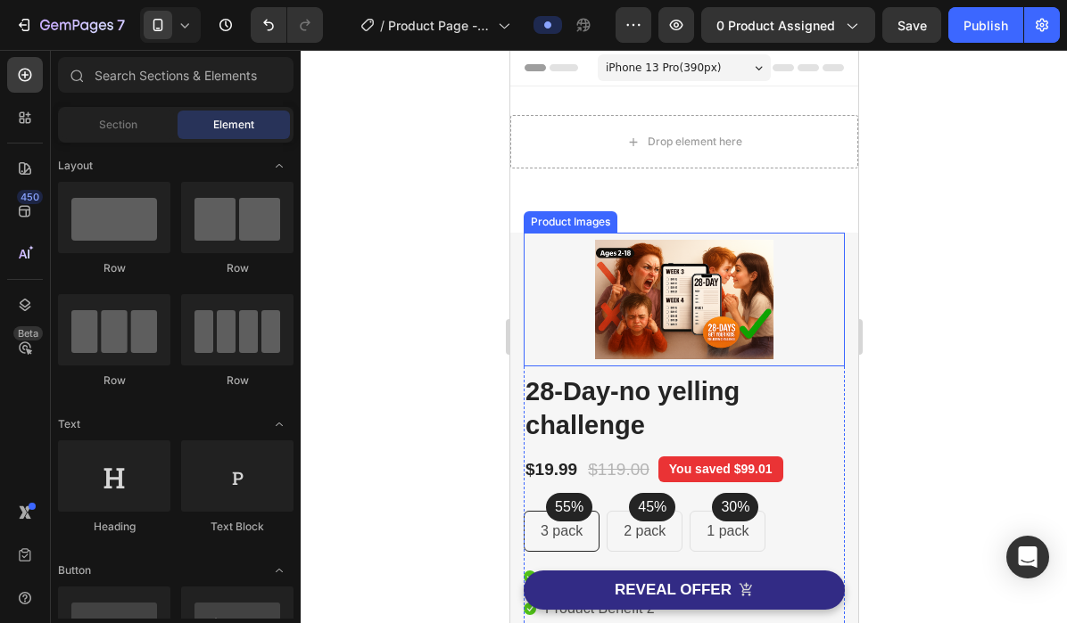
click at [596, 272] on img at bounding box center [683, 300] width 178 height 134
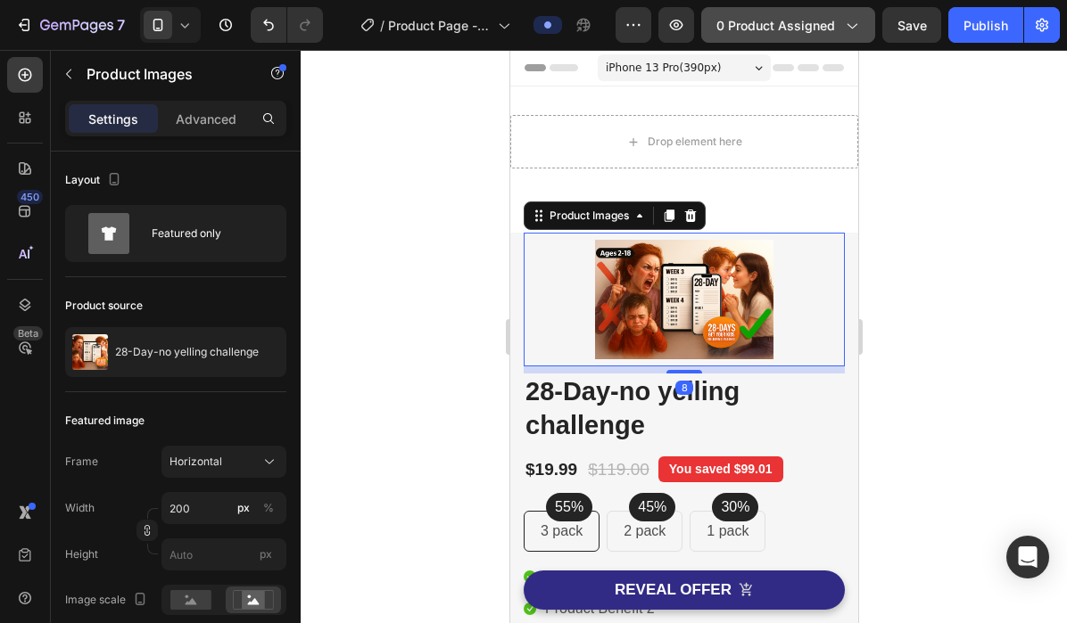
click at [818, 32] on span "0 product assigned" at bounding box center [775, 25] width 119 height 19
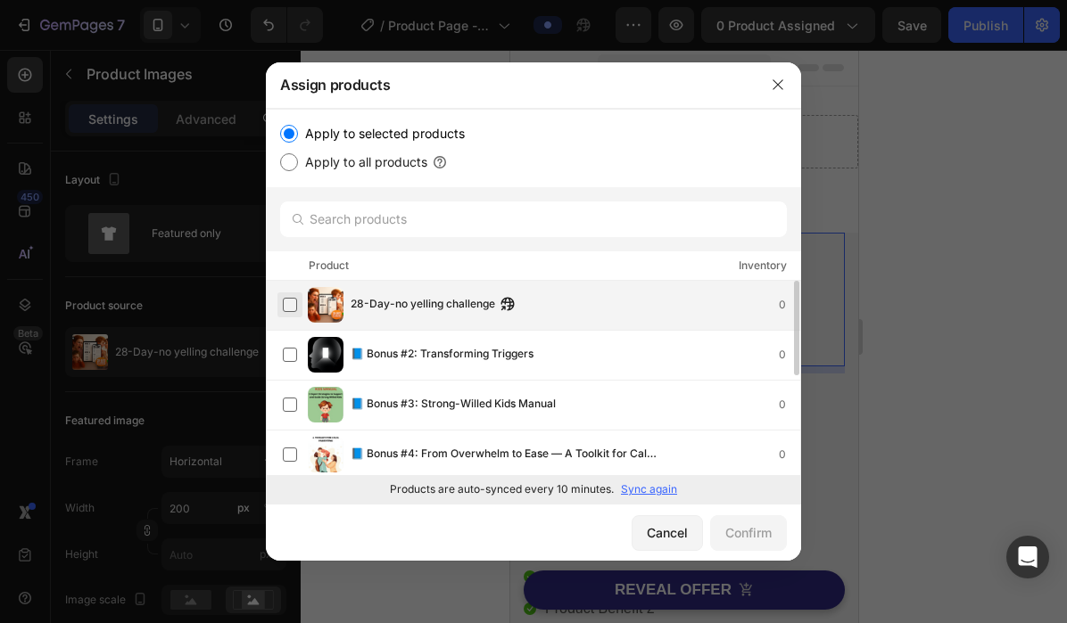
click at [285, 309] on label at bounding box center [290, 305] width 14 height 14
click at [737, 537] on div "Confirm" at bounding box center [748, 532] width 46 height 19
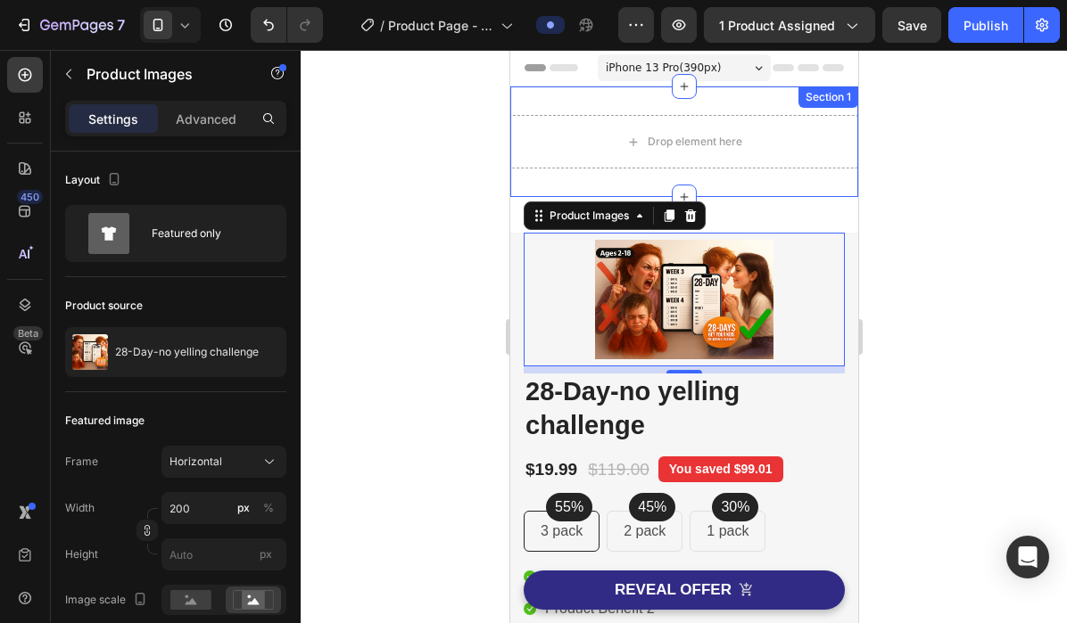
click at [528, 109] on div "Drop element here Section 1" at bounding box center [683, 142] width 348 height 111
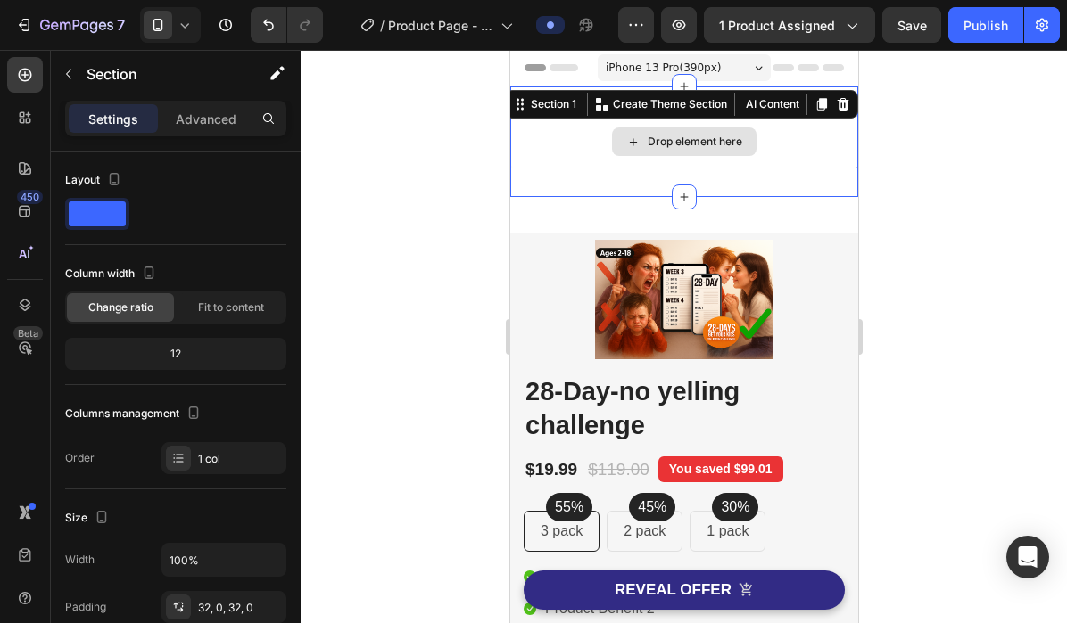
click at [531, 138] on div "Drop element here" at bounding box center [683, 142] width 348 height 54
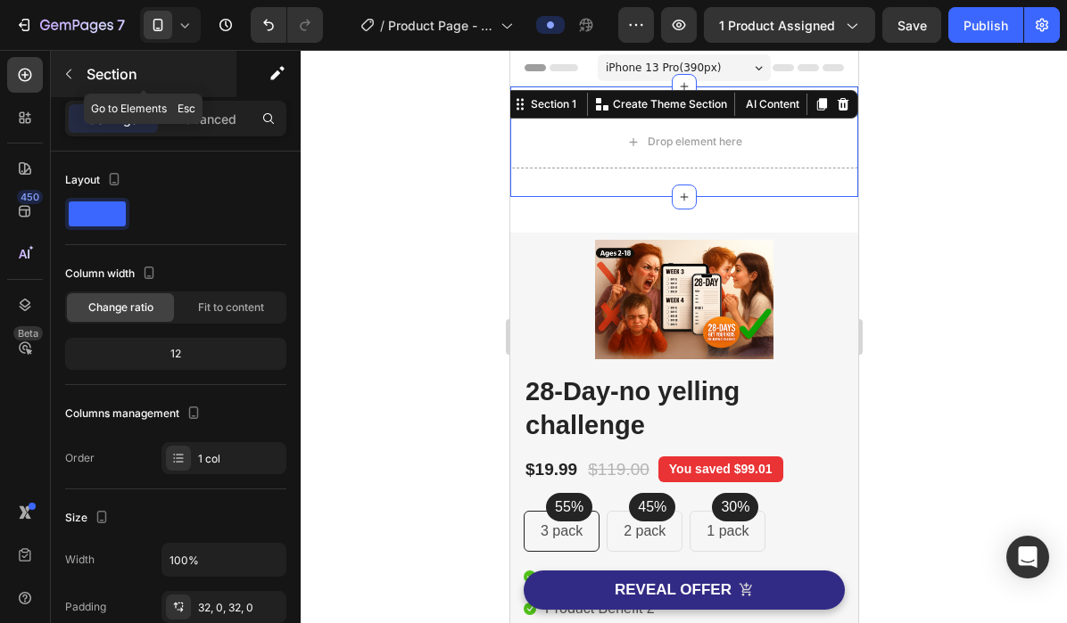
click at [70, 82] on button "button" at bounding box center [68, 74] width 29 height 29
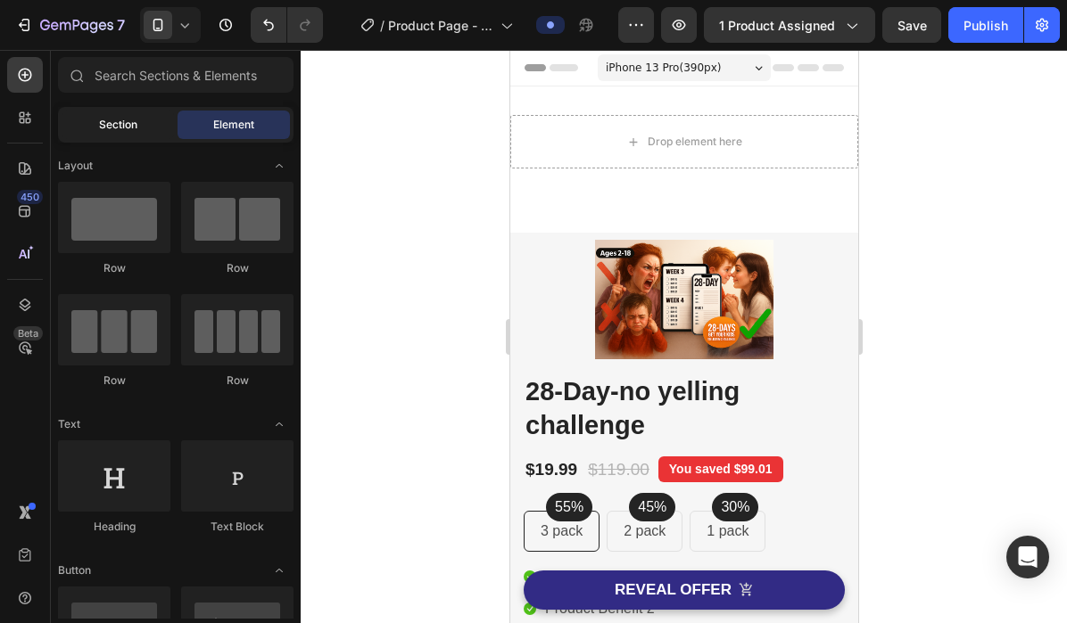
click at [123, 131] on span "Section" at bounding box center [118, 125] width 38 height 16
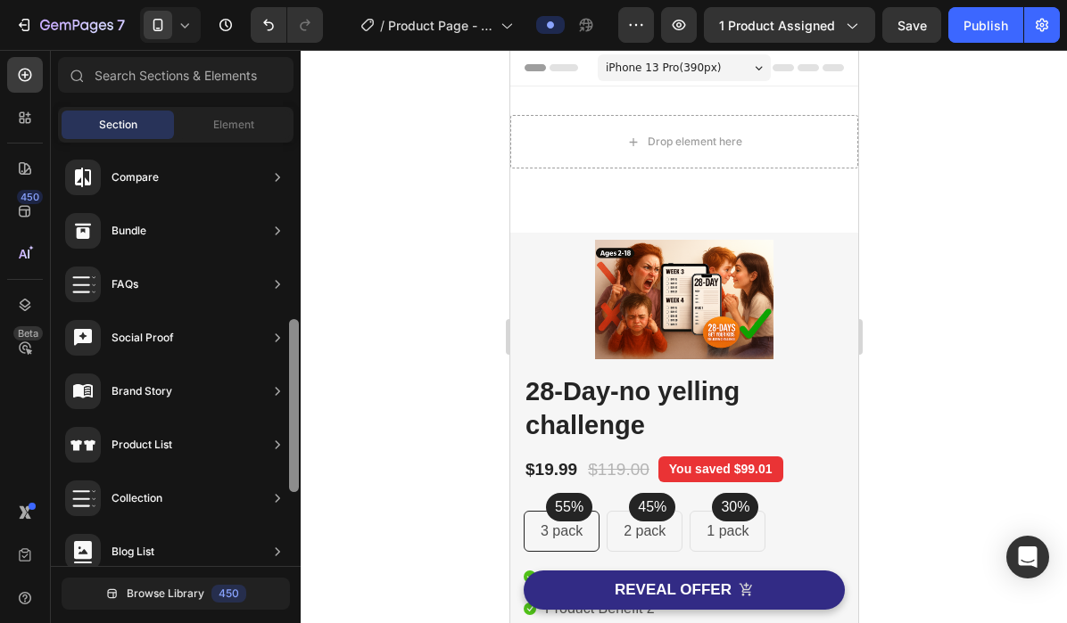
scroll to position [431, 0]
drag, startPoint x: 293, startPoint y: 315, endPoint x: 293, endPoint y: 491, distance: 176.6
click at [293, 491] on div at bounding box center [294, 407] width 10 height 173
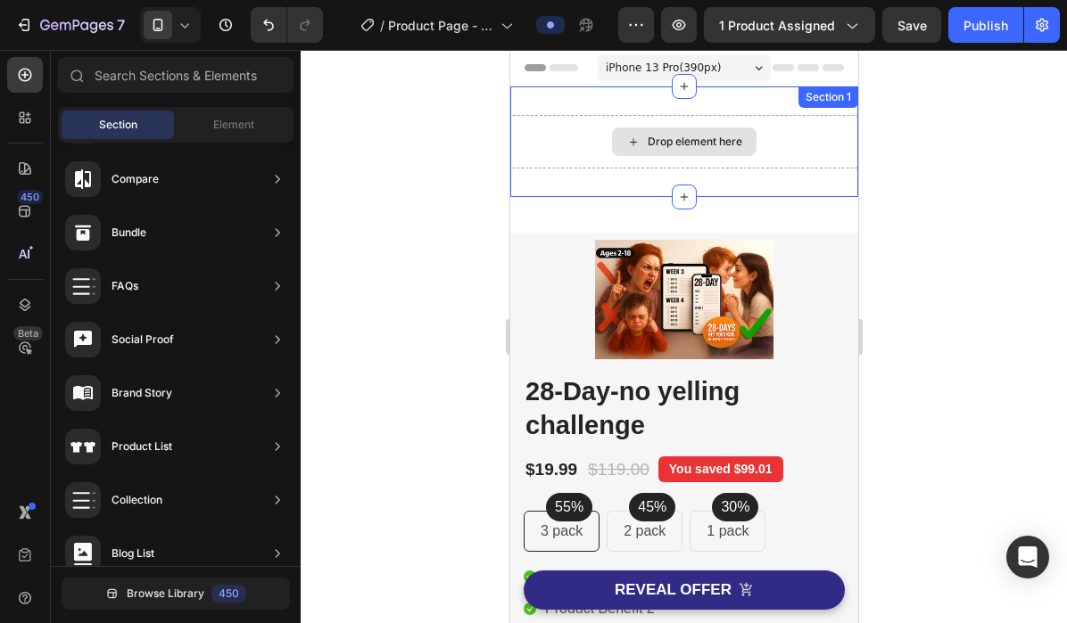
click at [589, 129] on div "Drop element here" at bounding box center [683, 142] width 348 height 54
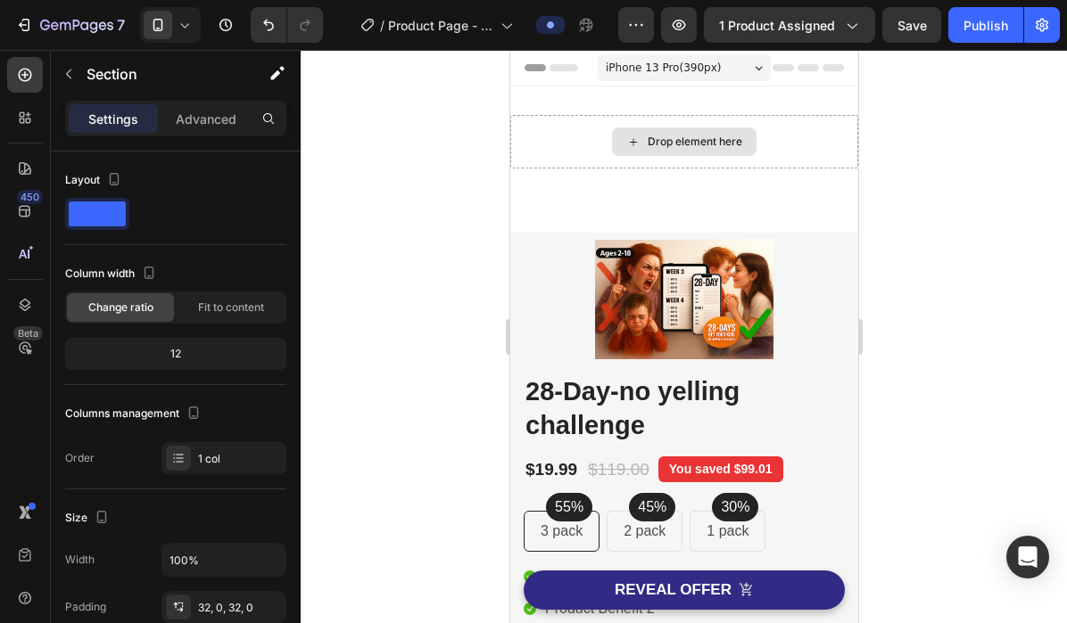
click at [696, 140] on div "Drop element here" at bounding box center [694, 142] width 95 height 14
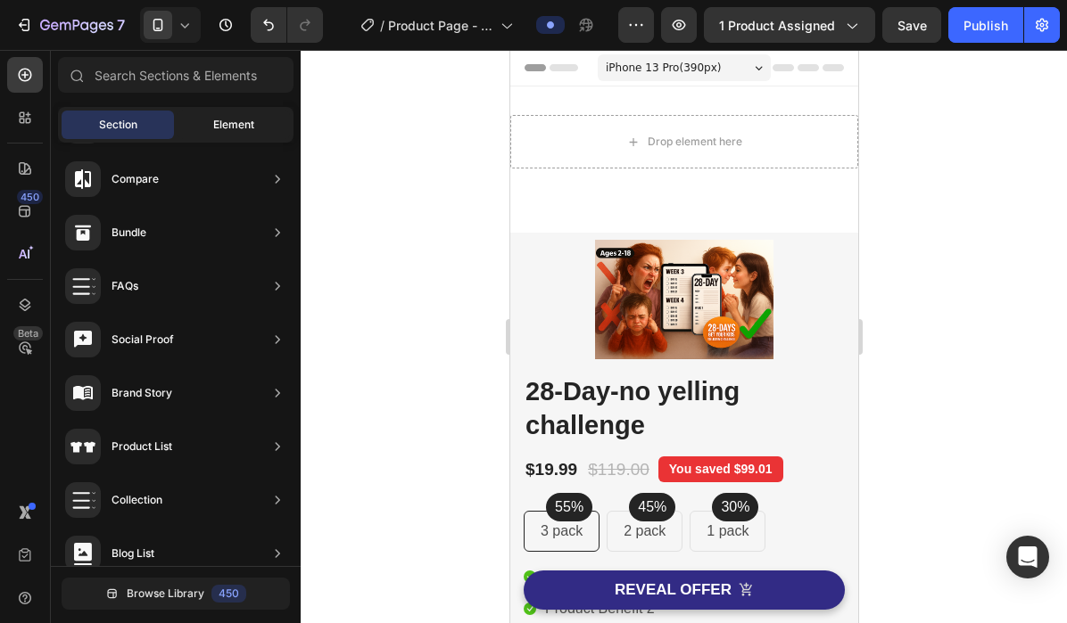
click at [222, 124] on span "Element" at bounding box center [233, 125] width 41 height 16
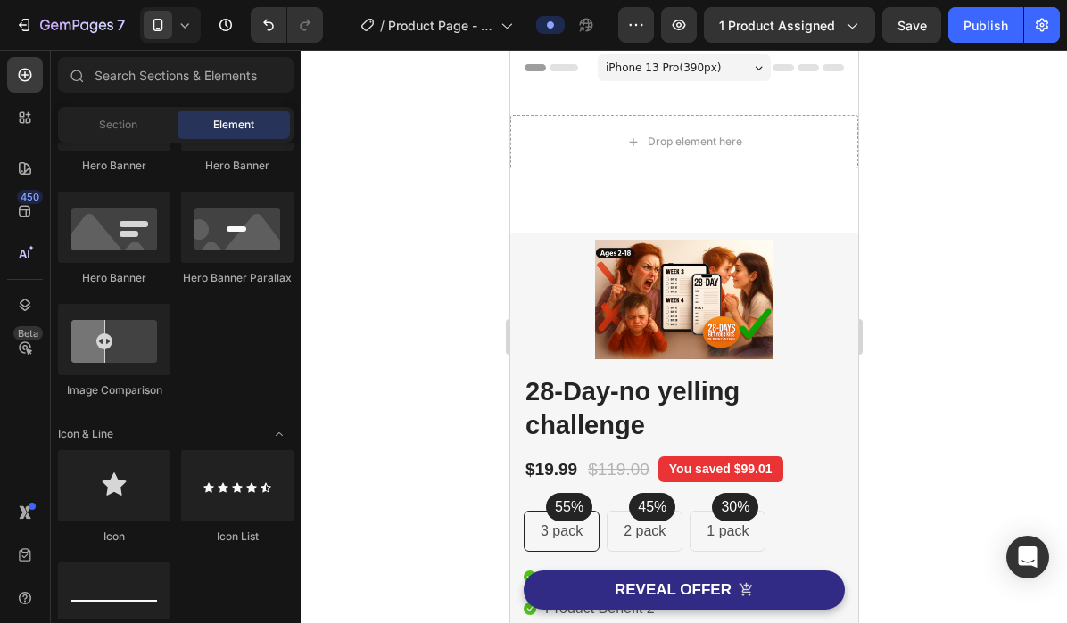
scroll to position [0, 0]
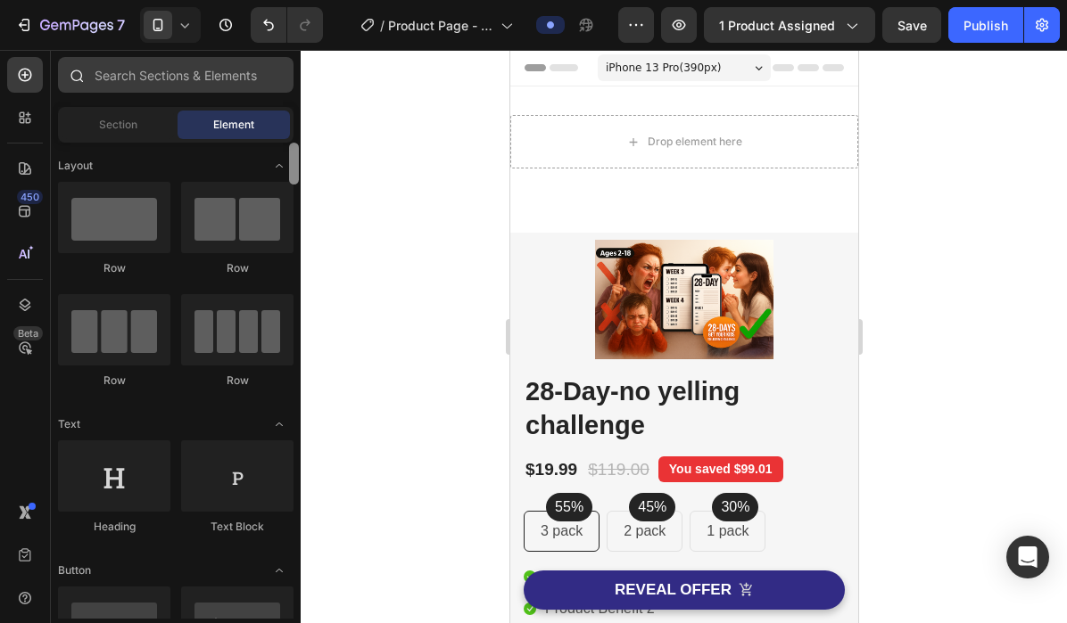
drag, startPoint x: 296, startPoint y: 191, endPoint x: 263, endPoint y: 87, distance: 108.6
click at [263, 87] on div "Sections(18) Elements(84) Section Element Hero Section Product Detail Brands Tr…" at bounding box center [176, 338] width 250 height 562
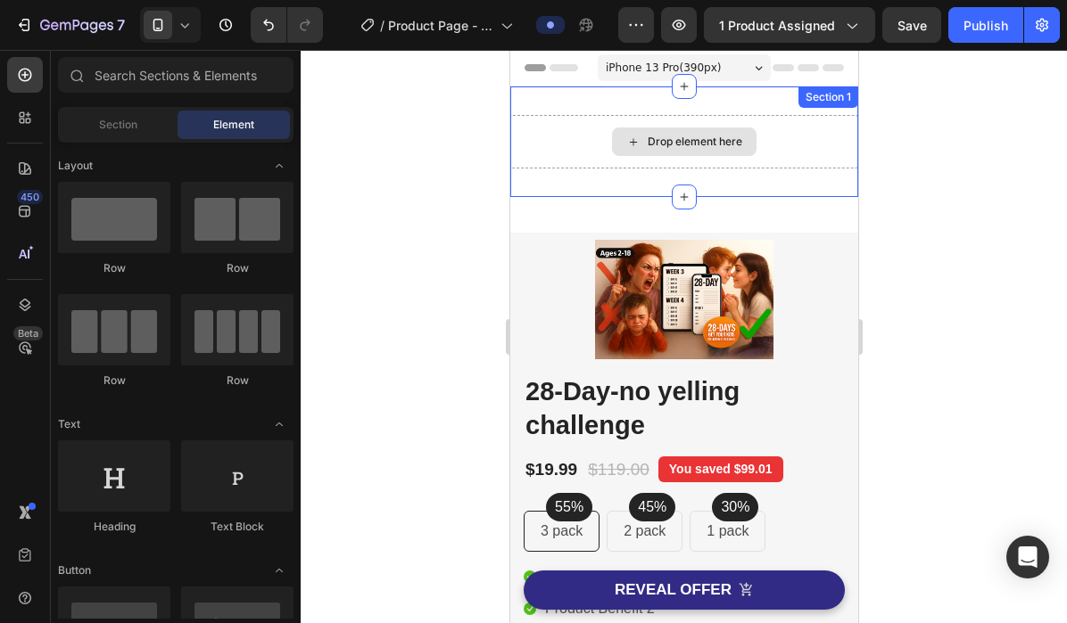
click at [622, 136] on div "Drop element here" at bounding box center [683, 142] width 144 height 29
click at [280, 426] on icon "Toggle open" at bounding box center [279, 424] width 14 height 14
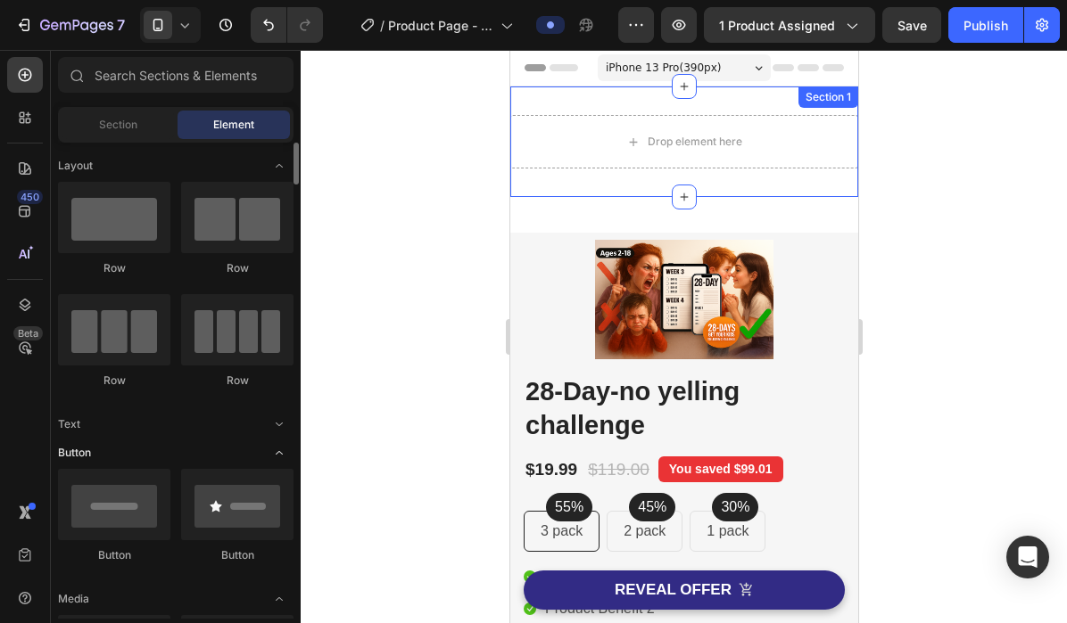
click at [281, 453] on icon "Toggle open" at bounding box center [279, 453] width 7 height 4
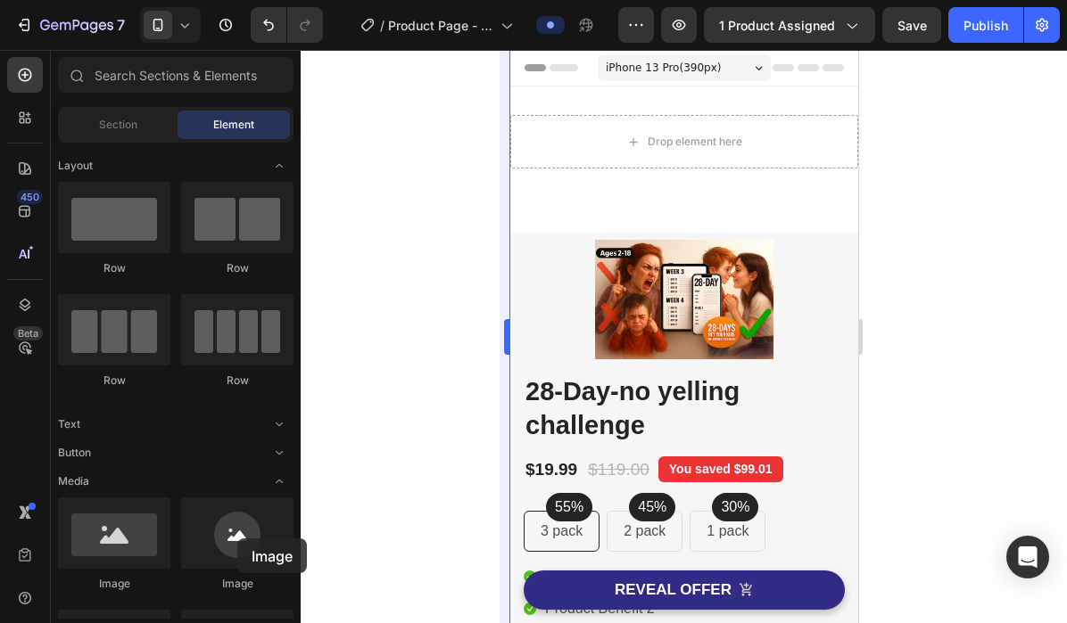
drag, startPoint x: 237, startPoint y: 539, endPoint x: 499, endPoint y: 244, distance: 394.1
click at [499, 0] on div "7 / Product Page - [DATE] 23:01:05 Preview 1 product assigned Save Publish 450 …" at bounding box center [533, 0] width 1067 height 0
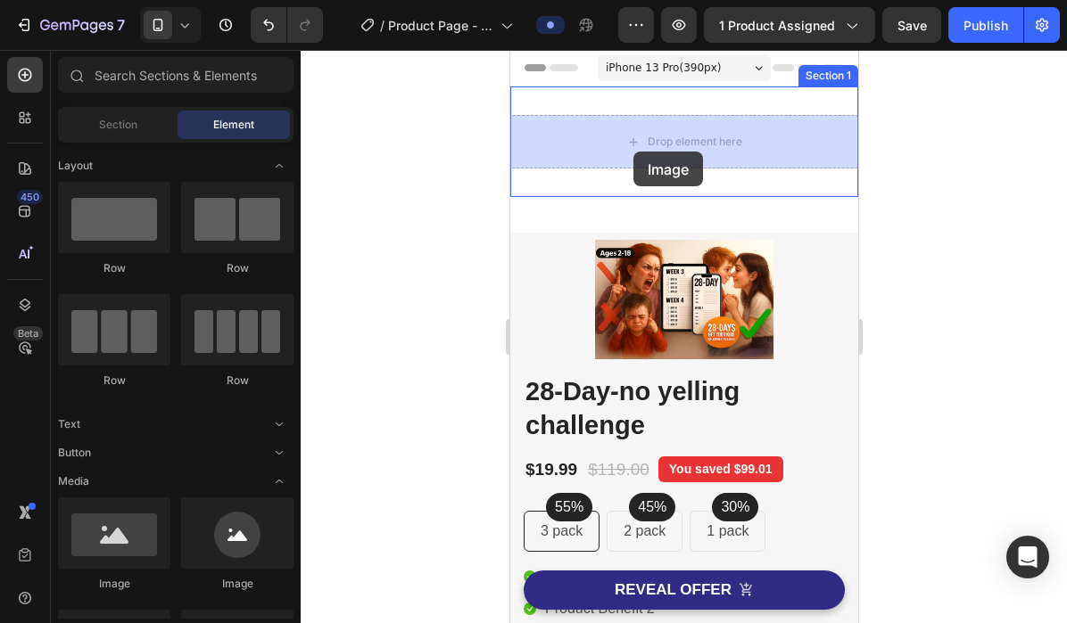
drag, startPoint x: 749, startPoint y: 594, endPoint x: 632, endPoint y: 152, distance: 457.5
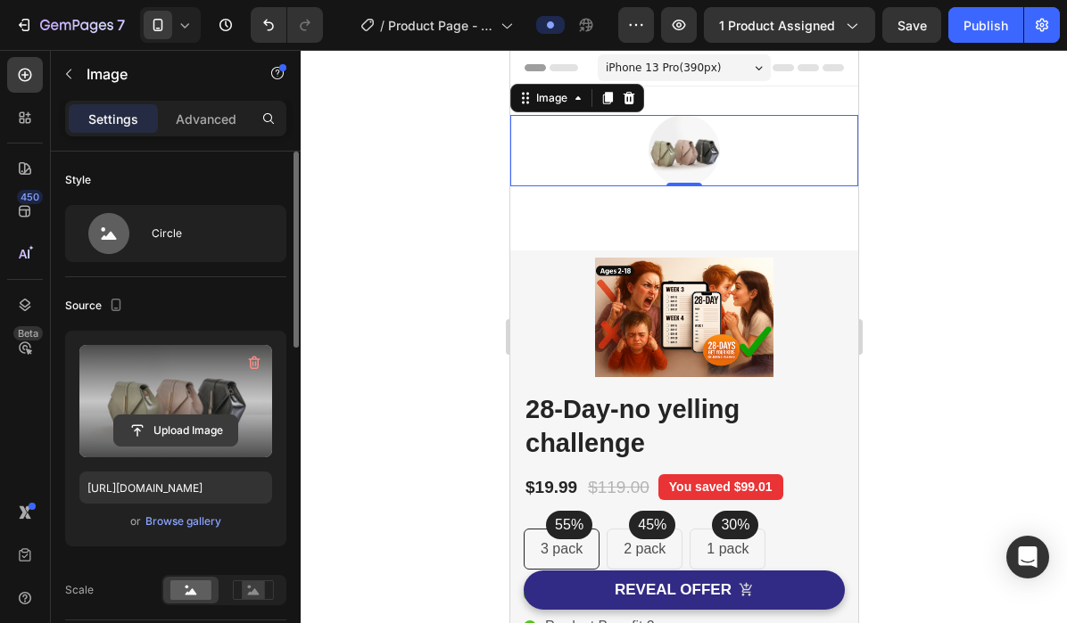
click at [166, 425] on input "file" at bounding box center [175, 431] width 123 height 30
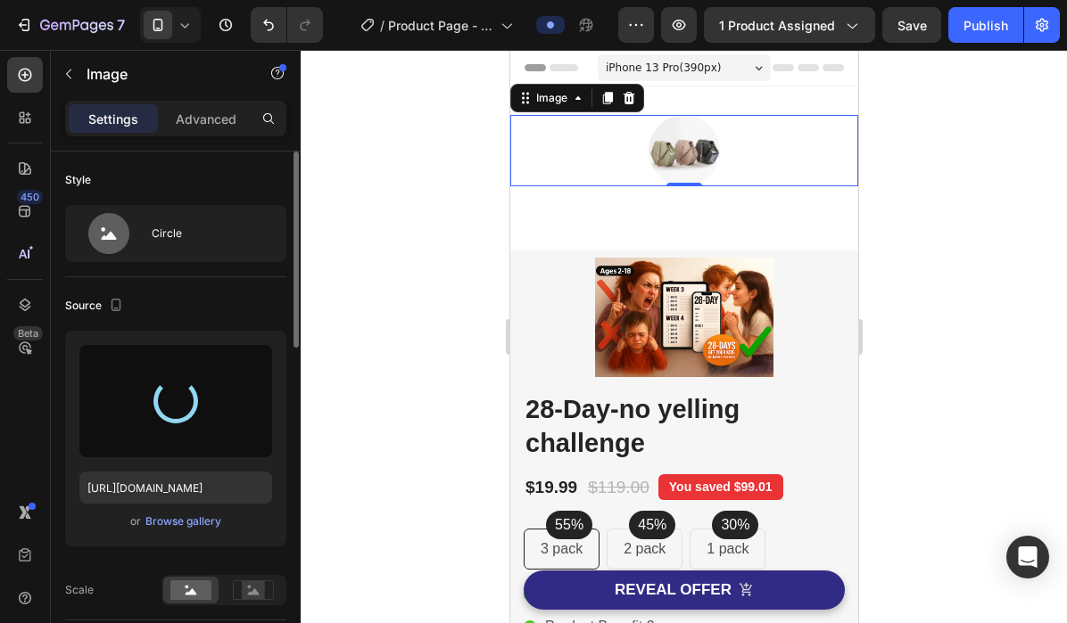
type input "[URL][DOMAIN_NAME]"
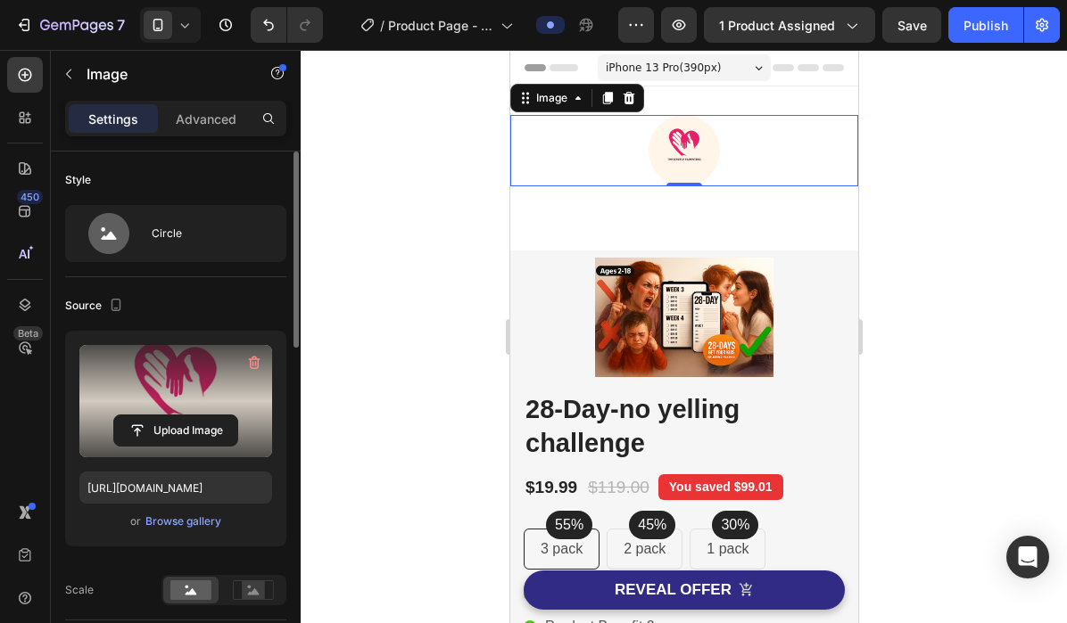
click at [673, 162] on img at bounding box center [682, 150] width 71 height 71
click at [971, 140] on div at bounding box center [684, 336] width 766 height 573
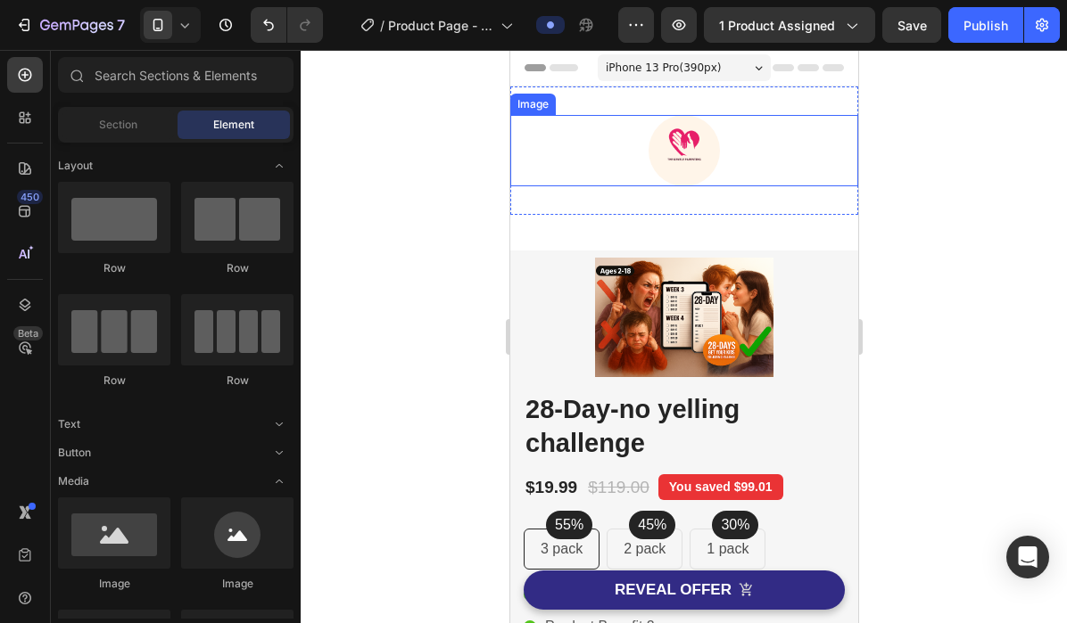
click at [795, 161] on div at bounding box center [683, 150] width 348 height 71
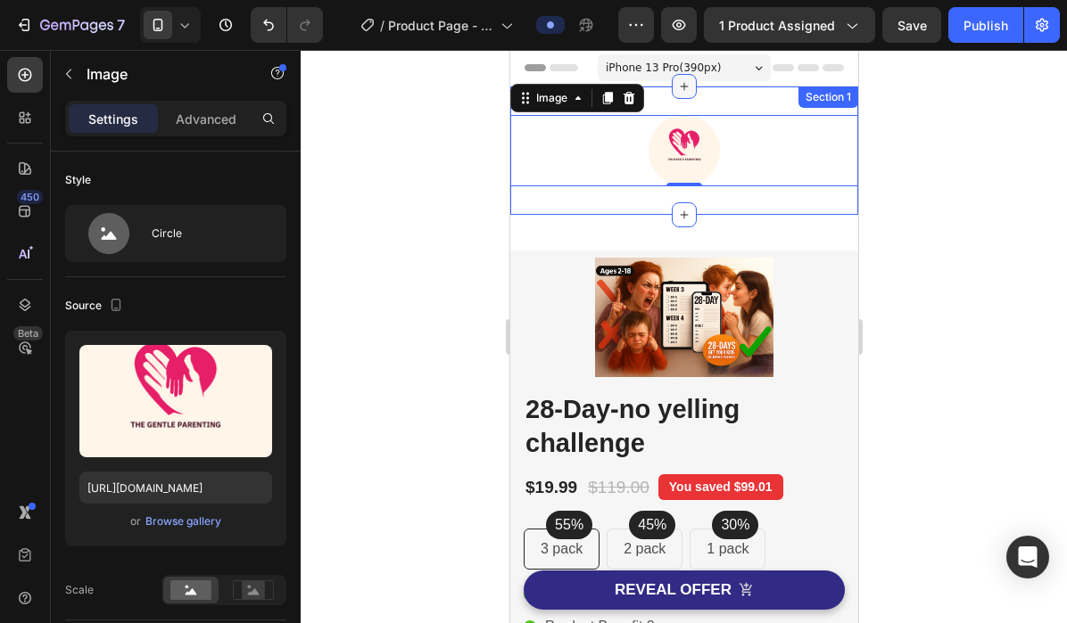
click at [684, 97] on div at bounding box center [683, 86] width 25 height 25
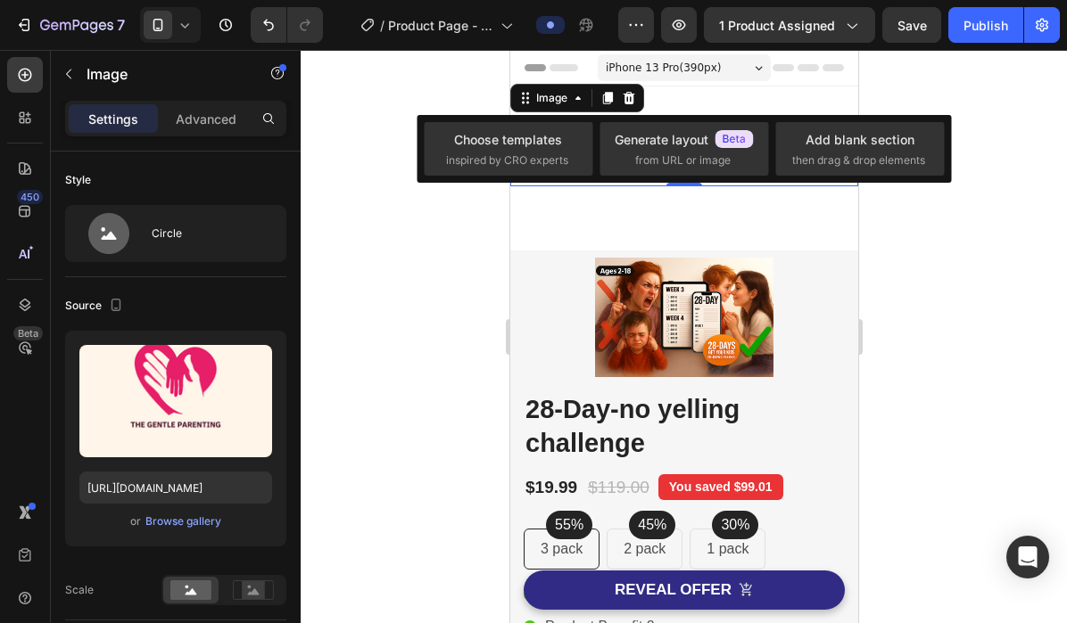
click at [406, 297] on div at bounding box center [684, 336] width 766 height 573
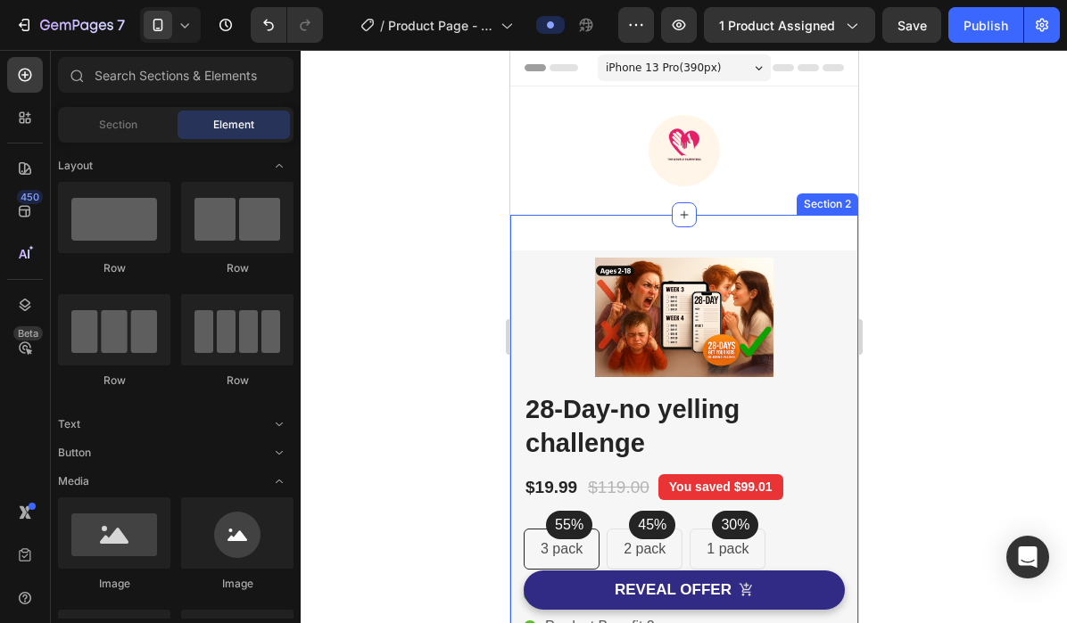
click at [658, 234] on div "Image Image Free Shipping Heading On oders over $70 Text block Row Image Money-…" at bounding box center [683, 592] width 348 height 754
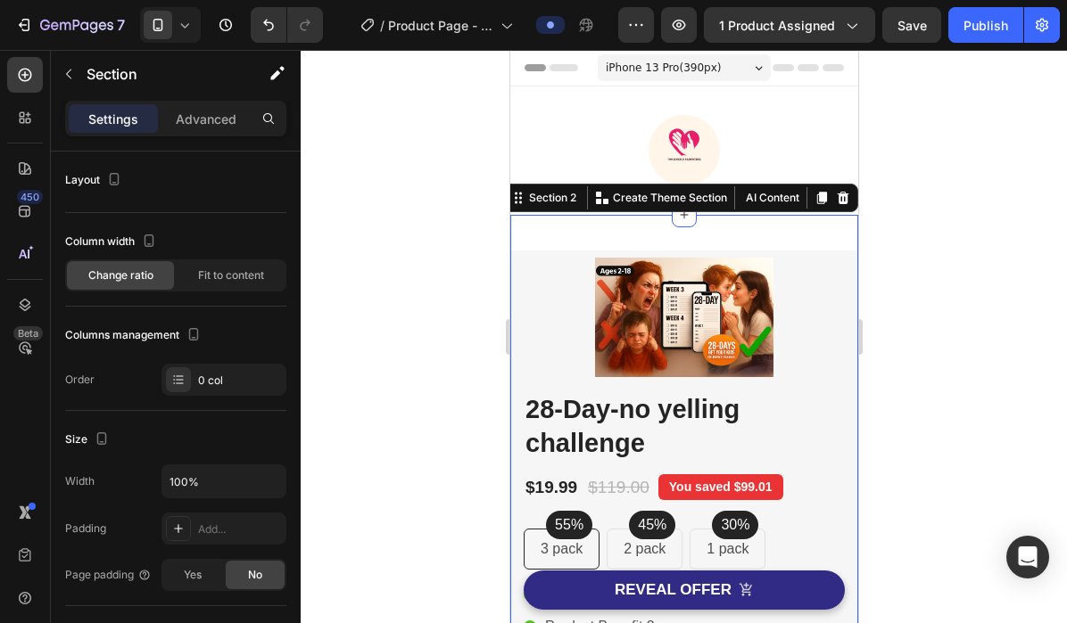
click at [449, 245] on div at bounding box center [684, 336] width 766 height 573
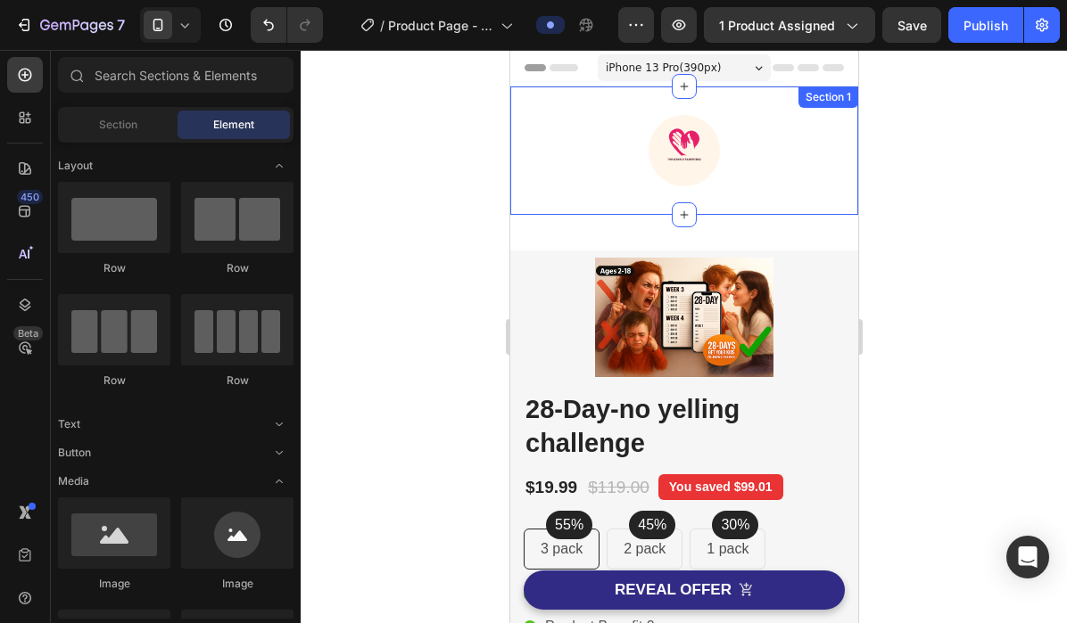
click at [613, 196] on div "Image Section 1" at bounding box center [683, 151] width 348 height 128
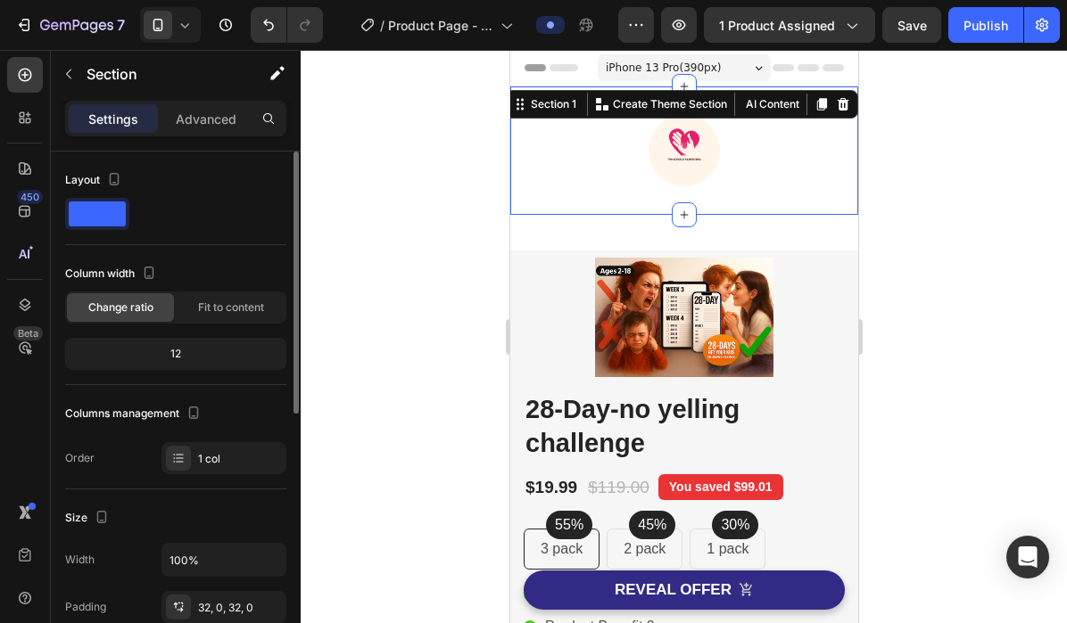
click at [228, 360] on div "12" at bounding box center [176, 354] width 214 height 25
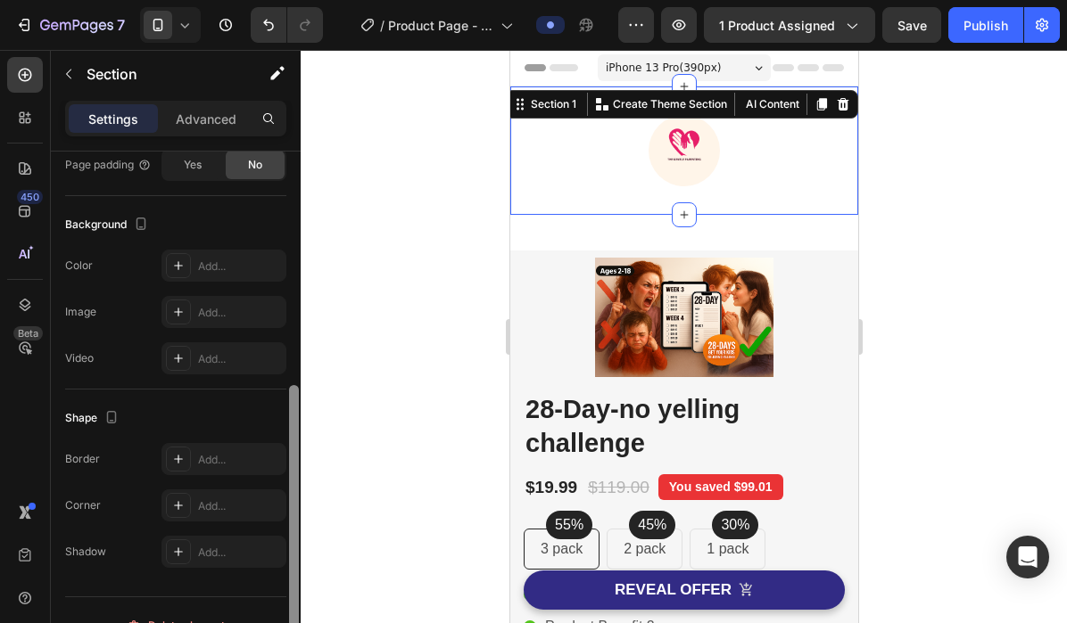
scroll to position [519, 0]
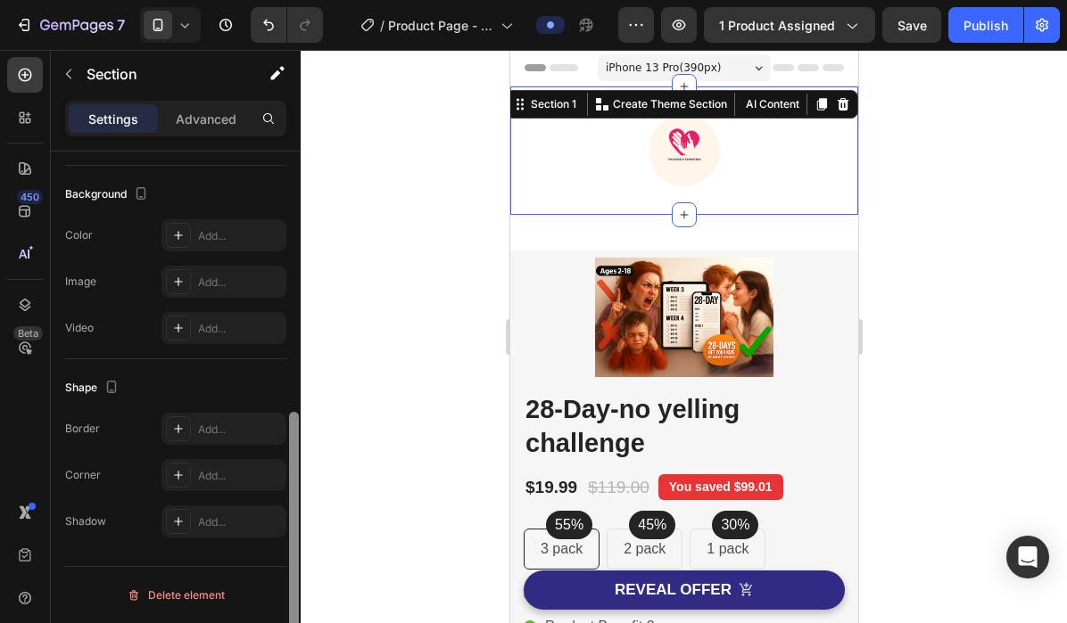
drag, startPoint x: 296, startPoint y: 294, endPoint x: 373, endPoint y: 586, distance: 301.5
click at [373, 0] on div "7 / Product Page - [DATE] 23:01:05 Preview 1 product assigned Save Publish 450 …" at bounding box center [533, 0] width 1067 height 0
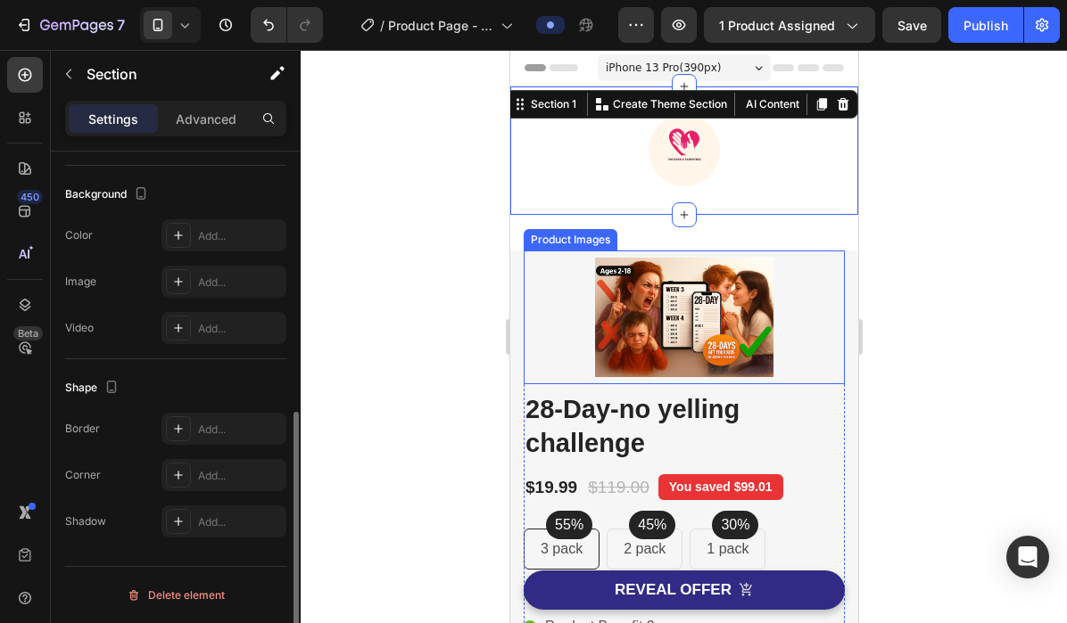
click at [697, 306] on img at bounding box center [683, 318] width 178 height 134
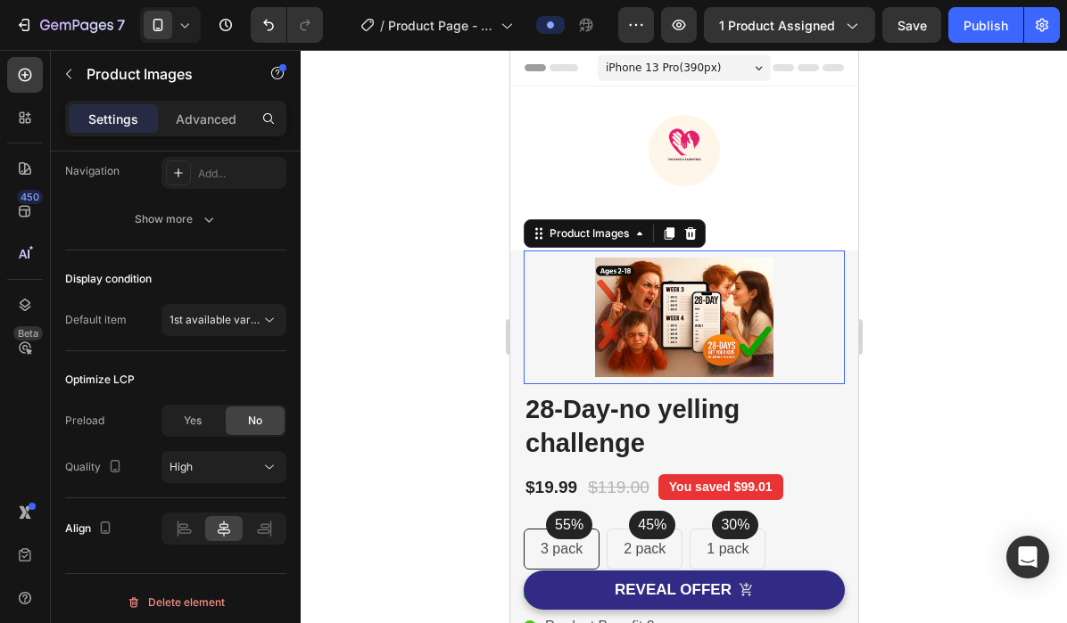
scroll to position [0, 0]
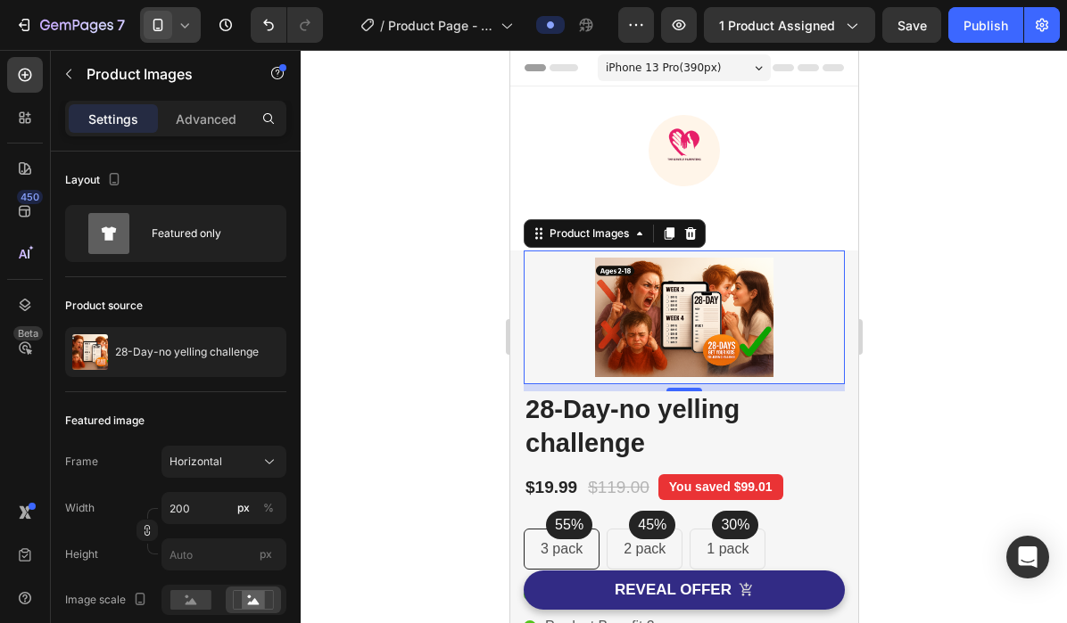
click at [161, 33] on icon at bounding box center [158, 25] width 18 height 18
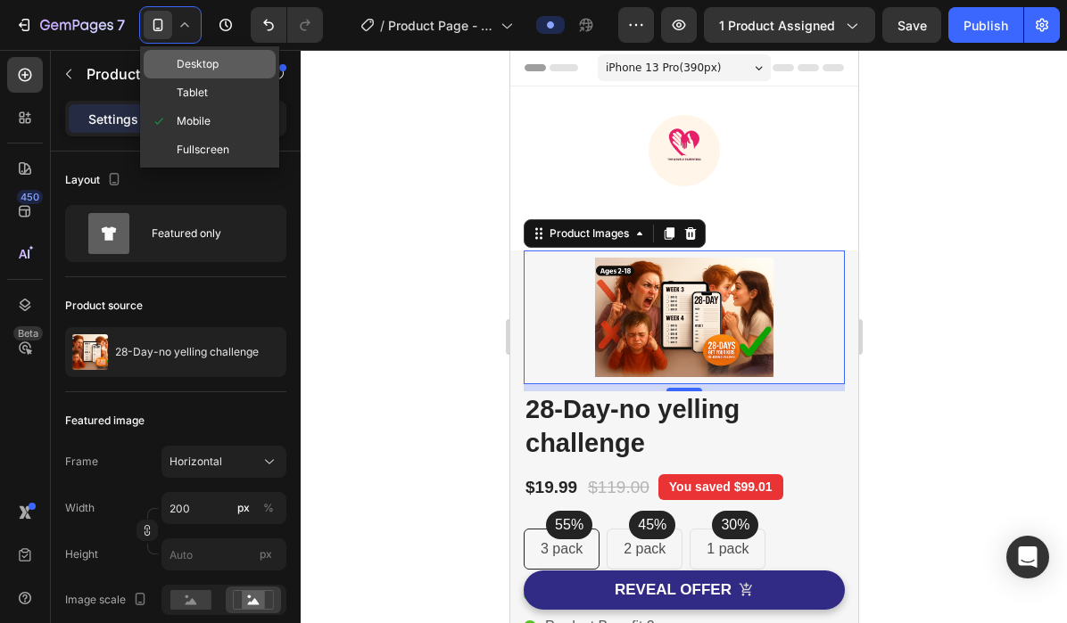
click at [169, 73] on div "Desktop" at bounding box center [210, 64] width 132 height 29
type input "100"
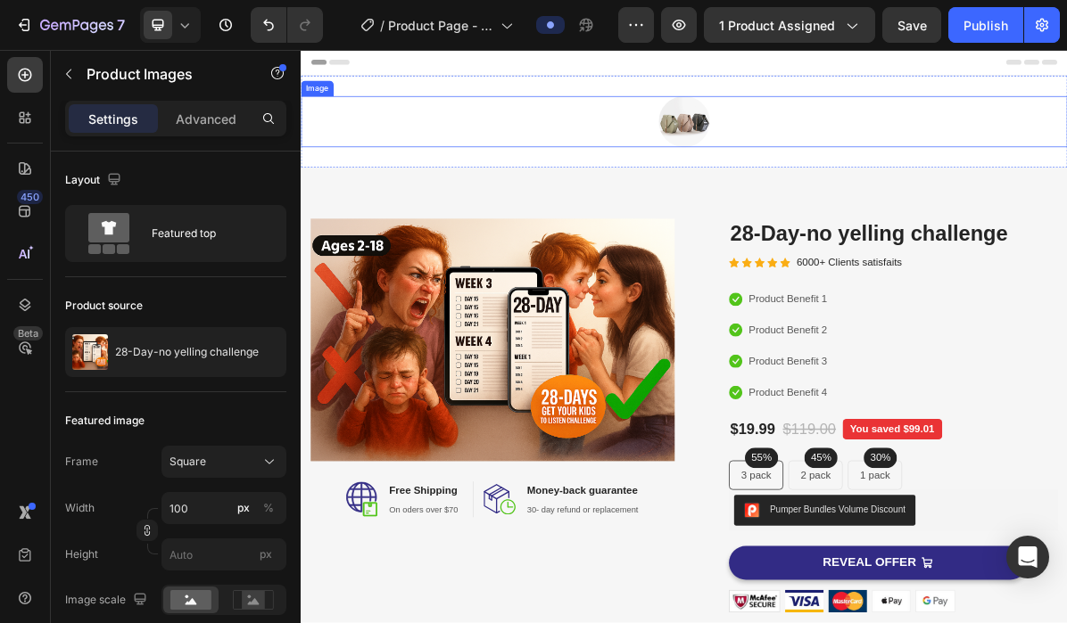
click at [833, 166] on img at bounding box center [835, 150] width 71 height 71
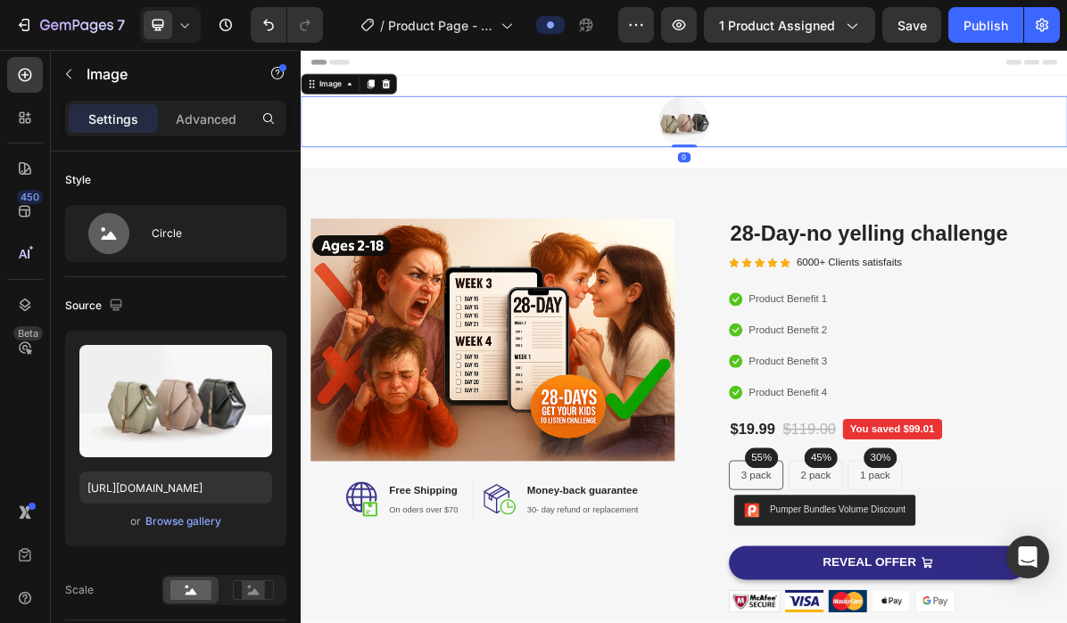
click at [833, 142] on img at bounding box center [835, 150] width 71 height 71
